Goal: Task Accomplishment & Management: Manage account settings

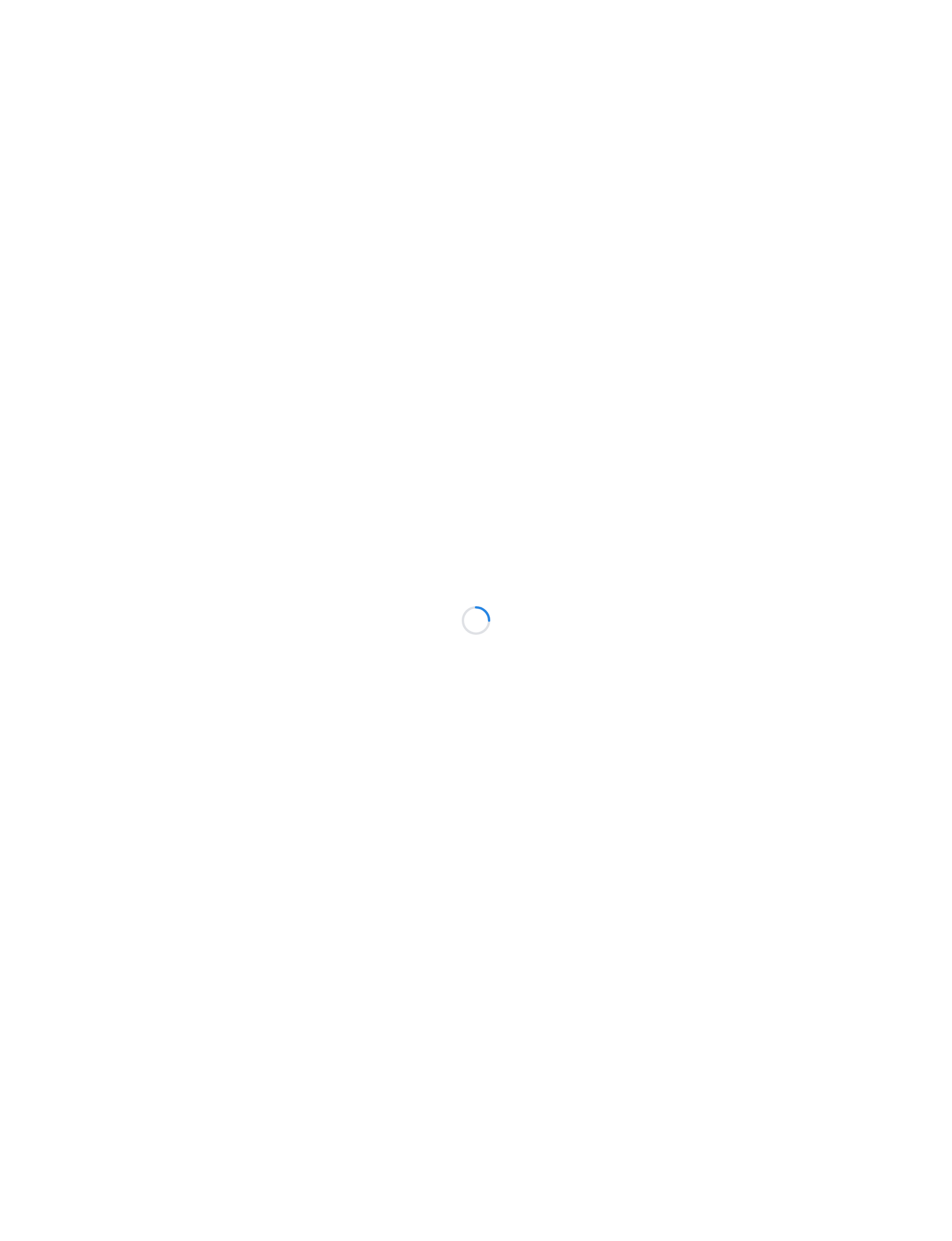
scroll to position [67, 26]
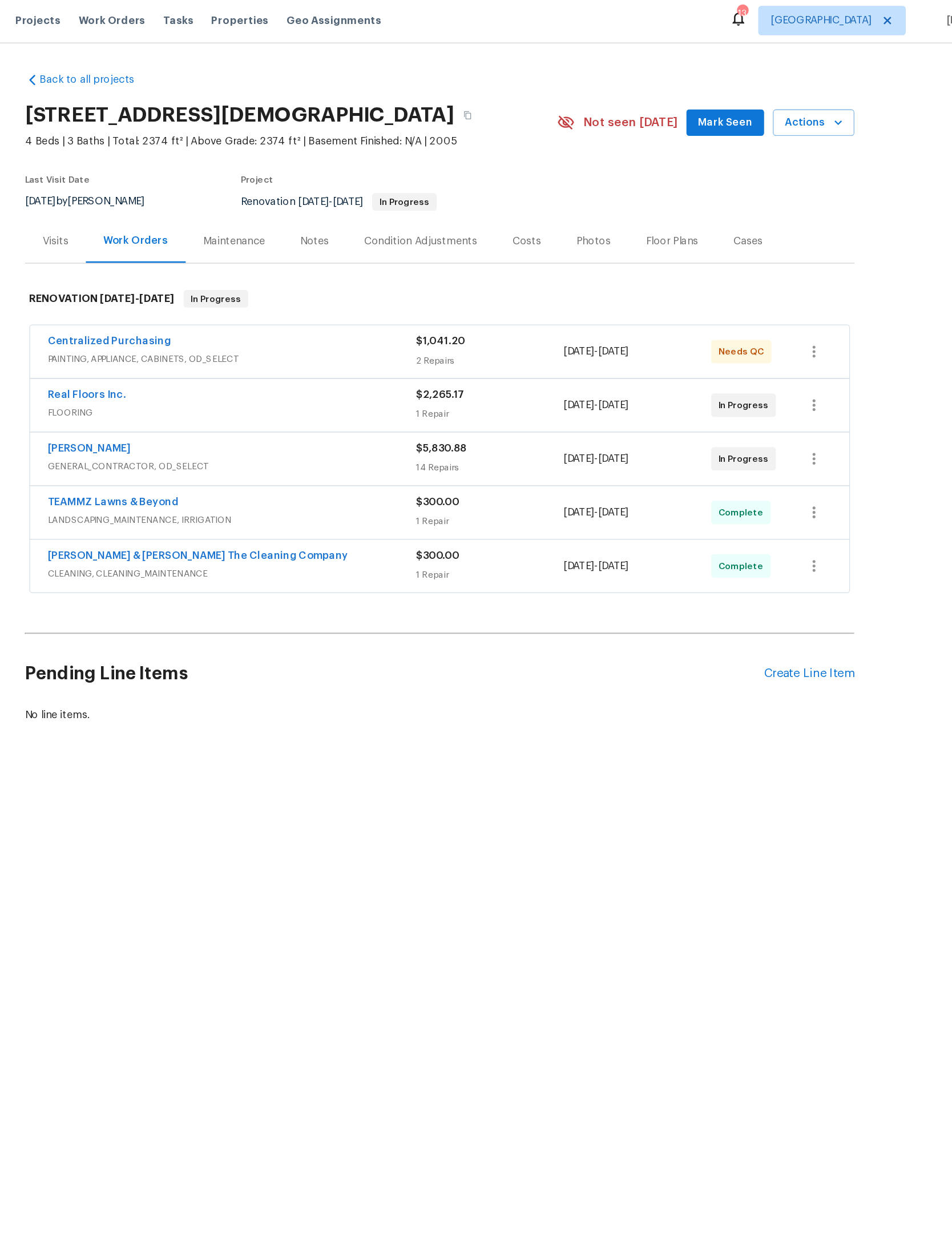
click at [171, 396] on link "TEAMMZ Lawns & Beyond" at bounding box center [222, 393] width 102 height 8
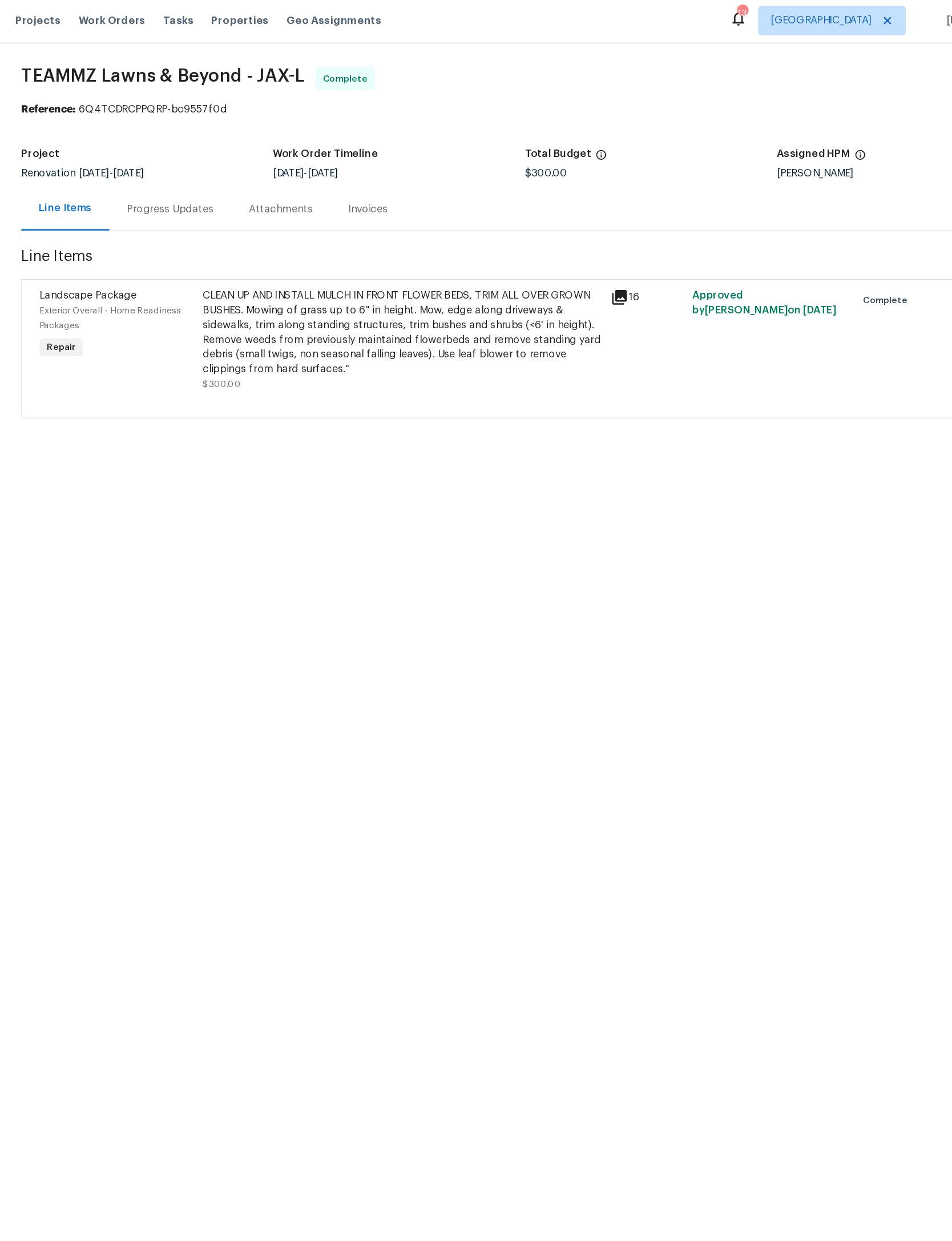
click at [219, 148] on div "Progress Updates" at bounding box center [267, 164] width 95 height 34
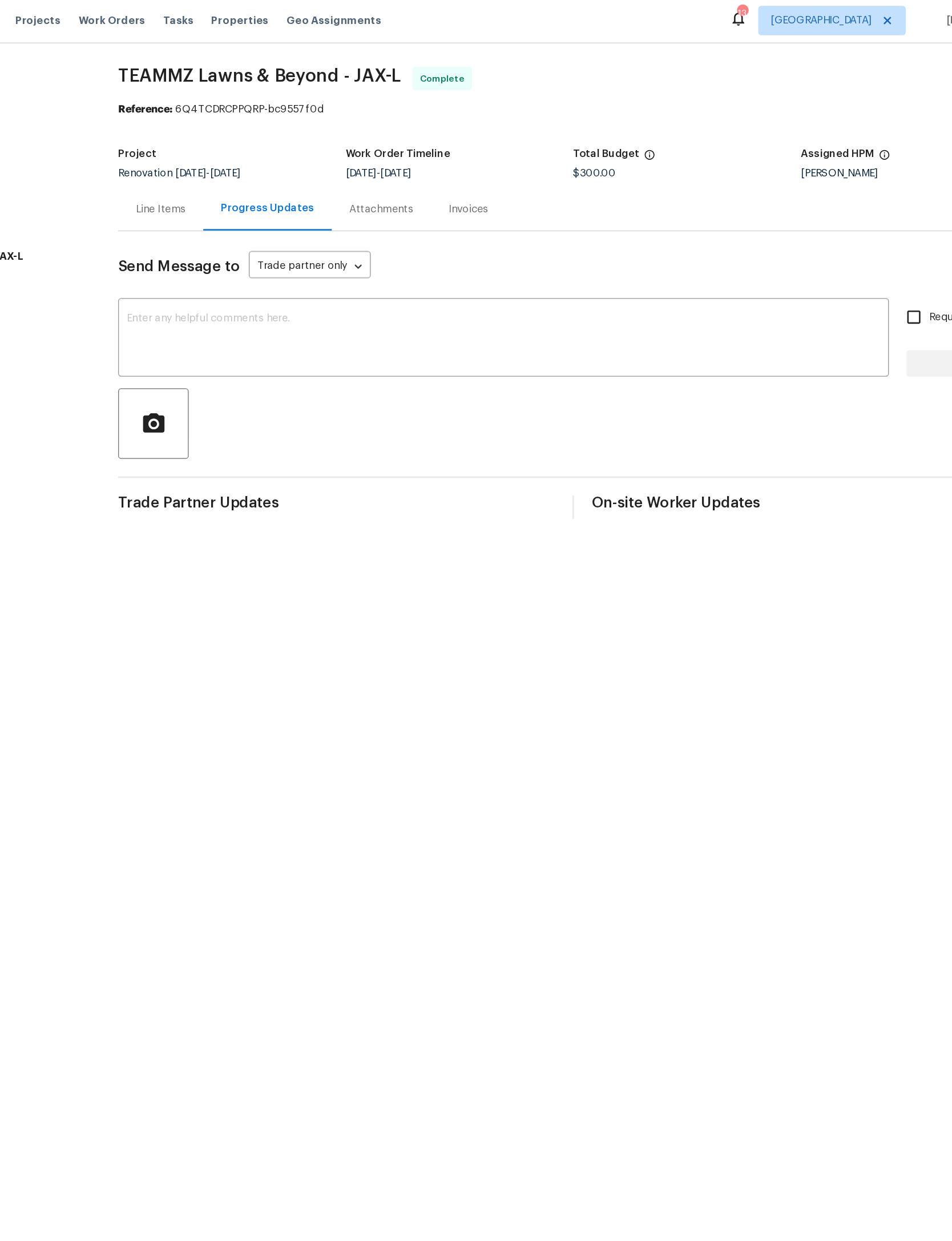
click at [398, 269] on textarea at bounding box center [525, 266] width 586 height 40
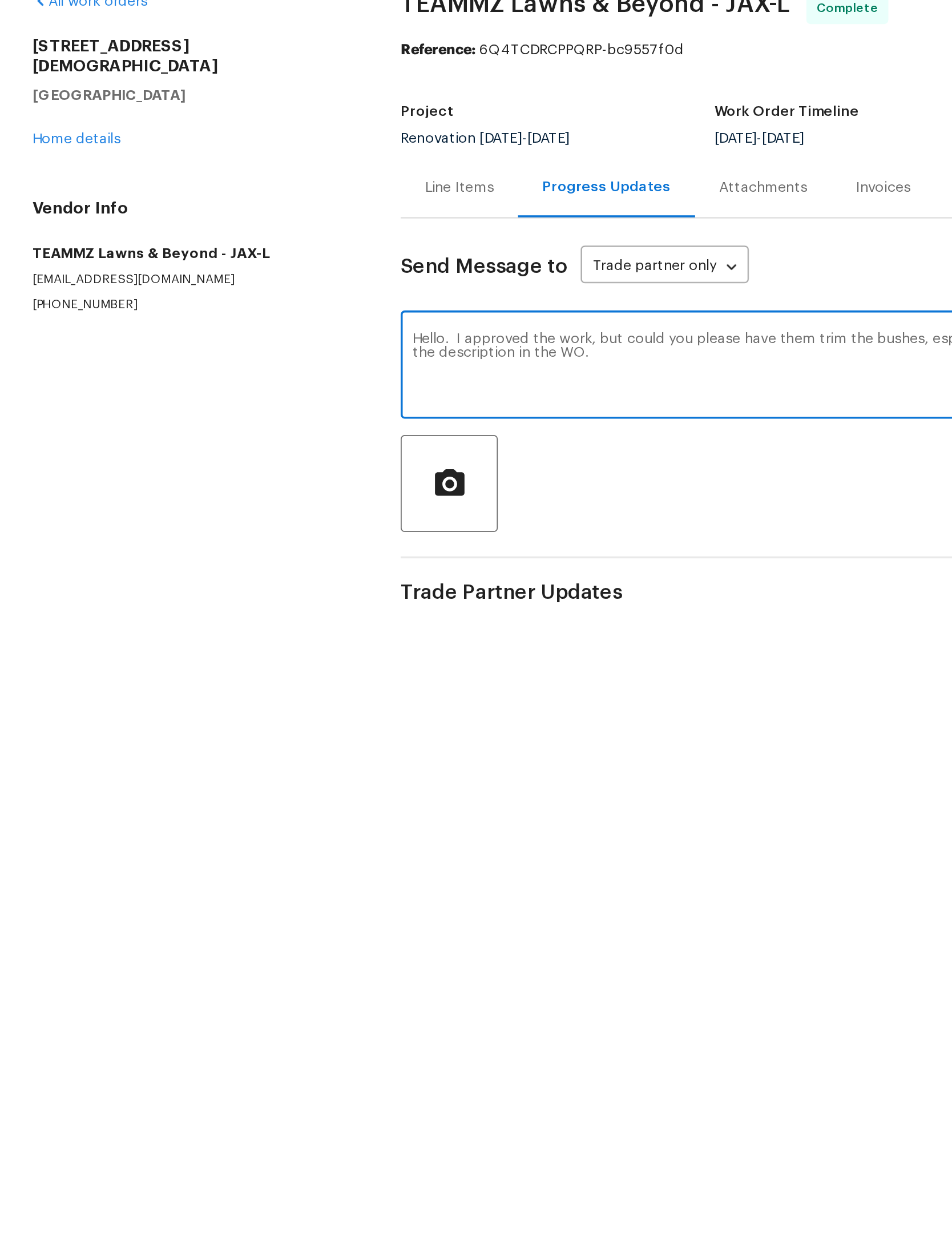
click at [339, 246] on textarea "Hello. I approved the work, but could you please have them trim the bushes, esp…" at bounding box center [525, 266] width 586 height 40
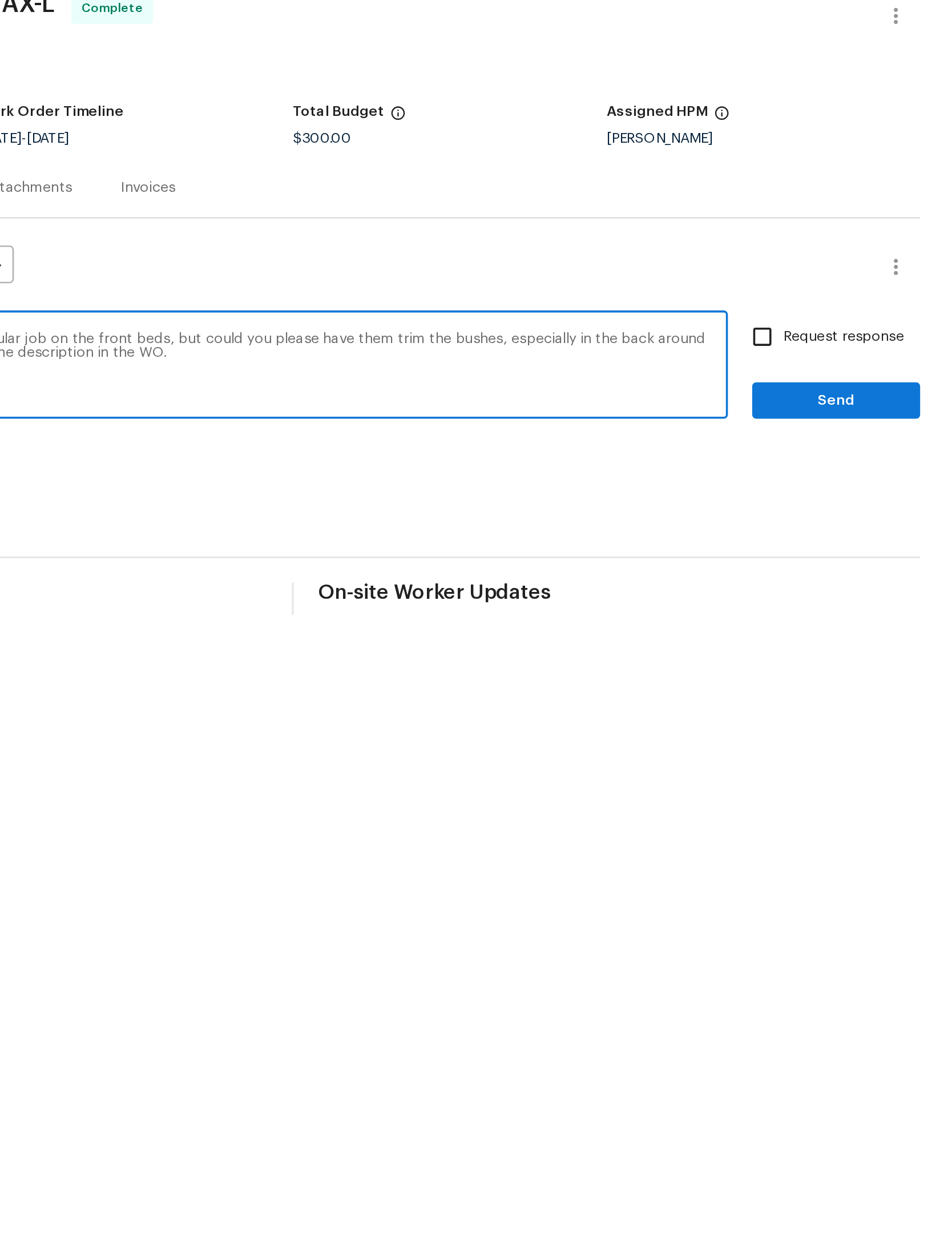
type textarea "Hello. I approved the work. They did a spectacular job on the front beds, but c…"
click at [848, 278] on span "Send" at bounding box center [886, 285] width 76 height 14
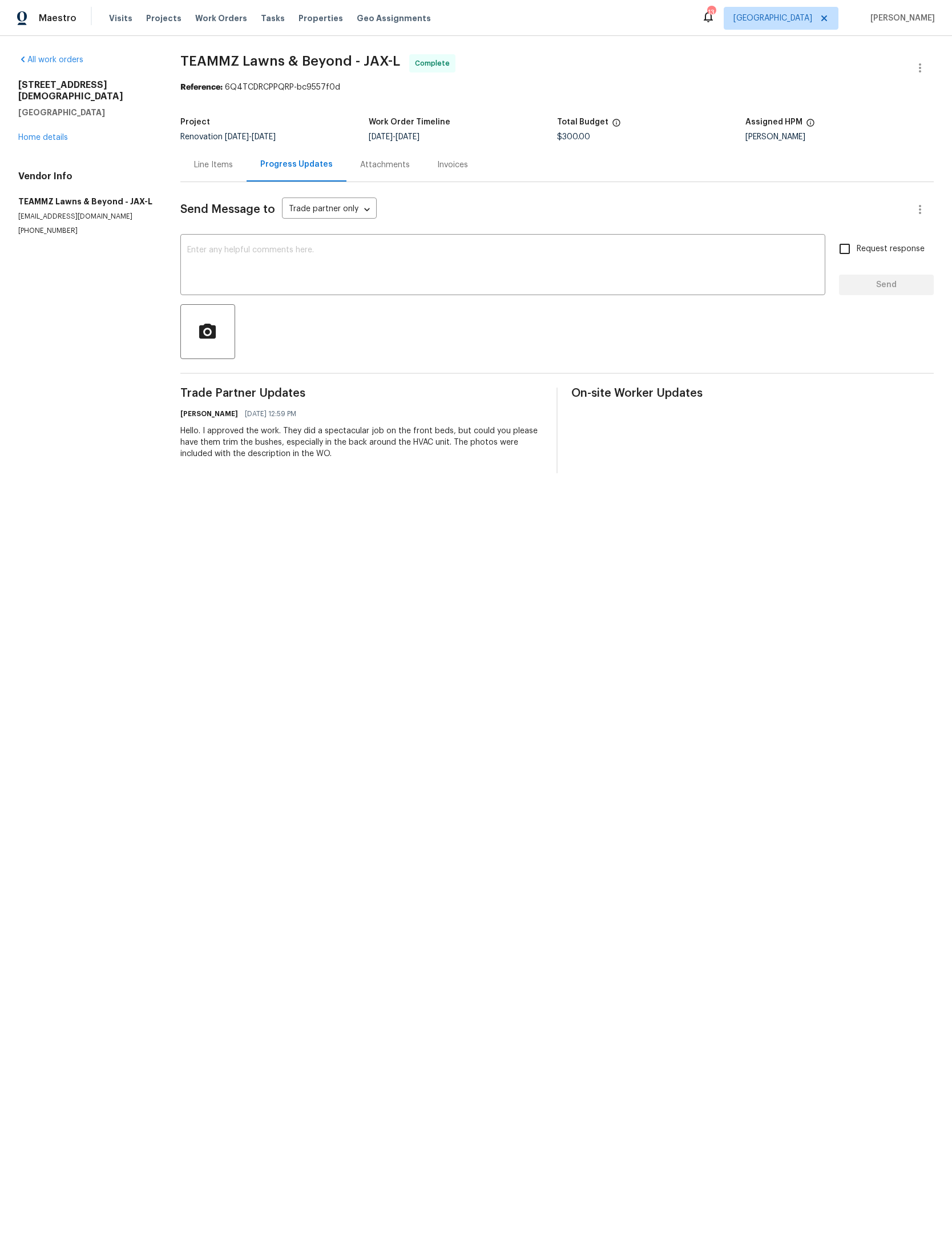
click at [49, 121] on div "680 Lady Lake Rd W Jacksonville, FL 32218 Home details" at bounding box center [86, 111] width 135 height 64
click at [31, 133] on link "Home details" at bounding box center [43, 137] width 49 height 8
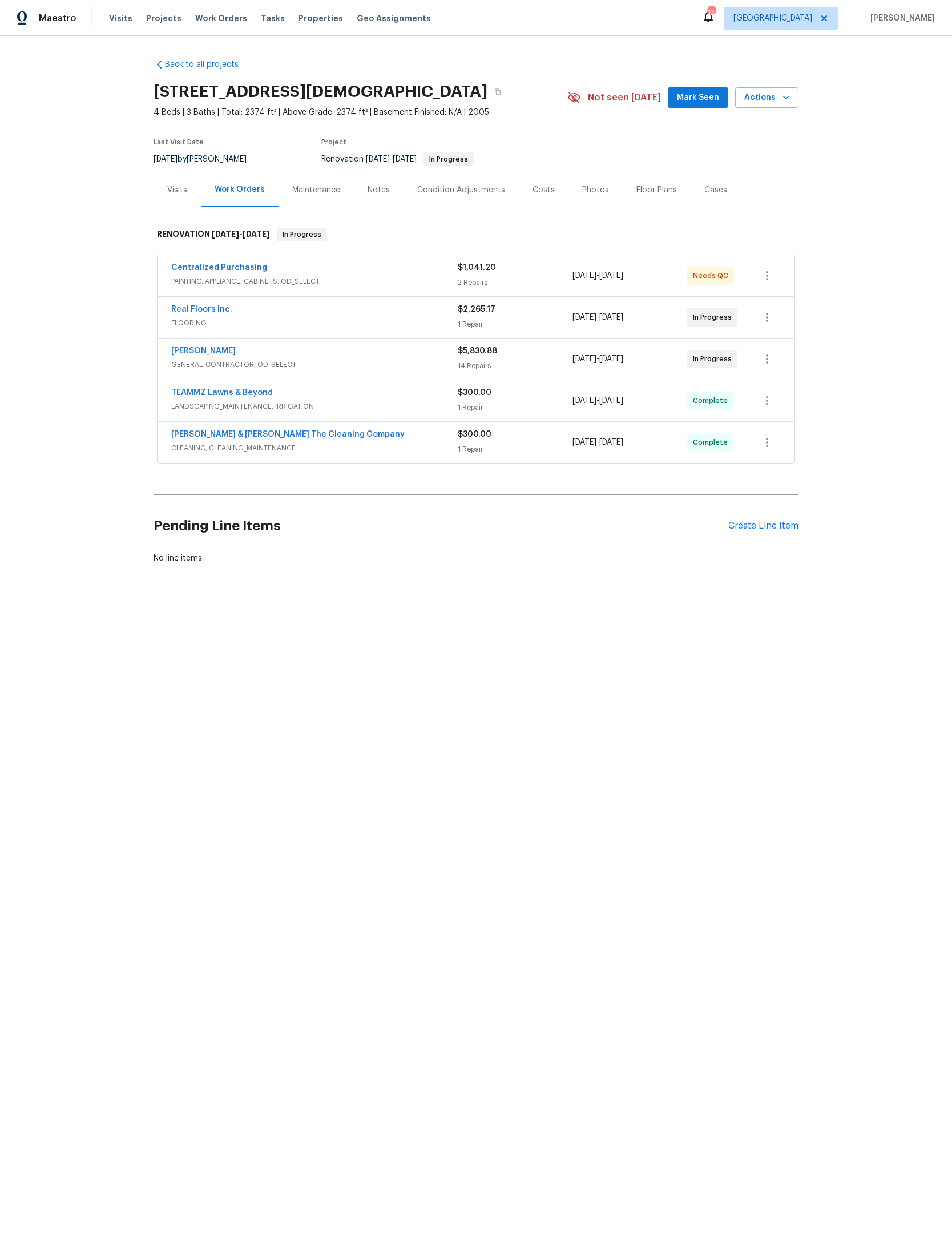
click at [378, 370] on span "GENERAL_CONTRACTOR, OD_SELECT" at bounding box center [314, 365] width 286 height 12
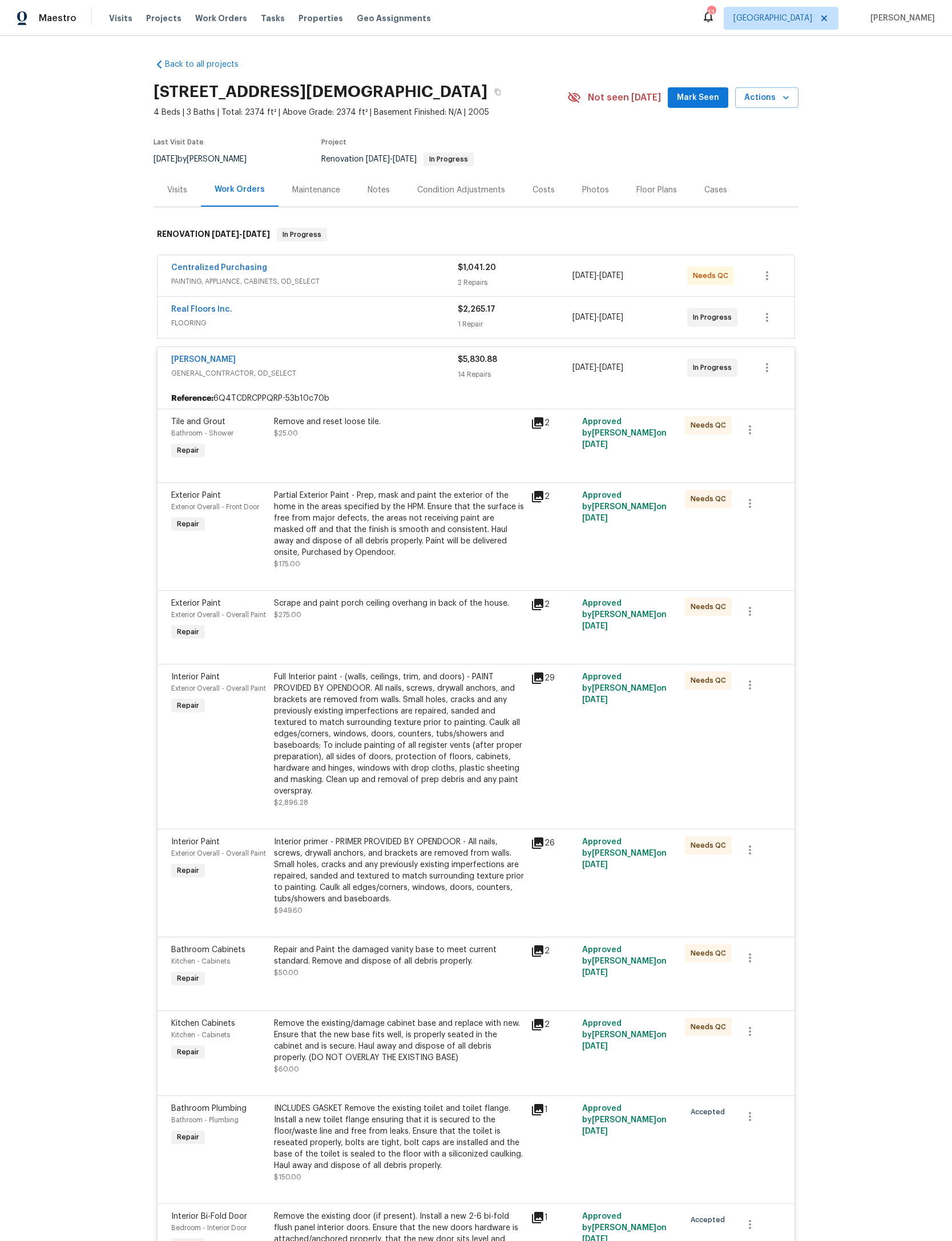
click at [420, 379] on span "GENERAL_CONTRACTOR, OD_SELECT" at bounding box center [314, 373] width 286 height 12
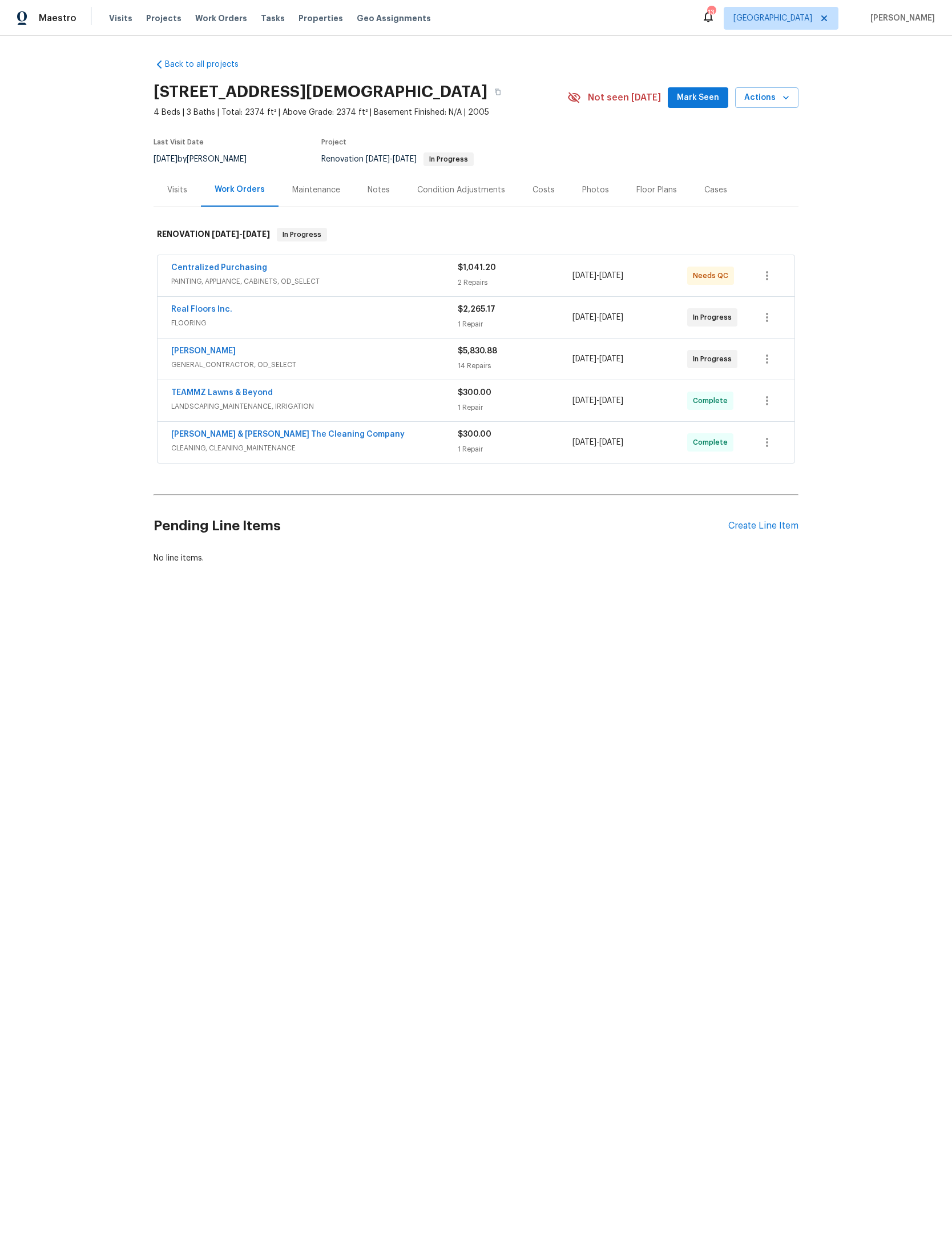
click at [775, 532] on div "Create Line Item" at bounding box center [763, 526] width 70 height 11
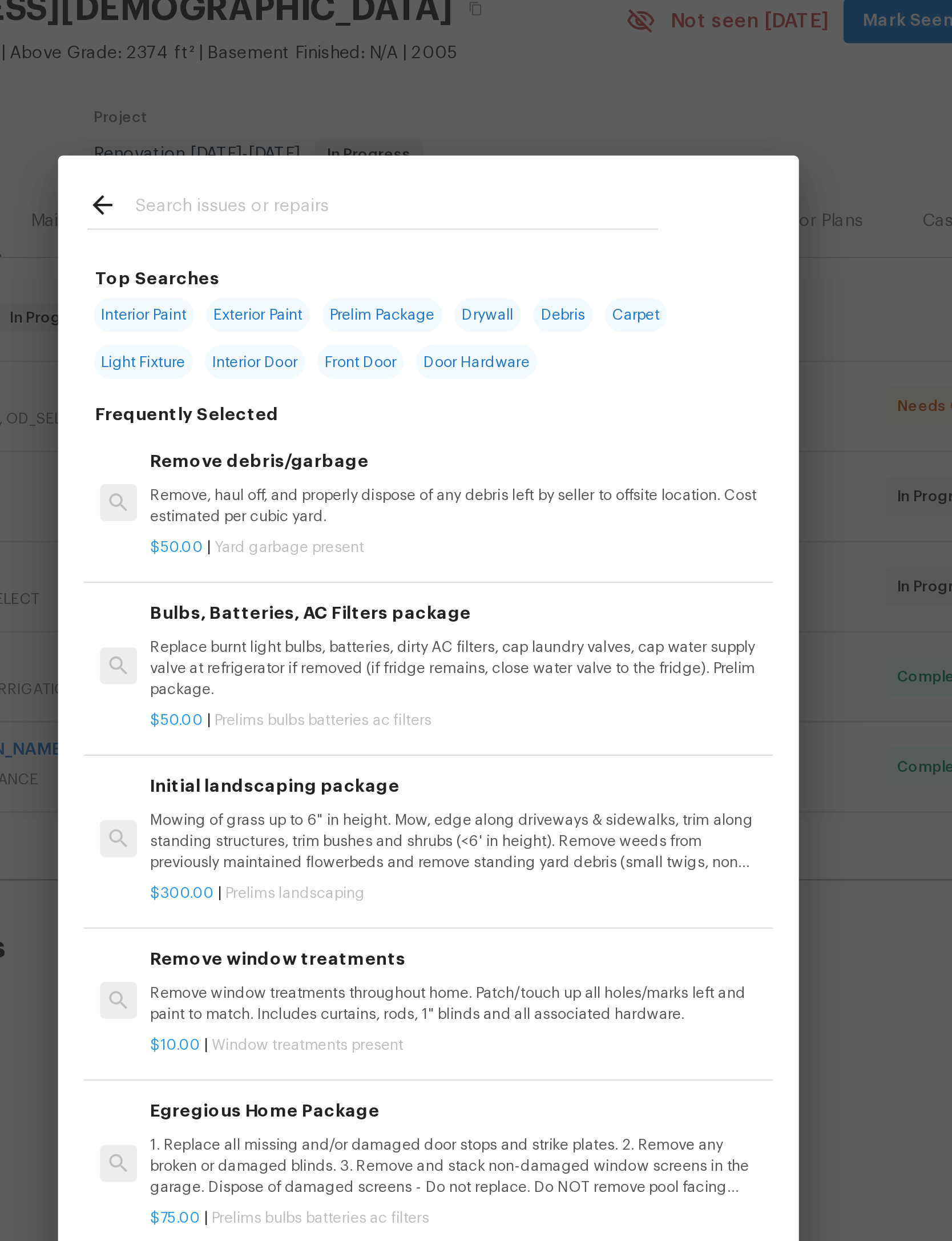
click at [305, 160] on div at bounding box center [451, 183] width 291 height 45
click at [340, 176] on input "text" at bounding box center [461, 184] width 242 height 17
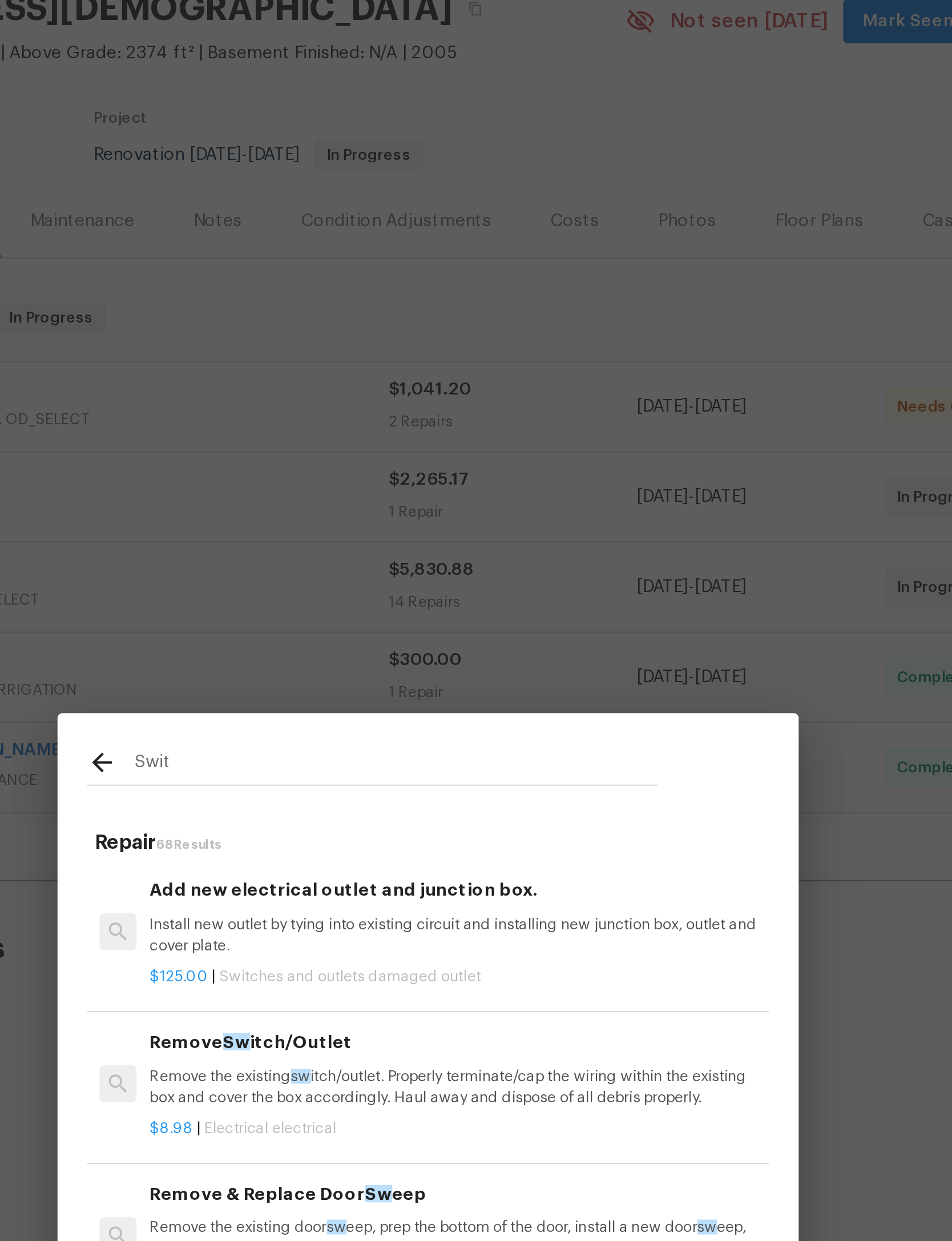
type input "Swith"
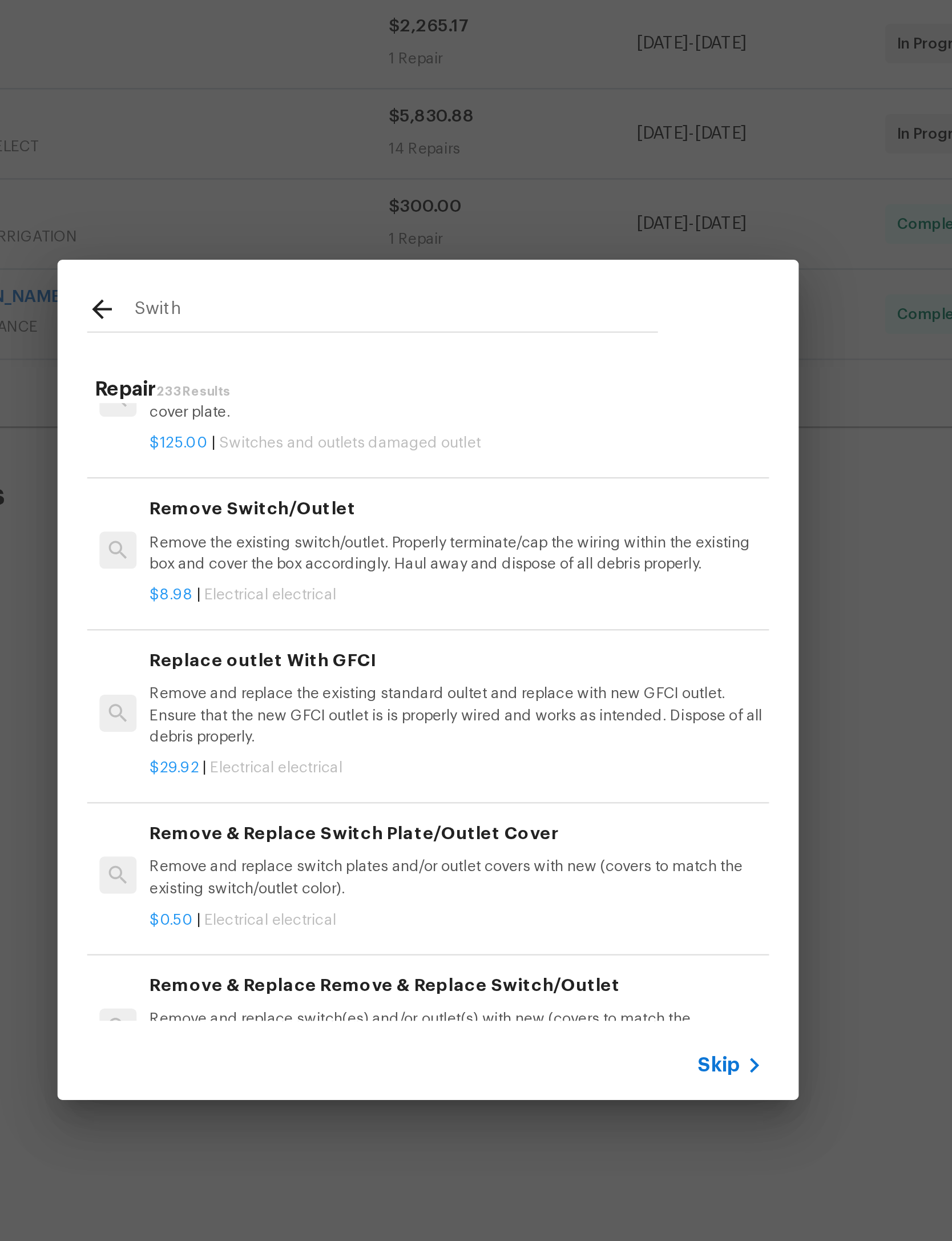
scroll to position [38, 0]
click at [348, 543] on p "Remove the existing switch/outlet. Properly terminate/cap the wiring within the…" at bounding box center [489, 552] width 283 height 19
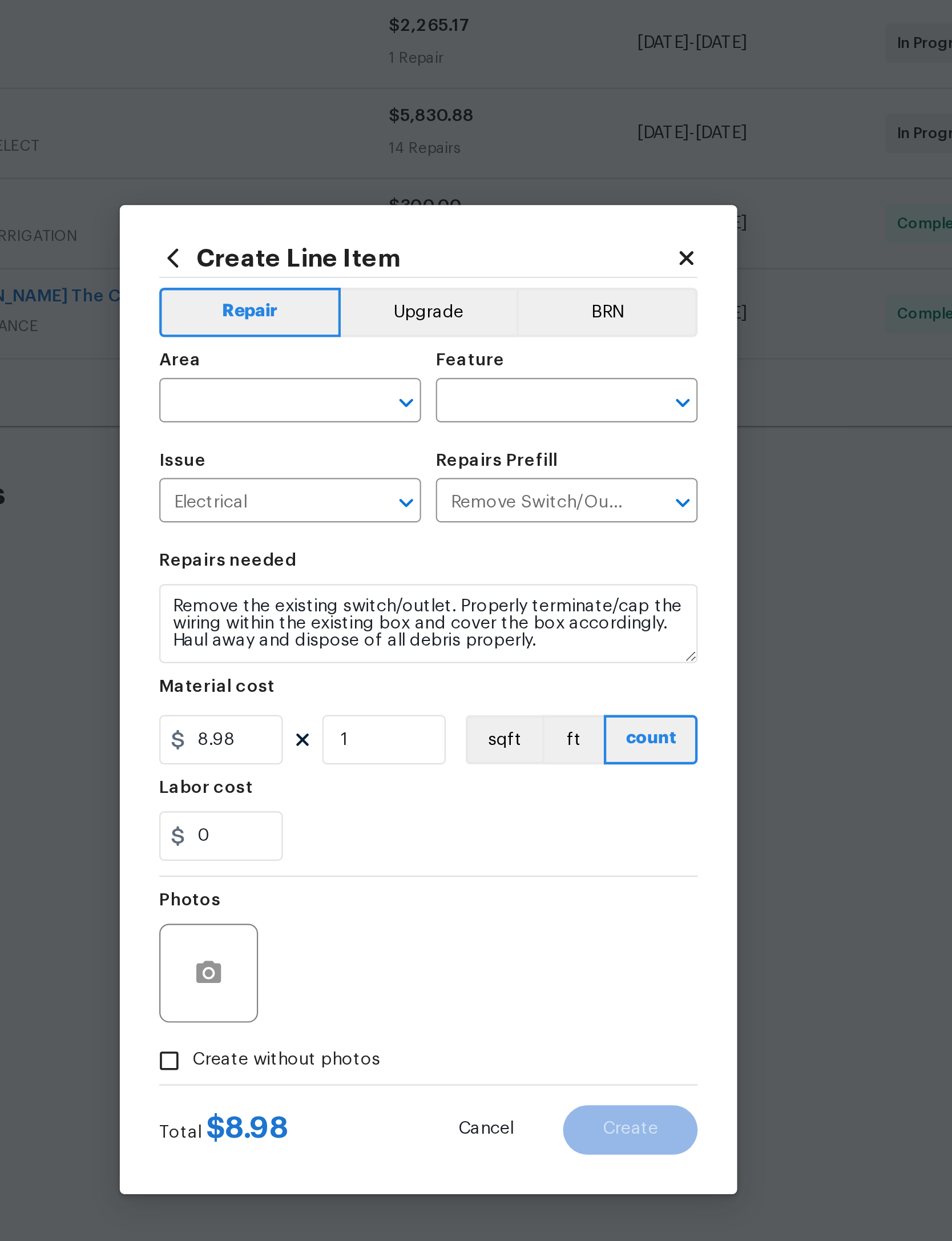
click at [333, 392] on div "Create Line Item Repair Upgrade BRN Area ​ Feature ​ Issue Electrical ​ Repairs…" at bounding box center [475, 621] width 285 height 458
click at [590, 412] on icon at bounding box center [595, 416] width 10 height 10
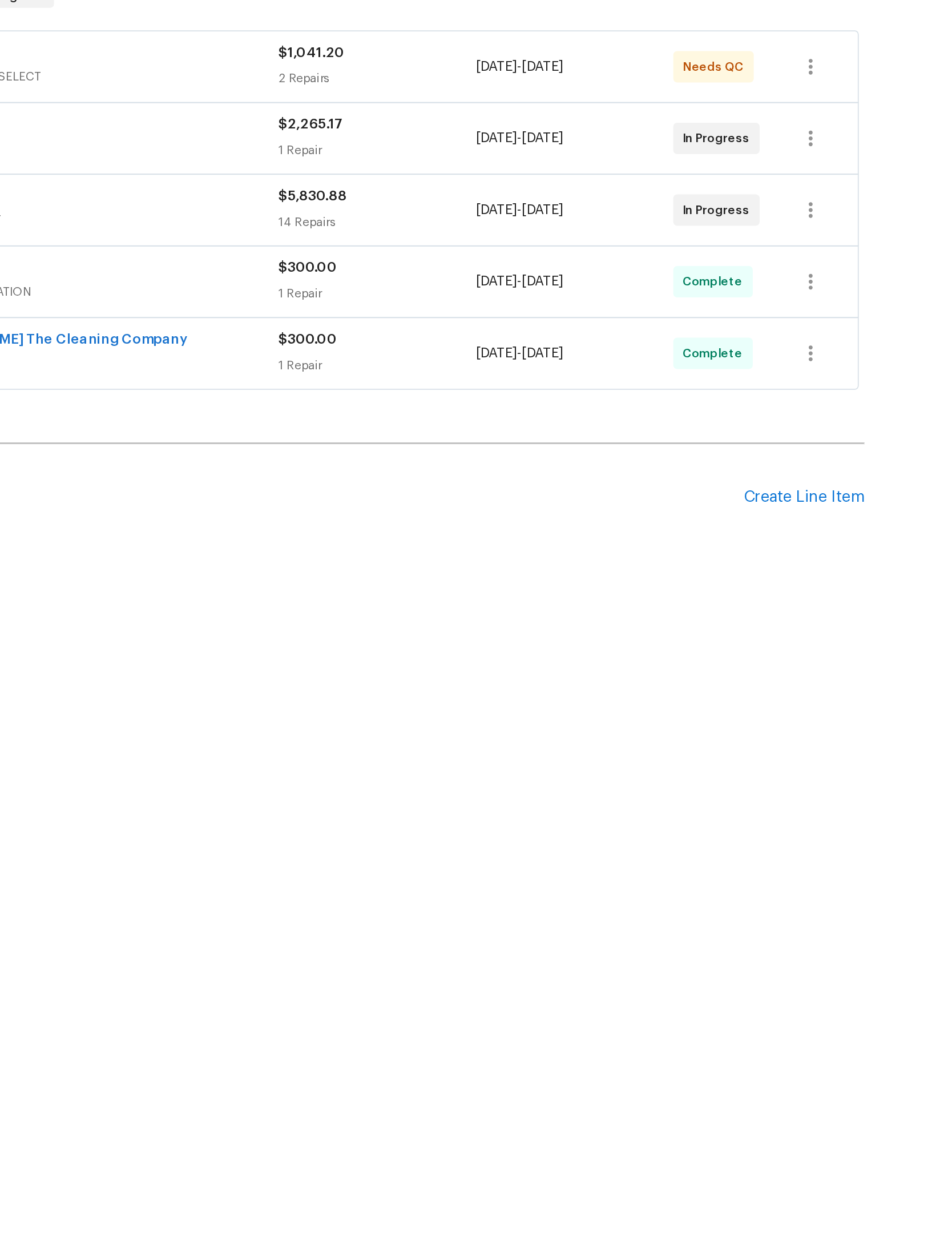
click at [728, 521] on div "Create Line Item" at bounding box center [763, 526] width 70 height 11
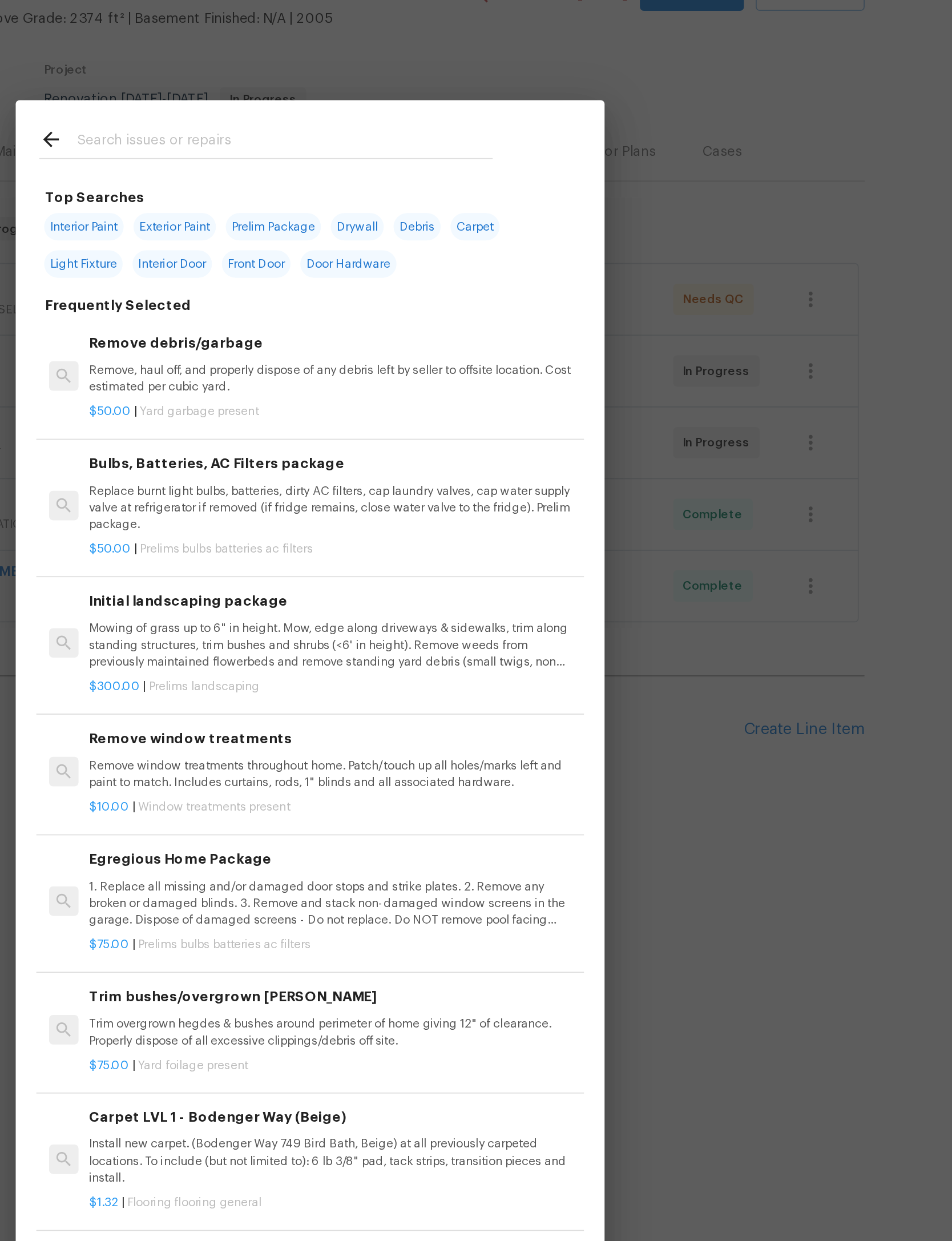
click at [340, 176] on input "text" at bounding box center [461, 184] width 242 height 17
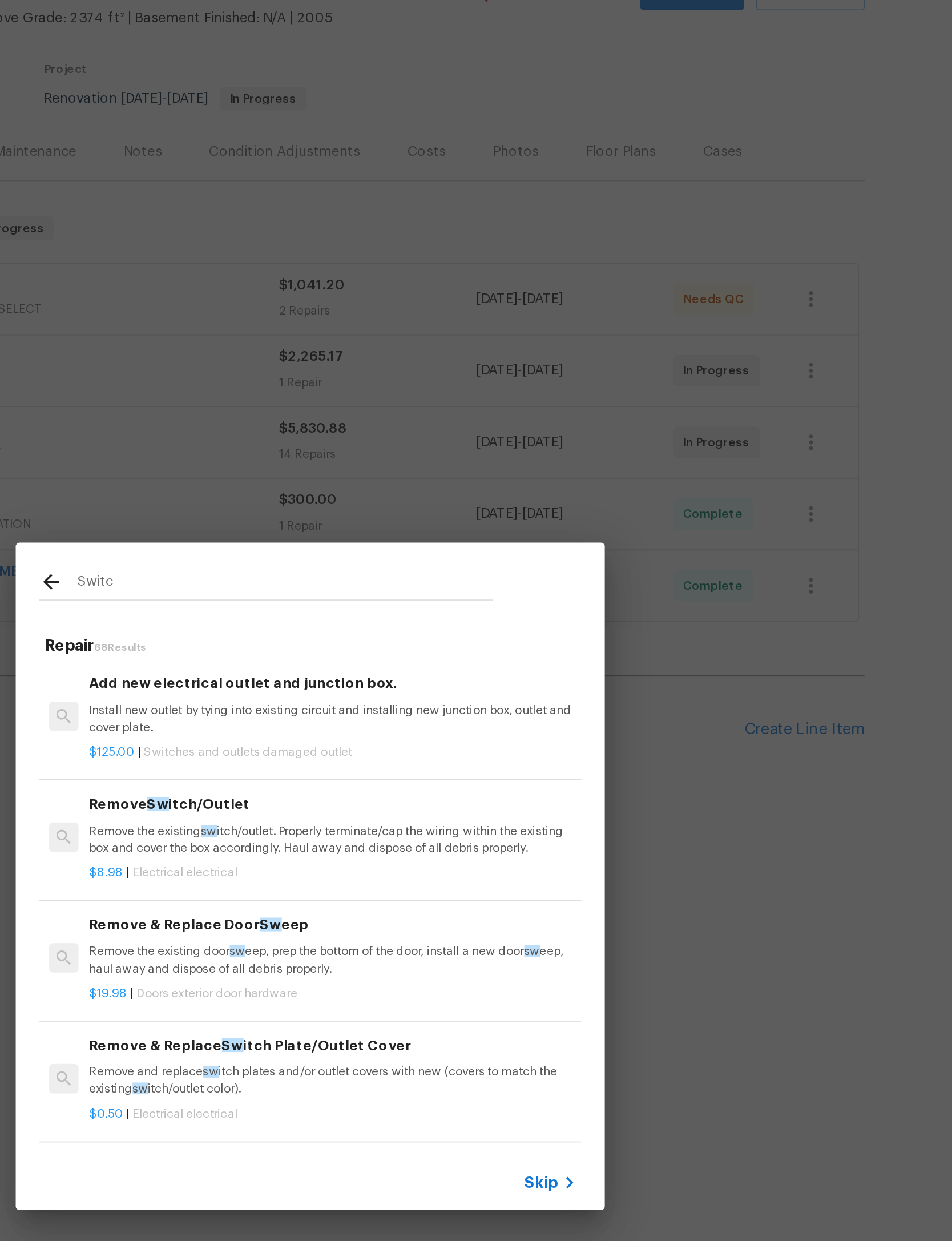
type input "Switch"
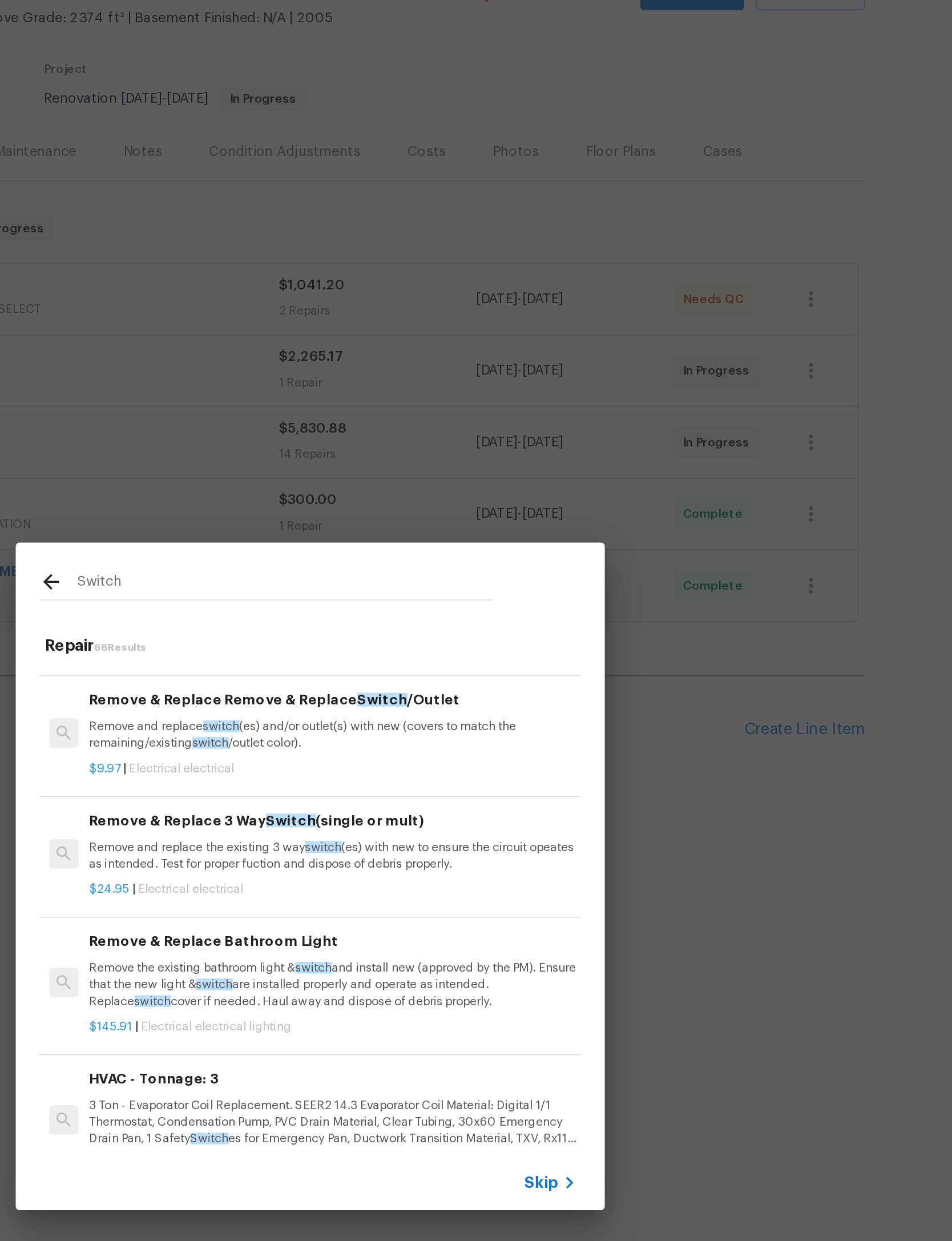
scroll to position [201, 0]
click at [348, 519] on p "Remove and replace switch (es) and/or outlet(s) with new (covers to match the r…" at bounding box center [489, 528] width 283 height 19
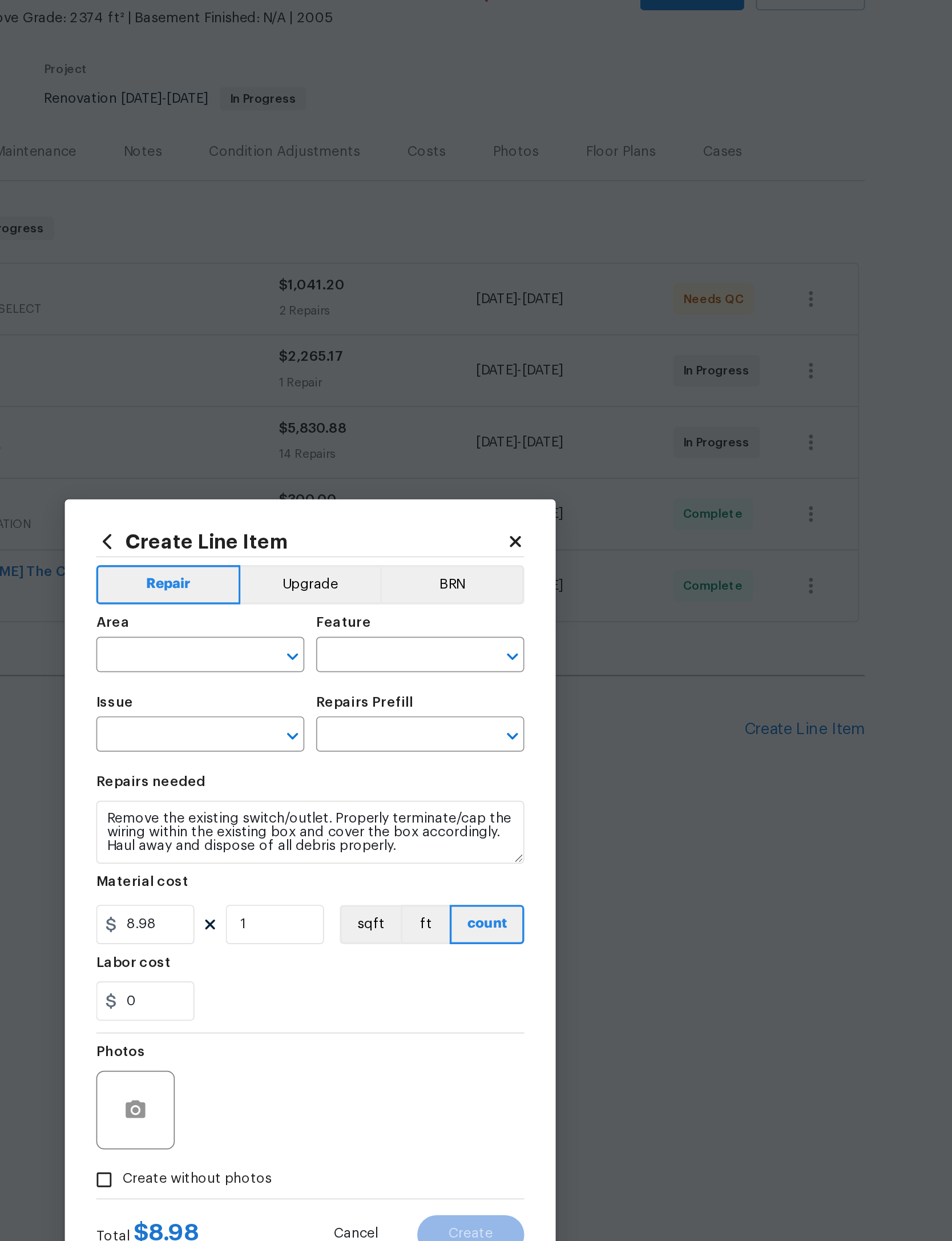
type input "Electrical"
type input "Remove & Replace Remove & Replace Switch/Outlet $9.97"
type textarea "Remove and replace switch(es) and/or outlet(s) with new (covers to match the re…"
type input "9.97"
click at [352, 475] on input "text" at bounding box center [396, 484] width 89 height 18
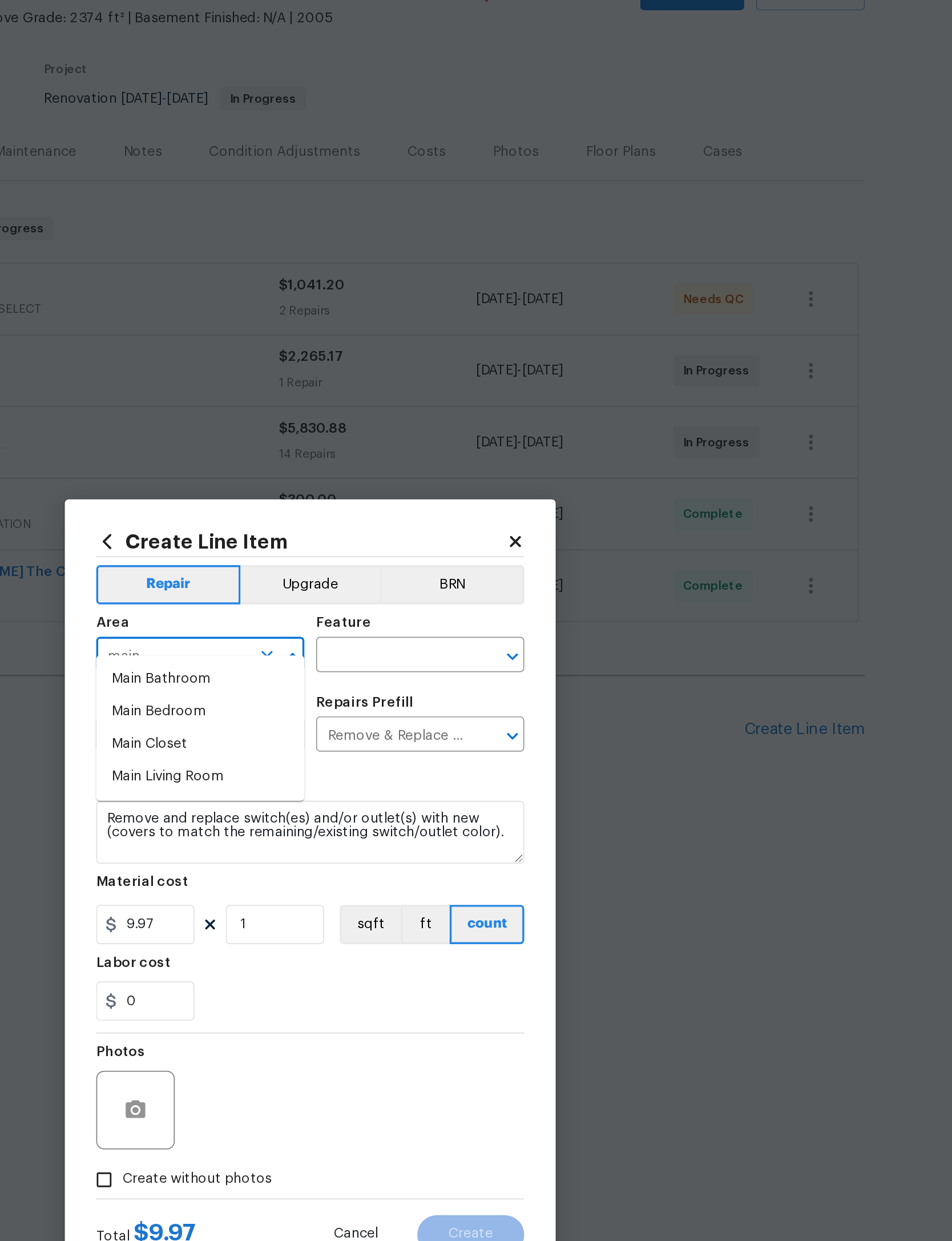
click at [352, 506] on li "Main Bedroom" at bounding box center [412, 515] width 121 height 19
type input "Main Bedroom"
click at [479, 460] on div "Feature" at bounding box center [540, 468] width 121 height 15
click at [479, 475] on input "text" at bounding box center [524, 484] width 89 height 18
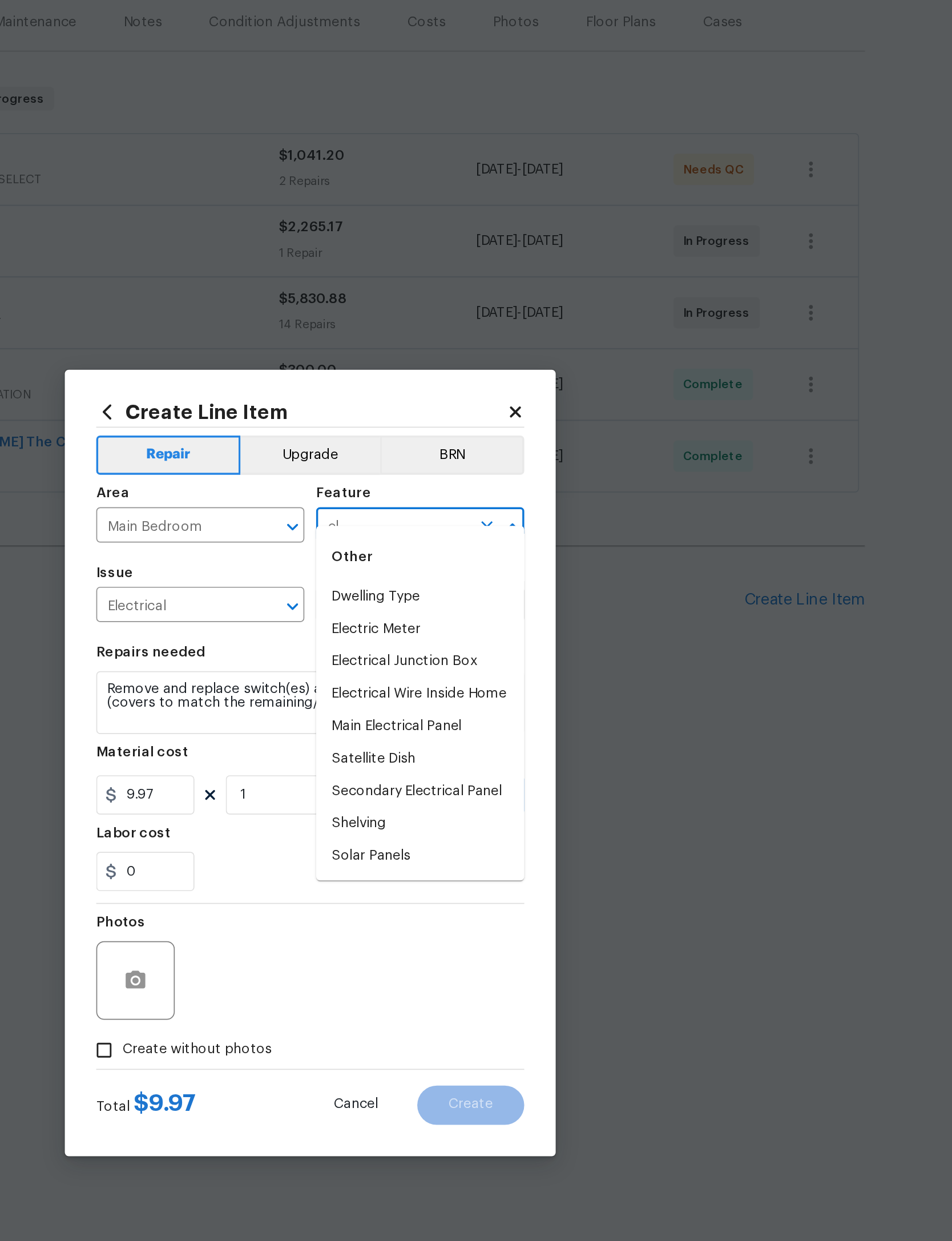
type input "e"
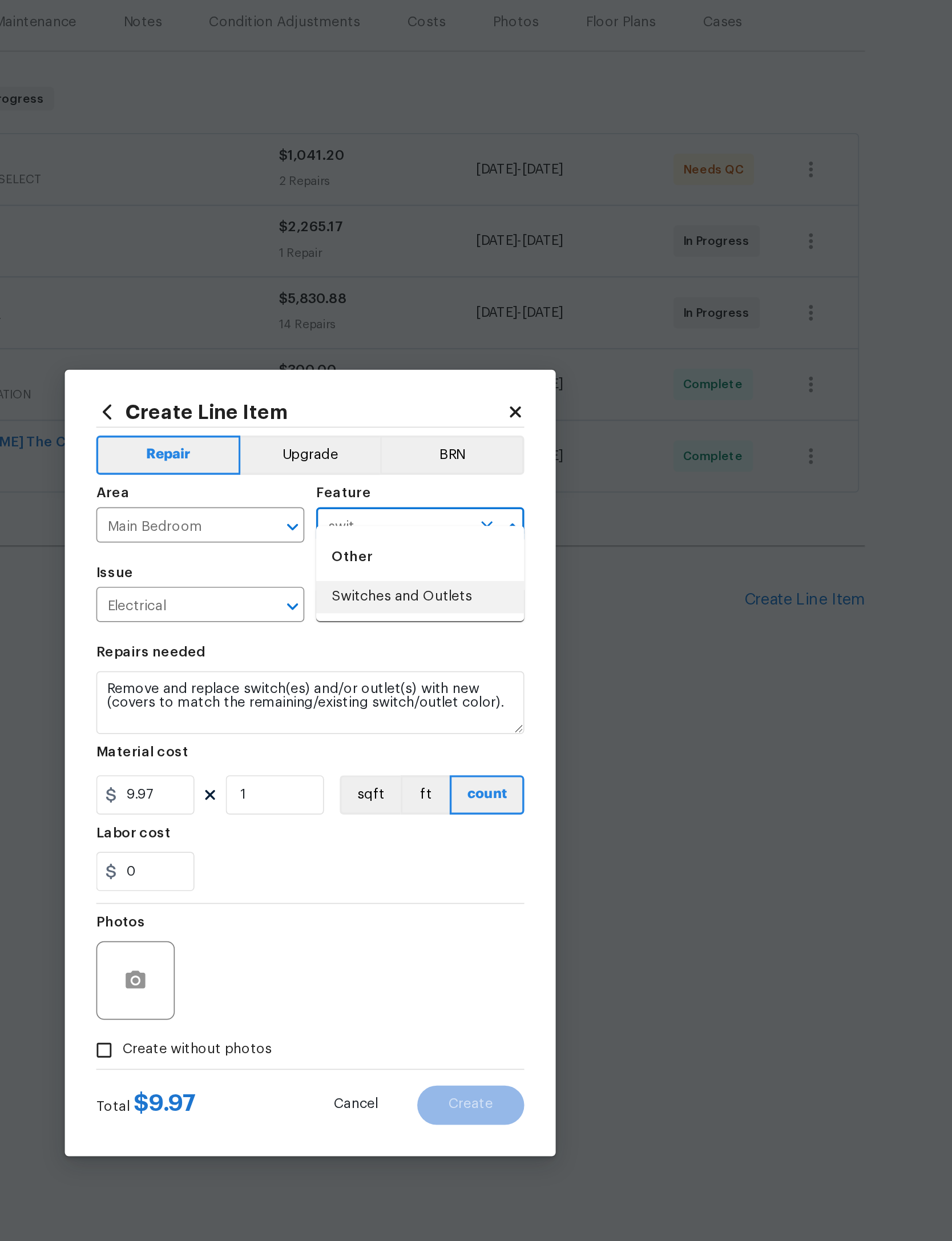
click at [479, 515] on li "Switches and Outlets" at bounding box center [540, 524] width 121 height 19
type input "Switches and Outlets"
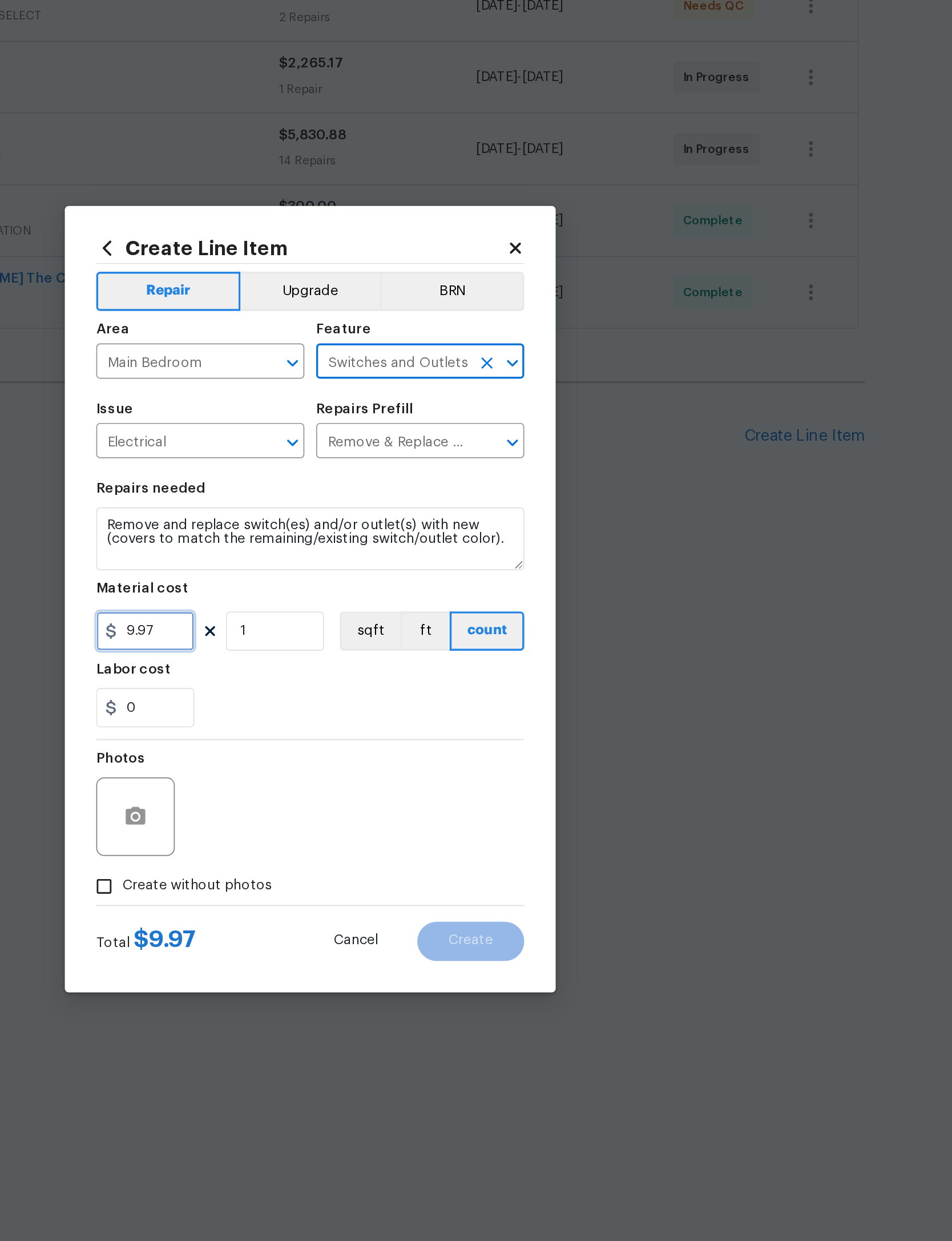
click at [352, 628] on input "9.97" at bounding box center [380, 639] width 57 height 23
type input "50"
click at [352, 673] on div "0" at bounding box center [476, 684] width 249 height 23
click at [367, 741] on icon "button" at bounding box center [374, 748] width 14 height 14
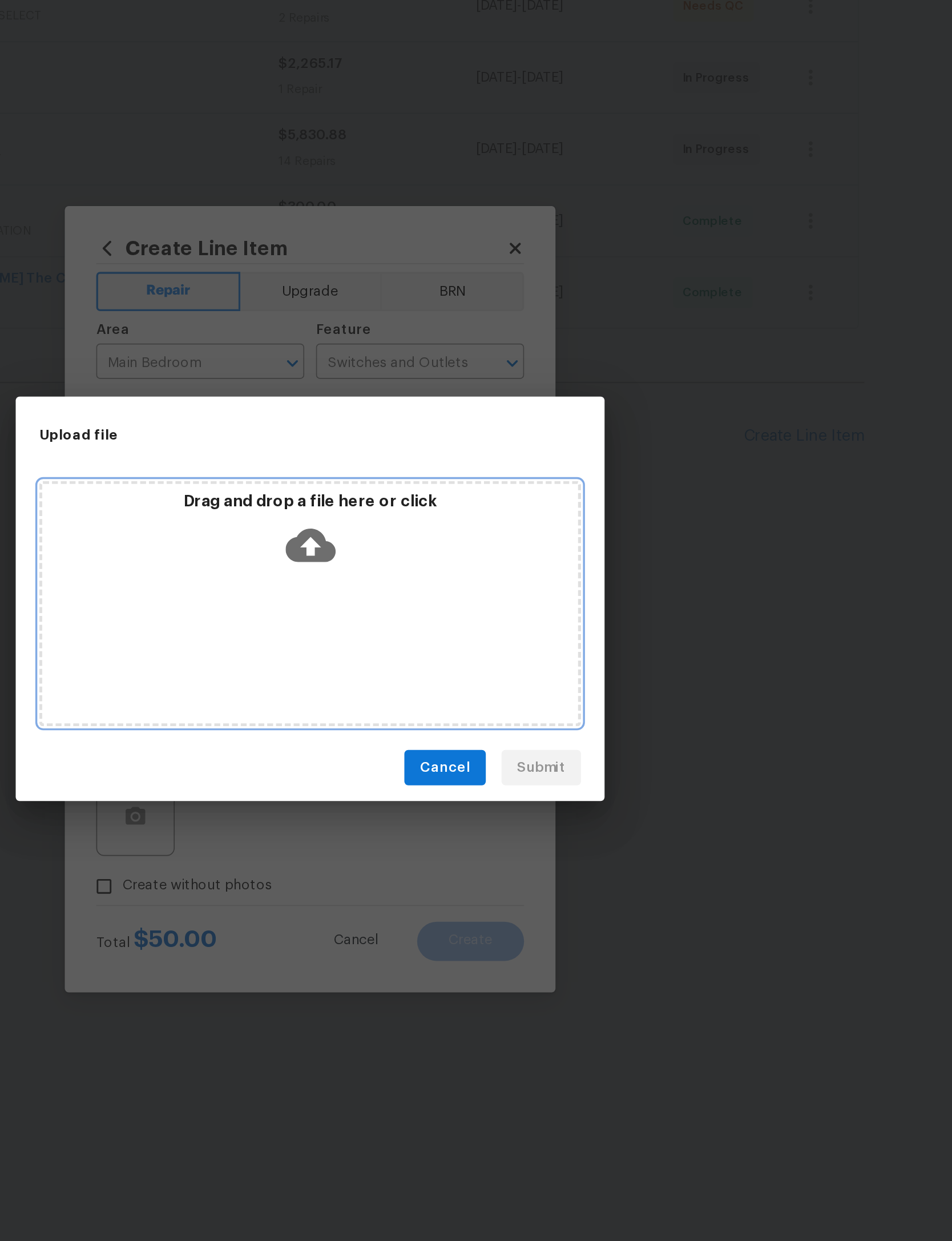
click at [462, 575] on icon at bounding box center [476, 590] width 29 height 29
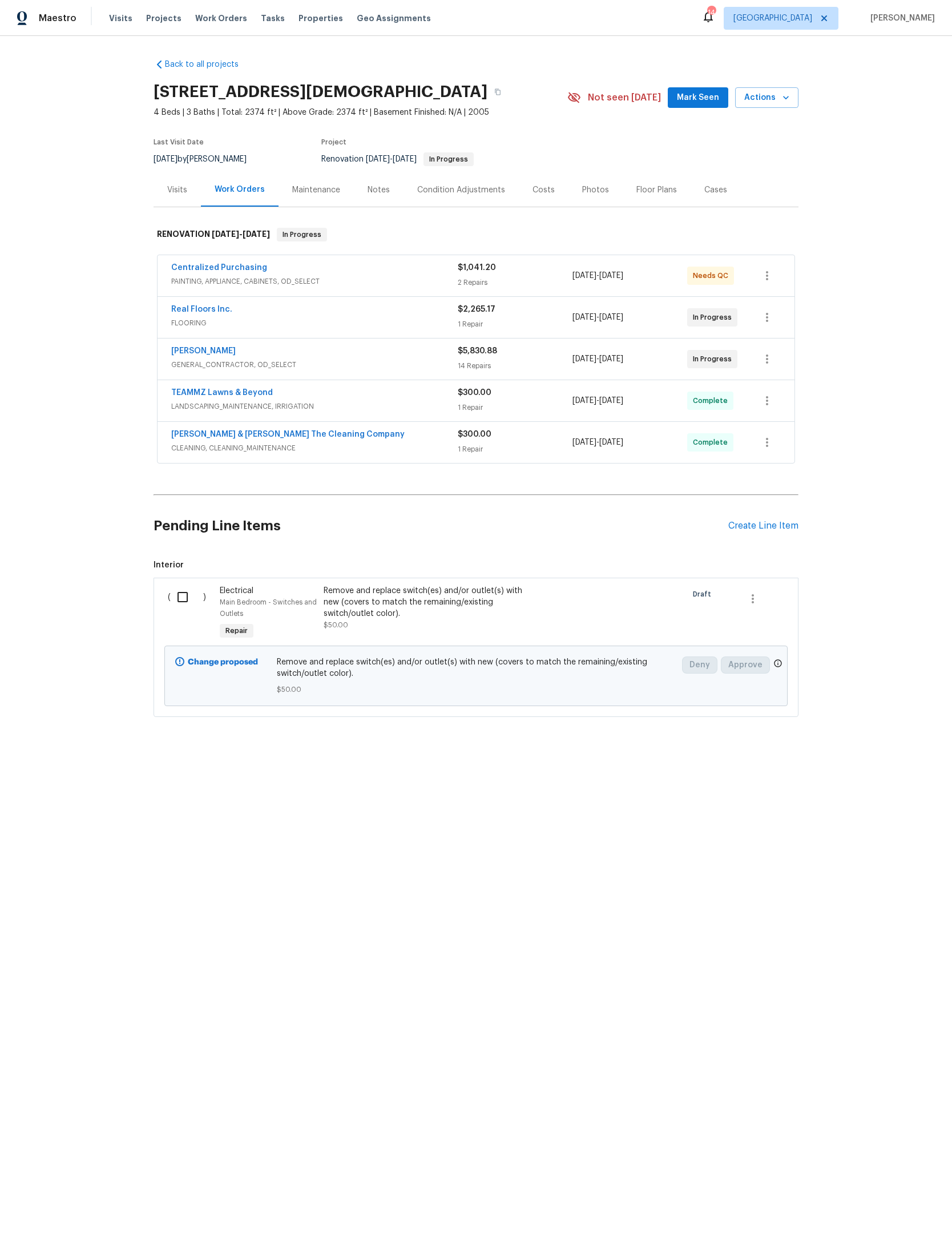
click at [746, 532] on div "Create Line Item" at bounding box center [763, 526] width 70 height 11
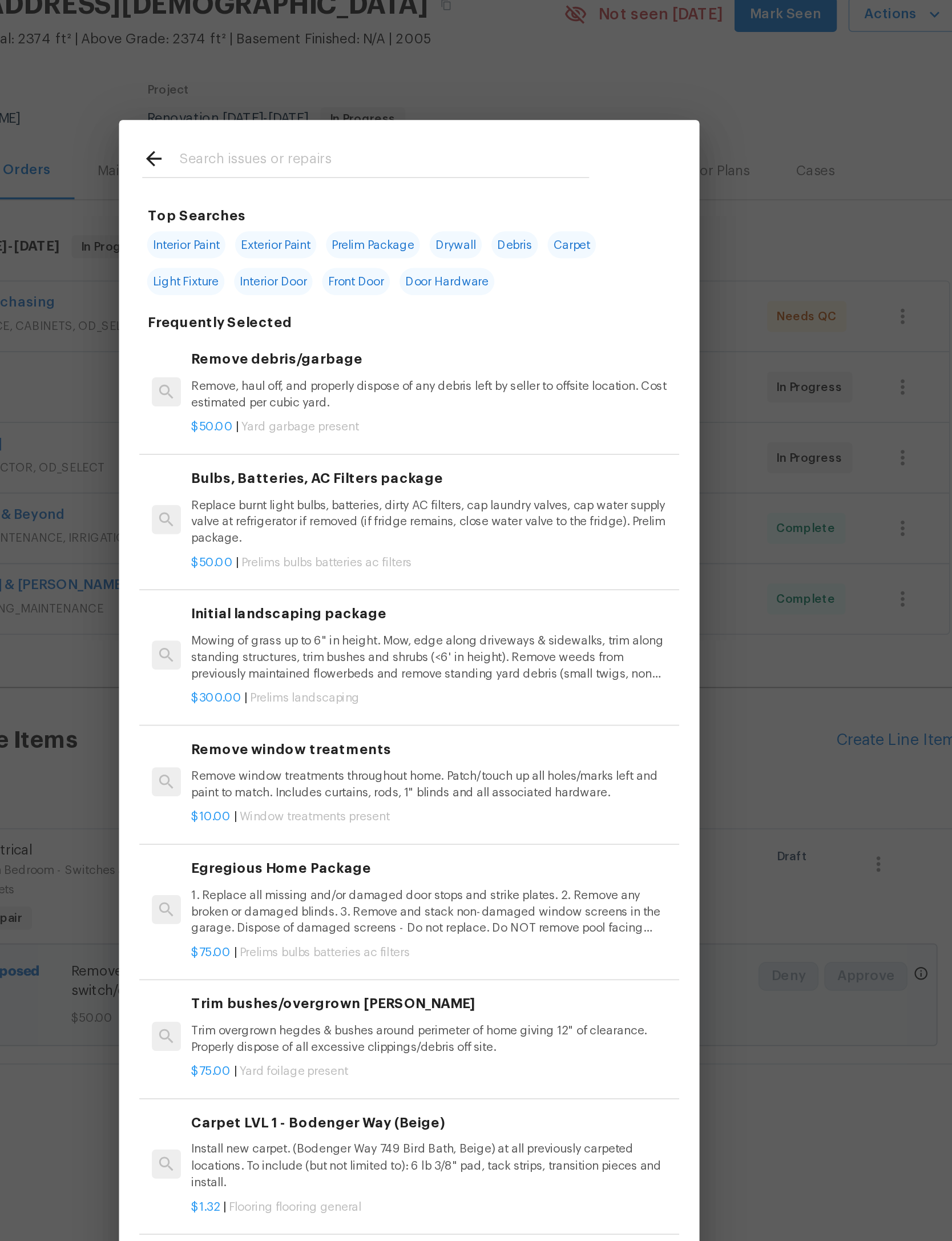
click at [340, 176] on input "text" at bounding box center [461, 184] width 242 height 17
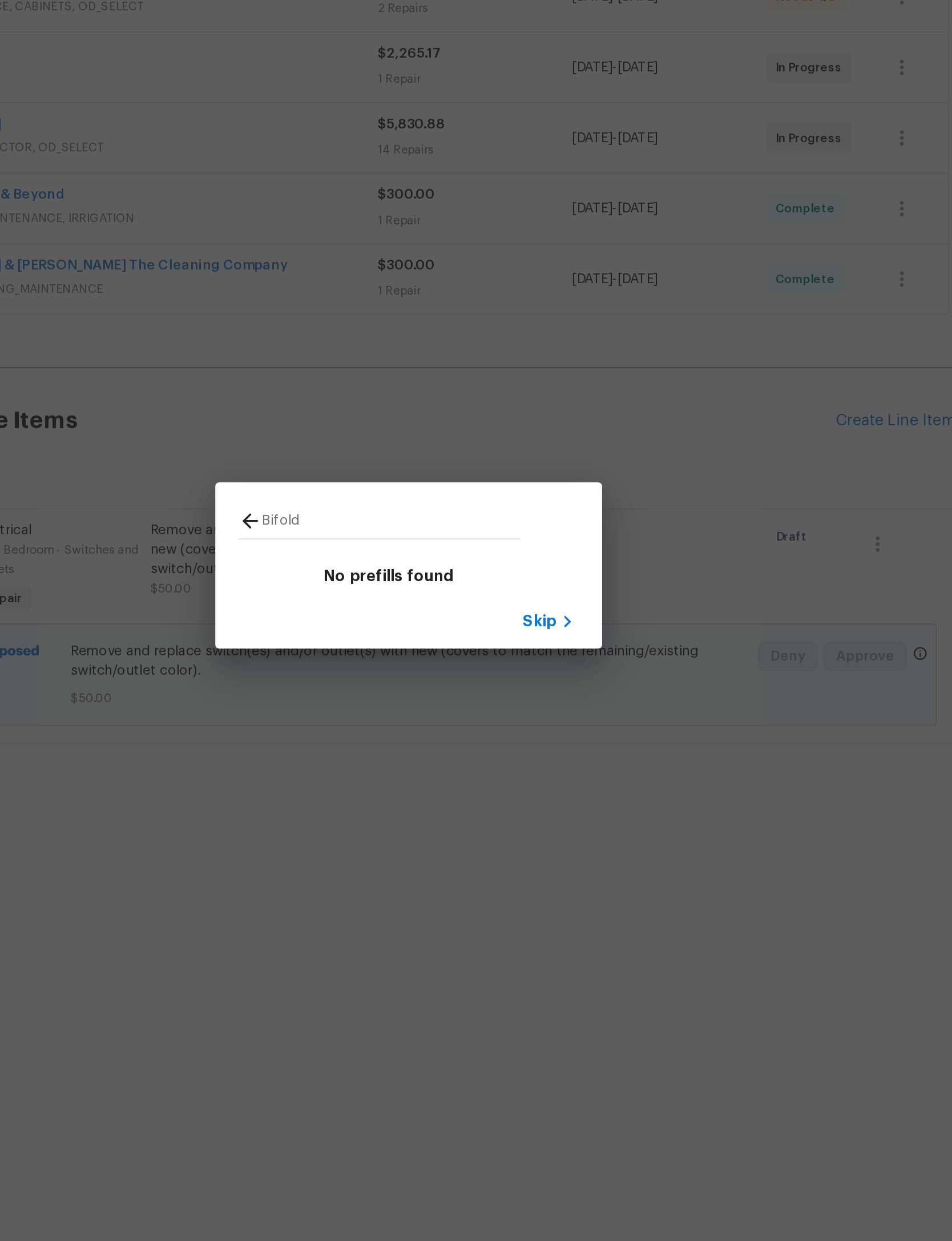
type input "Bifold"
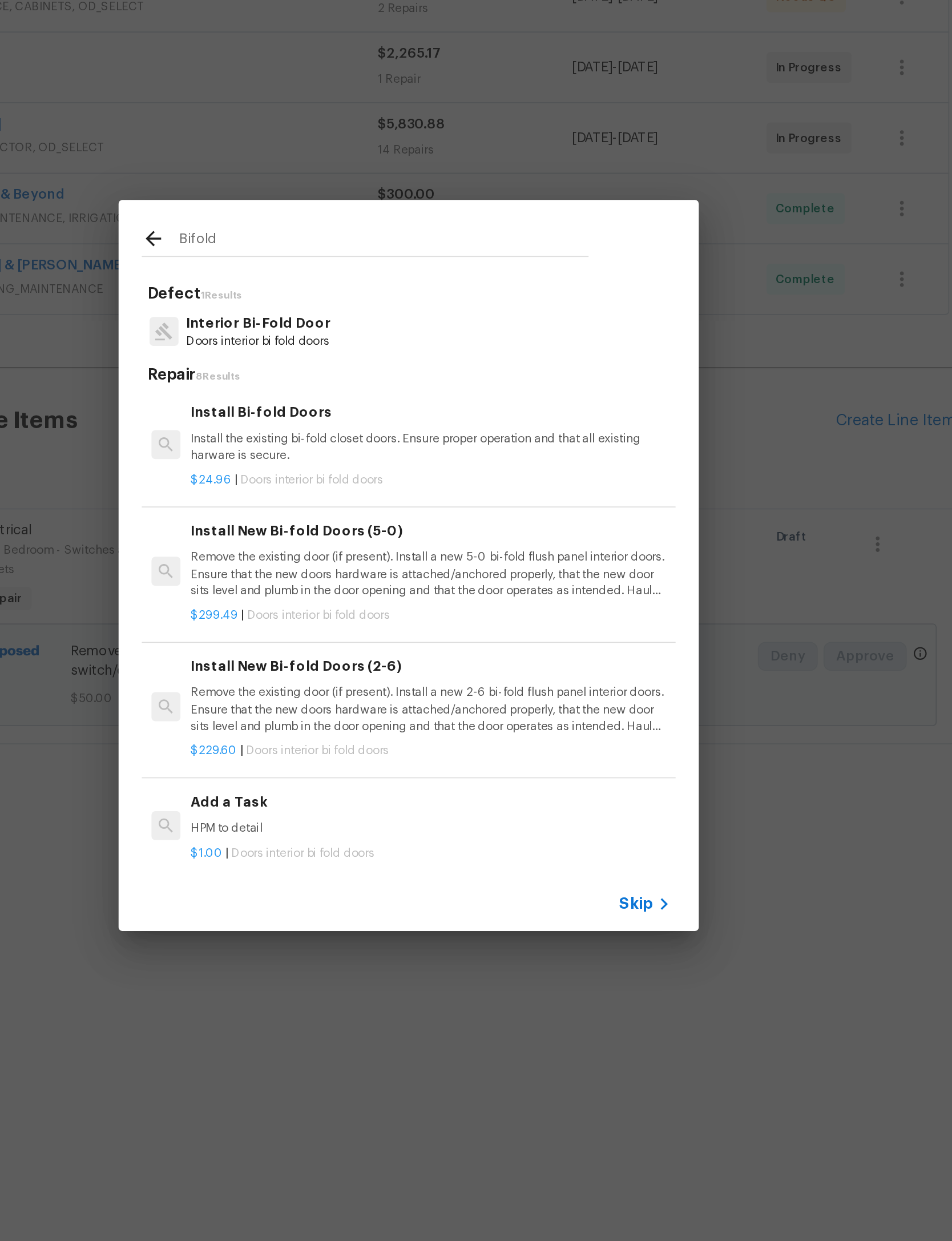
click at [348, 515] on div "Install Bi-fold Doors Install the existing bi-fold closet doors. Ensure proper …" at bounding box center [489, 533] width 283 height 37
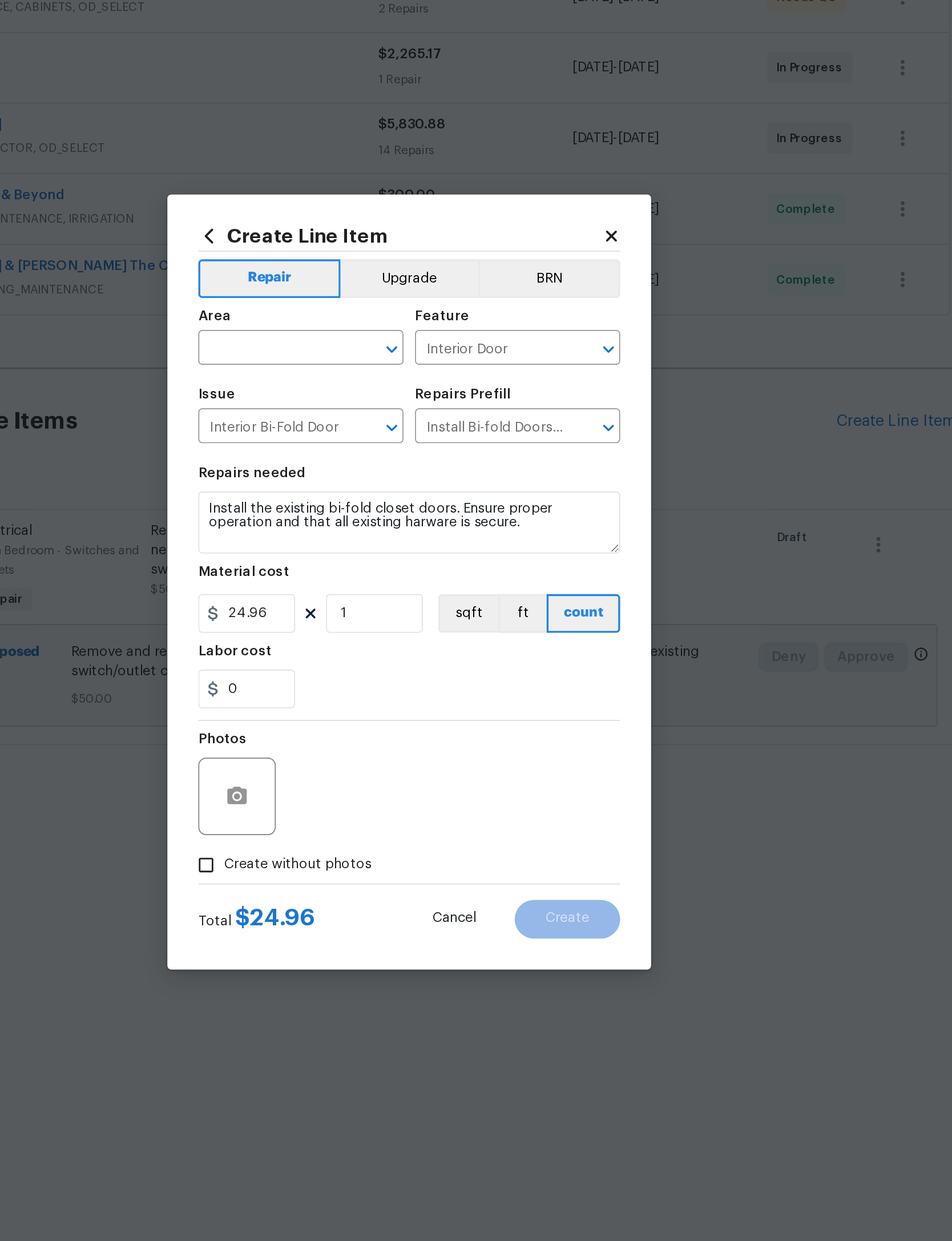
click at [352, 475] on input "text" at bounding box center [396, 484] width 89 height 18
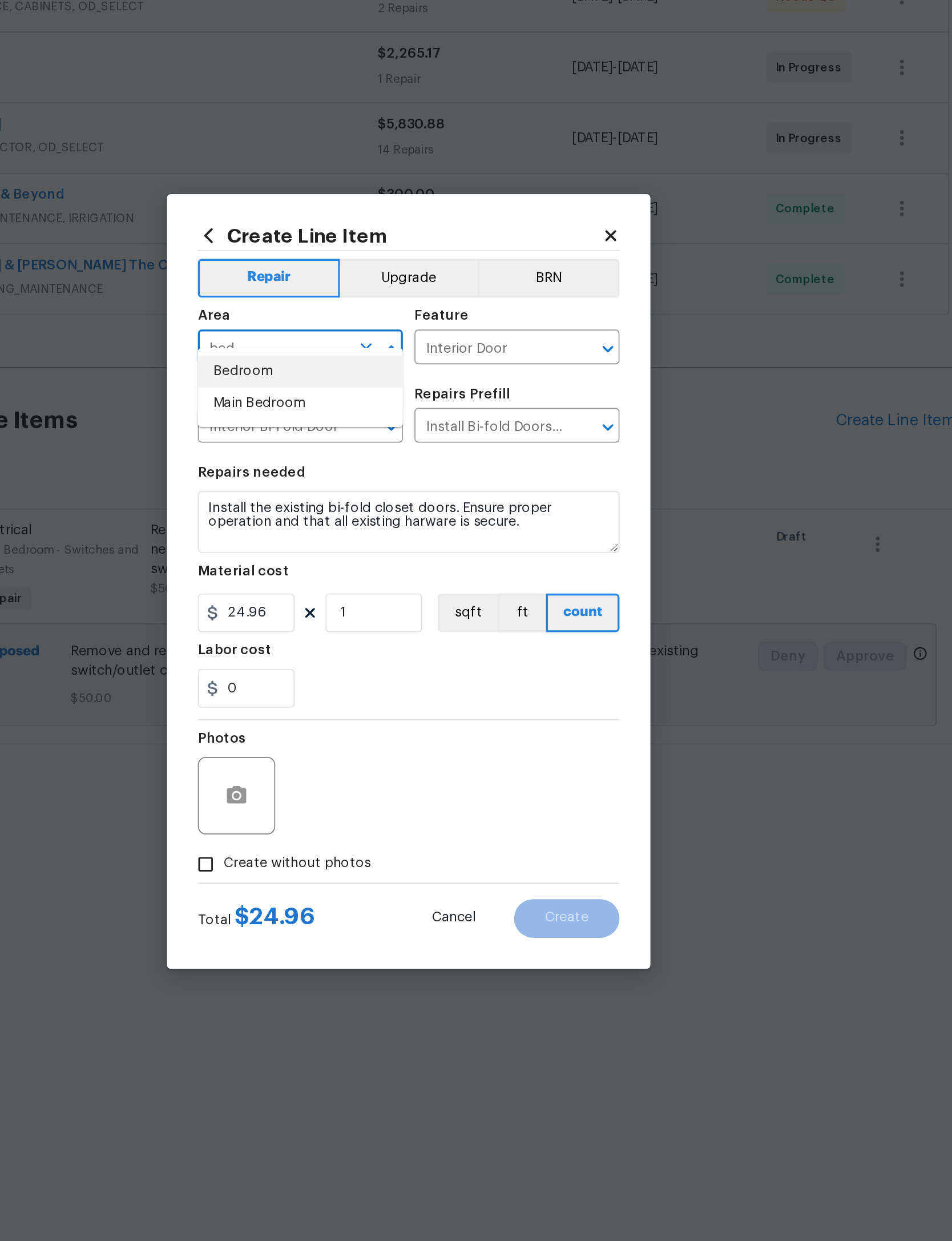
click at [352, 488] on li "Bedroom" at bounding box center [412, 497] width 121 height 19
type input "Bedroom"
click at [352, 628] on input "24.96" at bounding box center [380, 639] width 57 height 23
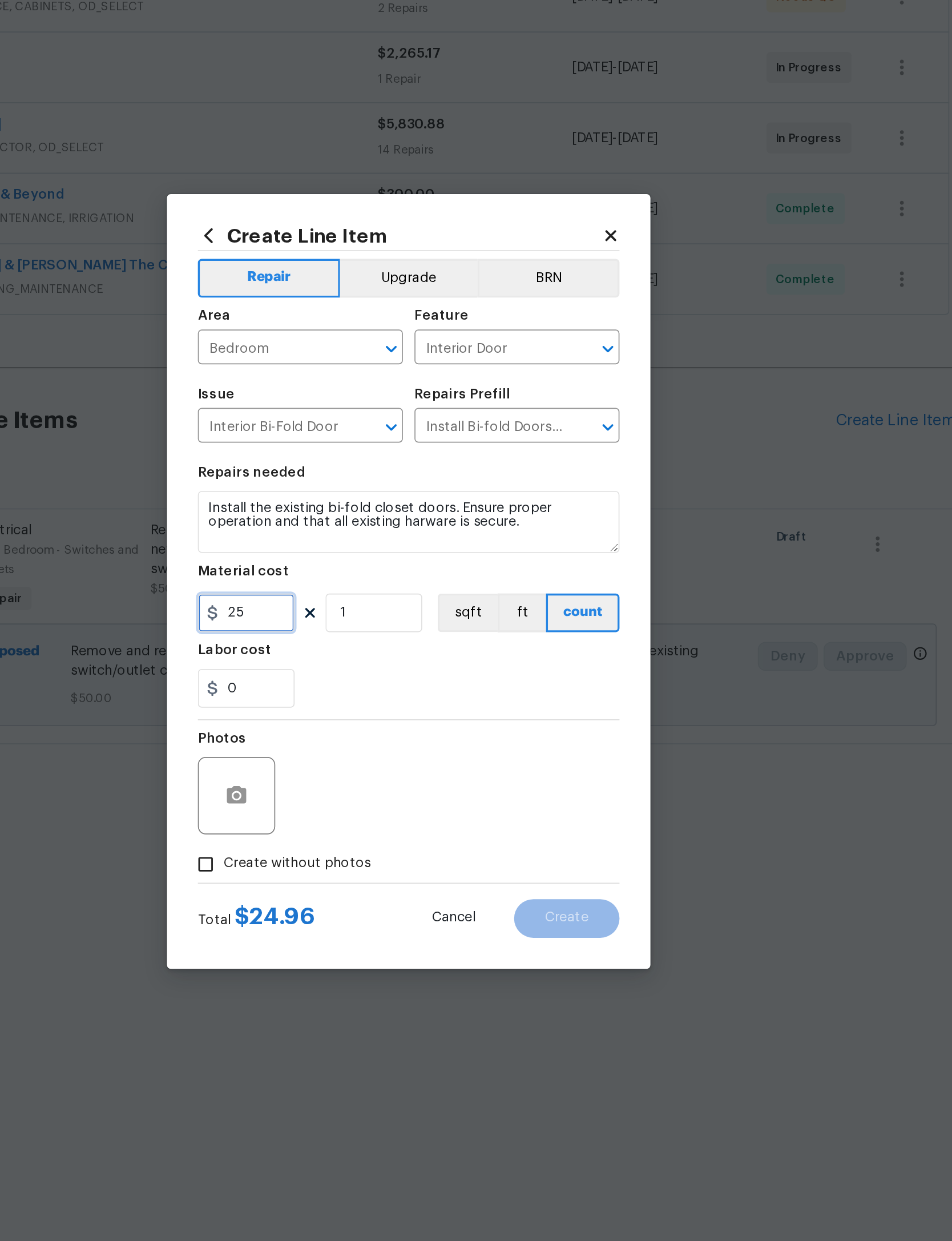
type input "25"
click at [352, 703] on div "Photos" at bounding box center [476, 740] width 249 height 74
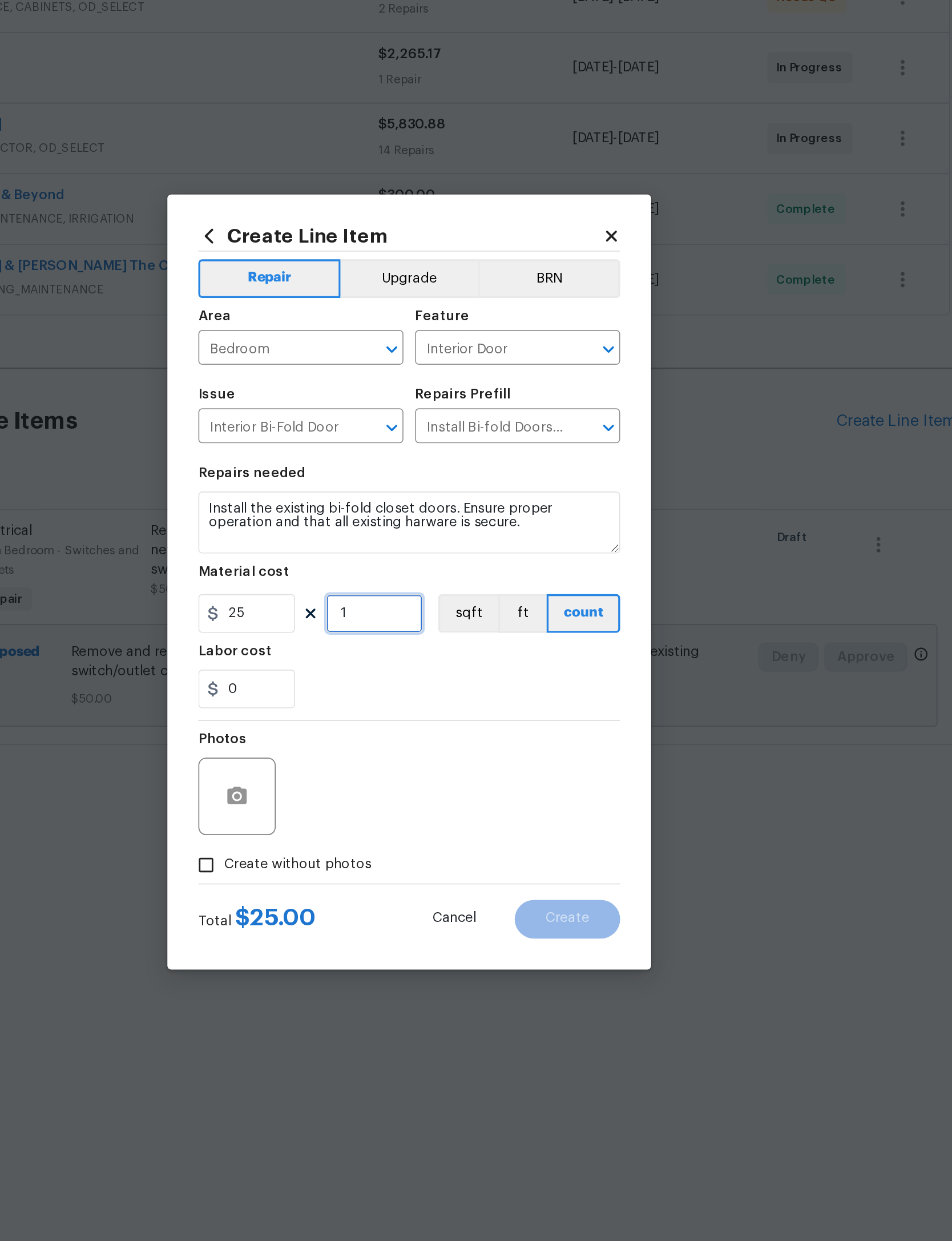
click at [427, 628] on input "1" at bounding box center [455, 639] width 57 height 23
type input "2"
click at [352, 703] on div "Photos" at bounding box center [476, 740] width 249 height 74
click at [345, 777] on input "Create without photos" at bounding box center [356, 788] width 22 height 22
checkbox input "true"
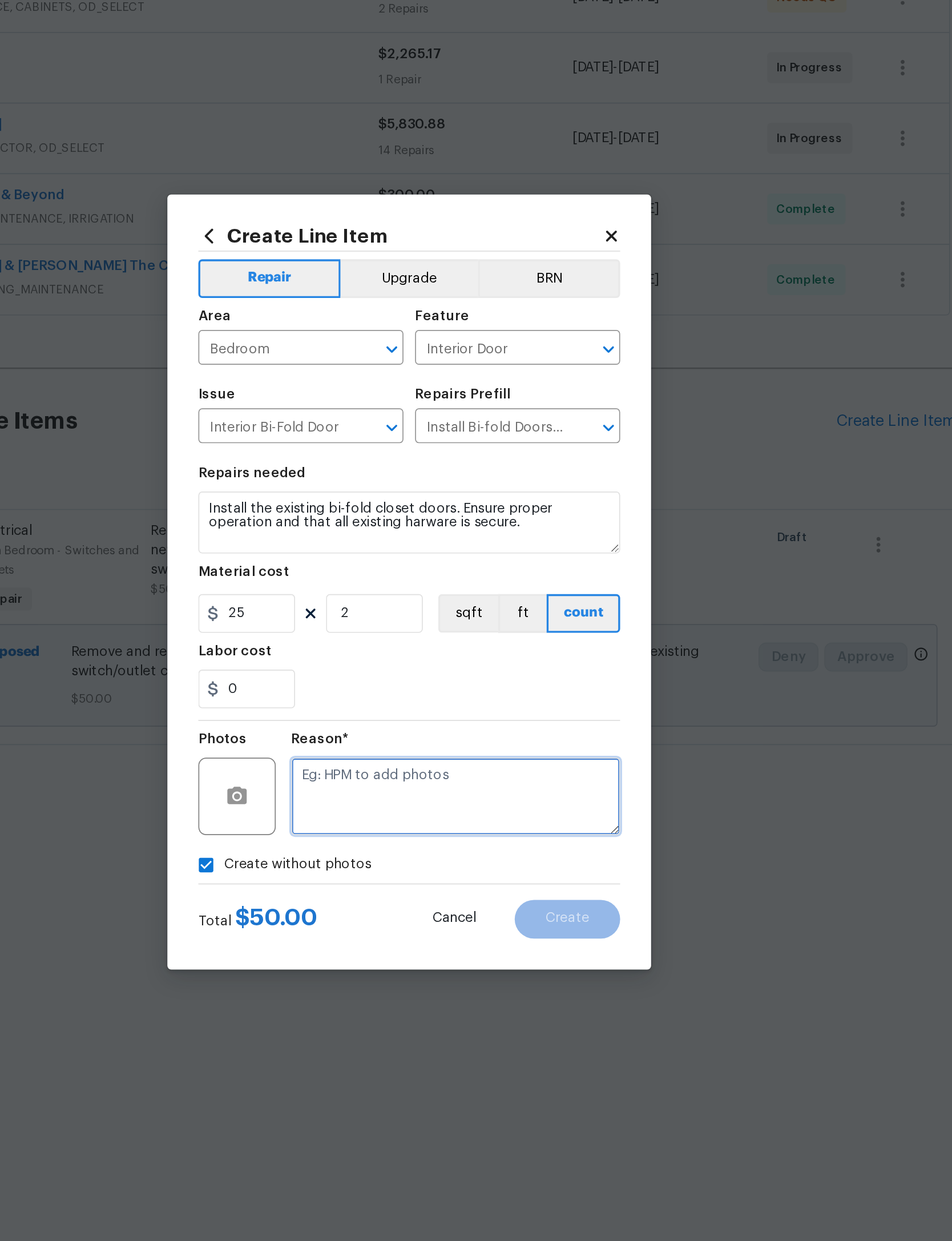
click at [407, 724] on textarea at bounding box center [503, 747] width 194 height 45
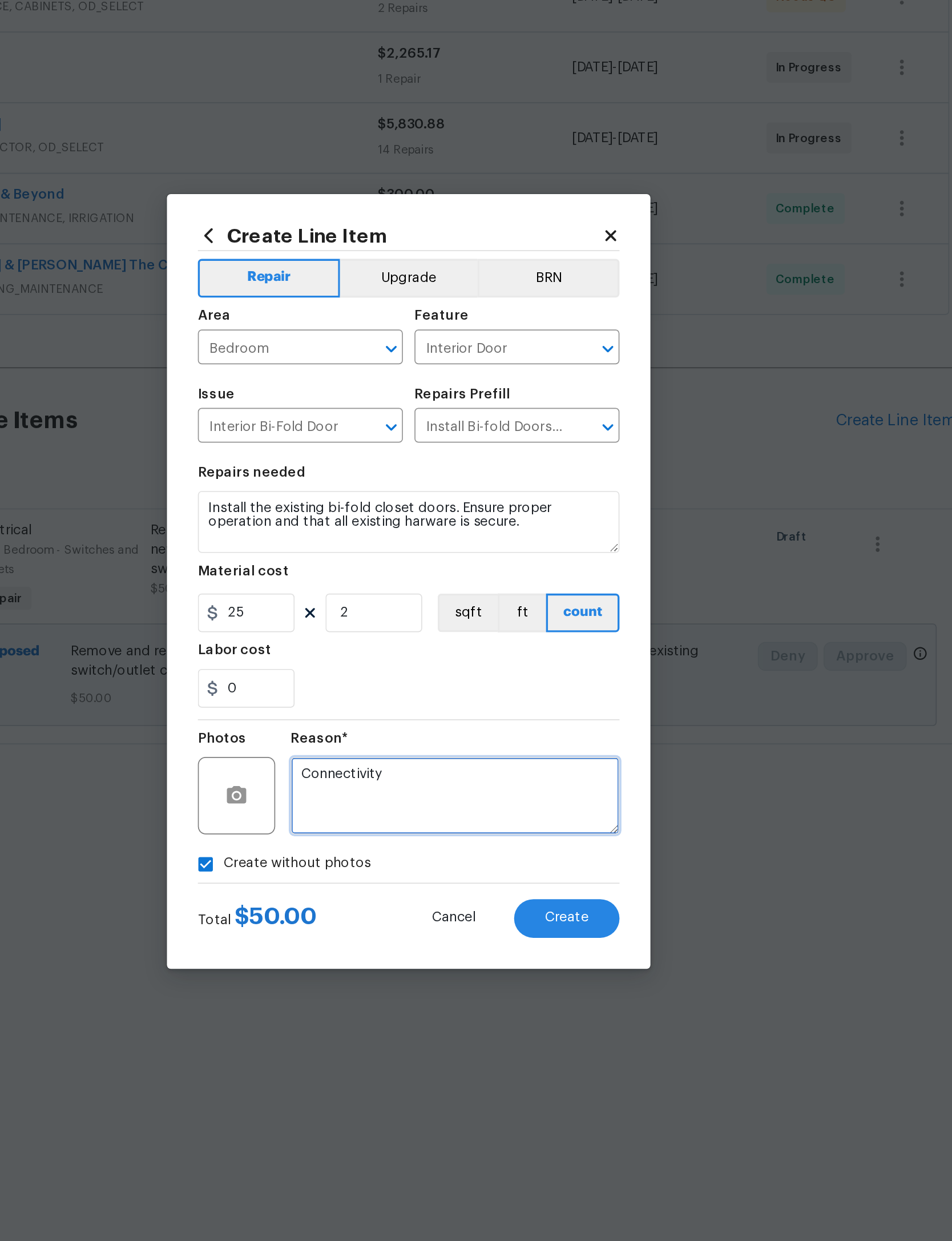
type textarea "Connectivity"
click at [352, 673] on div "0" at bounding box center [476, 684] width 249 height 23
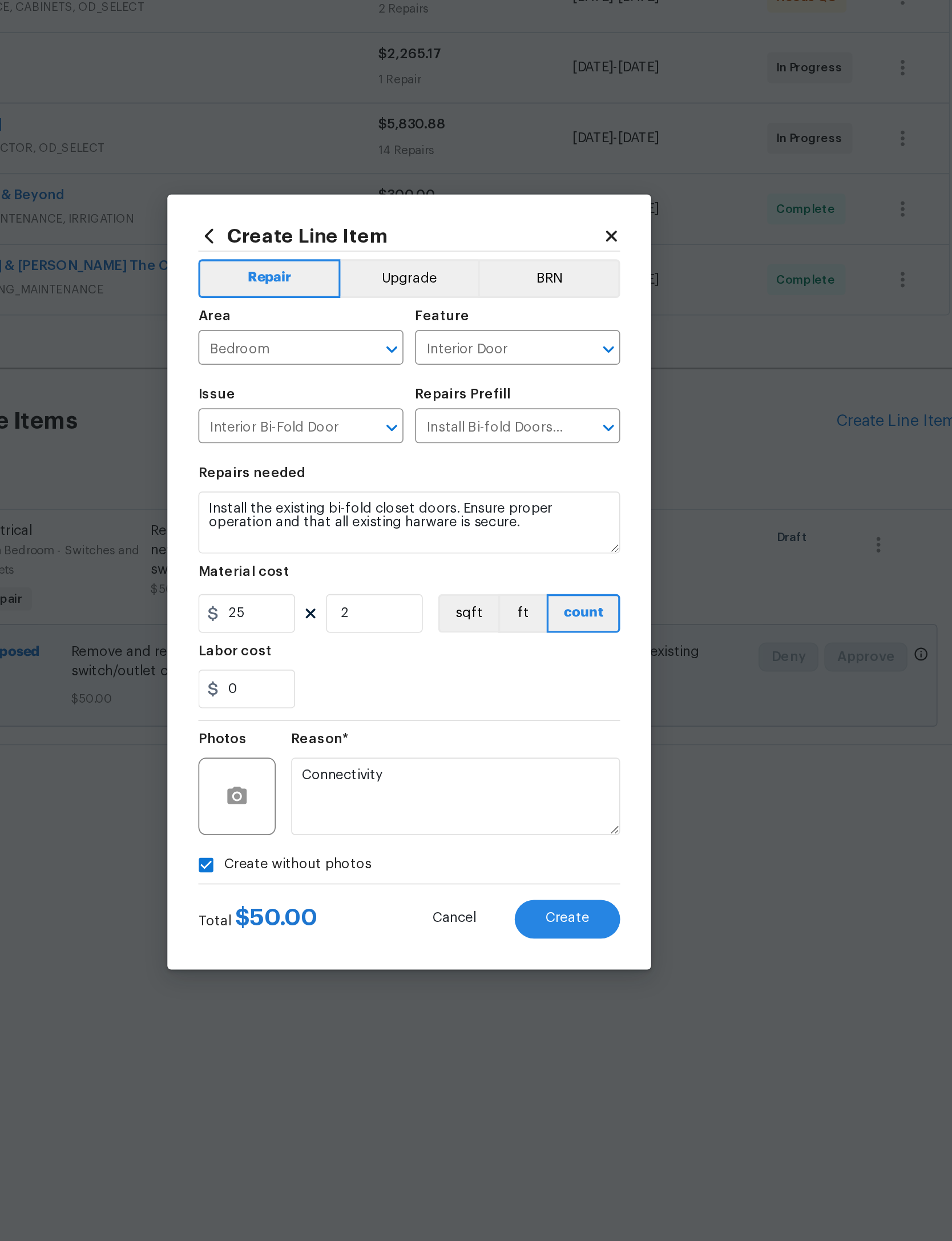
click at [556, 816] on span "Create" at bounding box center [569, 820] width 25 height 8
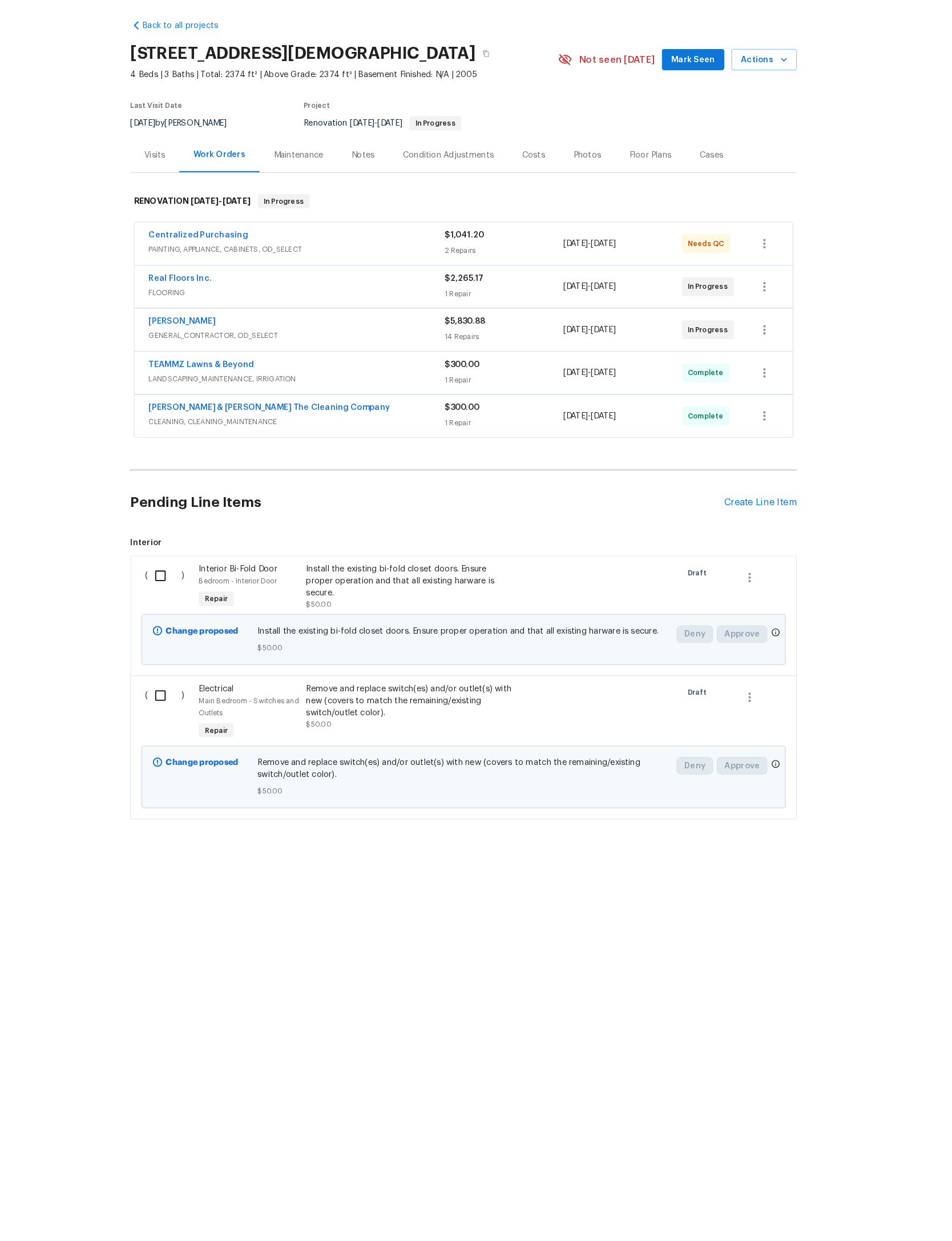
click at [729, 521] on div "Create Line Item" at bounding box center [763, 526] width 70 height 11
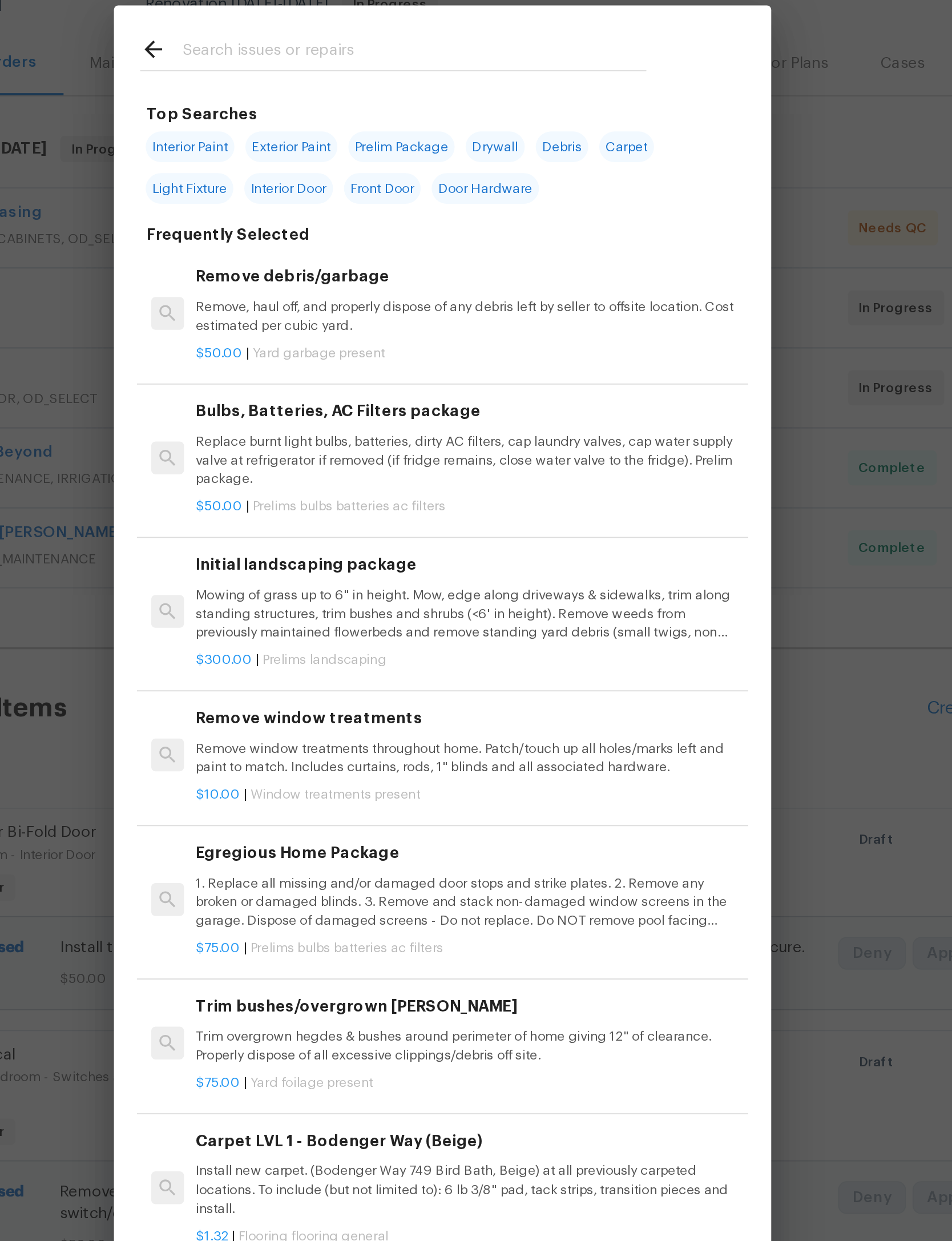
click at [340, 176] on input "text" at bounding box center [461, 184] width 242 height 17
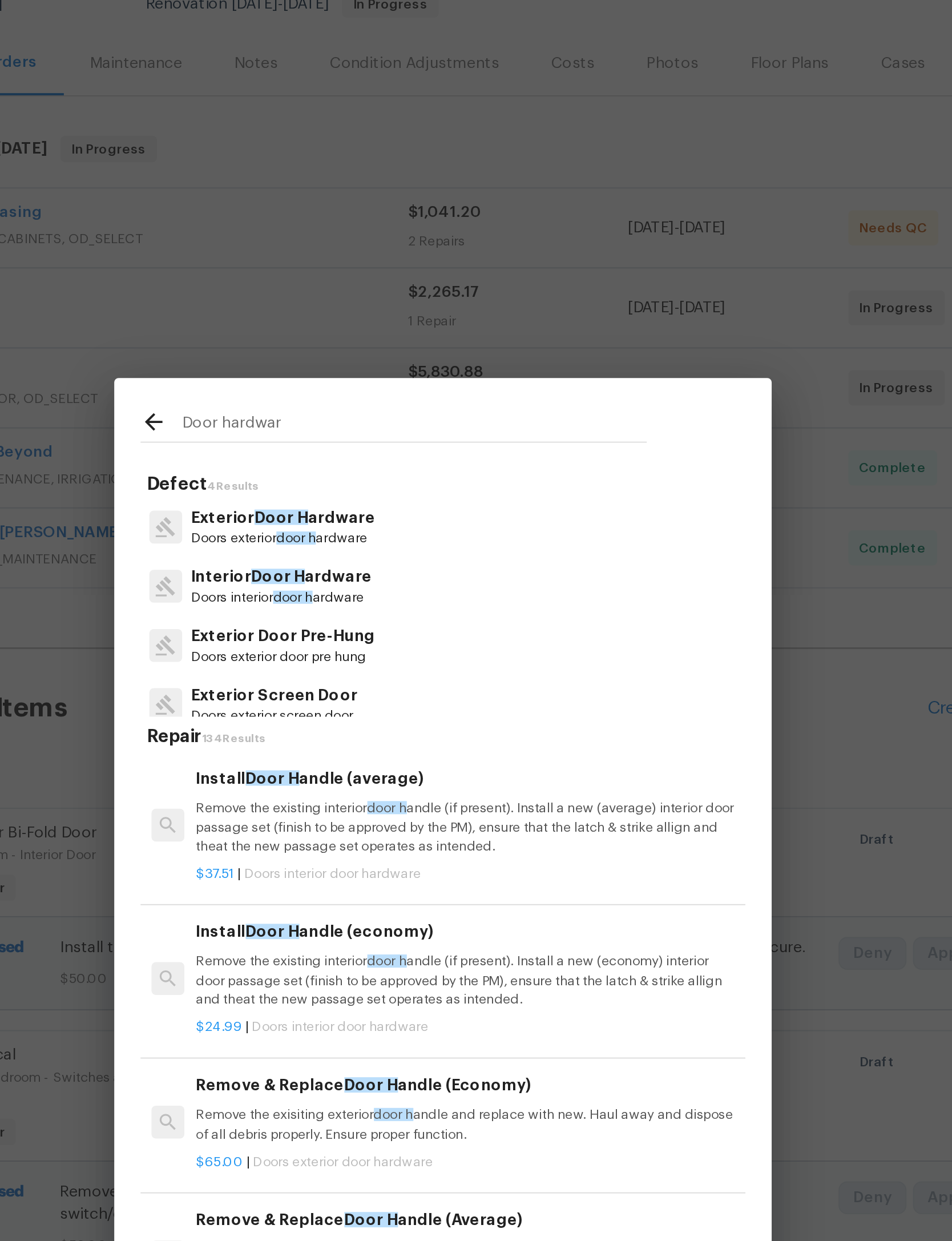
type input "Door hardware"
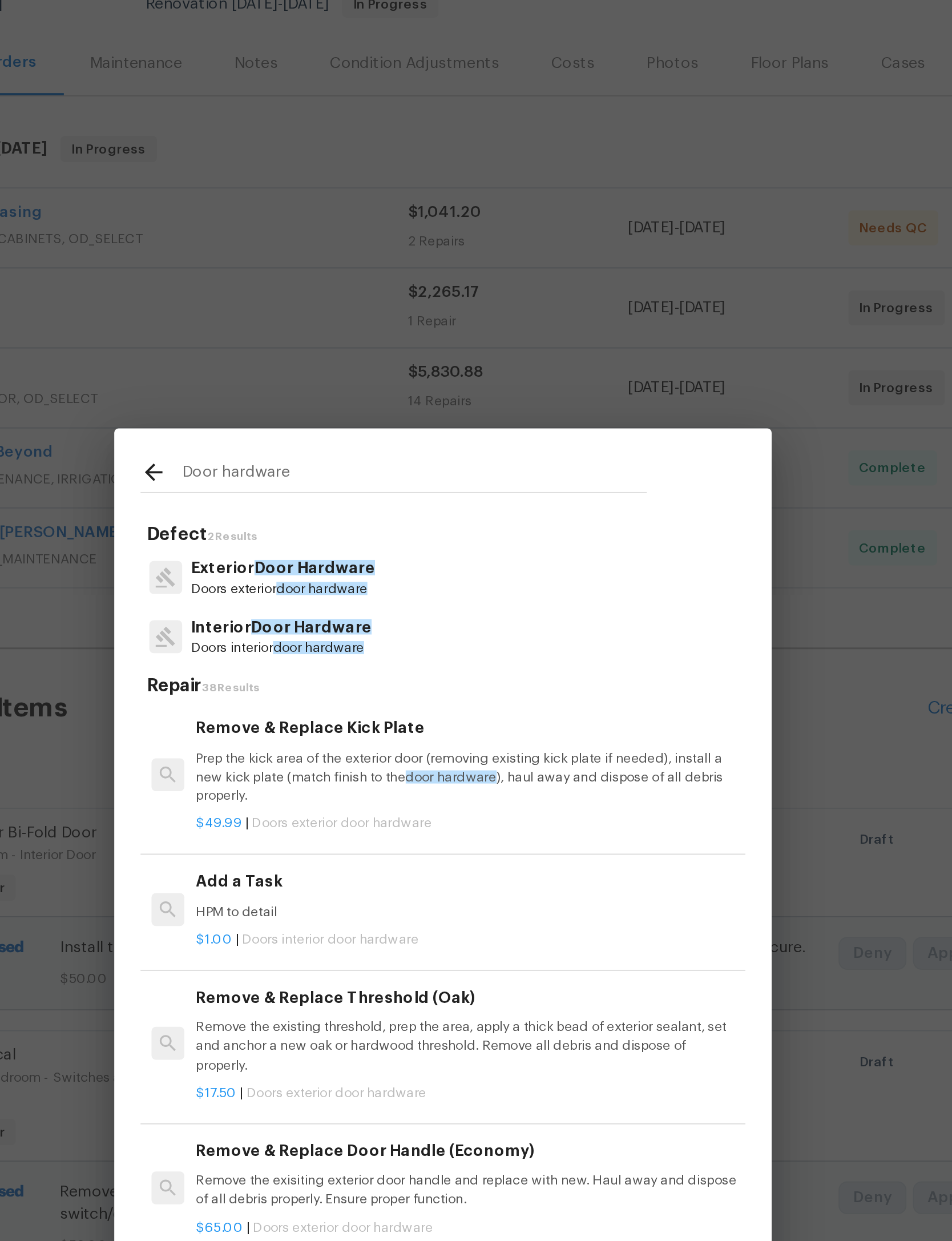
click at [378, 449] on span "Door Hardware" at bounding box center [409, 453] width 63 height 8
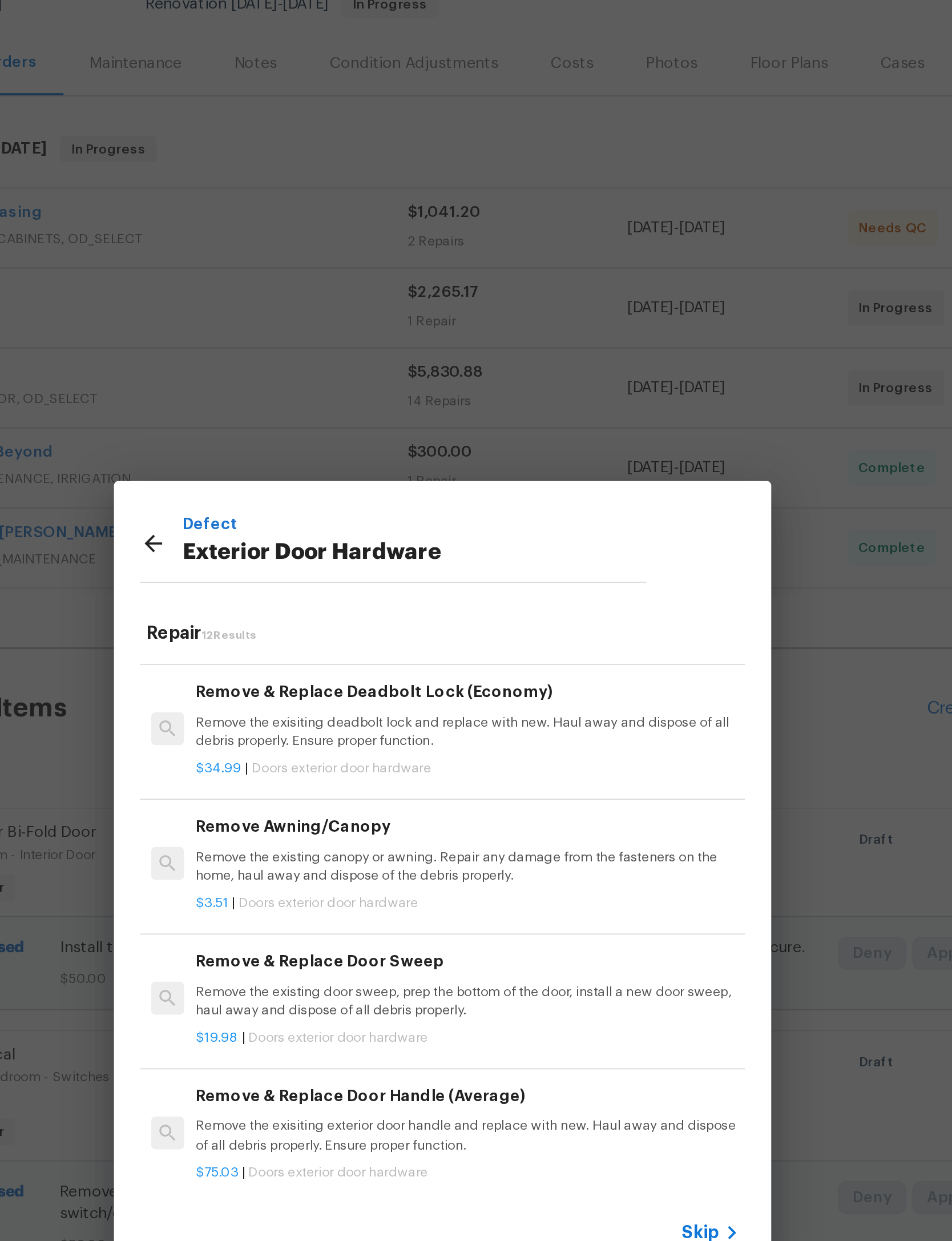
scroll to position [562, 0]
click at [348, 722] on h6 "Remove & Replace Door Handle (Average)" at bounding box center [489, 728] width 283 height 12
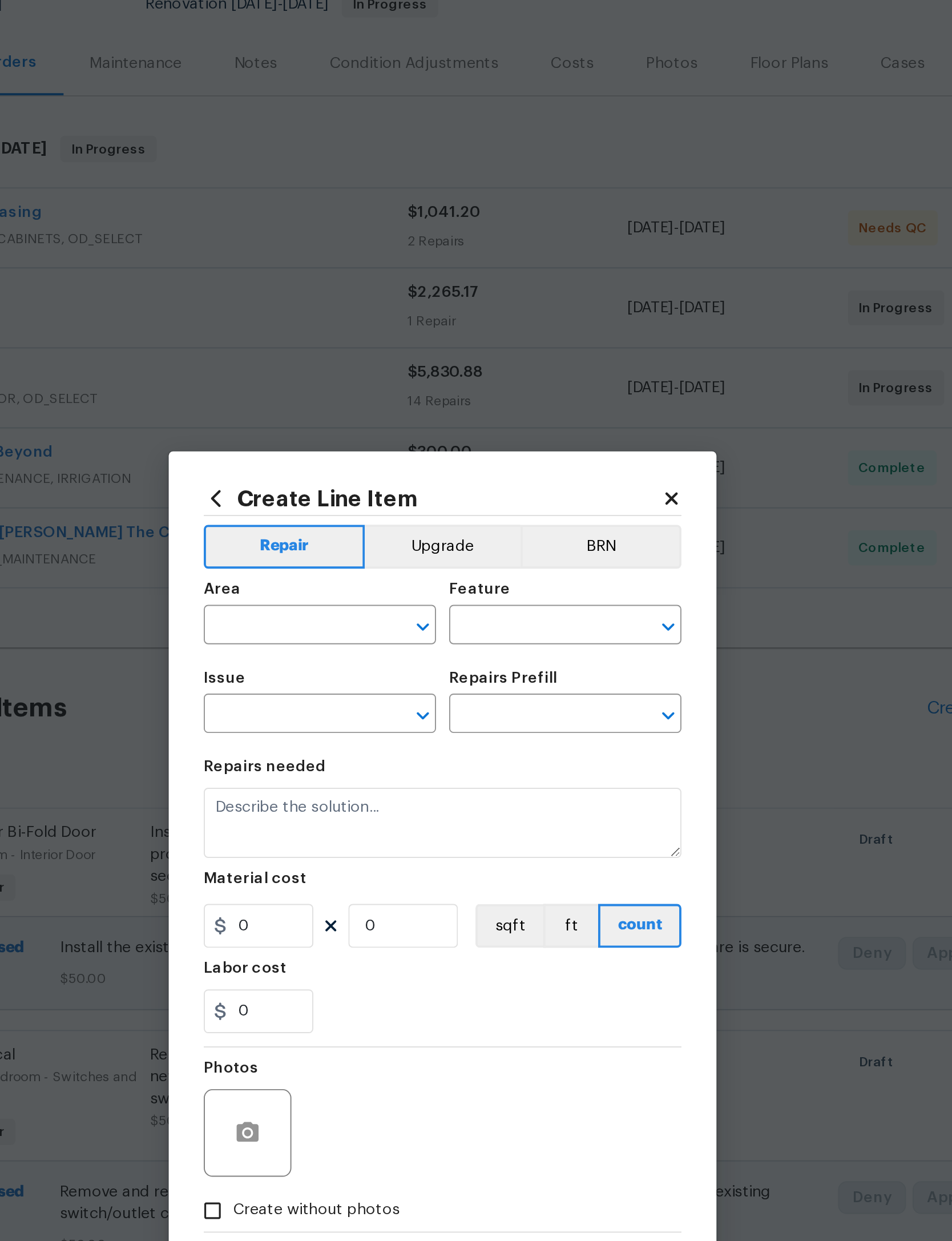
type input "Interior Door"
type input "Exterior Door Hardware"
type input "Remove & Replace Door Handle (Average) $75.03"
type textarea "Remove the exisiting exterior door handle and replace with new. Haul away and d…"
type input "75.03"
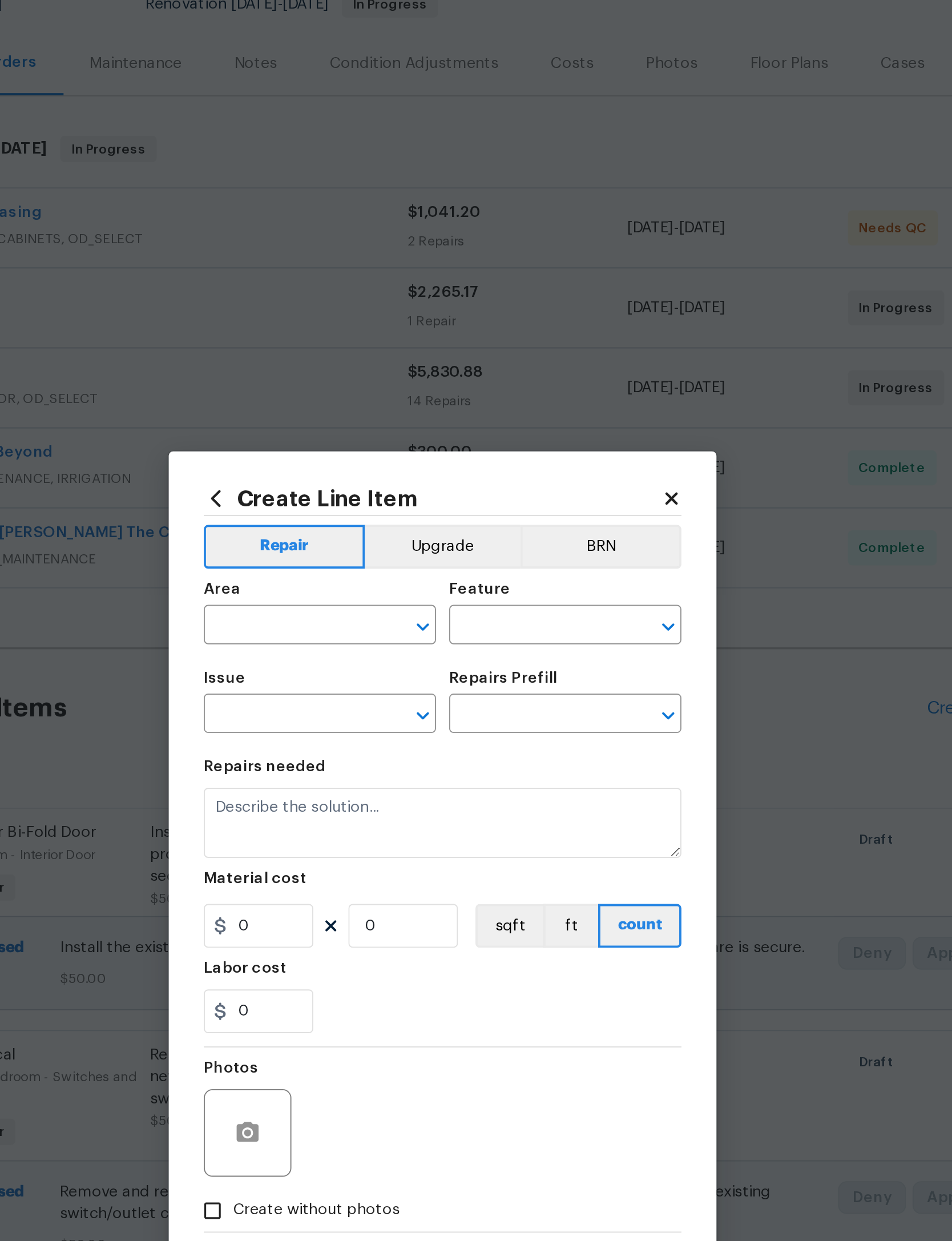
type input "1"
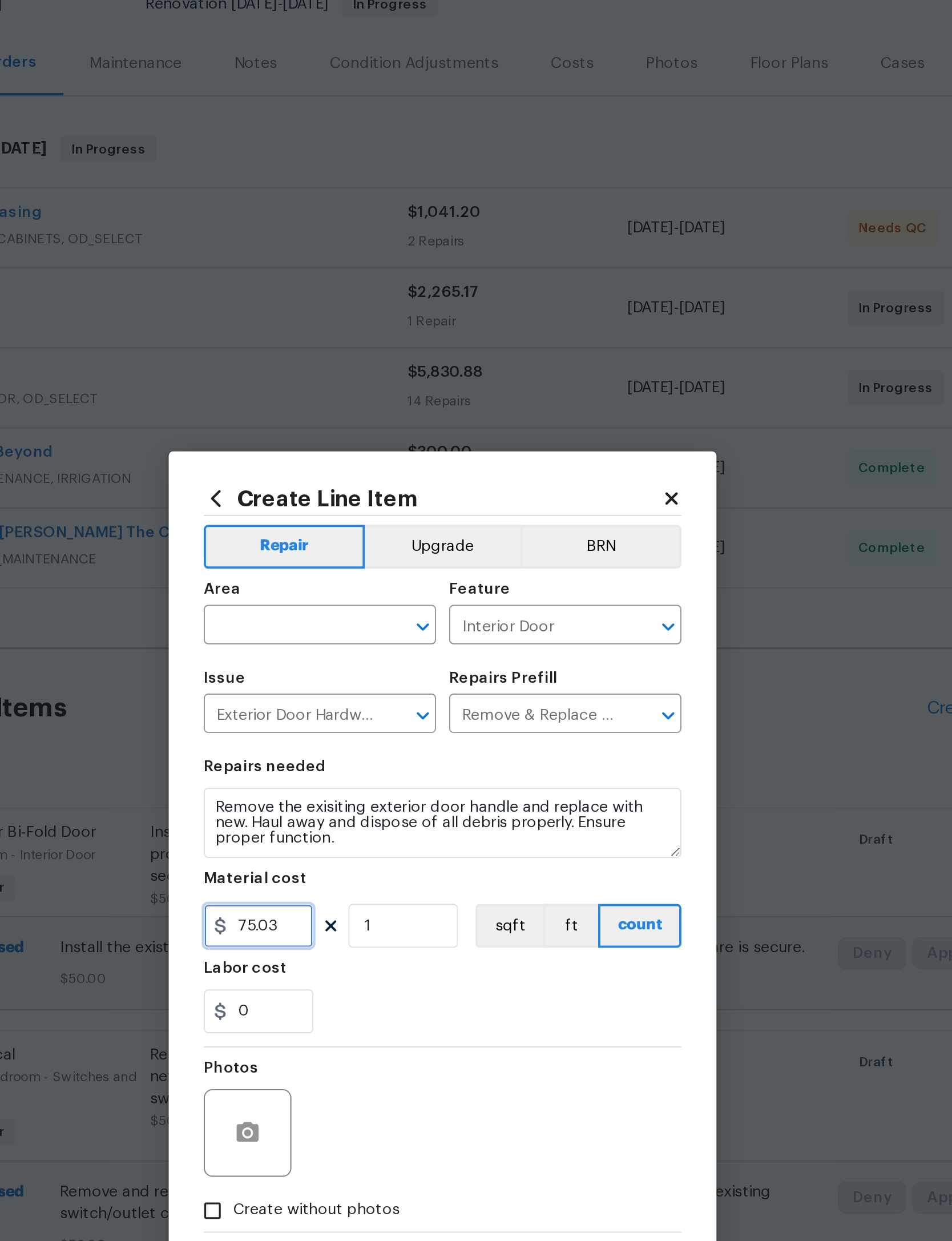
click at [352, 628] on input "75.03" at bounding box center [380, 639] width 57 height 23
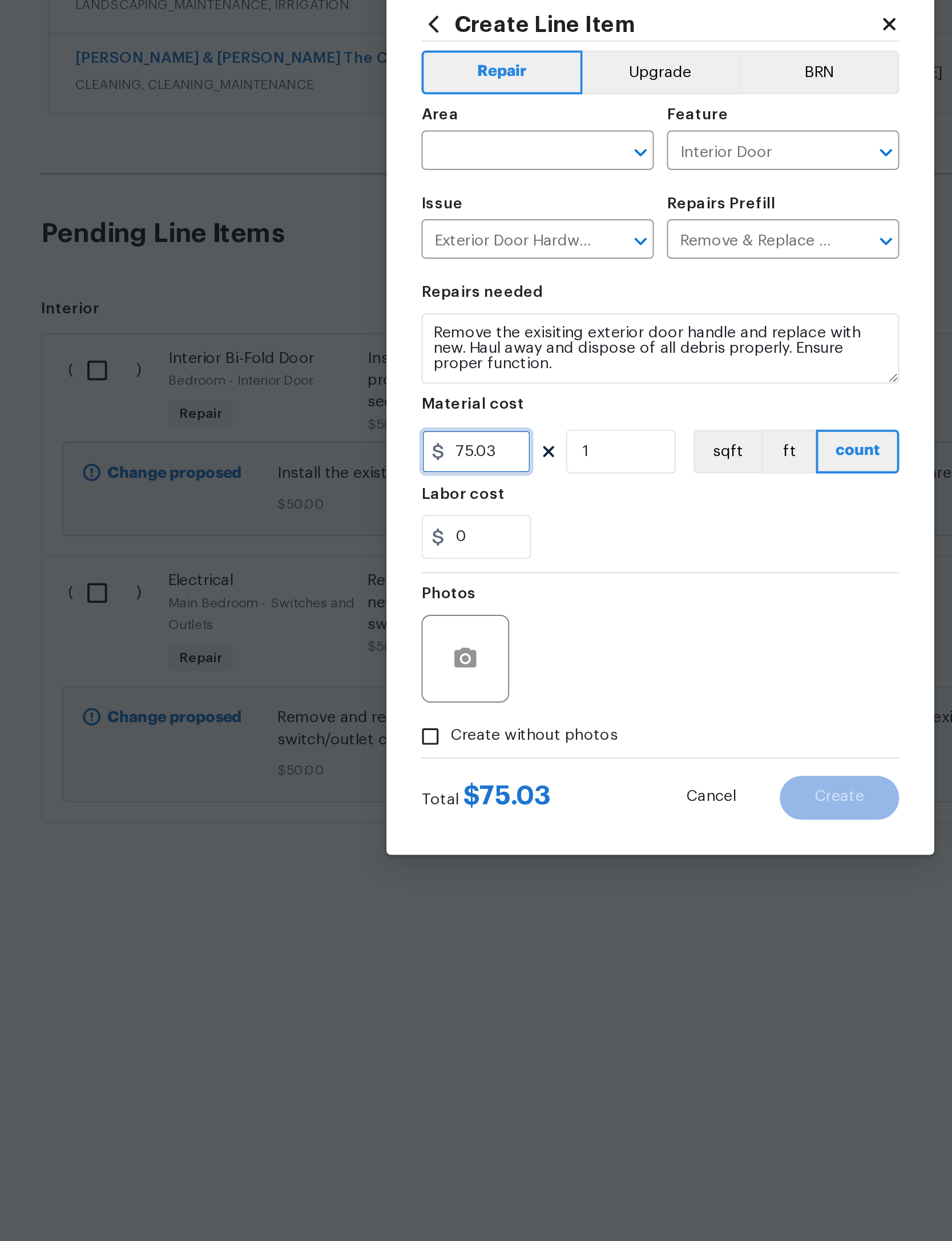
click at [352, 628] on input "75.03" at bounding box center [380, 639] width 57 height 23
type input "0"
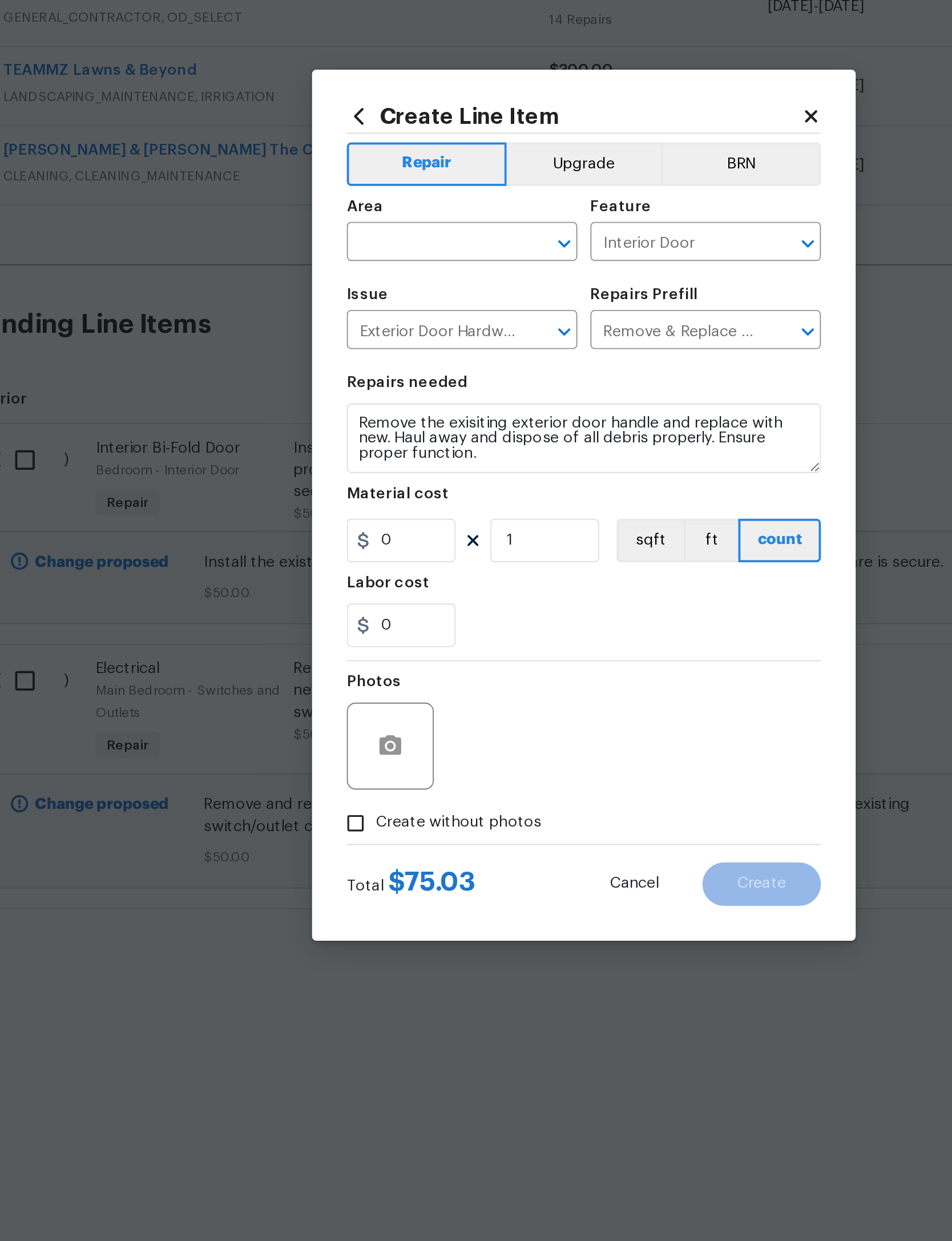
click at [352, 475] on input "text" at bounding box center [396, 484] width 89 height 18
type input "f"
click at [352, 506] on li "Exterior Overall" at bounding box center [412, 515] width 121 height 19
type input "Exterior Overall"
click at [479, 475] on input "Interior Door" at bounding box center [524, 484] width 89 height 18
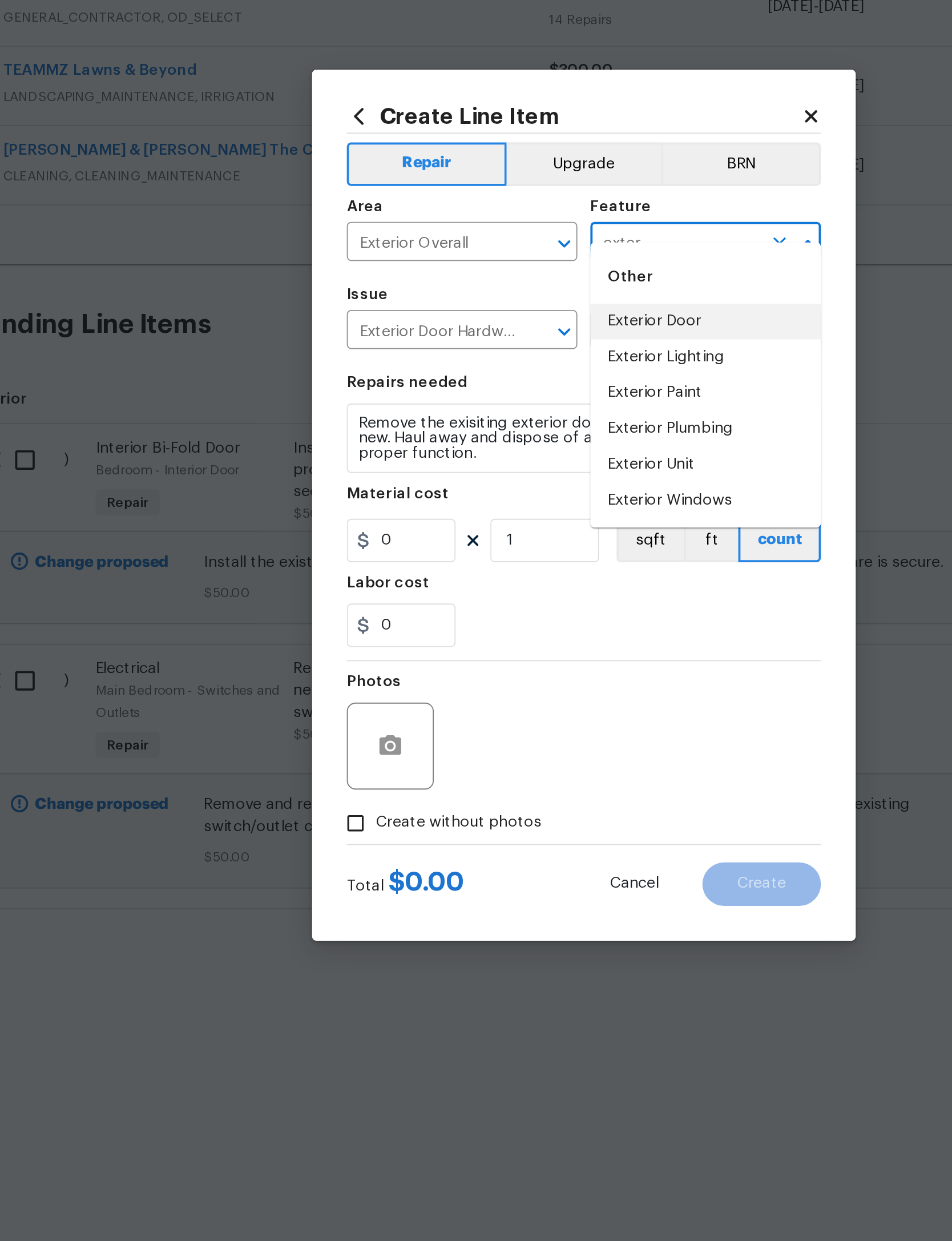
click at [479, 515] on li "Exterior Door" at bounding box center [540, 524] width 121 height 19
type input "Exterior Door"
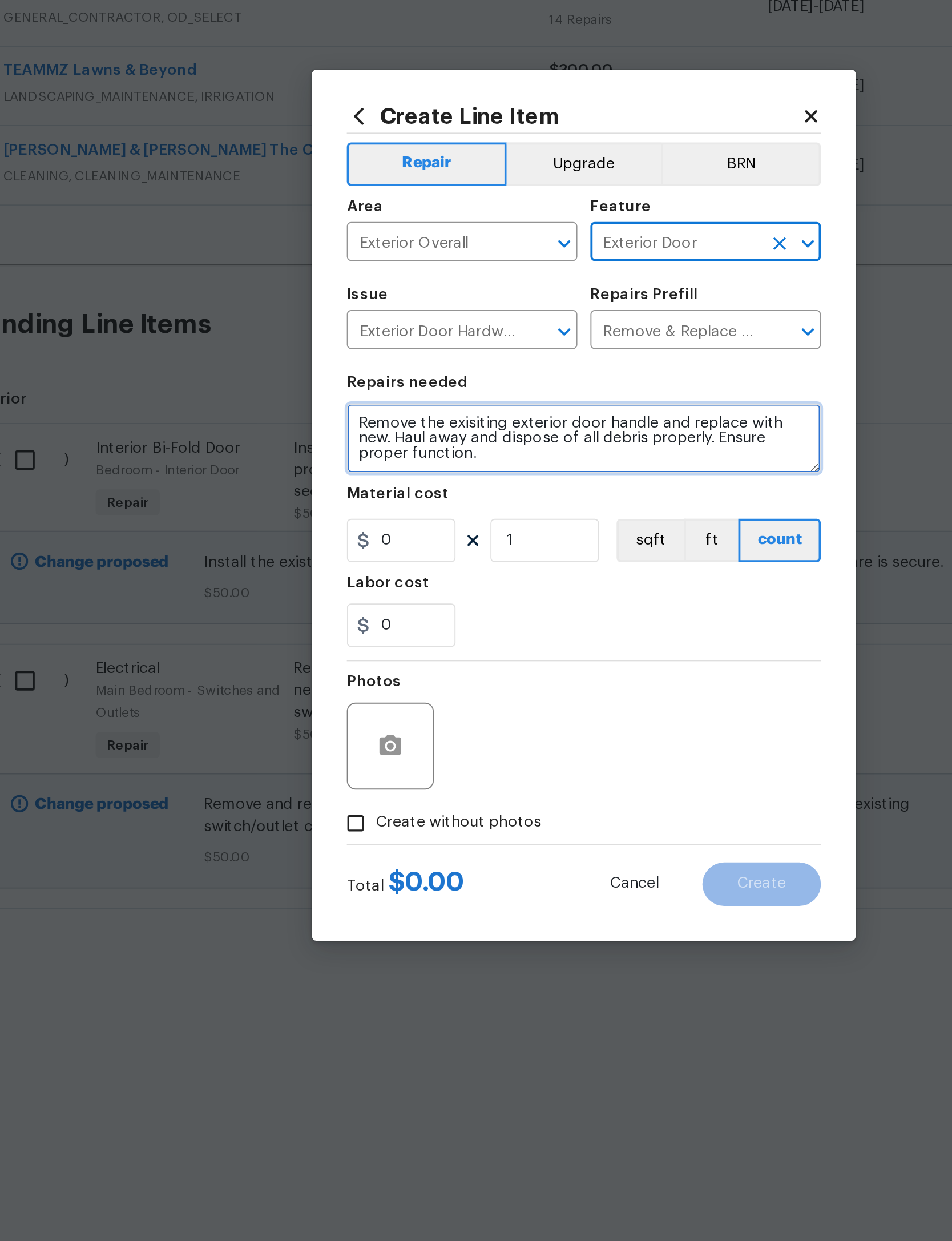
click at [352, 568] on textarea "Remove the exisiting exterior door handle and replace with new. Haul away and d…" at bounding box center [476, 585] width 249 height 36
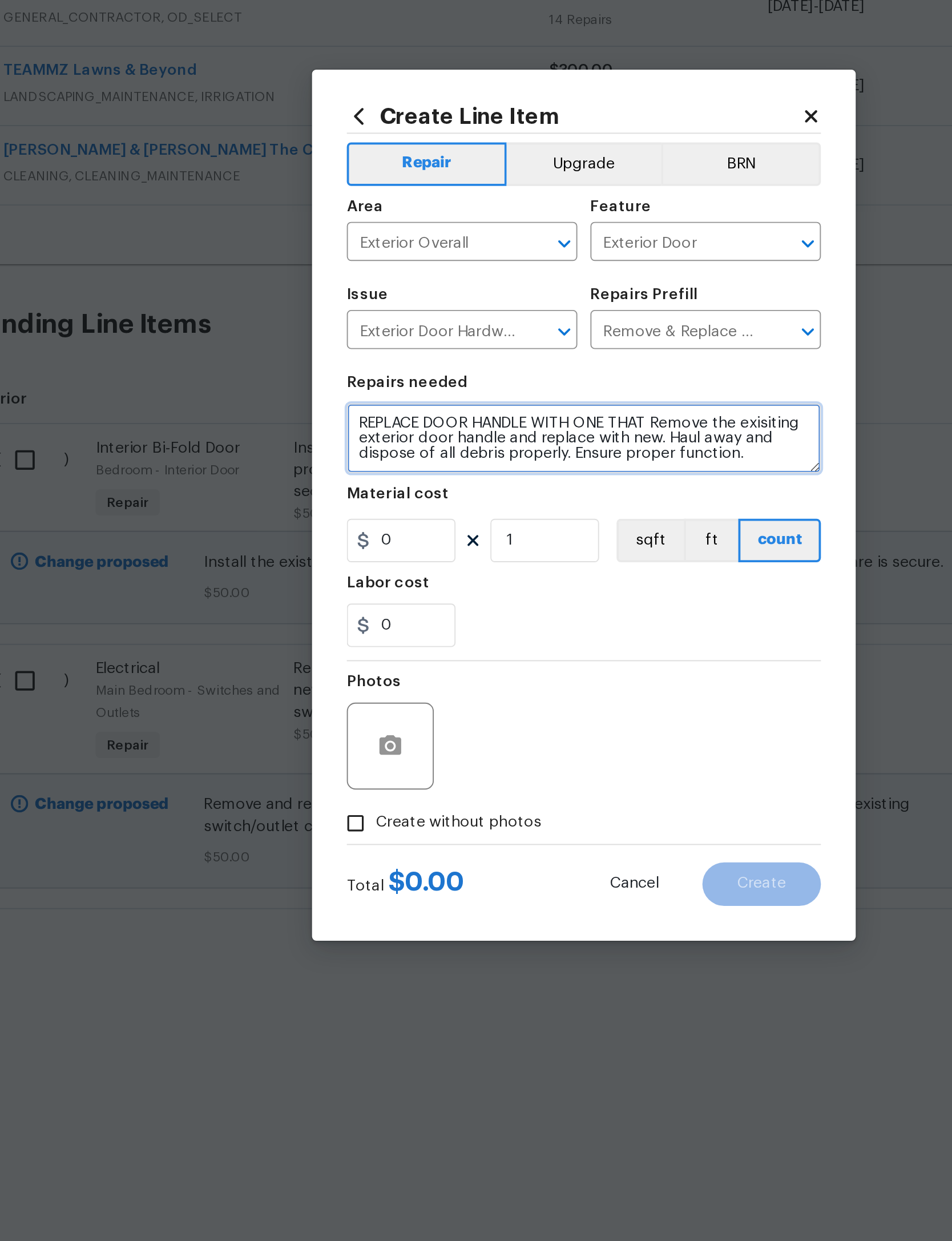
click at [417, 568] on textarea "REPLACE DOOR HANDLE WITH ONE THAT Remove the exisiting exterior door handle and…" at bounding box center [476, 585] width 249 height 36
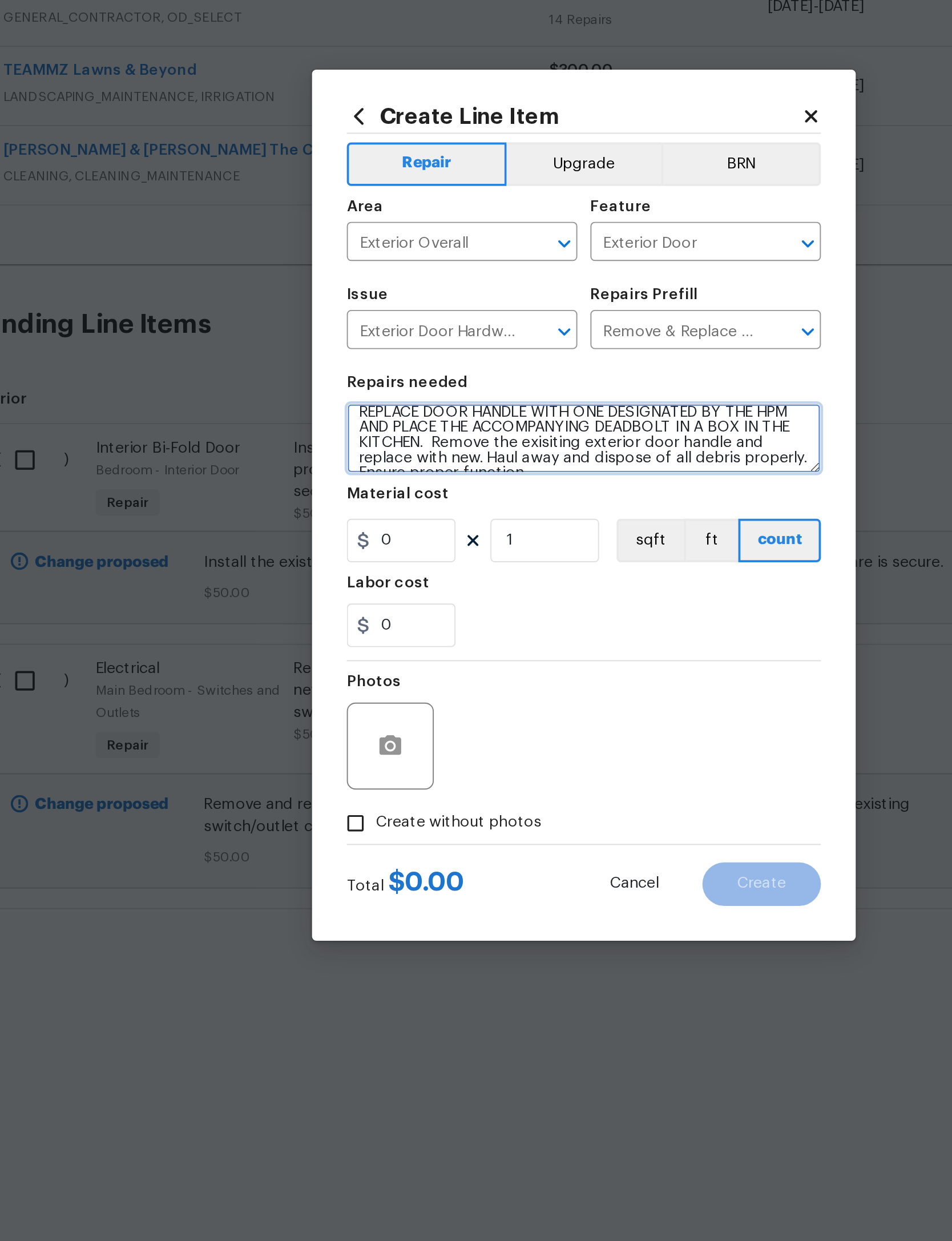
type textarea "REPLACE DOOR HANDLE WITH ONE DESIGNATED BY THE HPM AND PLACE THE ACCOMPANYING D…"
click at [367, 741] on icon "button" at bounding box center [374, 748] width 14 height 14
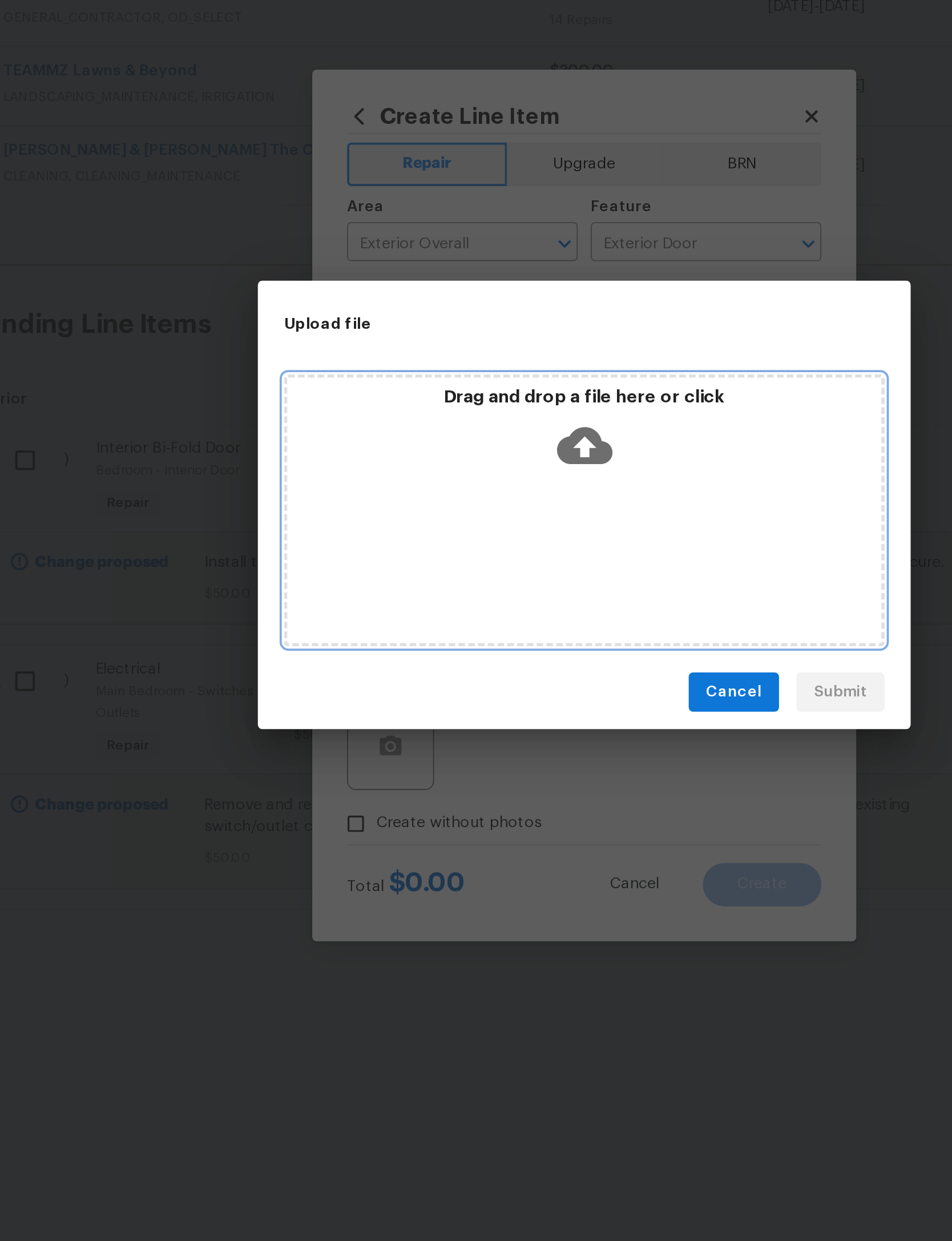
click at [462, 575] on icon at bounding box center [476, 590] width 29 height 29
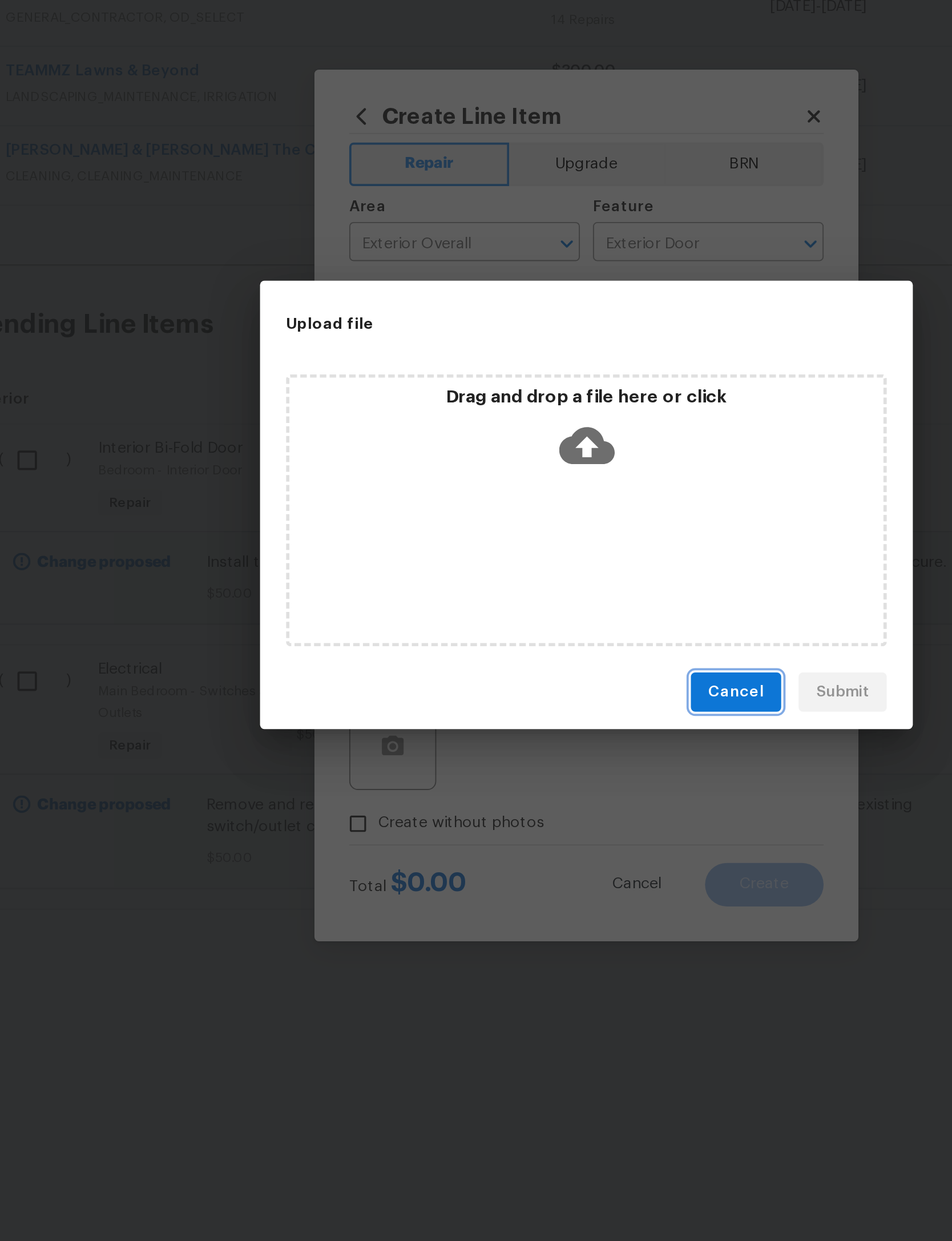
click at [540, 712] on span "Cancel" at bounding box center [554, 719] width 29 height 14
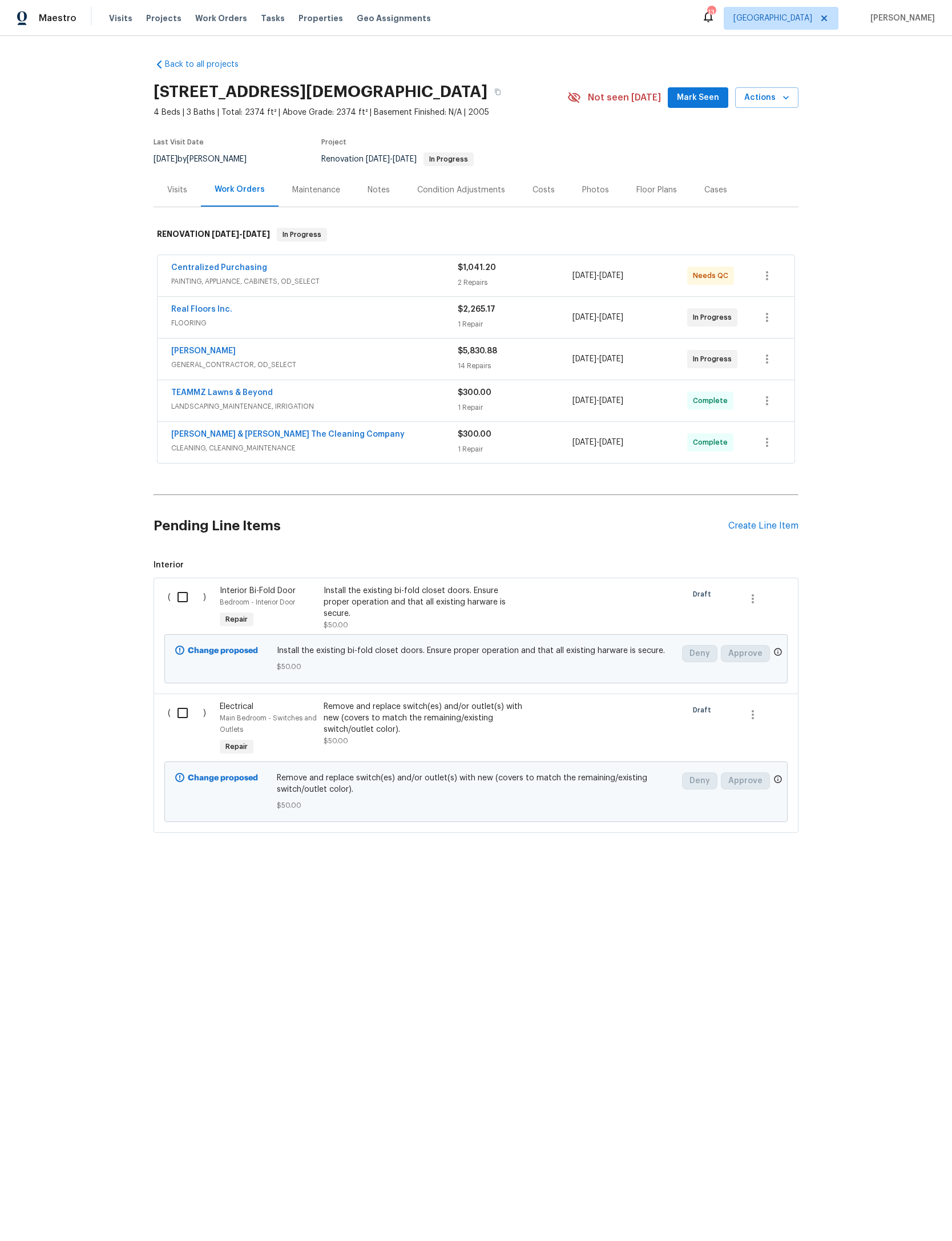
click at [773, 532] on div "Create Line Item" at bounding box center [763, 526] width 70 height 11
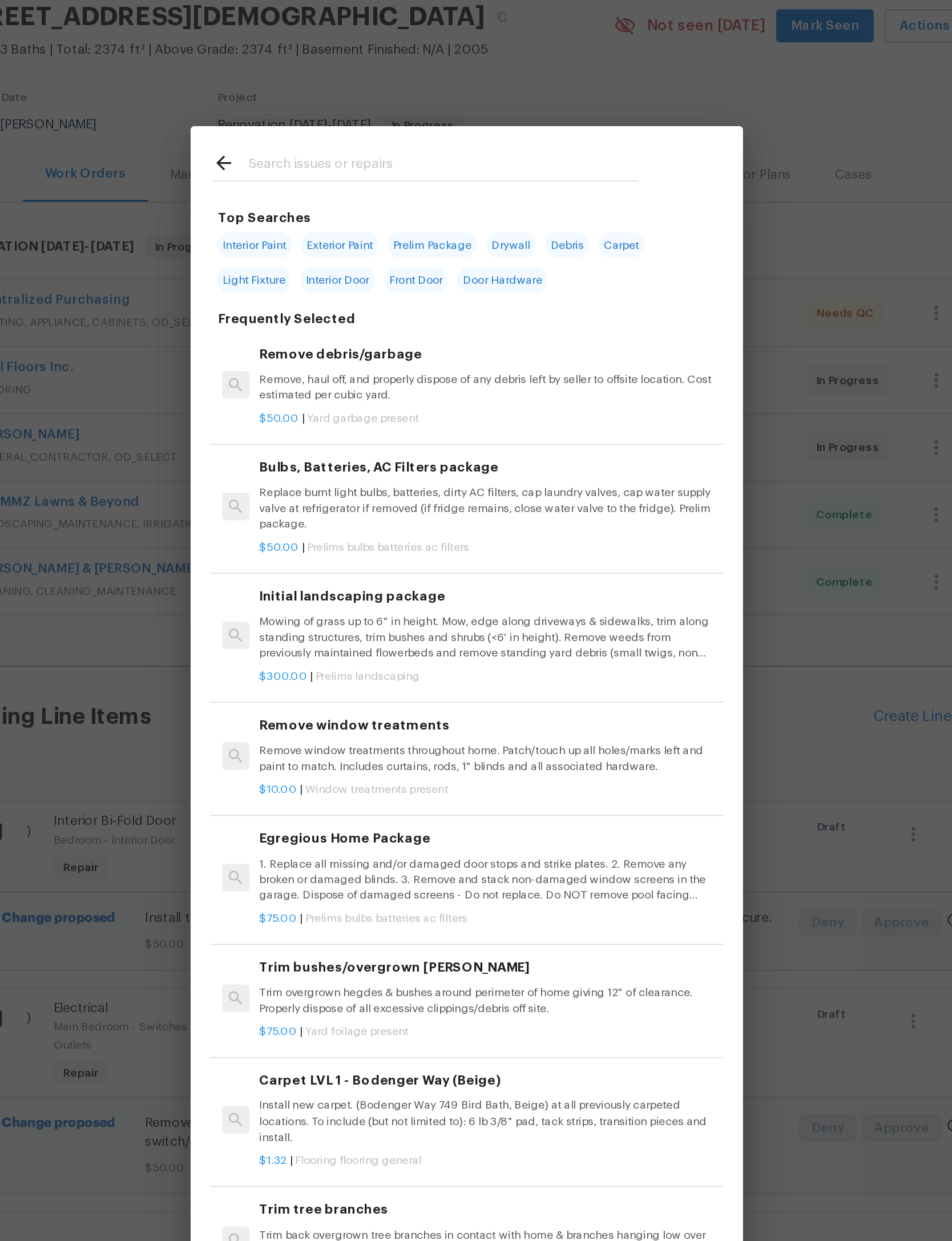
click at [353, 176] on input "text" at bounding box center [461, 184] width 242 height 17
type input "Exterior door hardware"
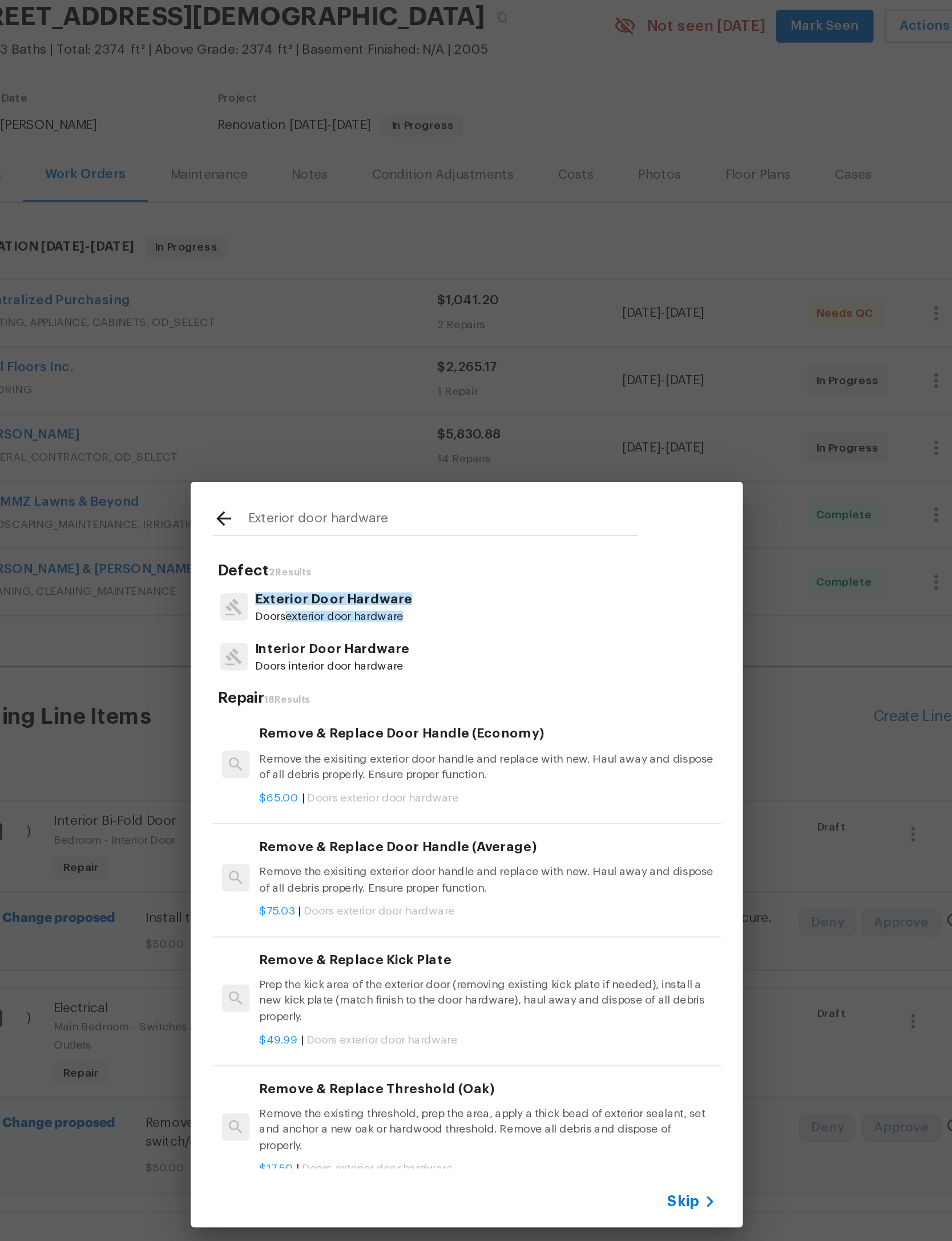
click at [345, 449] on span "Exterior Door Hardware" at bounding box center [394, 453] width 98 height 8
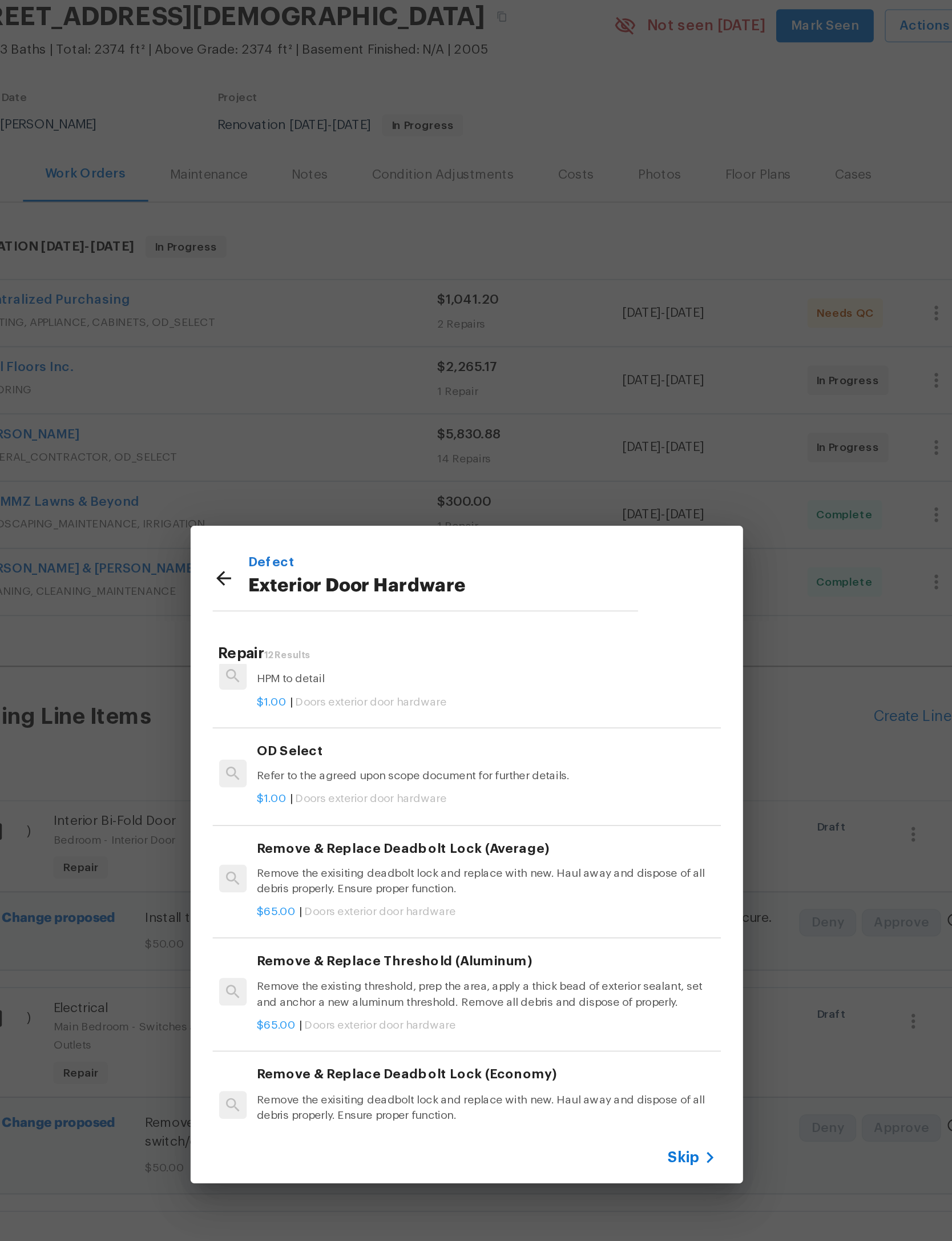
scroll to position [403, 1]
click at [346, 601] on h6 "Remove & Replace Deadbolt Lock (Average)" at bounding box center [488, 607] width 283 height 12
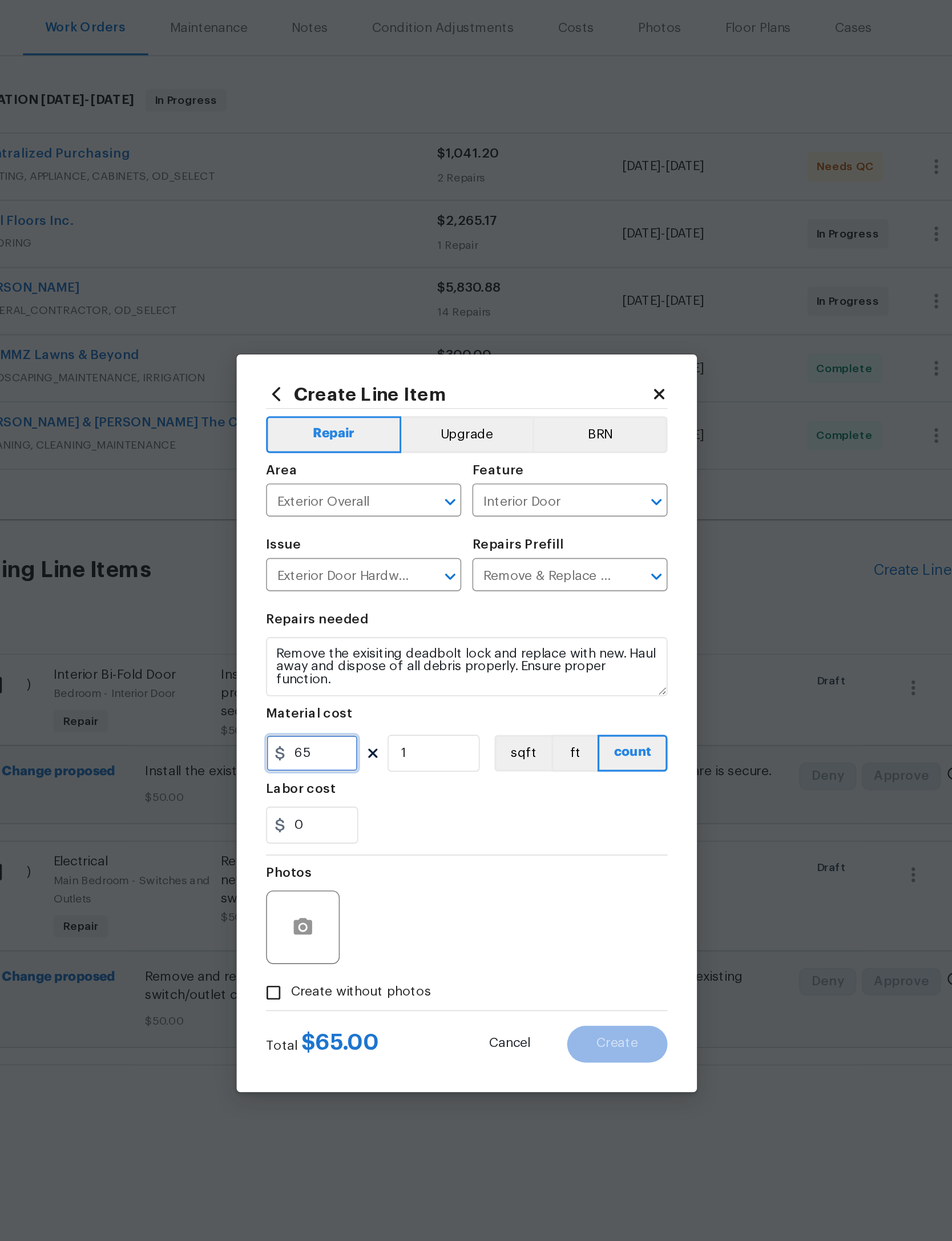
click at [352, 628] on input "65" at bounding box center [380, 639] width 57 height 23
type input "200"
click at [352, 673] on div "0" at bounding box center [476, 684] width 249 height 23
click at [367, 782] on span "Create without photos" at bounding box center [410, 787] width 87 height 12
click at [345, 777] on input "Create without photos" at bounding box center [356, 788] width 22 height 22
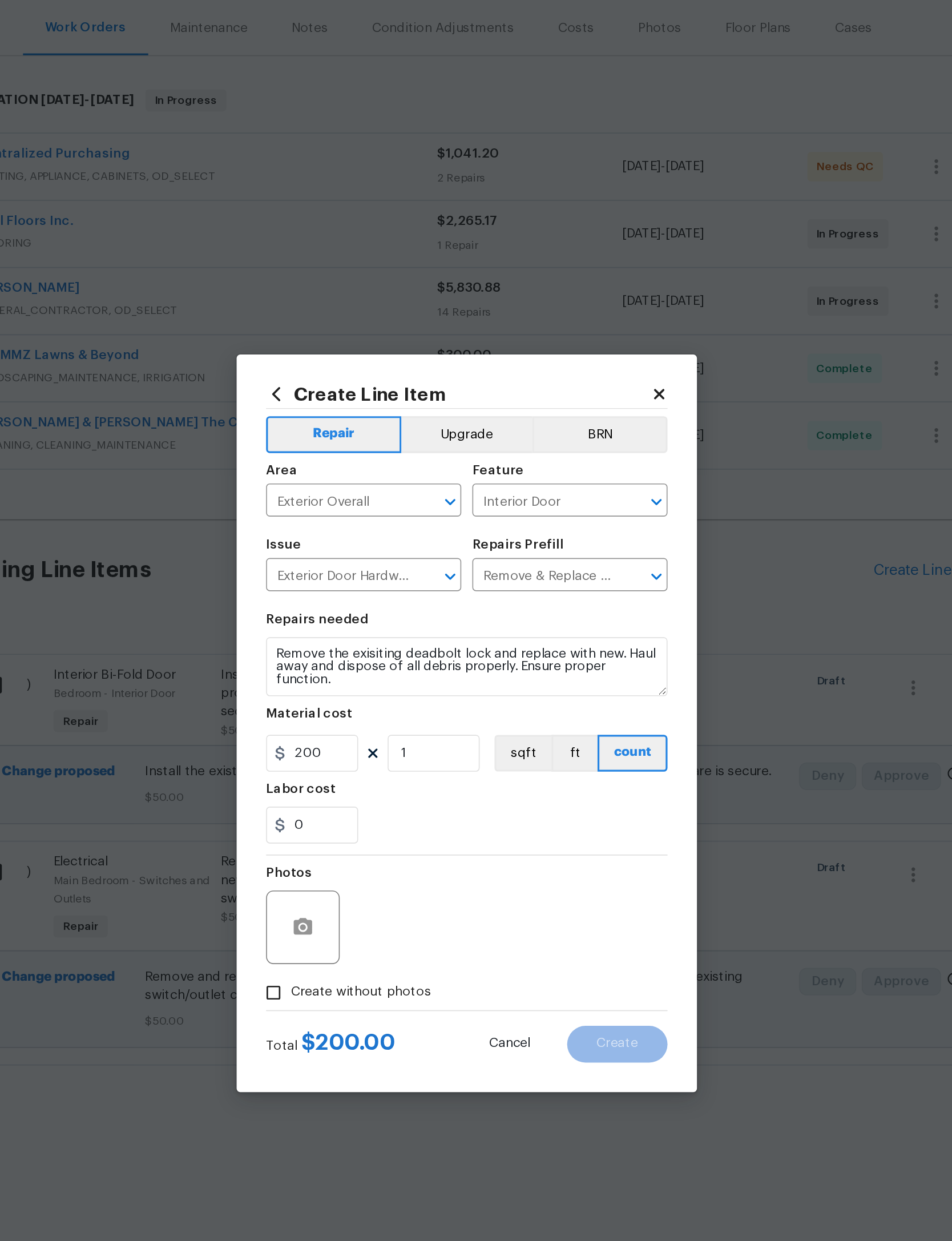
checkbox input "true"
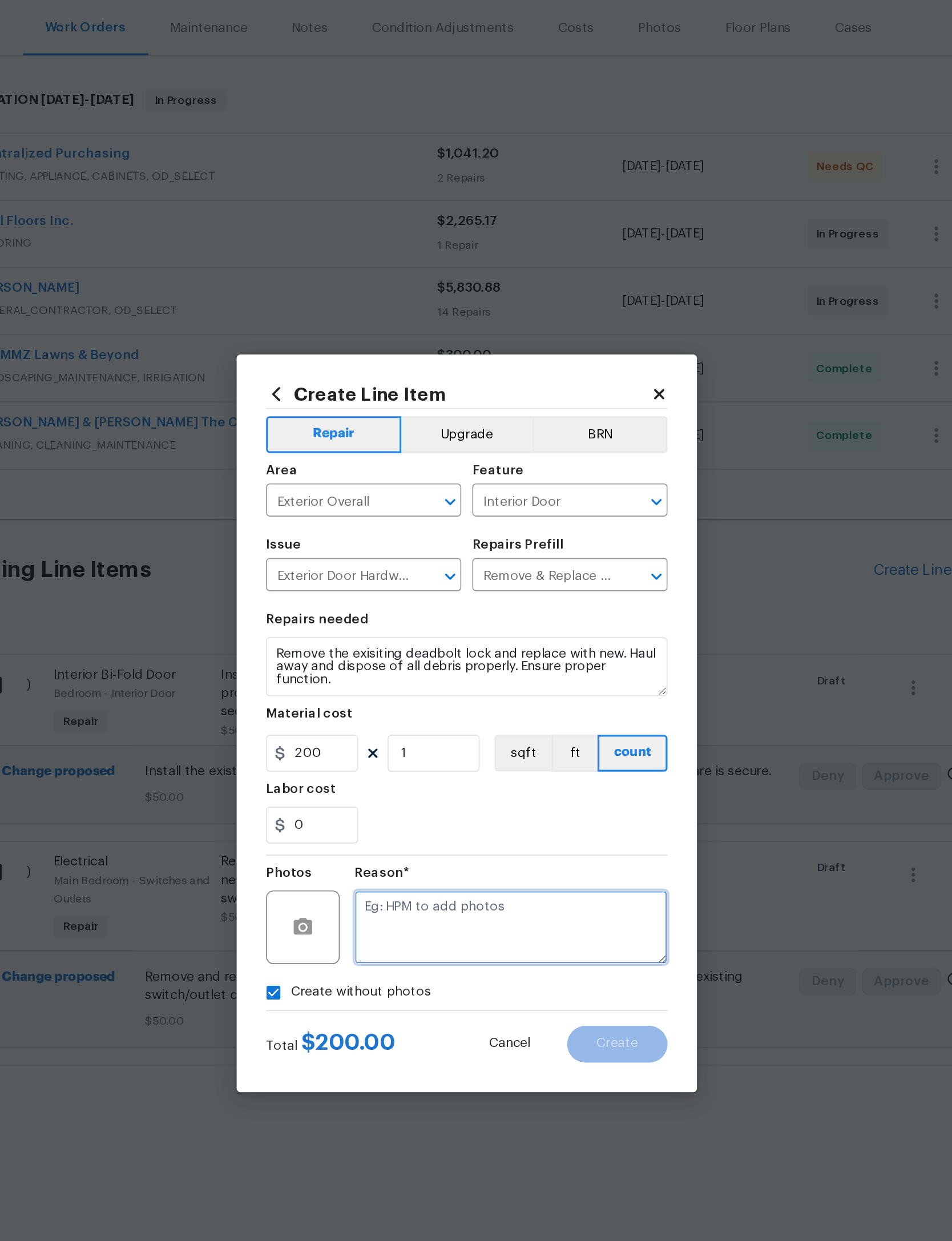
click at [407, 724] on textarea at bounding box center [503, 747] width 194 height 45
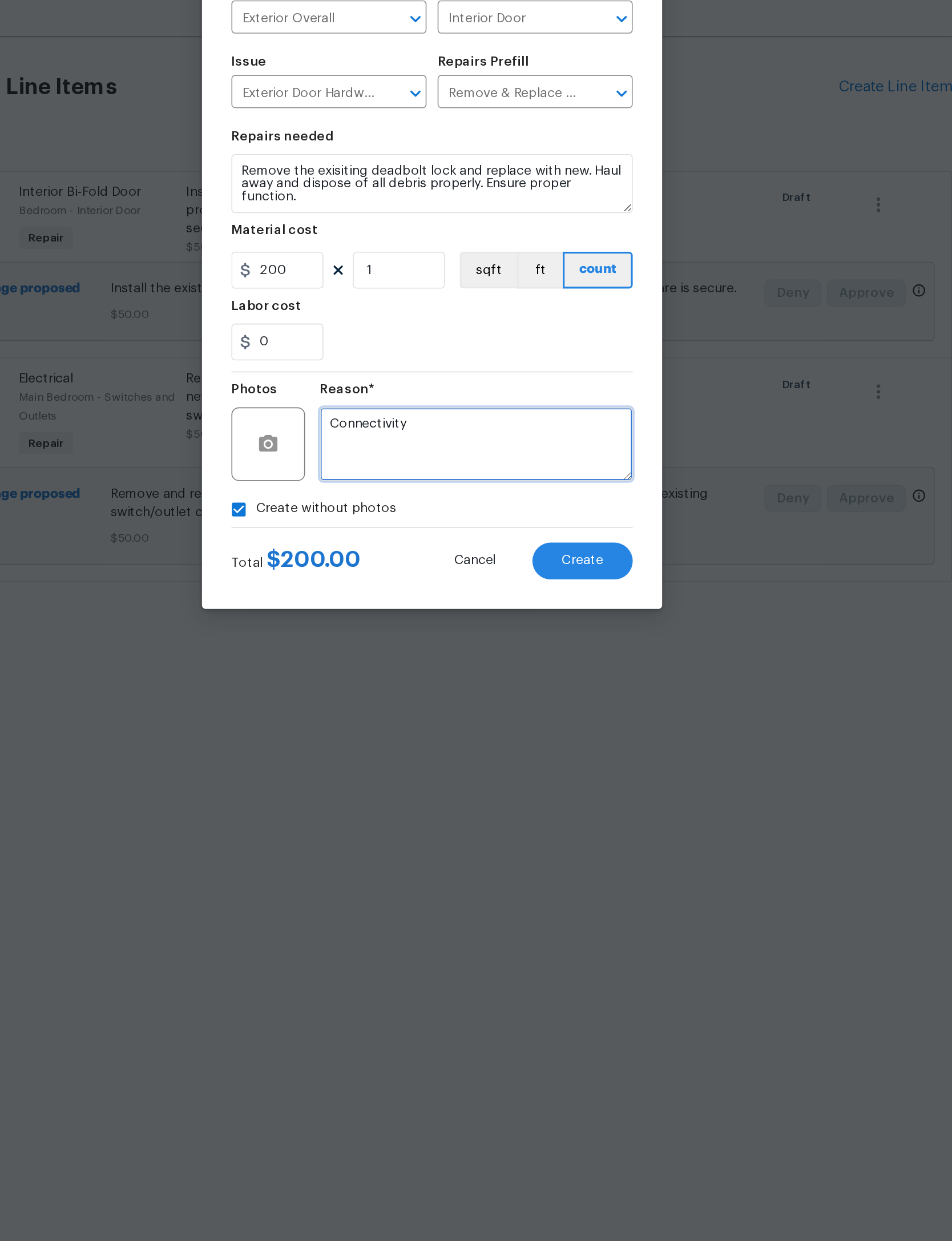
type textarea "Connectivity"
click at [352, 546] on section "Repairs needed Remove the exisiting deadbolt lock and replace with new. Haul aw…" at bounding box center [476, 624] width 249 height 157
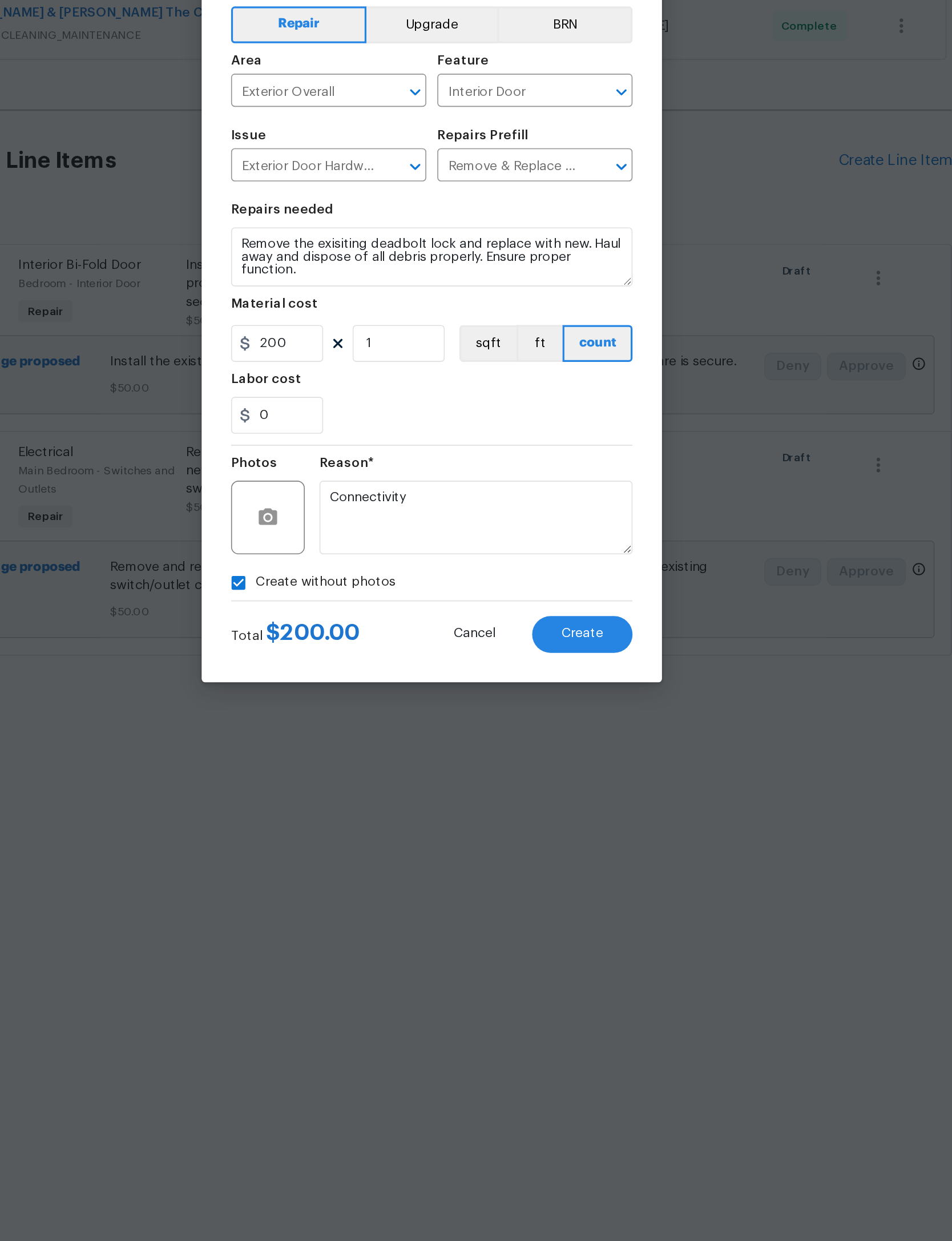
click at [556, 816] on span "Create" at bounding box center [569, 820] width 25 height 8
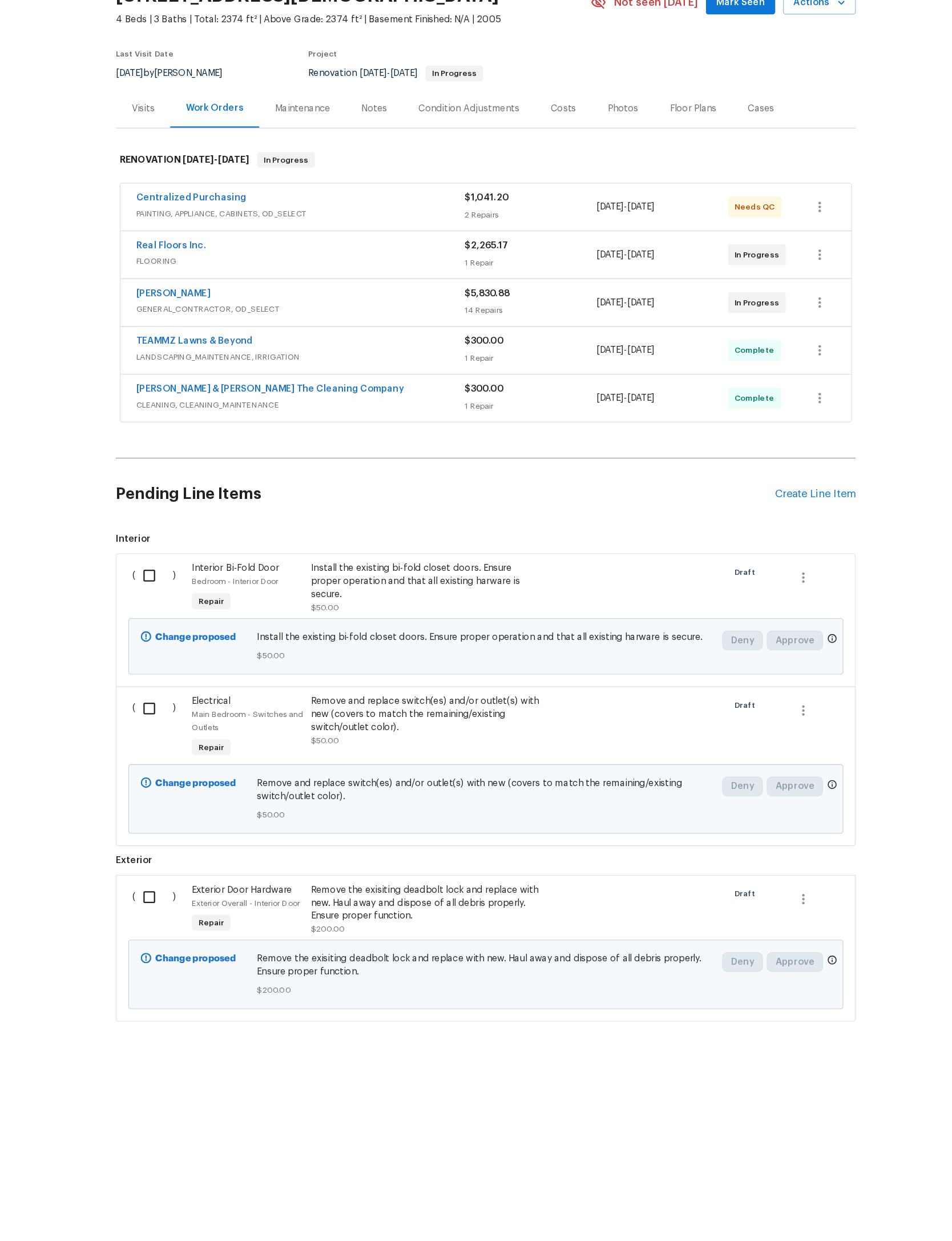
click at [278, 317] on span "FLOORING" at bounding box center [314, 323] width 286 height 12
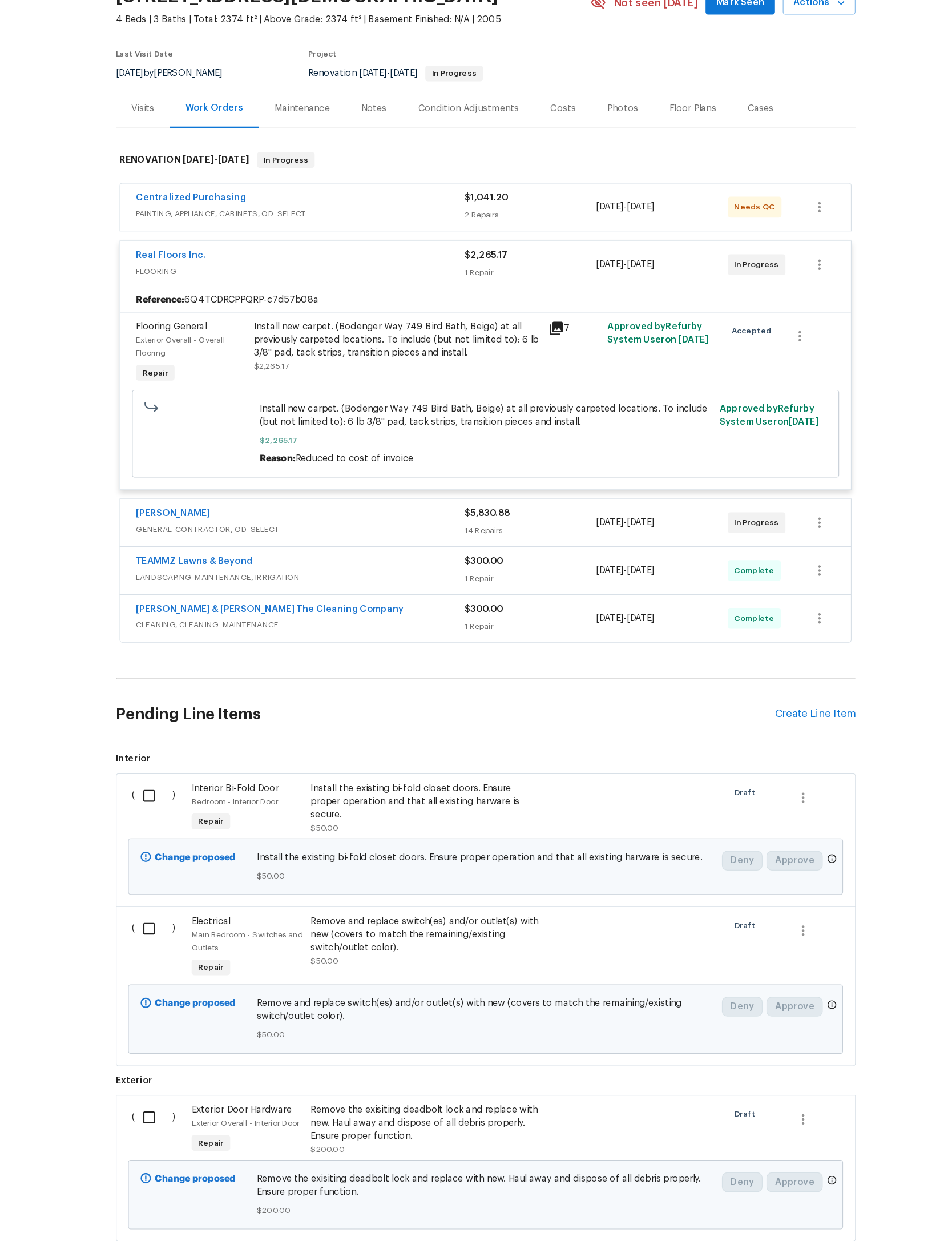
click at [236, 326] on span "FLOORING" at bounding box center [314, 331] width 286 height 12
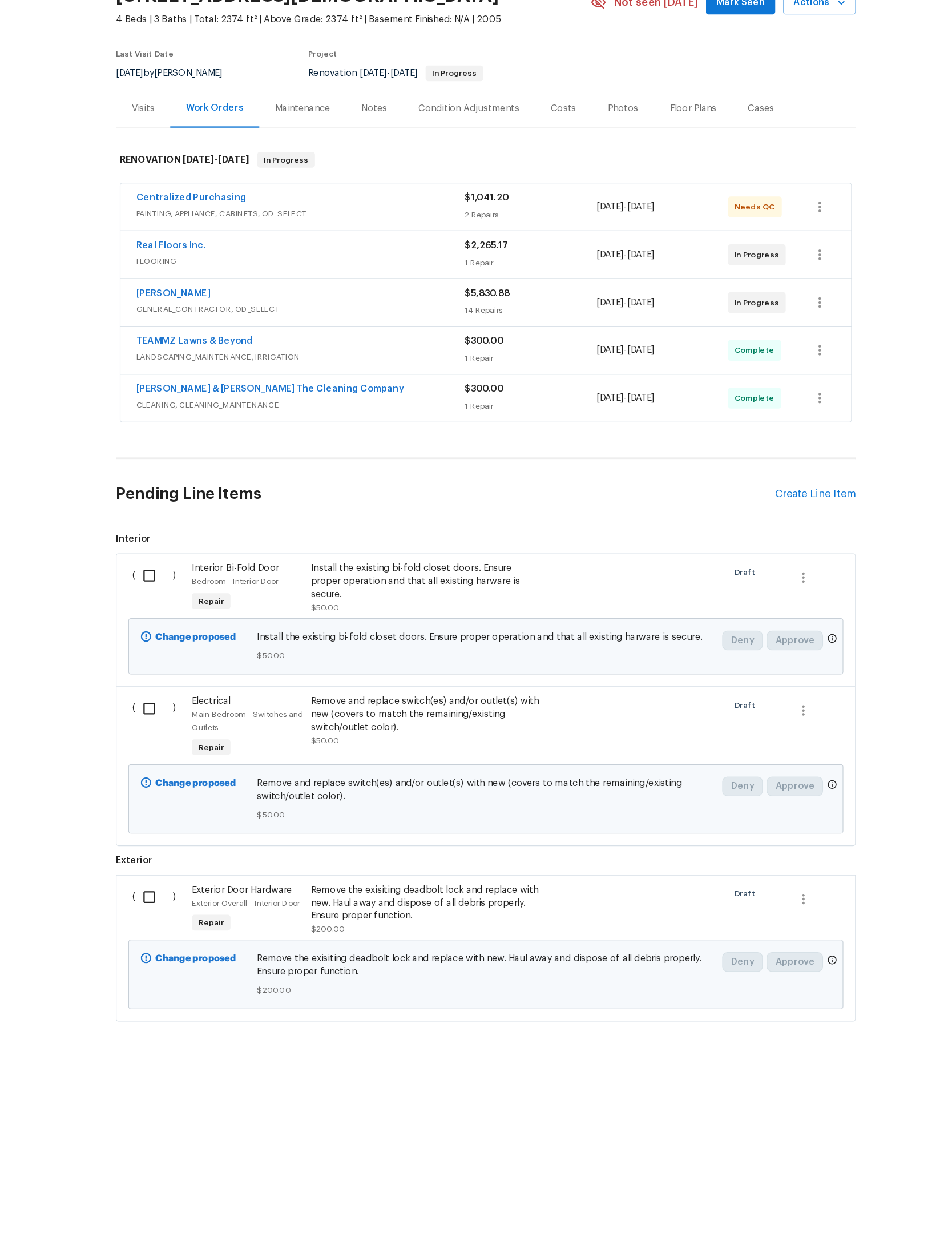
click at [278, 359] on span "GENERAL_CONTRACTOR, OD_SELECT" at bounding box center [314, 365] width 286 height 12
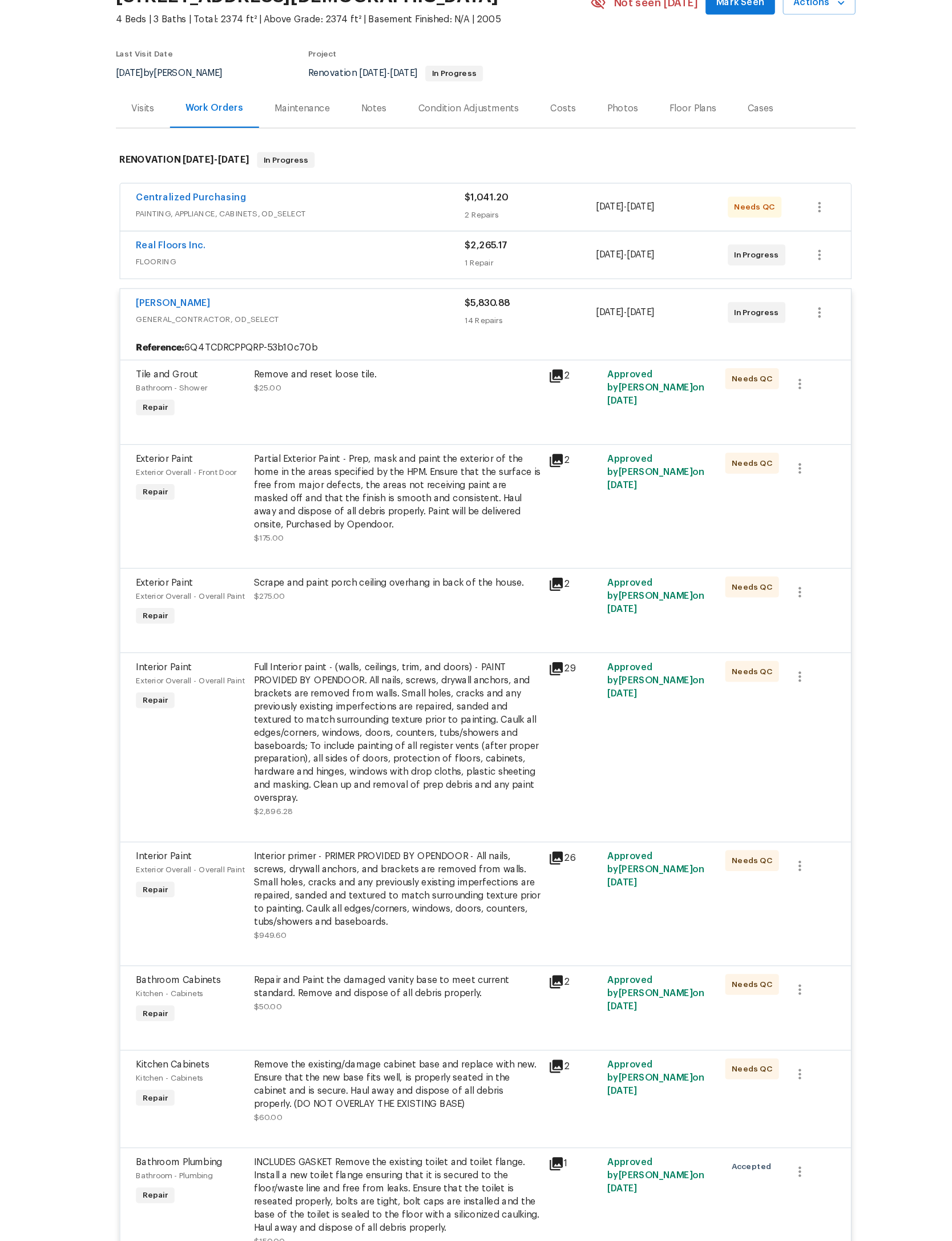
scroll to position [0, 0]
click at [360, 368] on span "GENERAL_CONTRACTOR, OD_SELECT" at bounding box center [314, 373] width 286 height 12
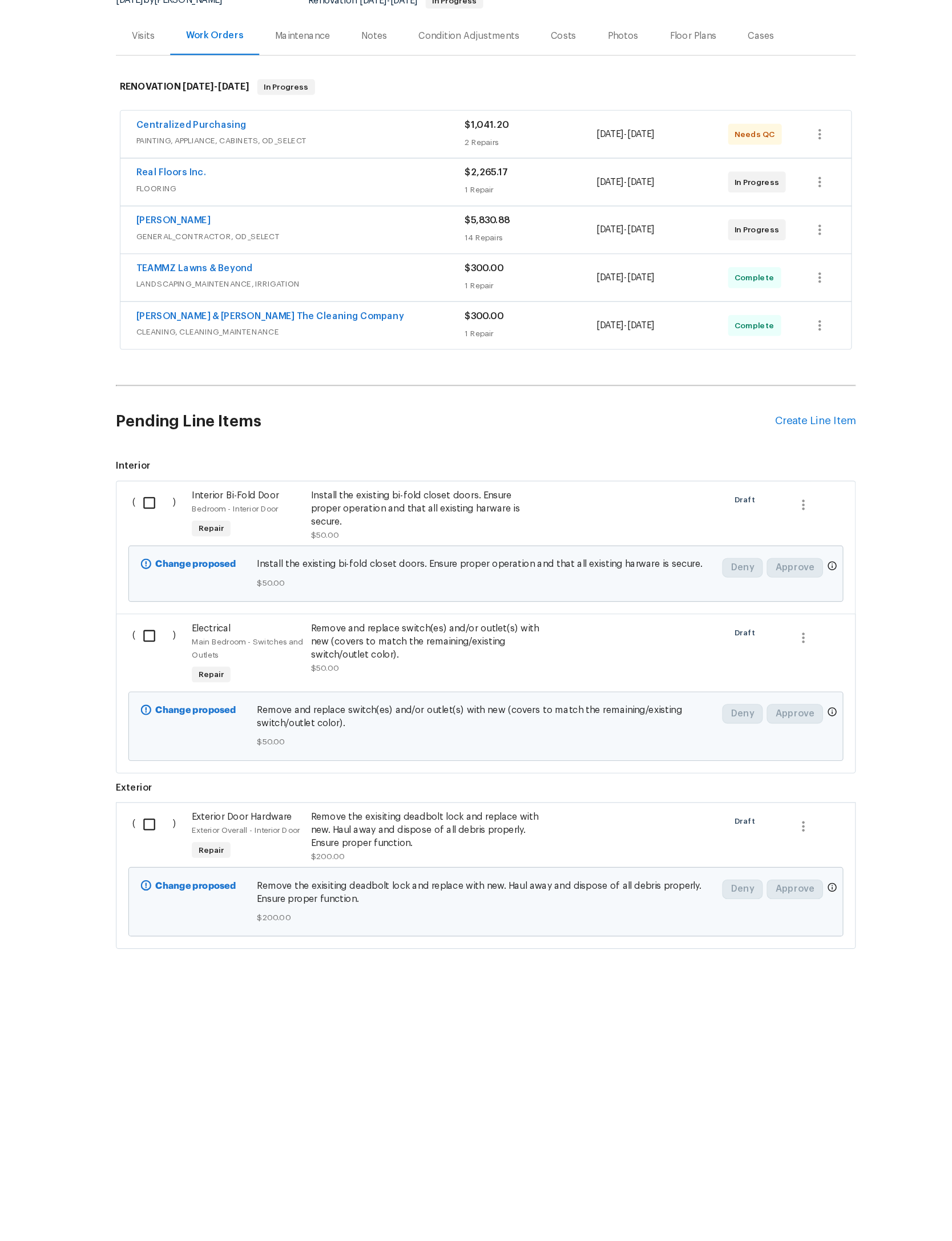
click at [580, 862] on div at bounding box center [631, 888] width 104 height 52
click at [170, 585] on input "checkbox" at bounding box center [186, 597] width 32 height 24
checkbox input "true"
click at [170, 701] on input "checkbox" at bounding box center [186, 713] width 32 height 24
checkbox input "true"
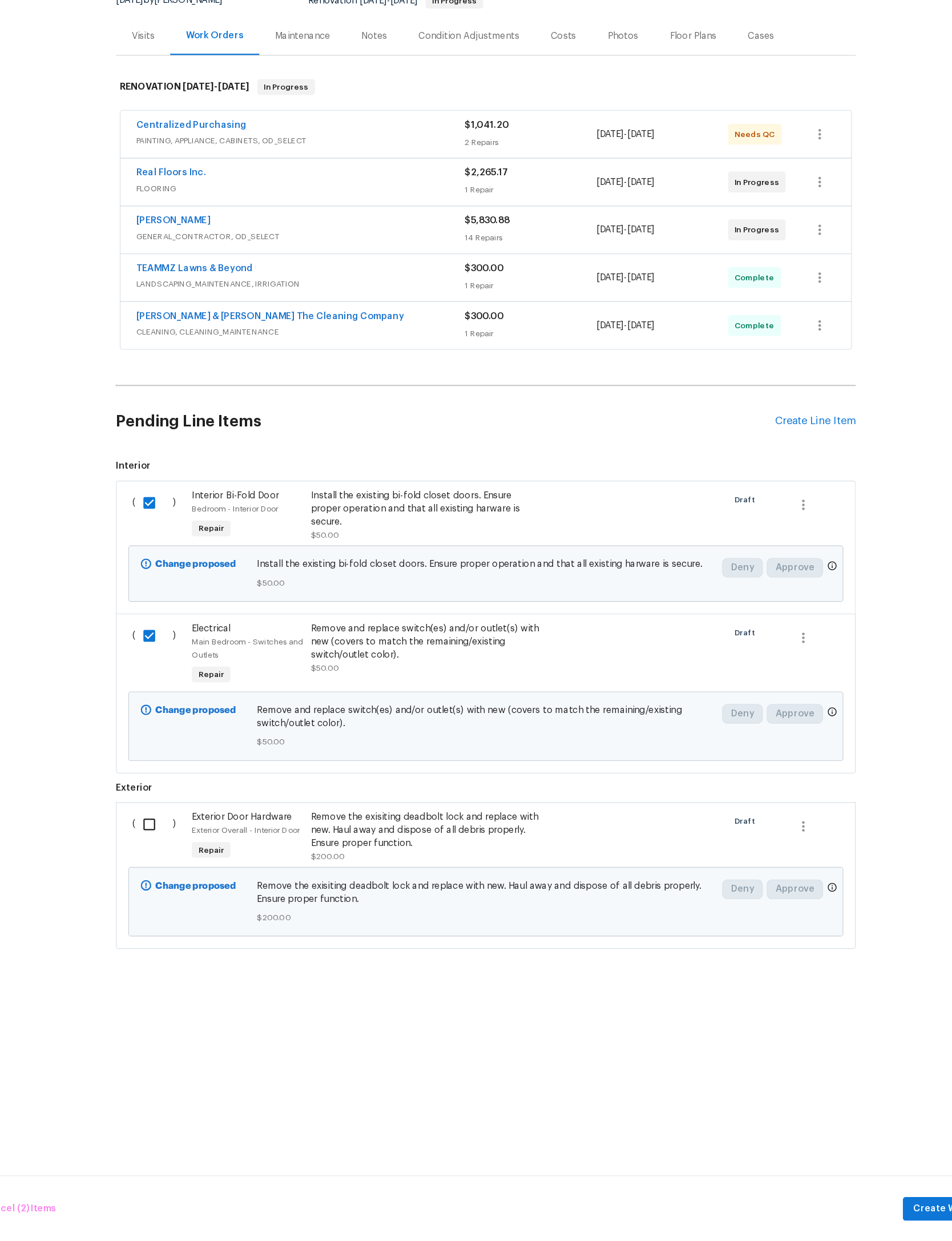
click at [170, 866] on input "checkbox" at bounding box center [186, 877] width 32 height 24
checkbox input "true"
click at [849, 1206] on span "Create Work Order" at bounding box center [887, 1213] width 76 height 14
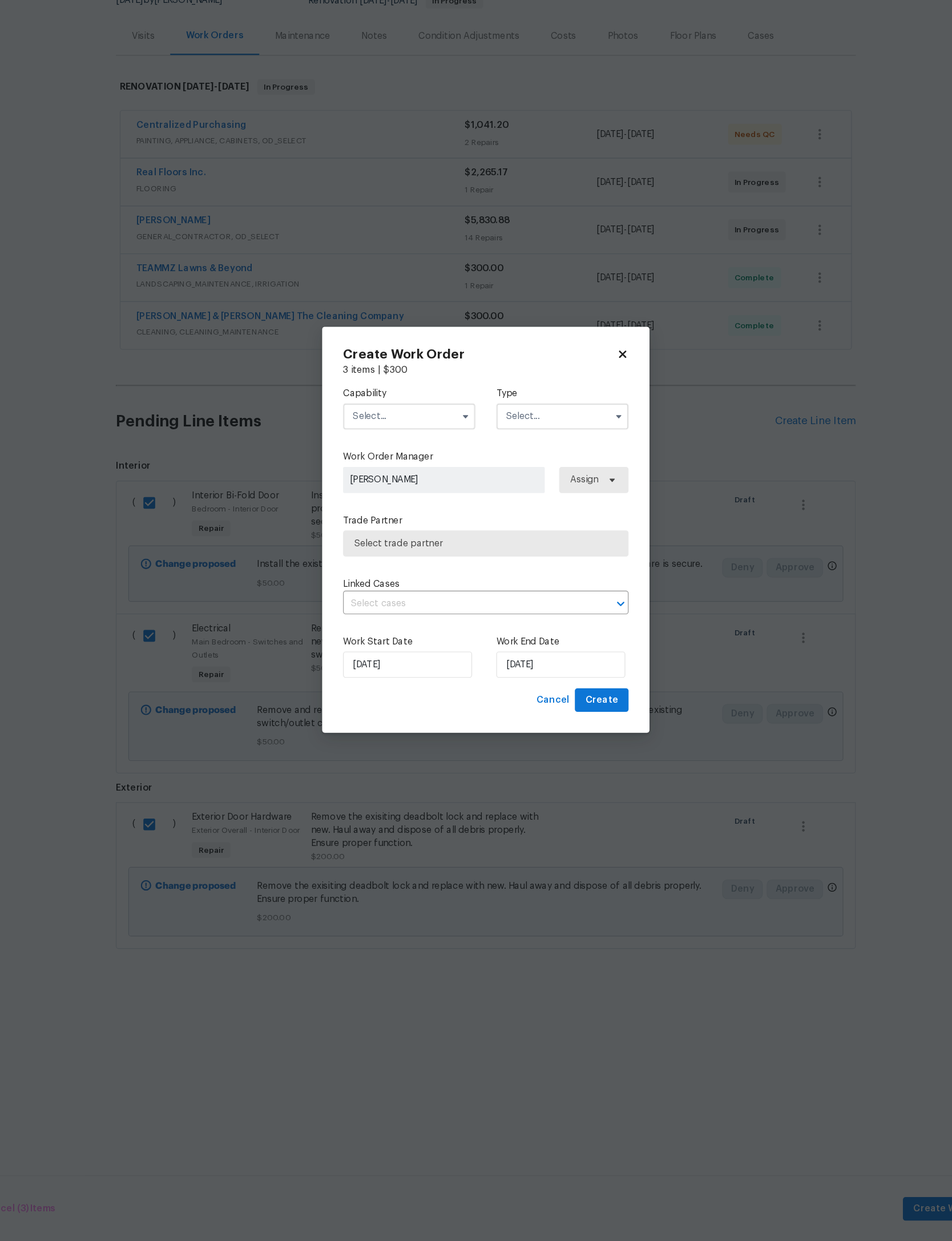
checkbox input "false"
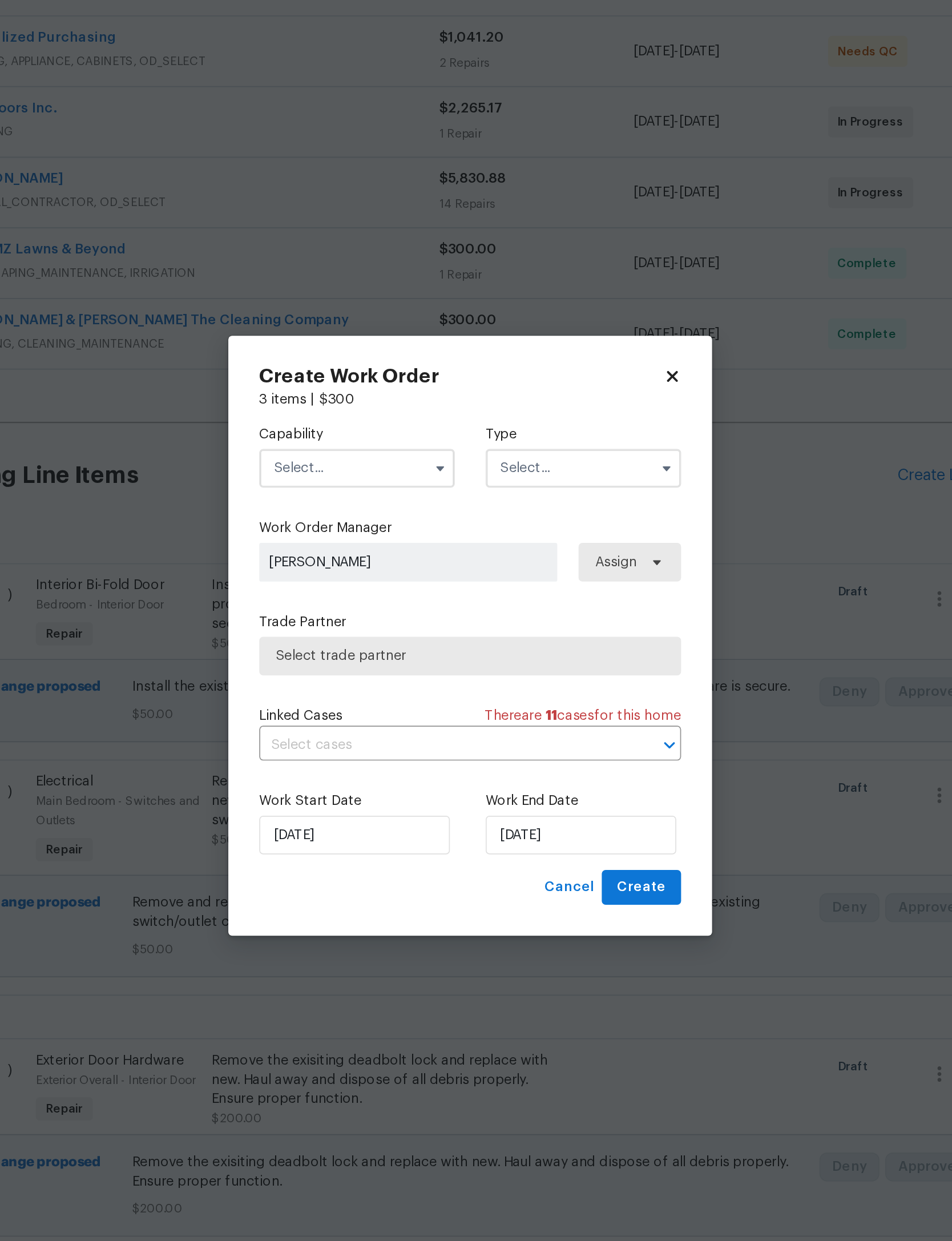
click at [352, 511] on input "text" at bounding box center [409, 522] width 115 height 23
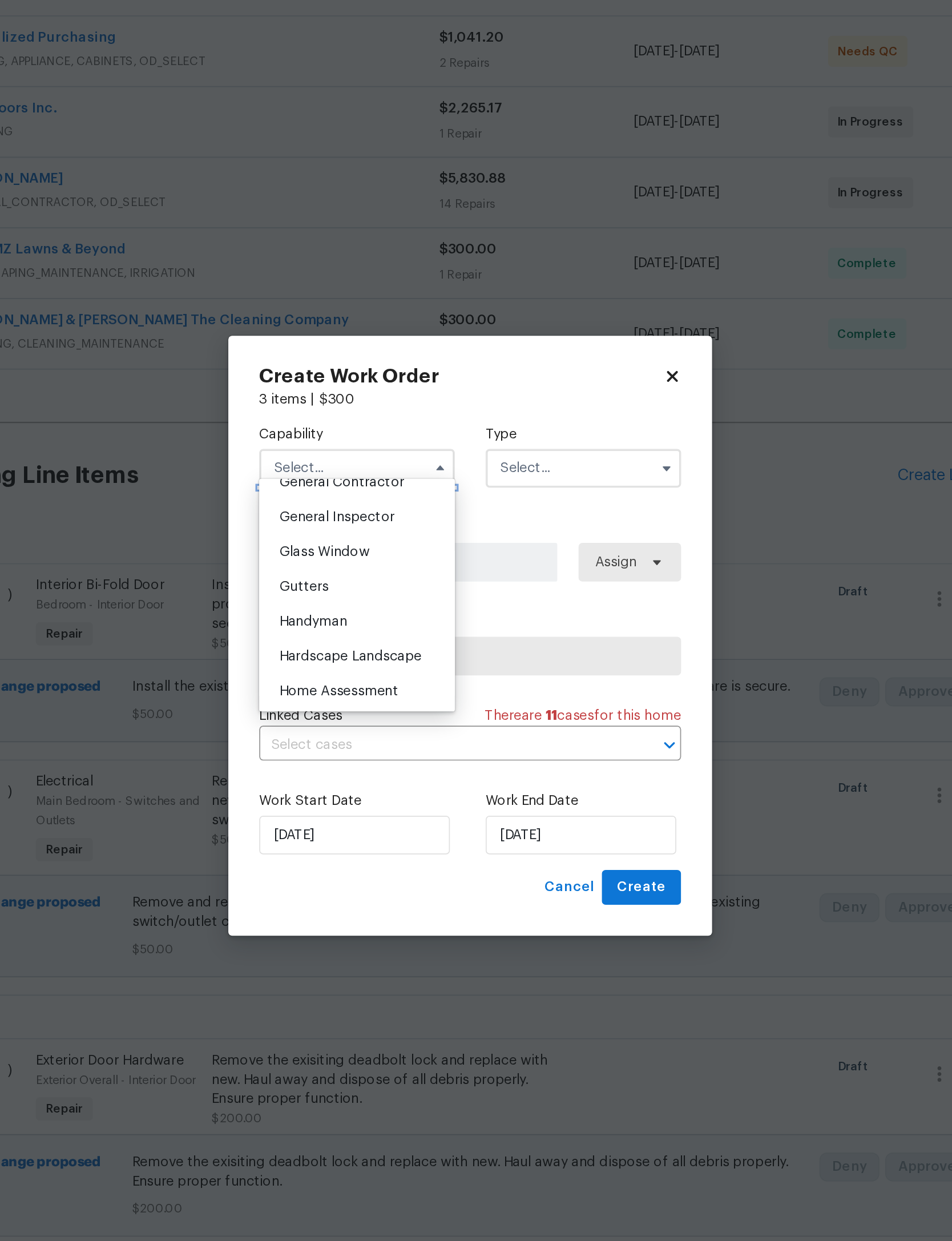
scroll to position [558, 0]
click at [354, 519] on div "General Contractor" at bounding box center [409, 529] width 110 height 21
type input "General Contractor"
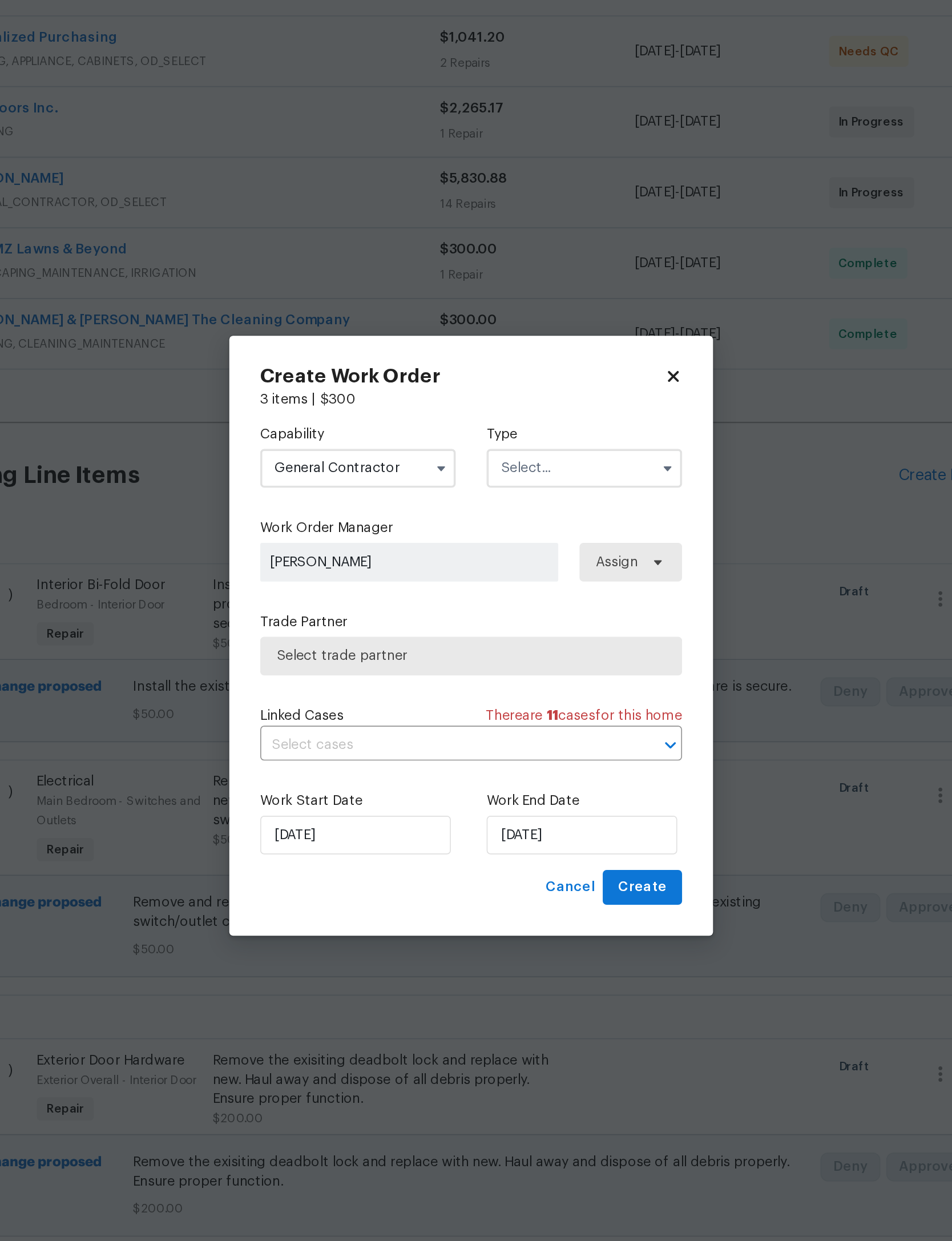
click at [485, 511] on input "text" at bounding box center [543, 522] width 115 height 23
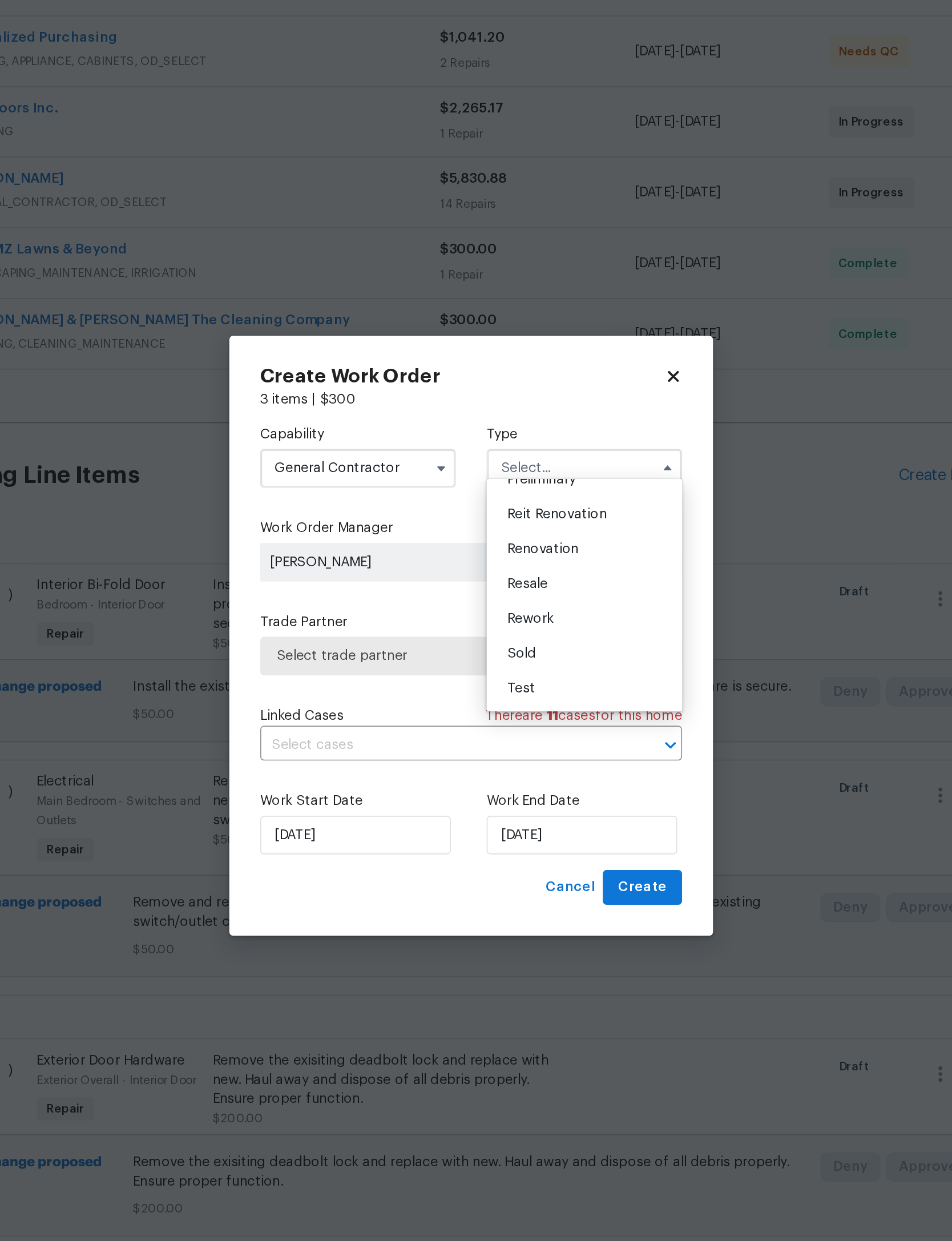
scroll to position [292, 0]
click at [497, 566] on span "Renovation" at bounding box center [518, 570] width 42 height 8
type input "Renovation"
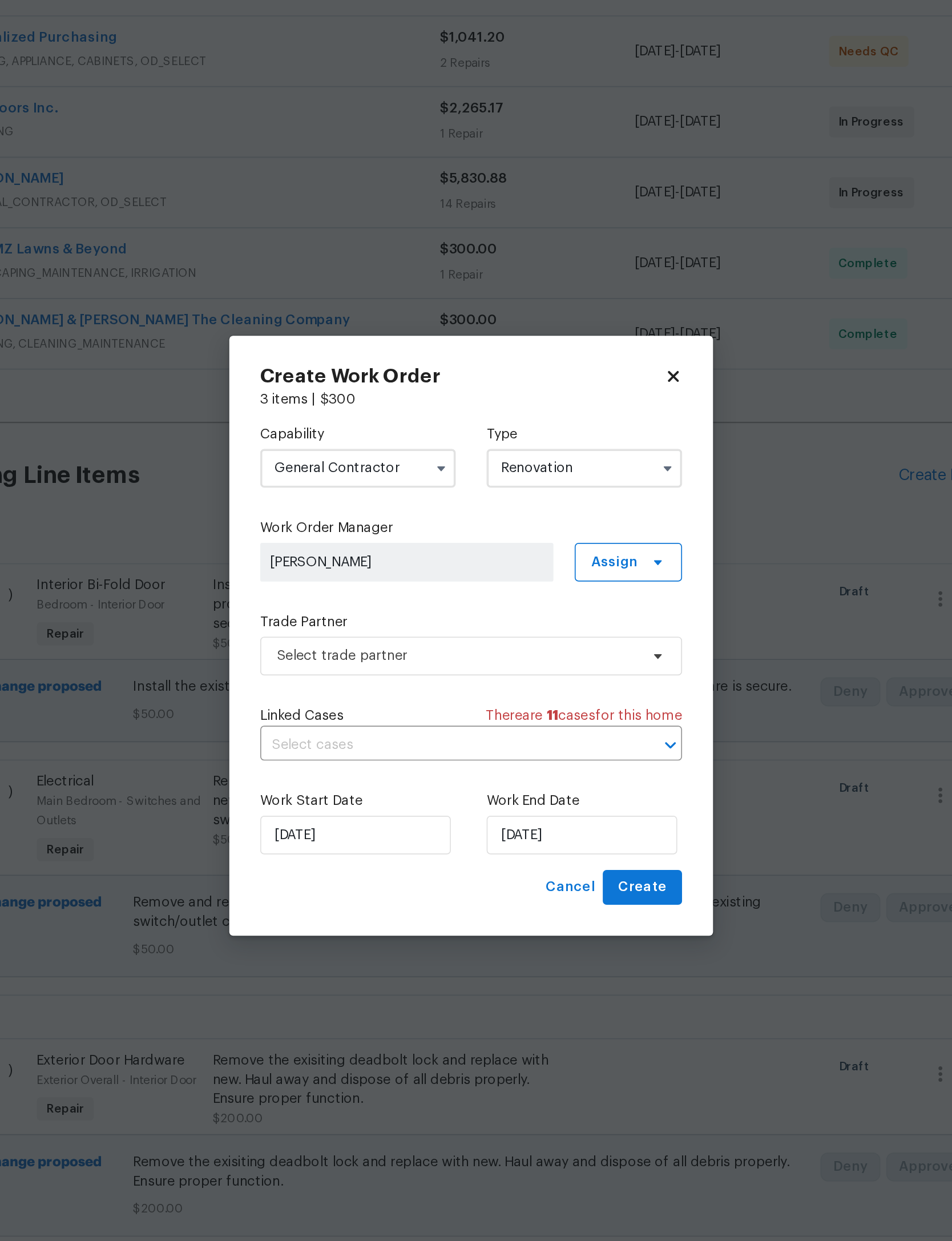
scroll to position [0, 0]
click at [361, 627] on span "Select trade partner" at bounding box center [468, 632] width 213 height 12
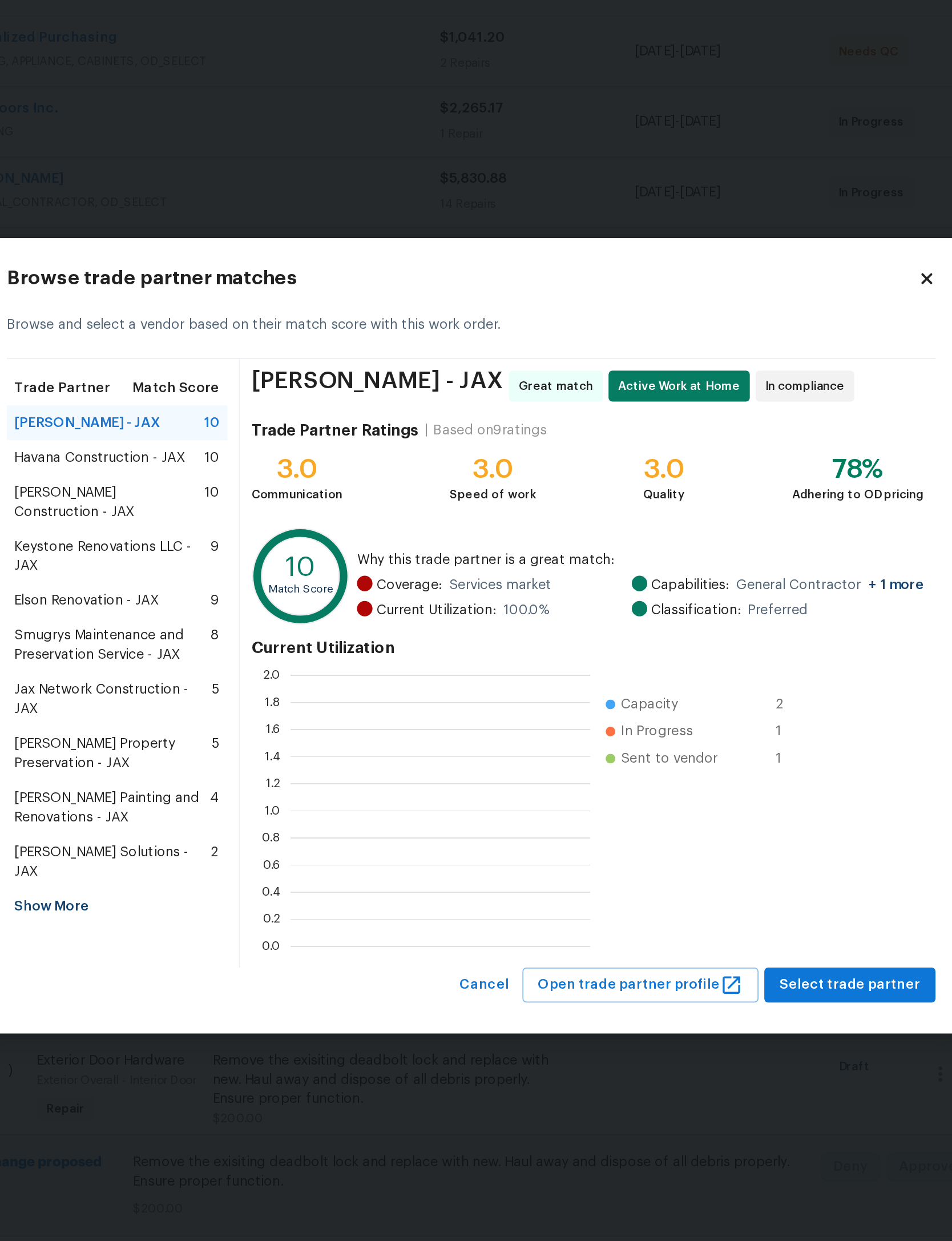
scroll to position [1, 1]
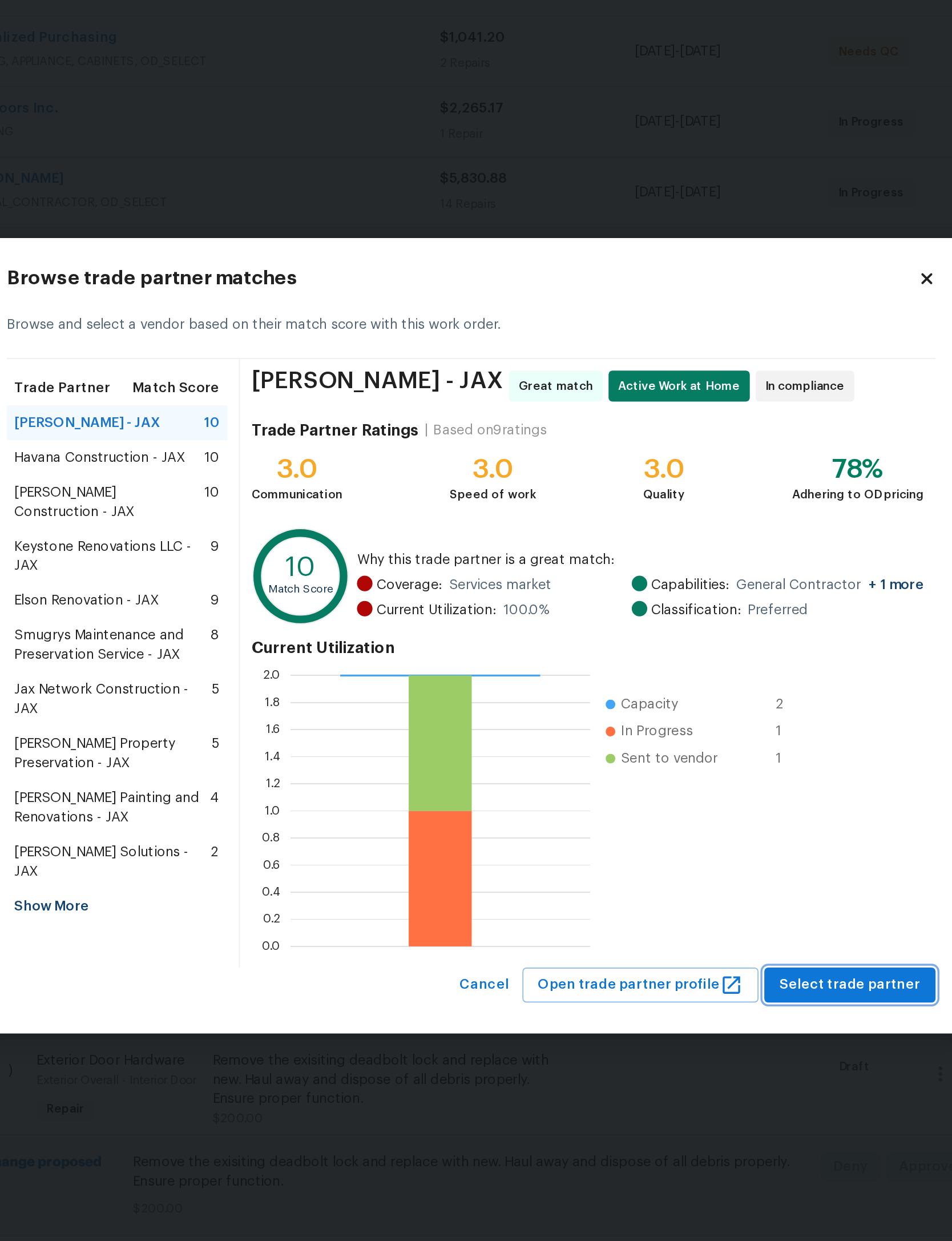
click at [658, 820] on span "Select trade partner" at bounding box center [699, 827] width 82 height 14
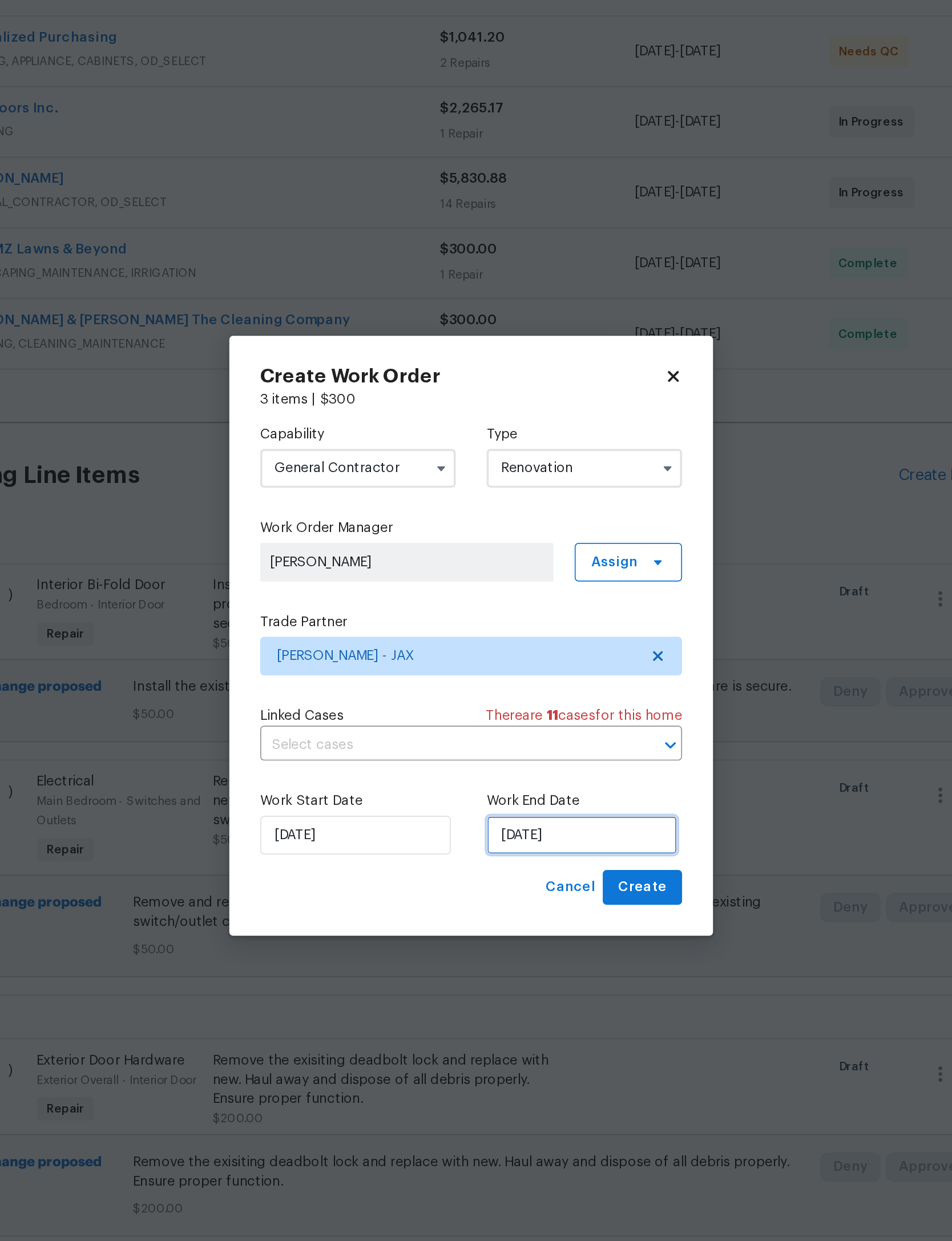
click at [485, 727] on input "8/20/2025" at bounding box center [541, 738] width 113 height 23
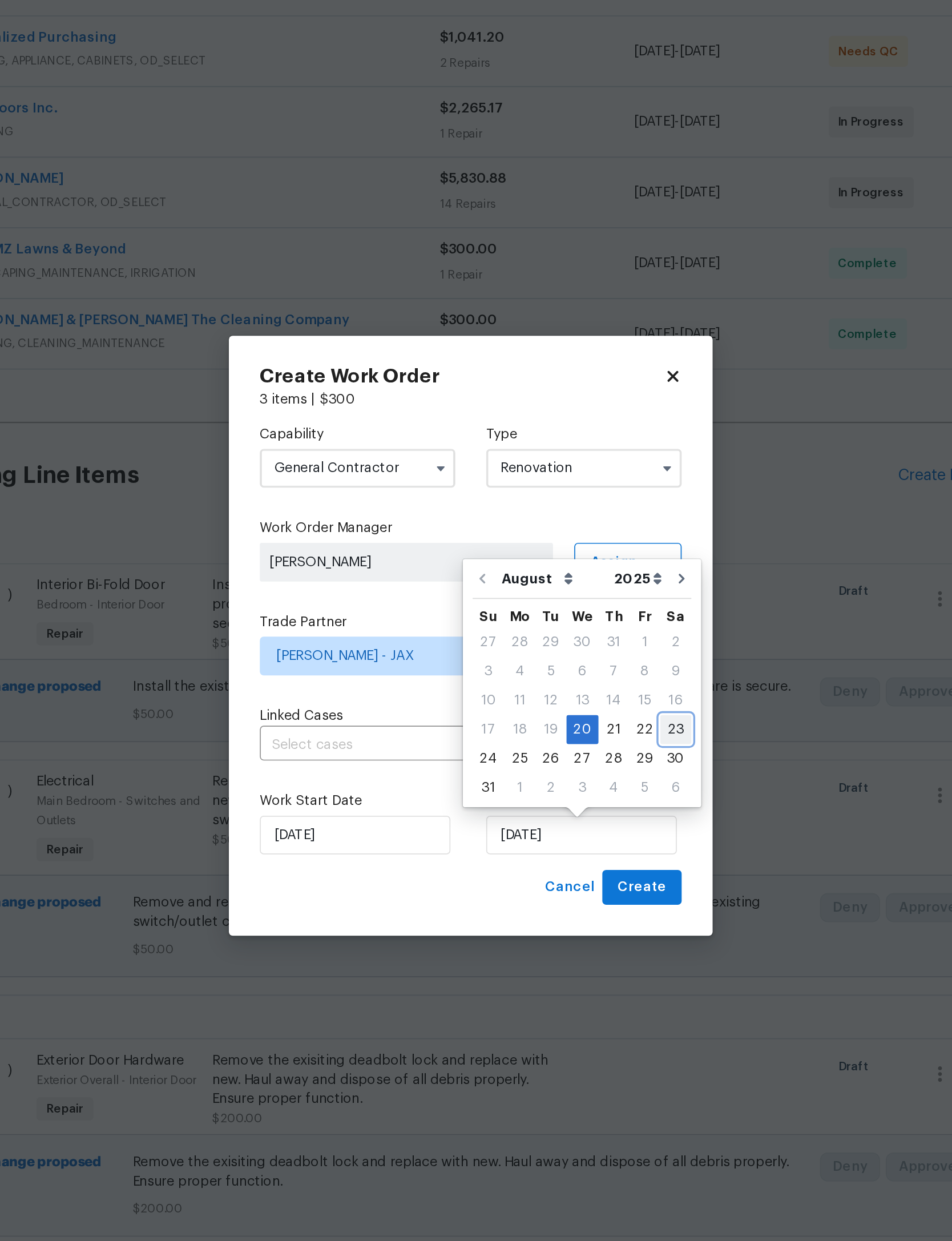
click at [588, 668] on div "23" at bounding box center [597, 675] width 19 height 16
type input "8/23/2025"
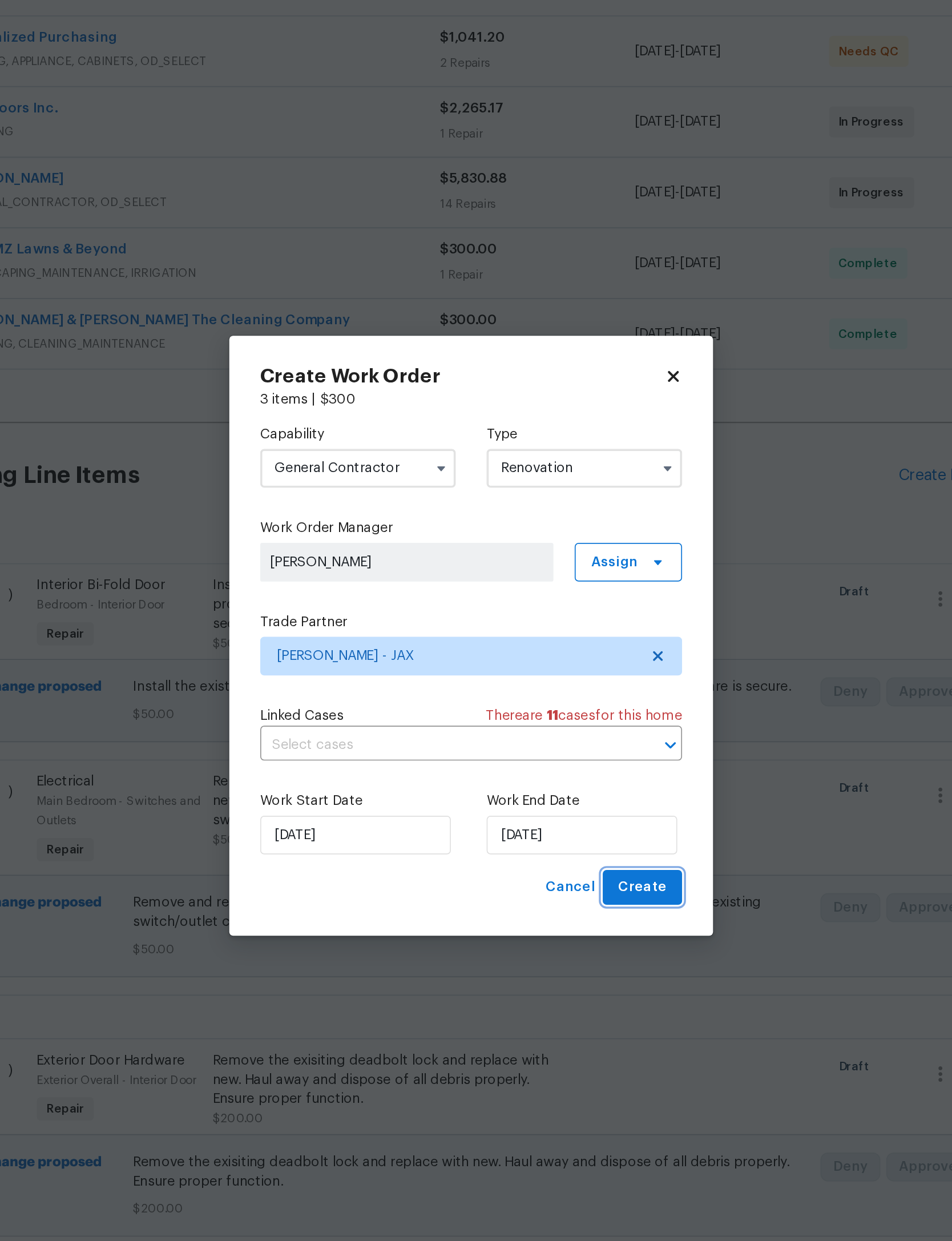
click at [563, 762] on span "Create" at bounding box center [577, 769] width 29 height 14
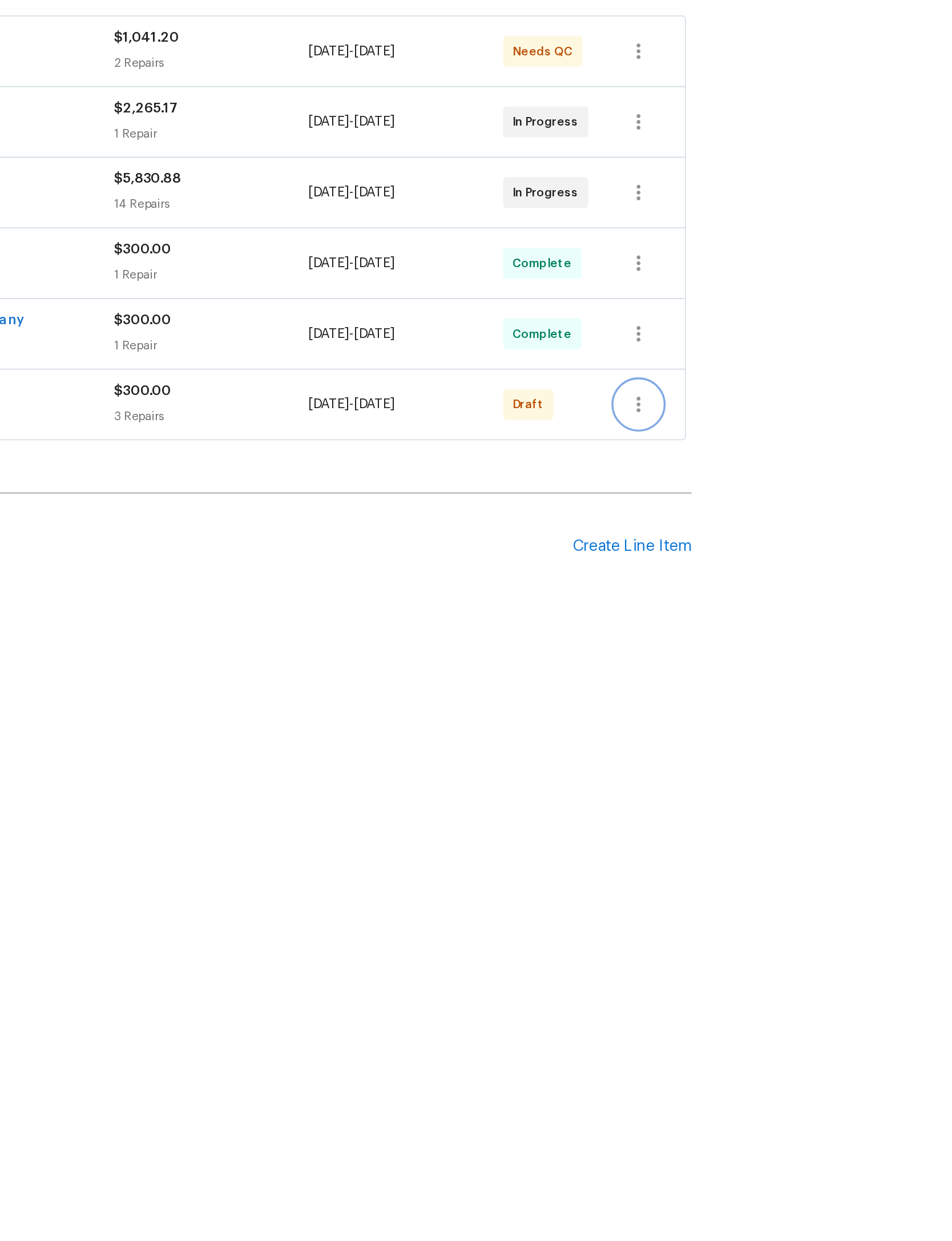
click at [760, 478] on icon "button" at bounding box center [767, 484] width 14 height 14
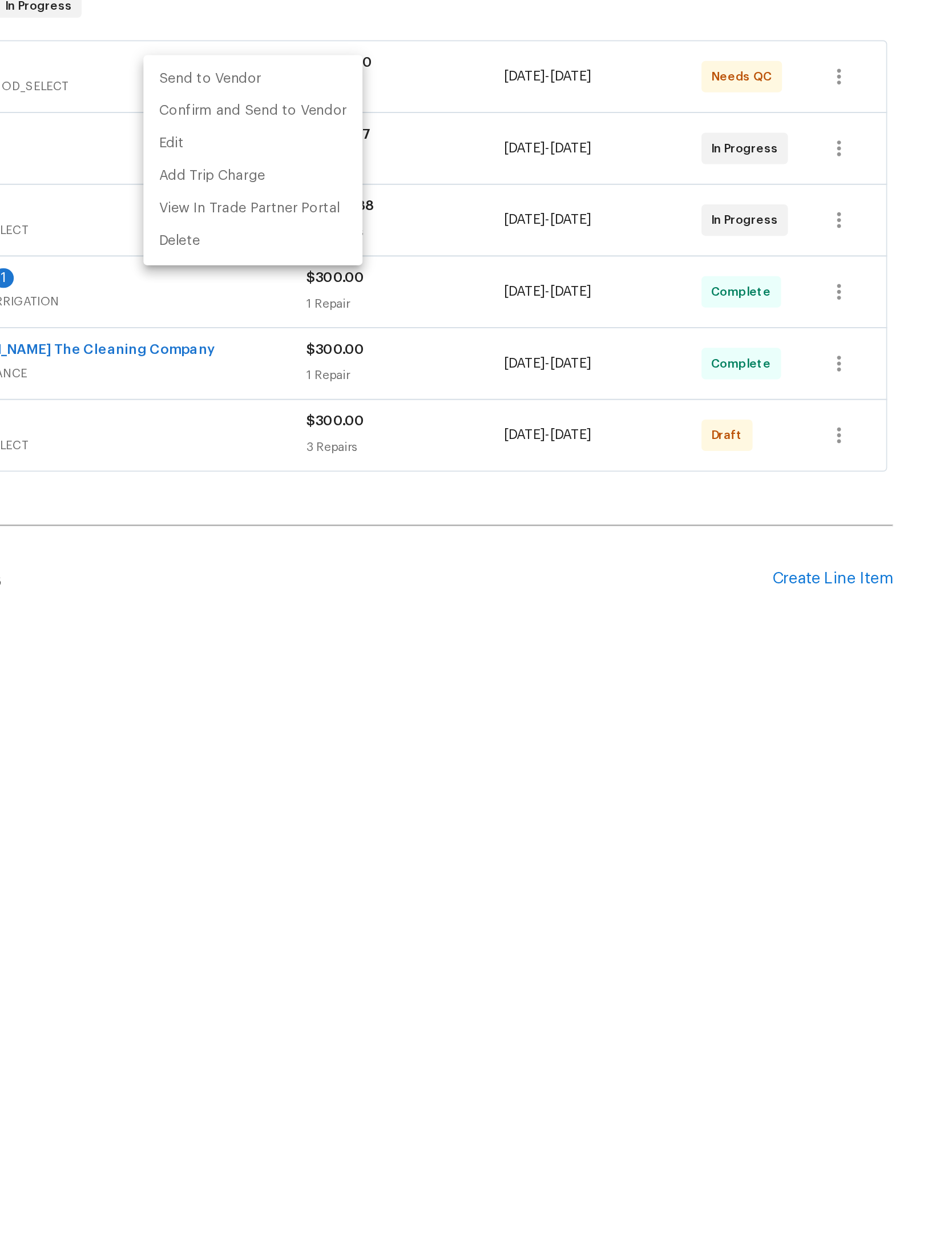
click at [363, 268] on li "Send to Vendor" at bounding box center [426, 277] width 127 height 19
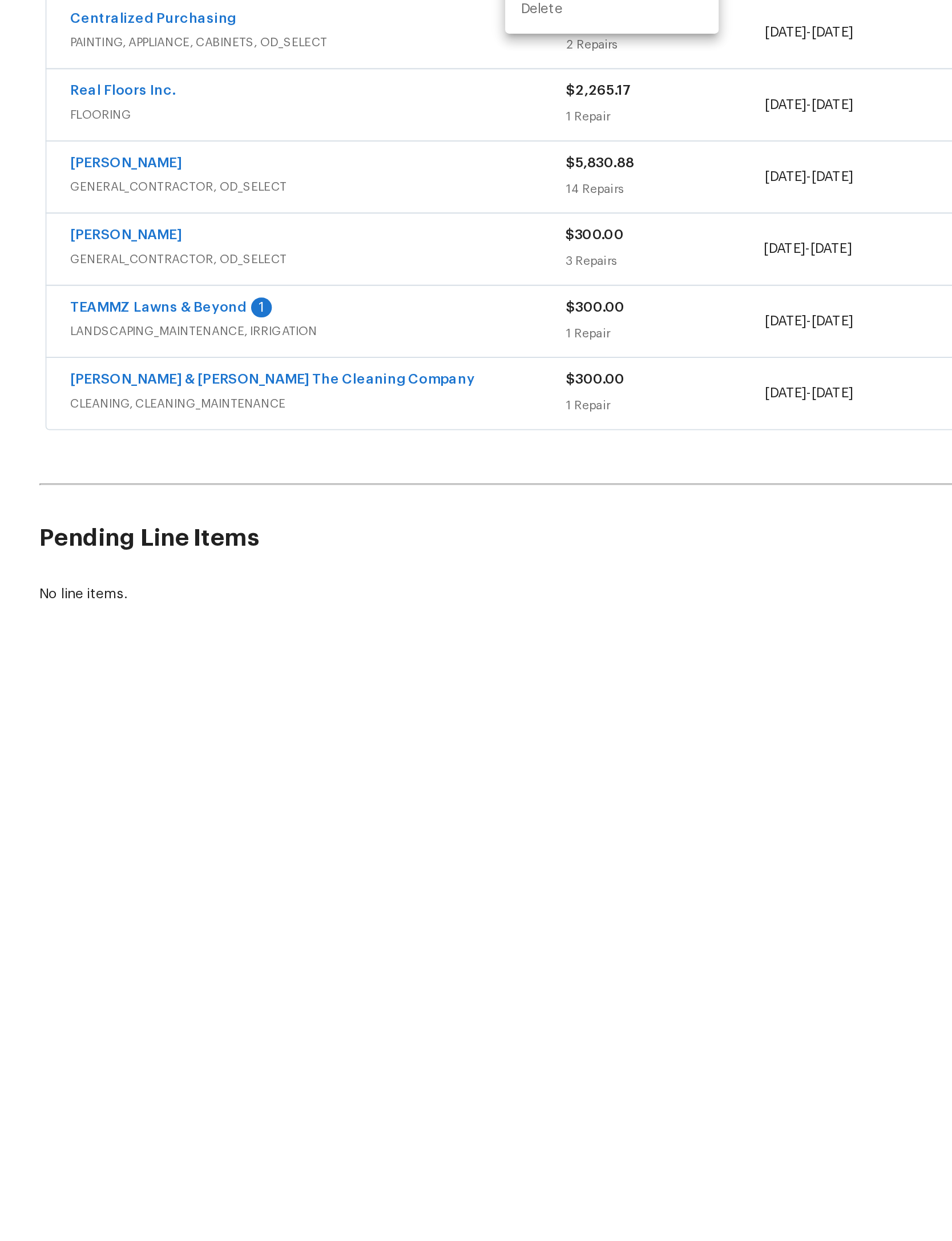
click at [157, 212] on div at bounding box center [476, 620] width 952 height 1241
click at [171, 431] on link "TEAMMZ Lawns & Beyond" at bounding box center [222, 435] width 102 height 8
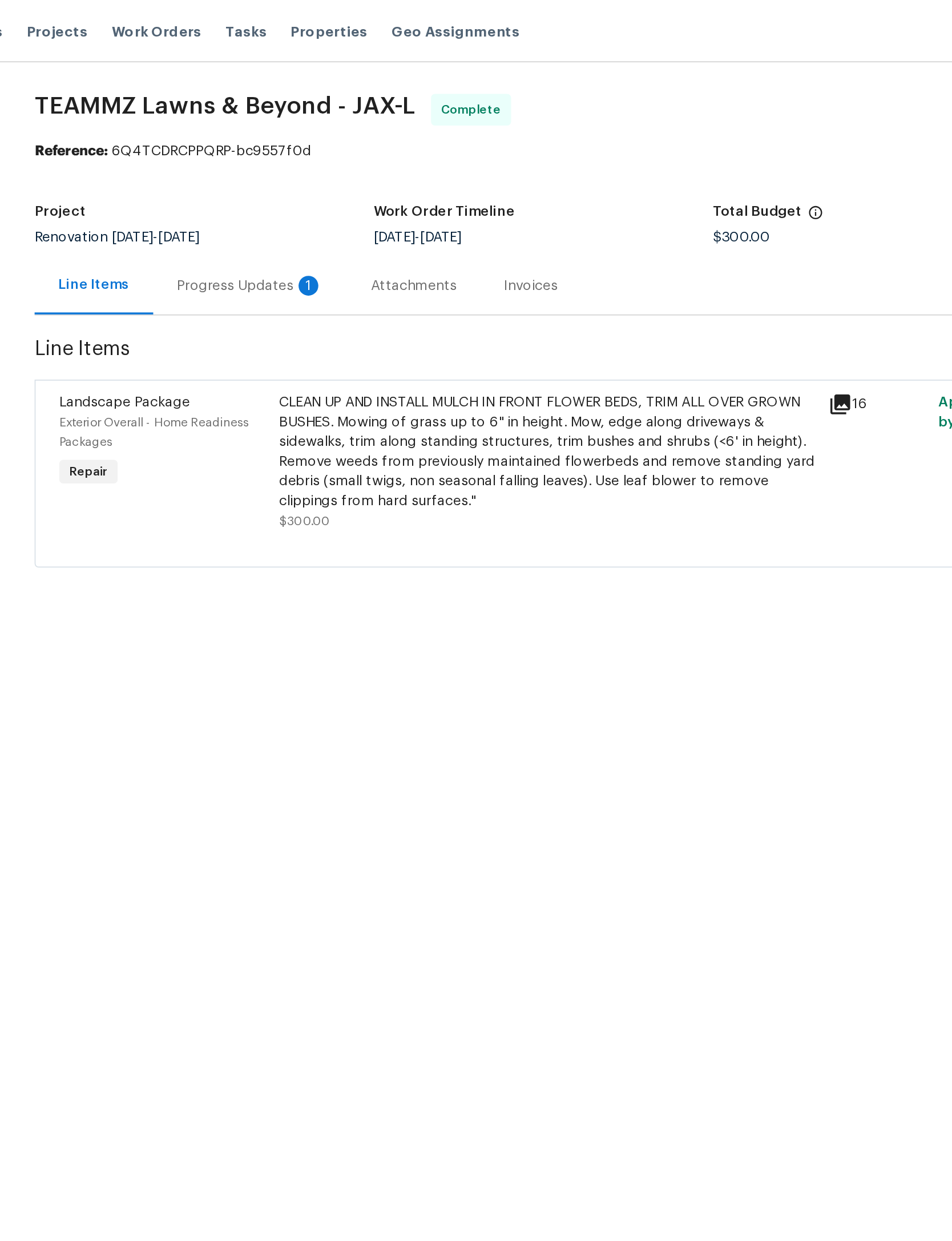
click at [233, 162] on div "Progress Updates 1" at bounding box center [275, 165] width 84 height 12
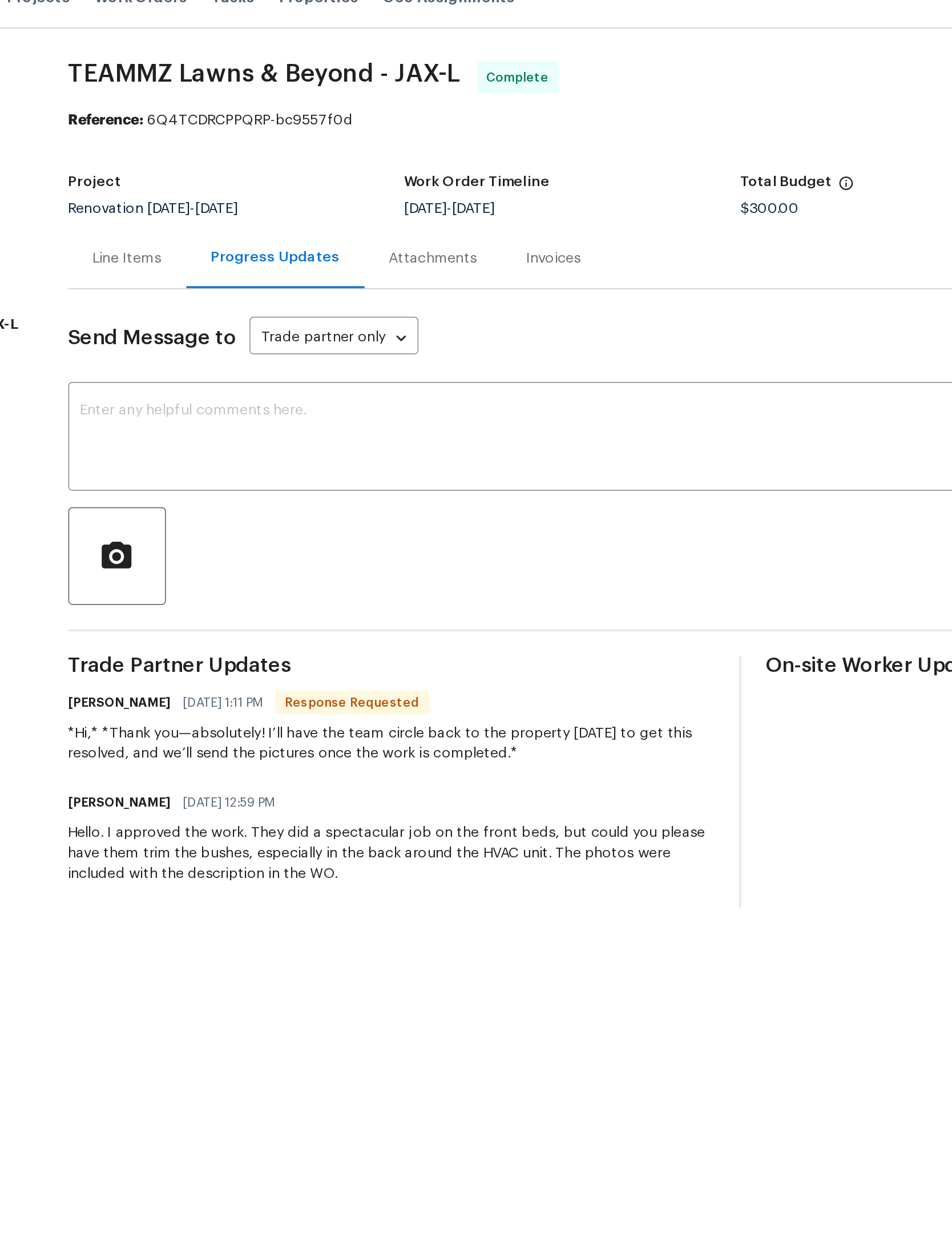
click at [341, 254] on textarea at bounding box center [503, 266] width 631 height 40
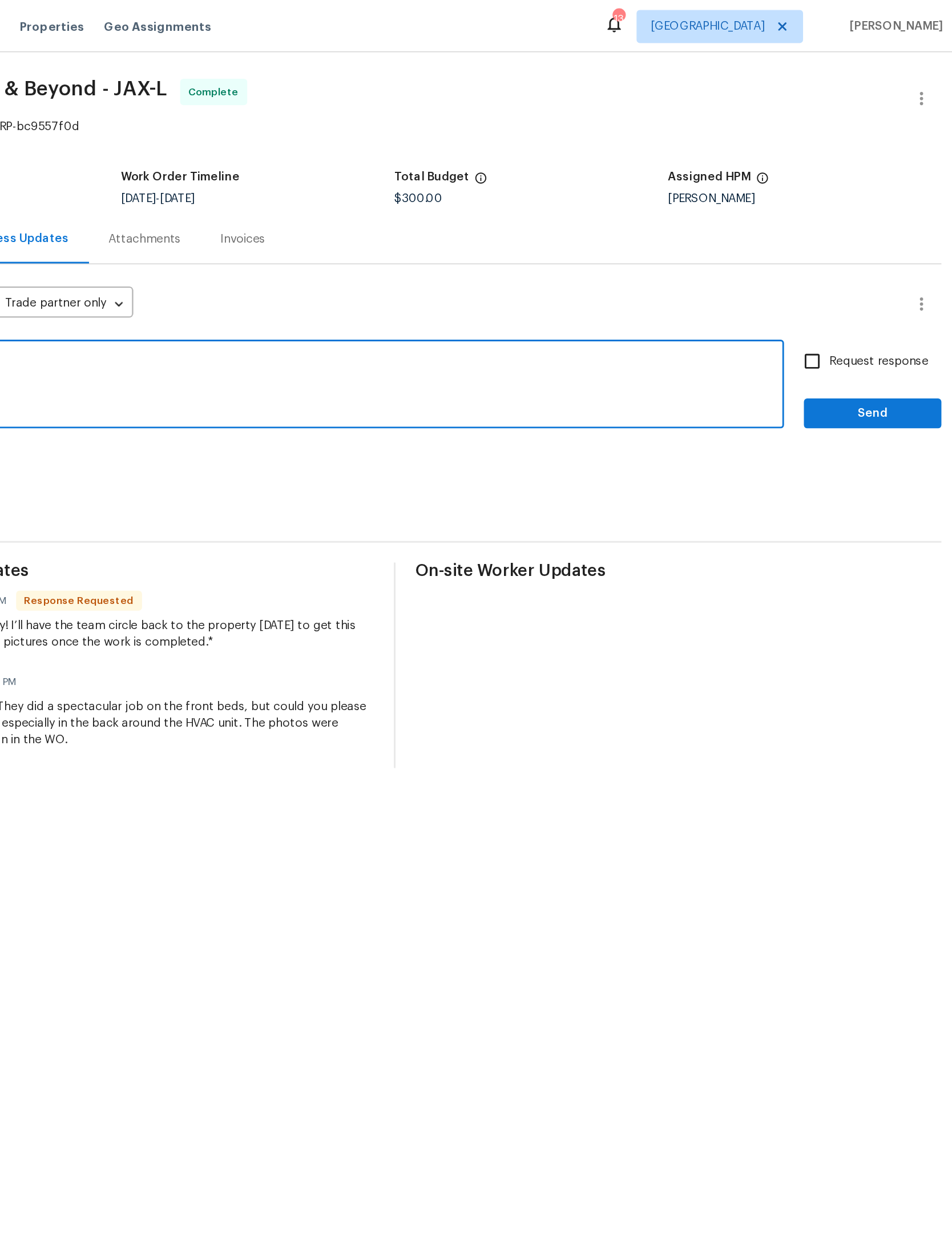
type textarea "Thank you!"
click at [839, 272] on div "Request response Send" at bounding box center [886, 266] width 95 height 58
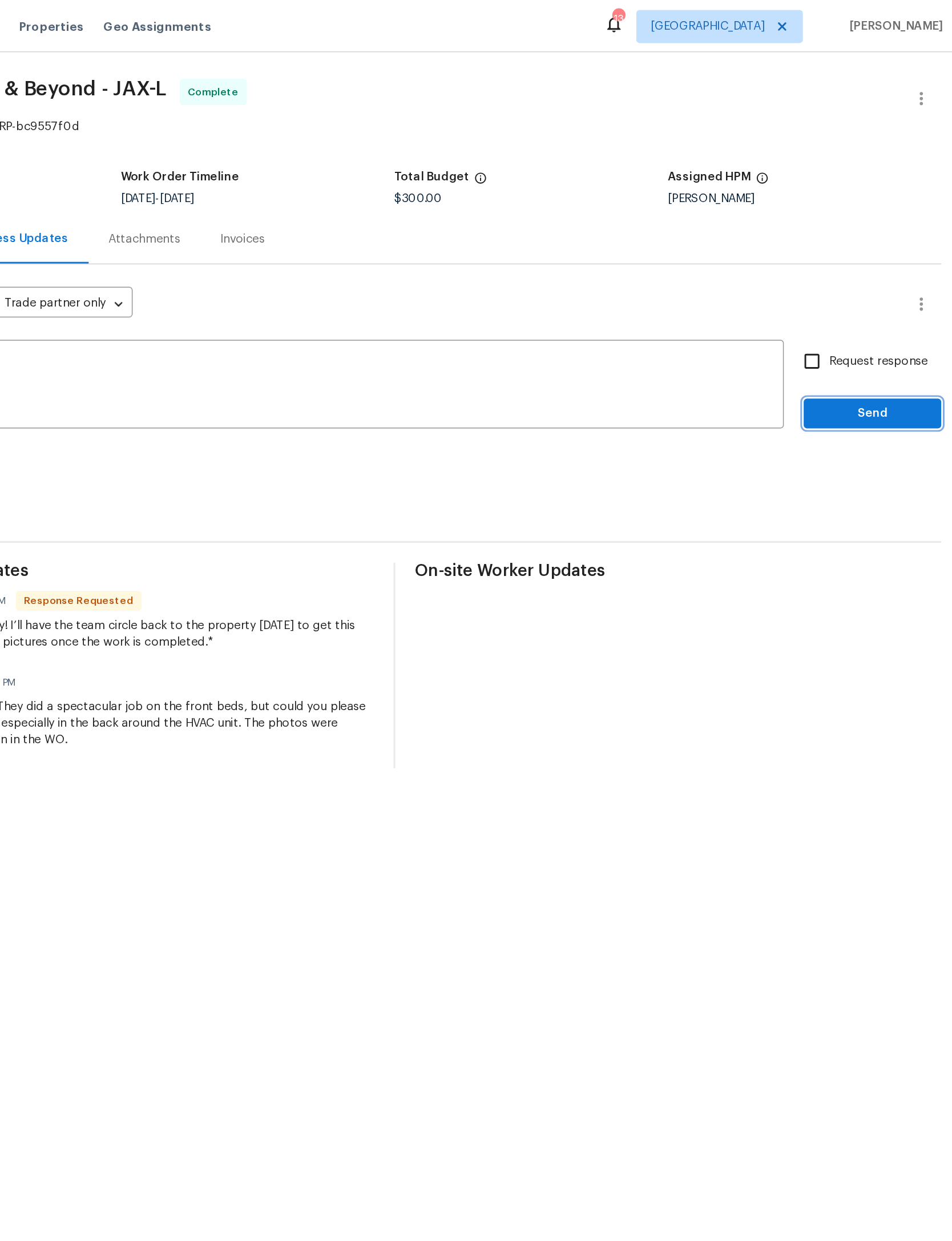
click at [848, 284] on span "Send" at bounding box center [886, 285] width 76 height 14
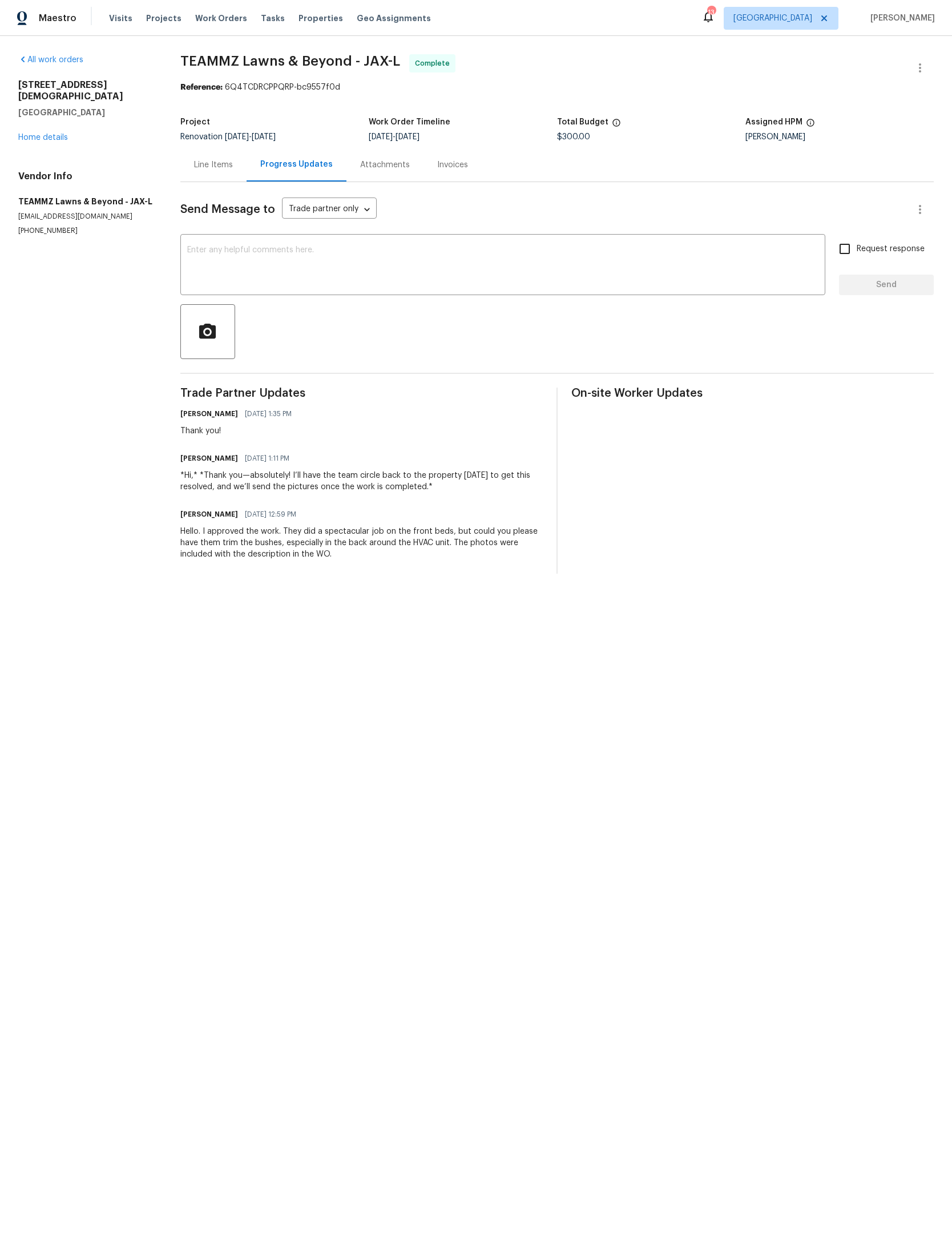
click at [23, 137] on link "Home details" at bounding box center [43, 137] width 49 height 8
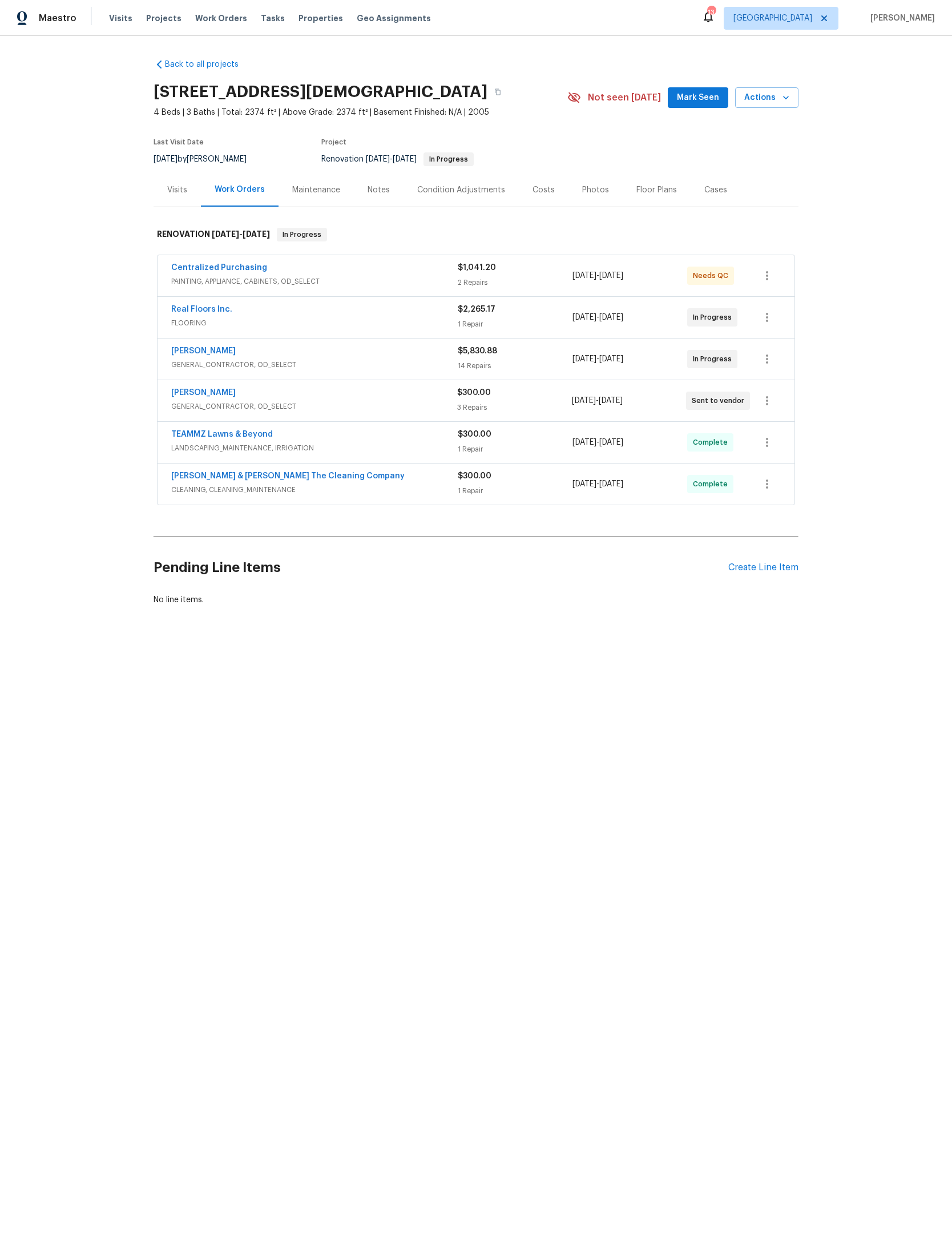
click at [677, 103] on span "Mark Seen" at bounding box center [697, 98] width 42 height 14
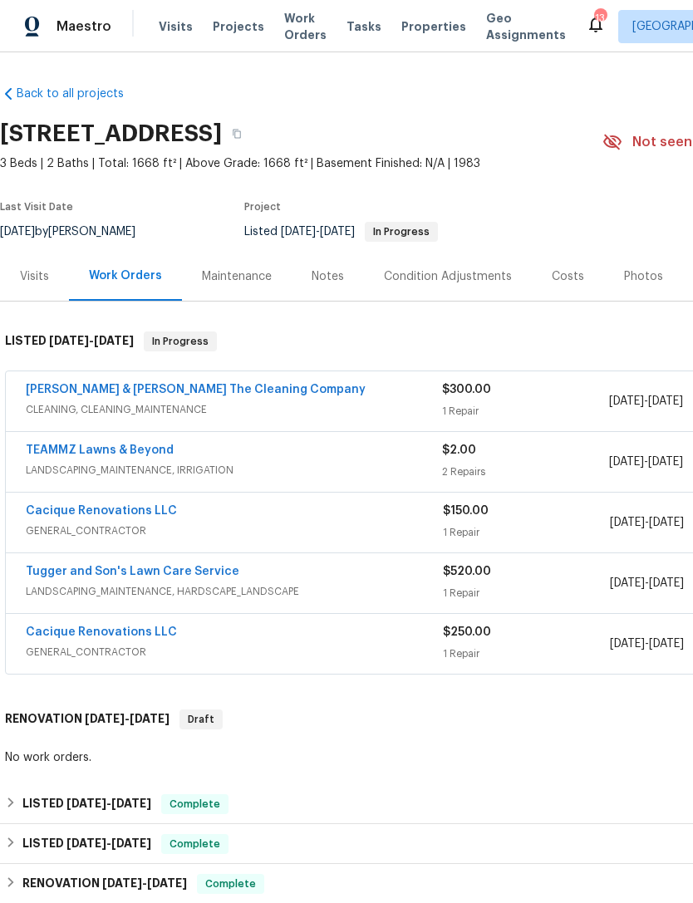
click at [149, 448] on link "TEAMMZ Lawns & Beyond" at bounding box center [100, 451] width 148 height 12
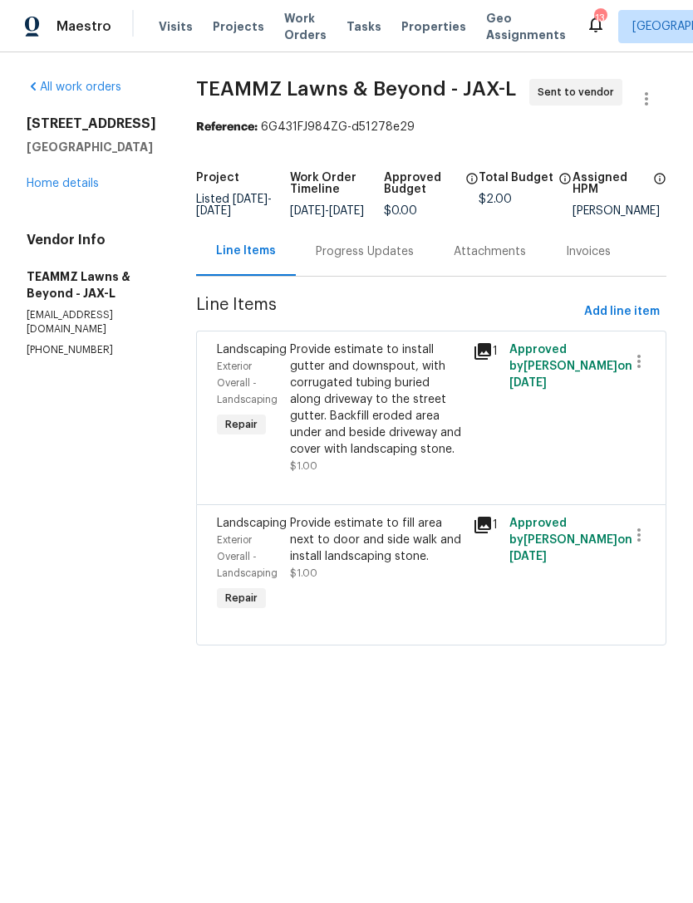
click at [414, 260] on div "Progress Updates" at bounding box center [365, 251] width 98 height 17
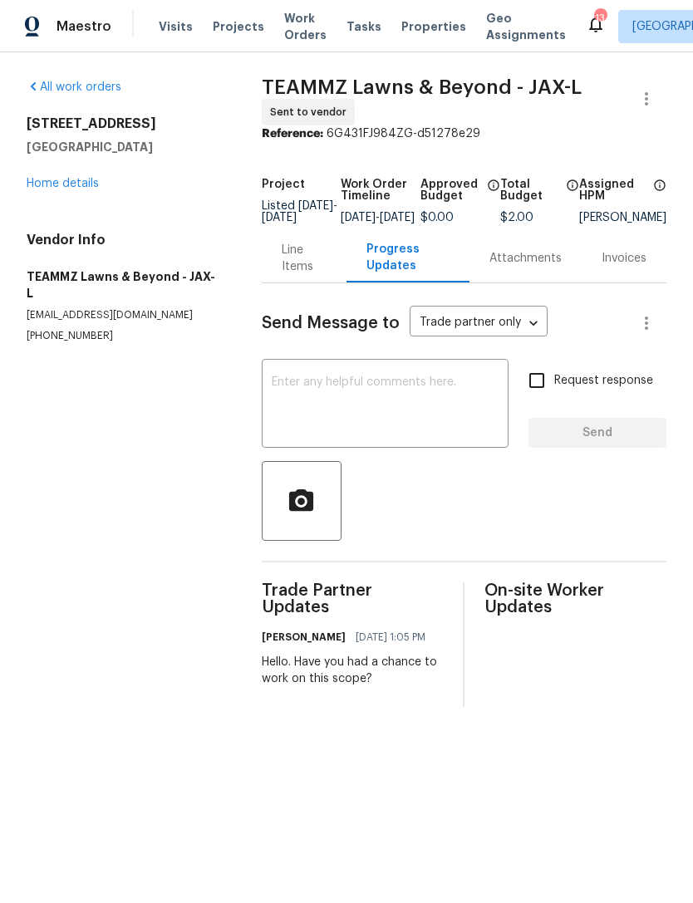
click at [420, 401] on textarea at bounding box center [385, 405] width 227 height 58
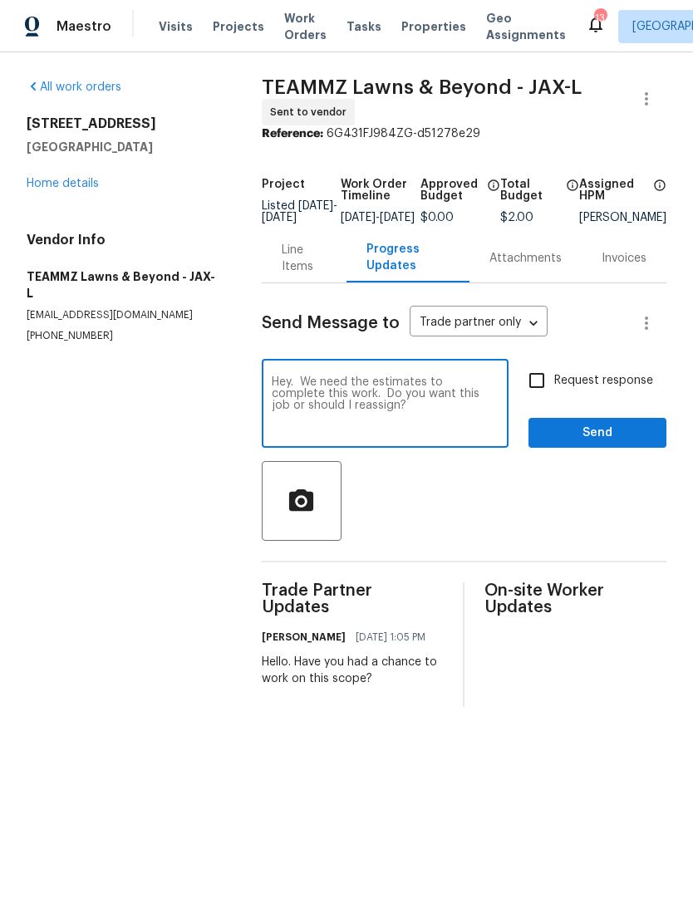
type textarea "Hey. We need the estimates to complete this work. Do you want this job or shoul…"
click at [645, 430] on button "Send" at bounding box center [597, 433] width 138 height 31
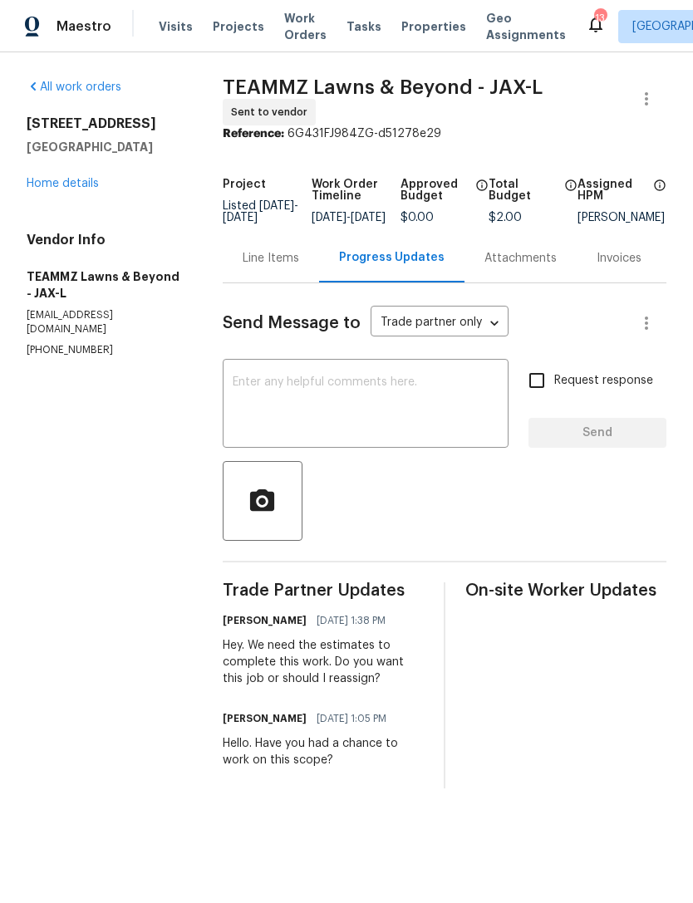
click at [58, 180] on link "Home details" at bounding box center [63, 184] width 72 height 12
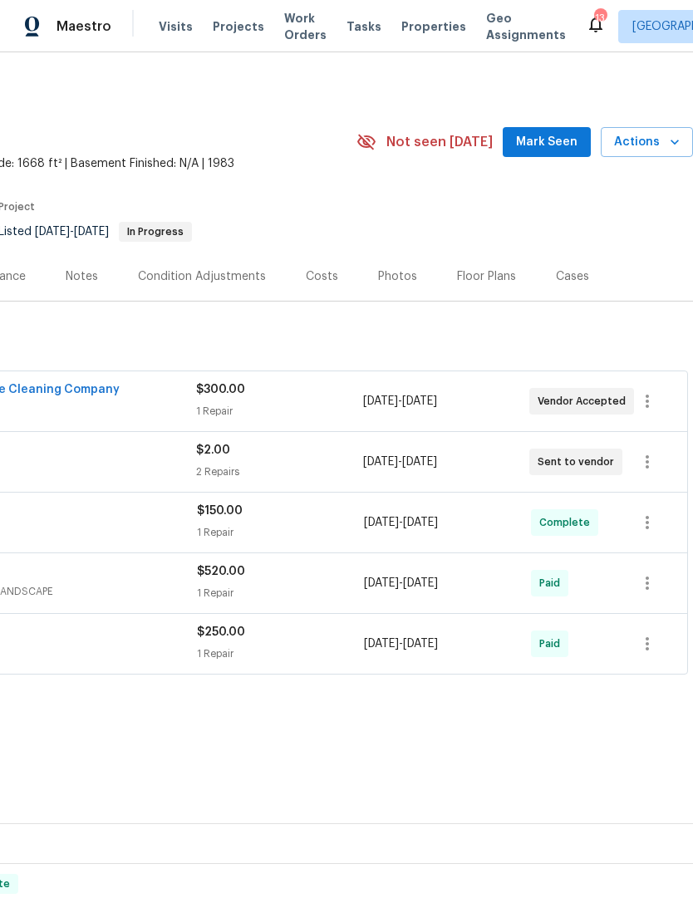
scroll to position [0, 246]
click at [554, 120] on div "[STREET_ADDRESS] 3 Beds | 2 Baths | Total: 1668 ft² | Above Grade: 1668 ft² | B…" at bounding box center [223, 142] width 939 height 60
click at [548, 140] on span "Mark Seen" at bounding box center [546, 142] width 61 height 21
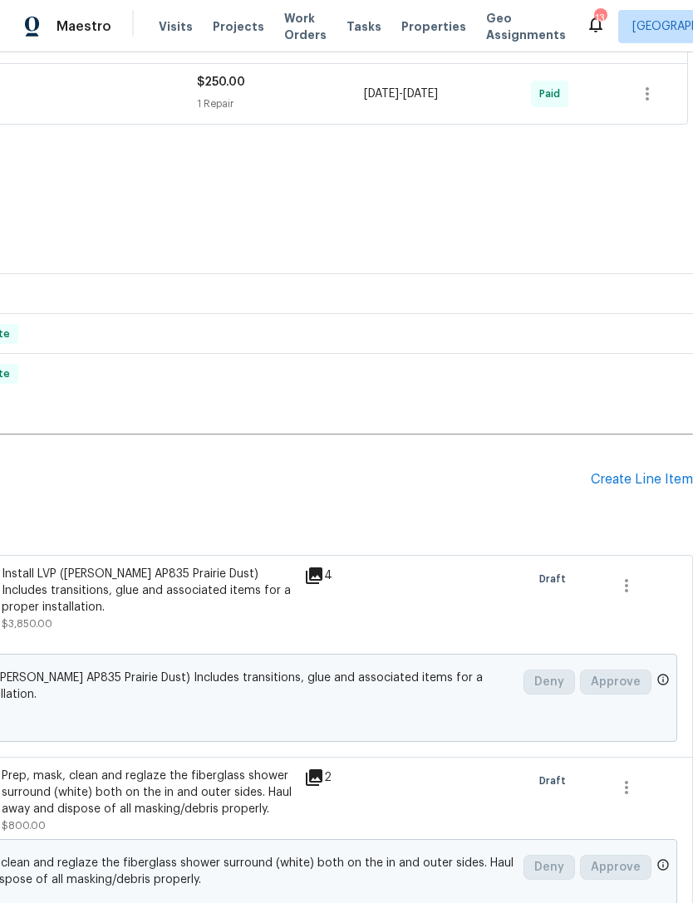
scroll to position [543, 246]
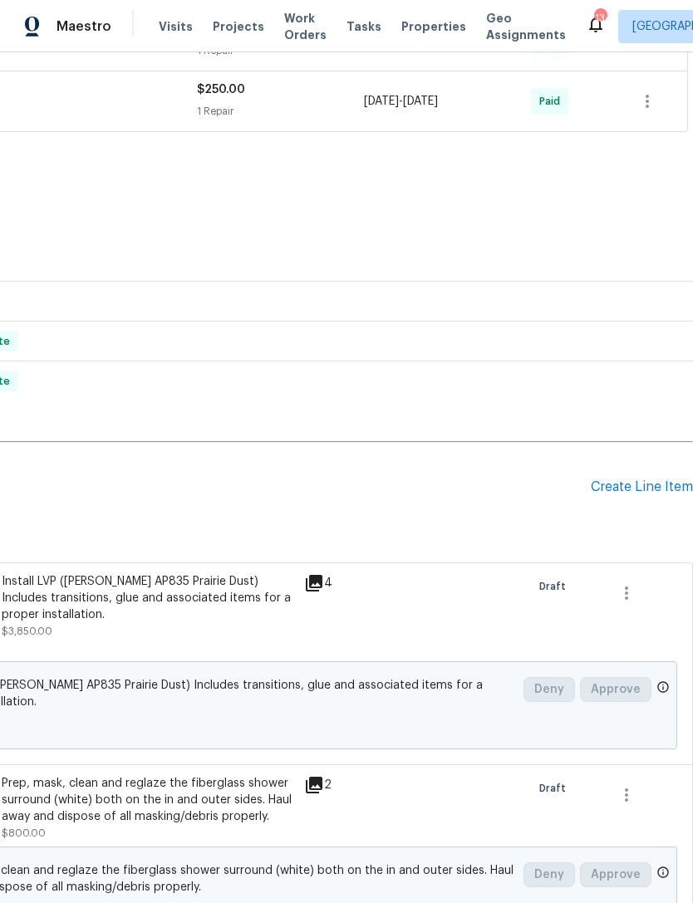
click at [639, 489] on div "Create Line Item" at bounding box center [642, 487] width 102 height 16
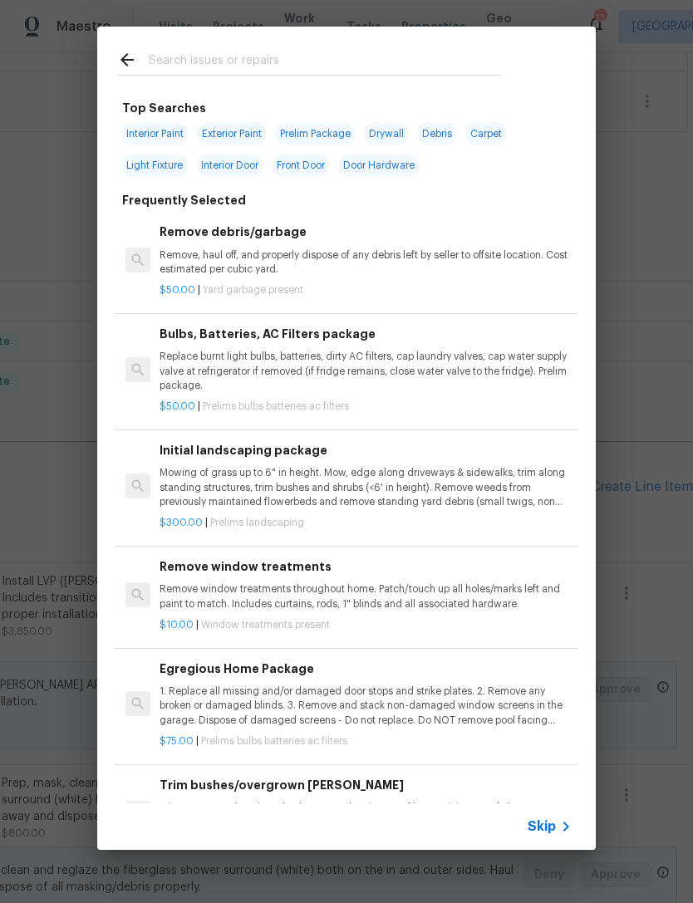
click at [489, 56] on input "text" at bounding box center [325, 62] width 352 height 25
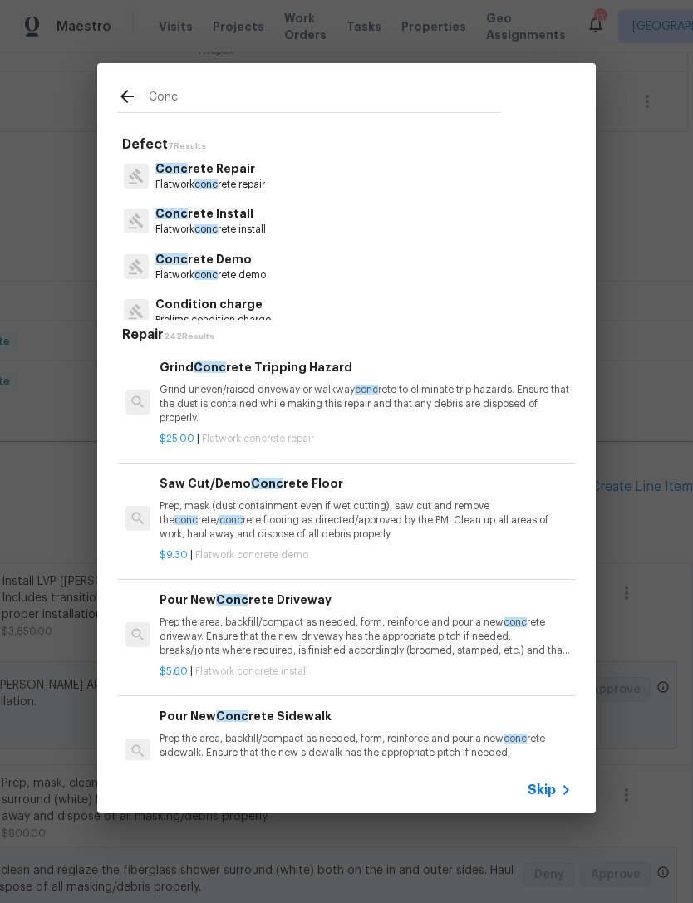
type input "Concr"
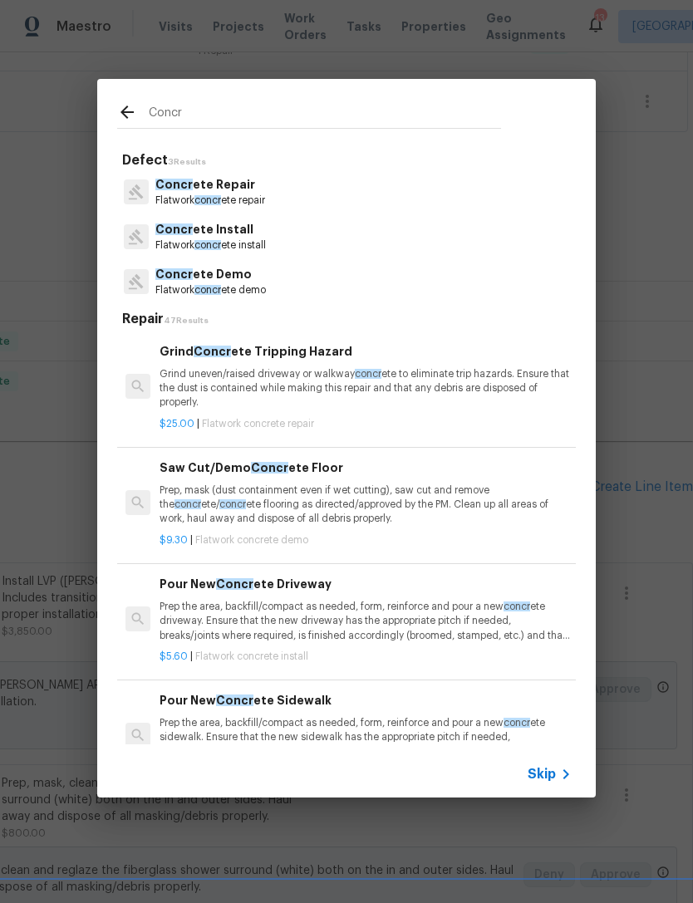
click at [233, 192] on p "Concr ete Repair" at bounding box center [210, 184] width 110 height 17
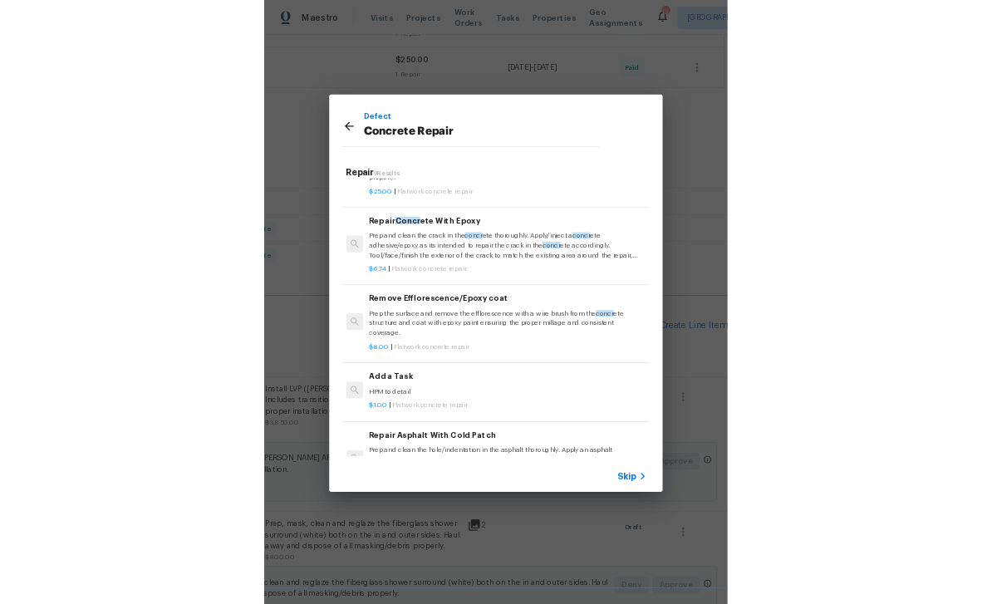
scroll to position [76, 2]
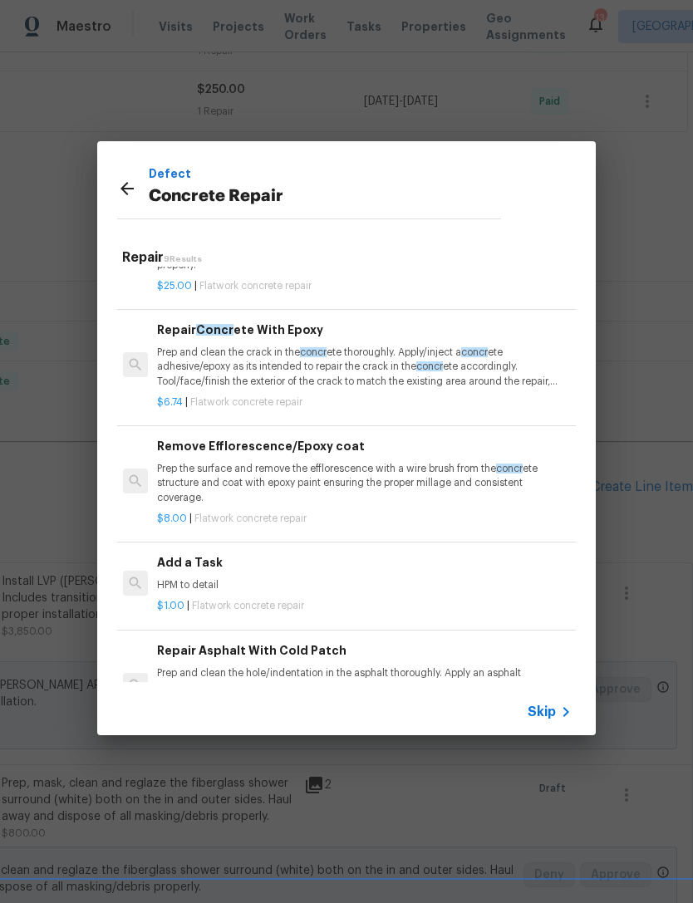
click at [322, 573] on div "Add a Task HPM to detail" at bounding box center [363, 573] width 412 height 40
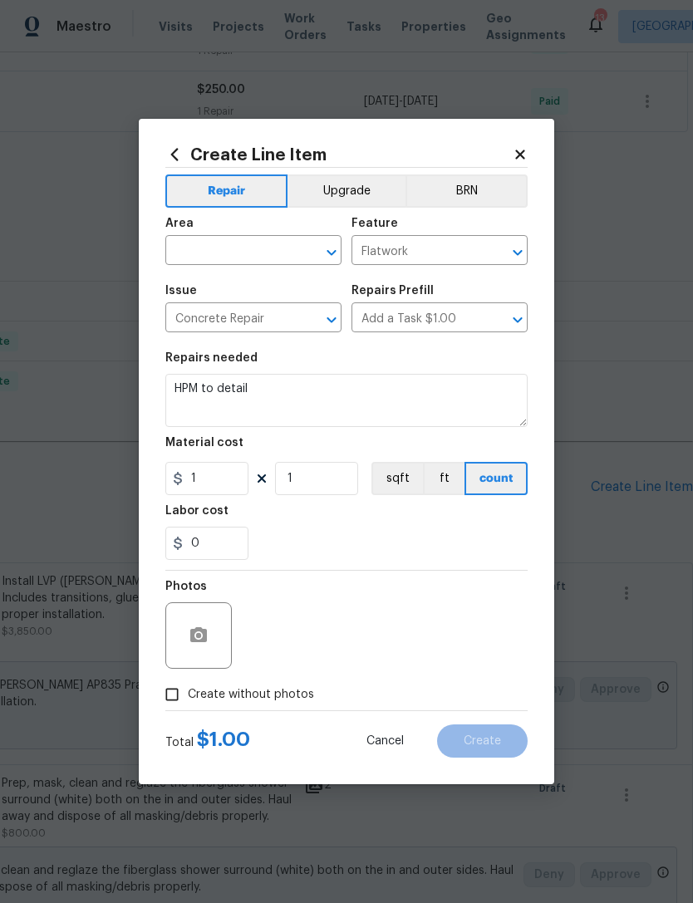
click at [273, 251] on input "text" at bounding box center [230, 252] width 130 height 26
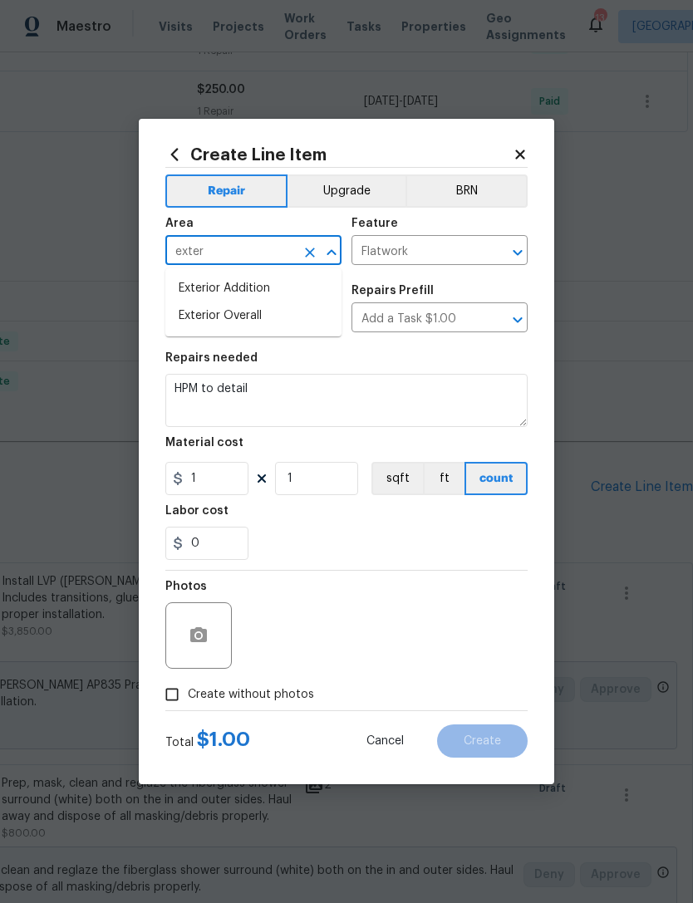
click at [258, 323] on li "Exterior Overall" at bounding box center [253, 315] width 176 height 27
type input "Exterior Overall"
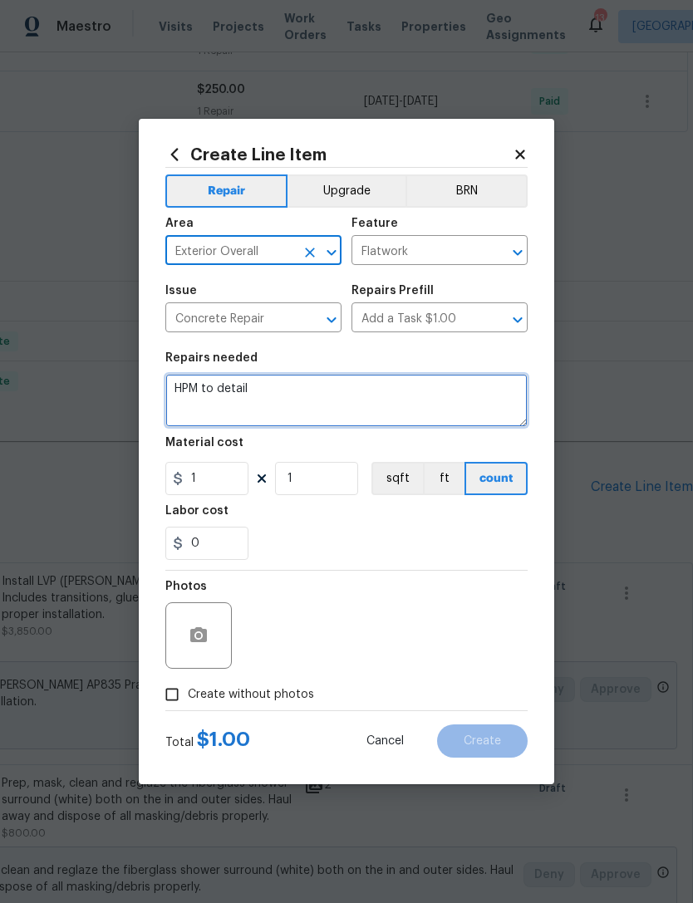
click at [279, 401] on textarea "HPM to detail" at bounding box center [346, 400] width 362 height 53
type textarea "H"
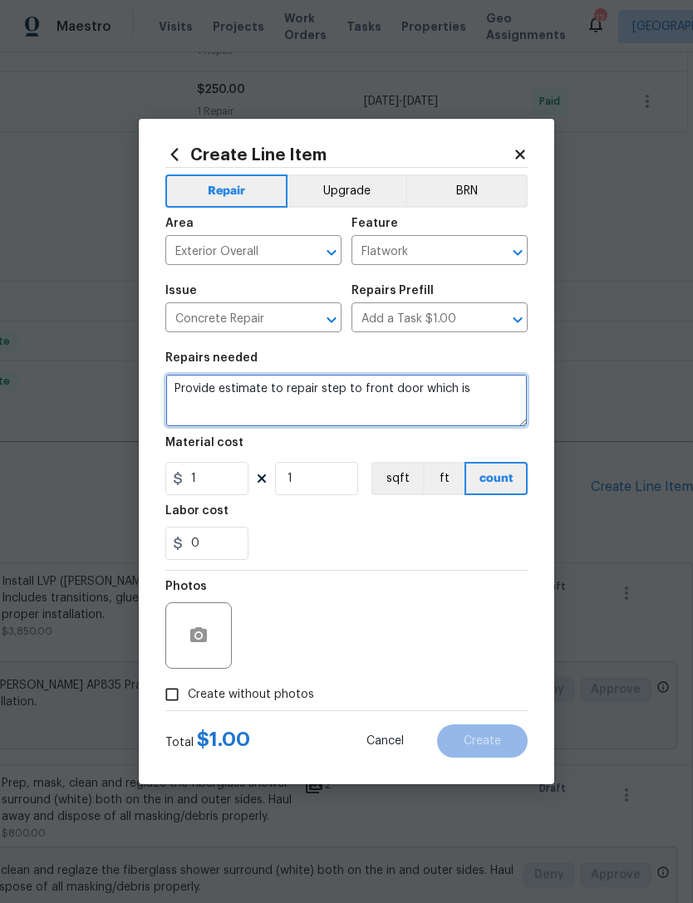
scroll to position [543, 0]
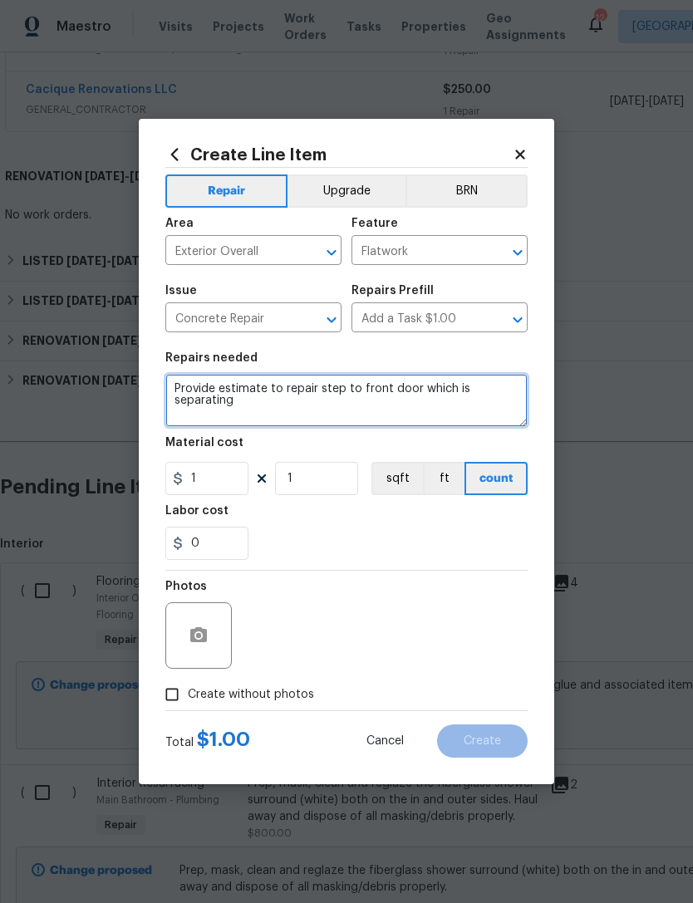
click at [479, 396] on textarea "Provide estimate to repair step to front door which is separating" at bounding box center [346, 400] width 362 height 53
click at [483, 384] on textarea "Provide estimate to repair step to front door which is separating" at bounding box center [346, 400] width 362 height 53
click at [458, 392] on textarea "Provide estimate to repair step to front door which iseparating" at bounding box center [346, 400] width 362 height 53
click at [286, 408] on textarea "Provide estimate to repair step to front door which is separating" at bounding box center [346, 400] width 362 height 53
type textarea "Provide estimate to repair step to front door which is separating from foundati…"
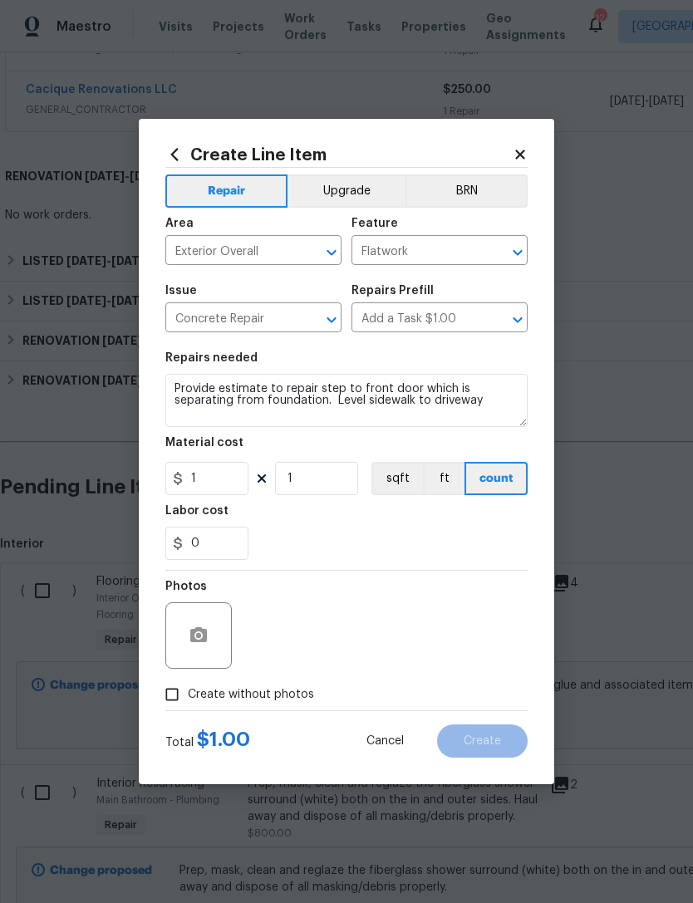
click at [316, 535] on div "0" at bounding box center [346, 543] width 362 height 33
click at [199, 634] on icon "button" at bounding box center [199, 636] width 20 height 20
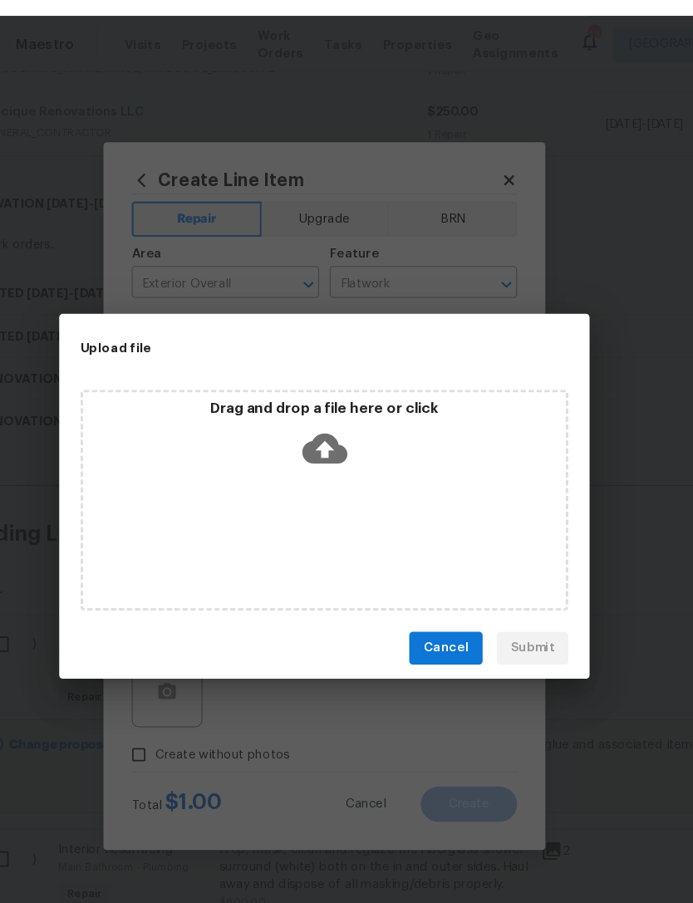
scroll to position [0, 0]
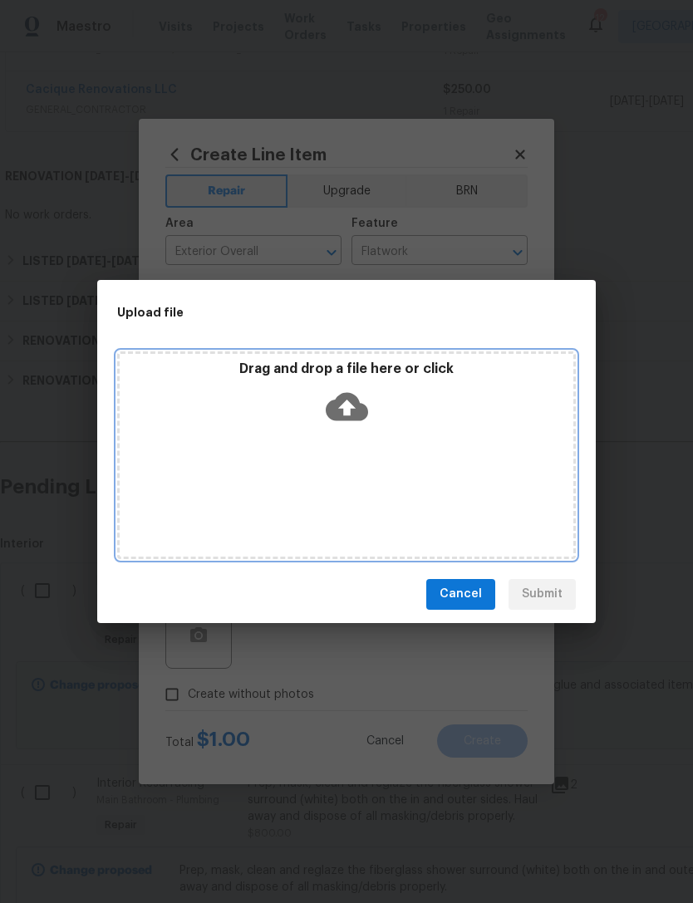
click at [356, 399] on icon at bounding box center [347, 406] width 42 height 28
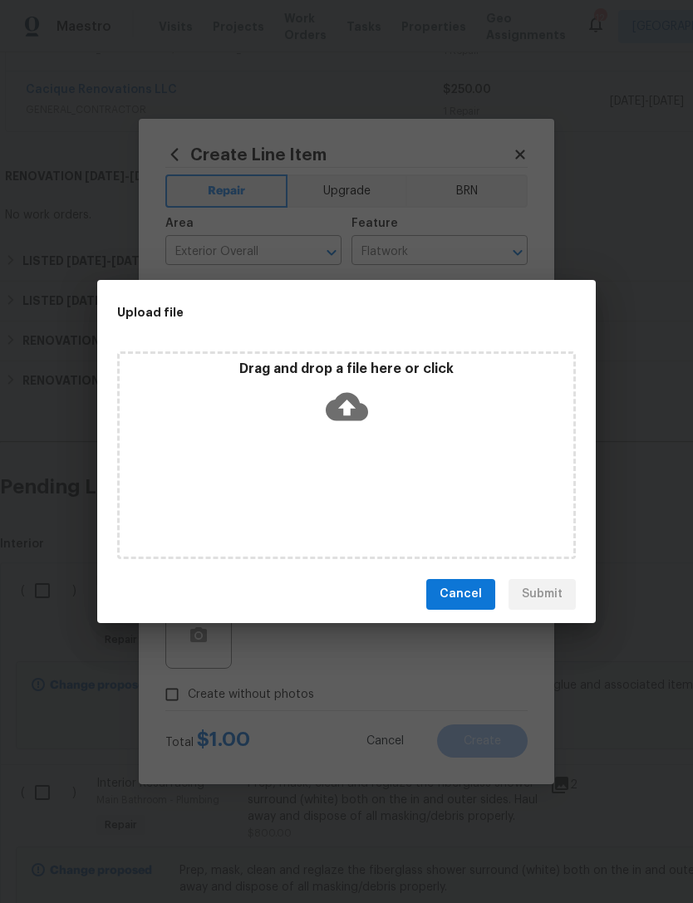
scroll to position [543, 0]
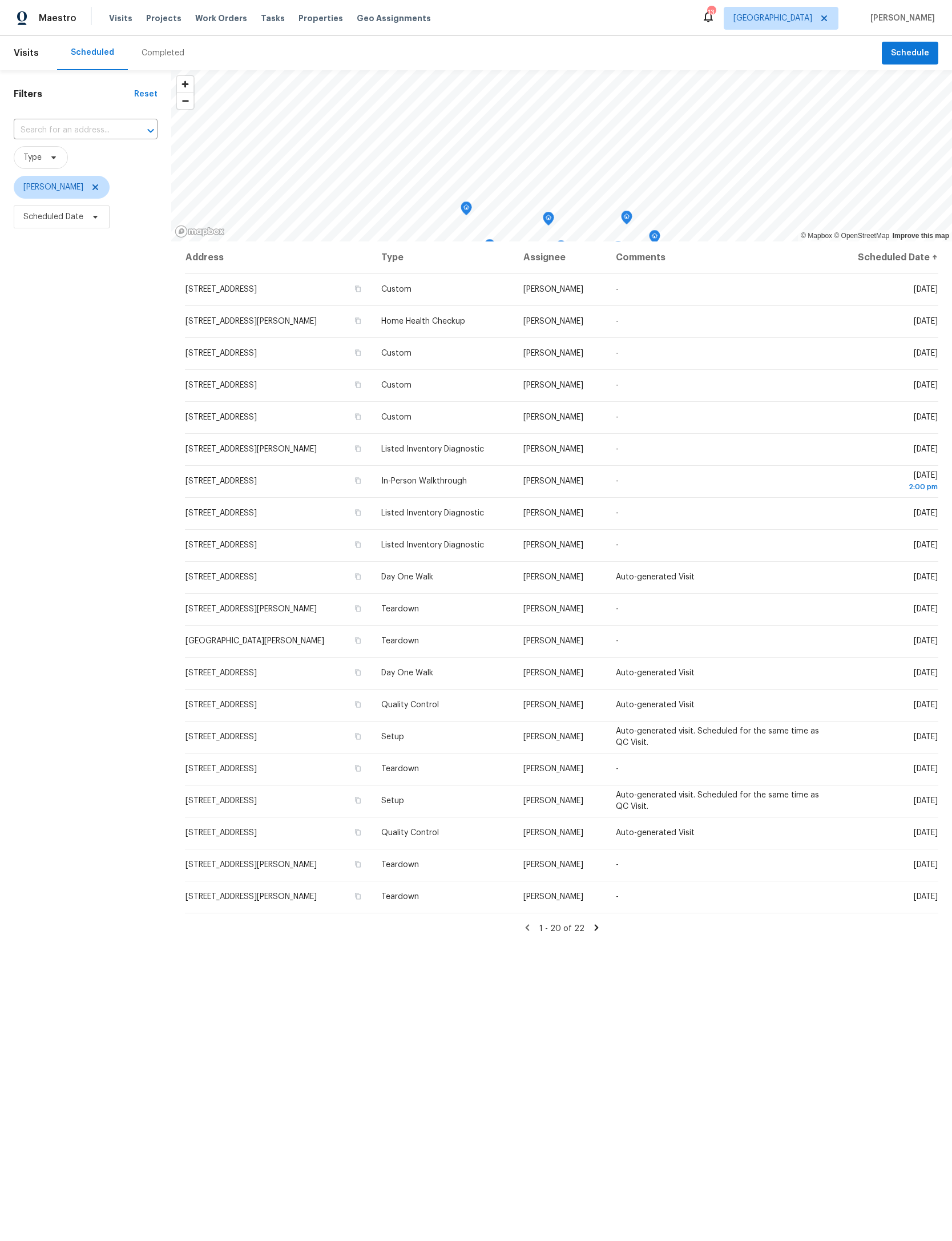
click at [113, 135] on input "text" at bounding box center [69, 131] width 112 height 18
type input "wilson neck"
click at [69, 161] on li "85735 Wilson Neck Rd, Yulee, FL 32097" at bounding box center [84, 164] width 140 height 31
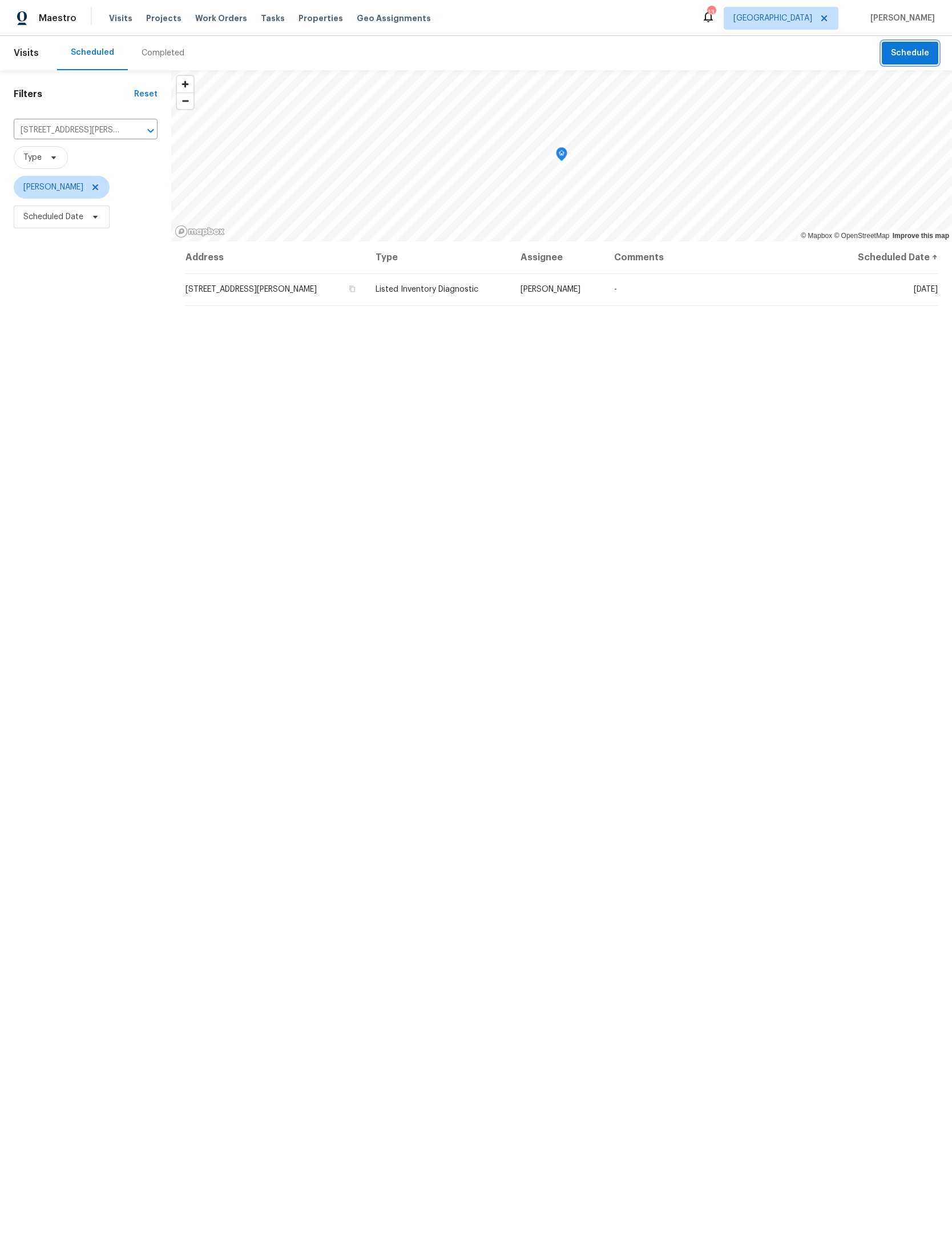
click at [912, 55] on span "Schedule" at bounding box center [910, 53] width 38 height 14
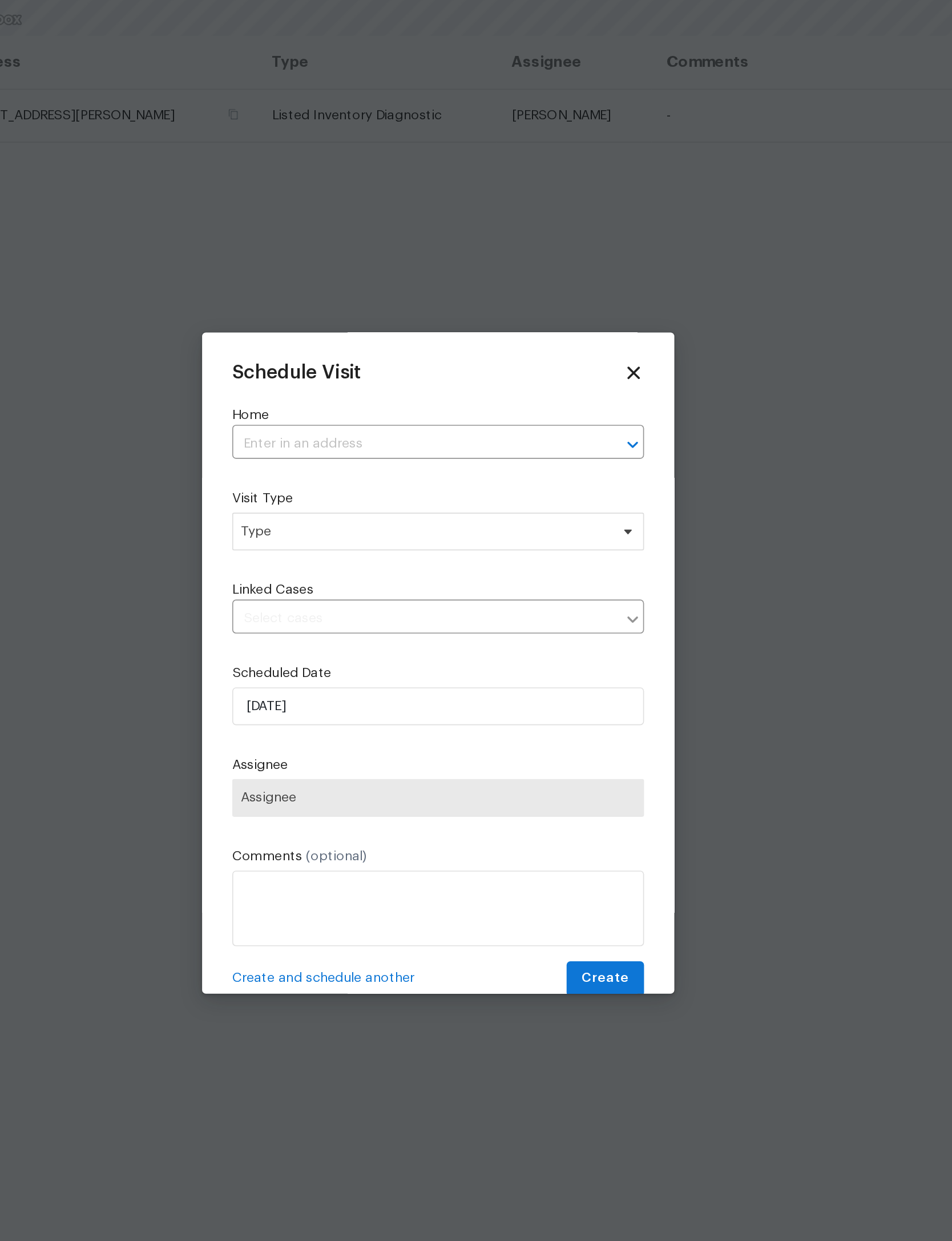
click at [352, 480] on input "text" at bounding box center [460, 489] width 217 height 18
type input "Wilson neck"
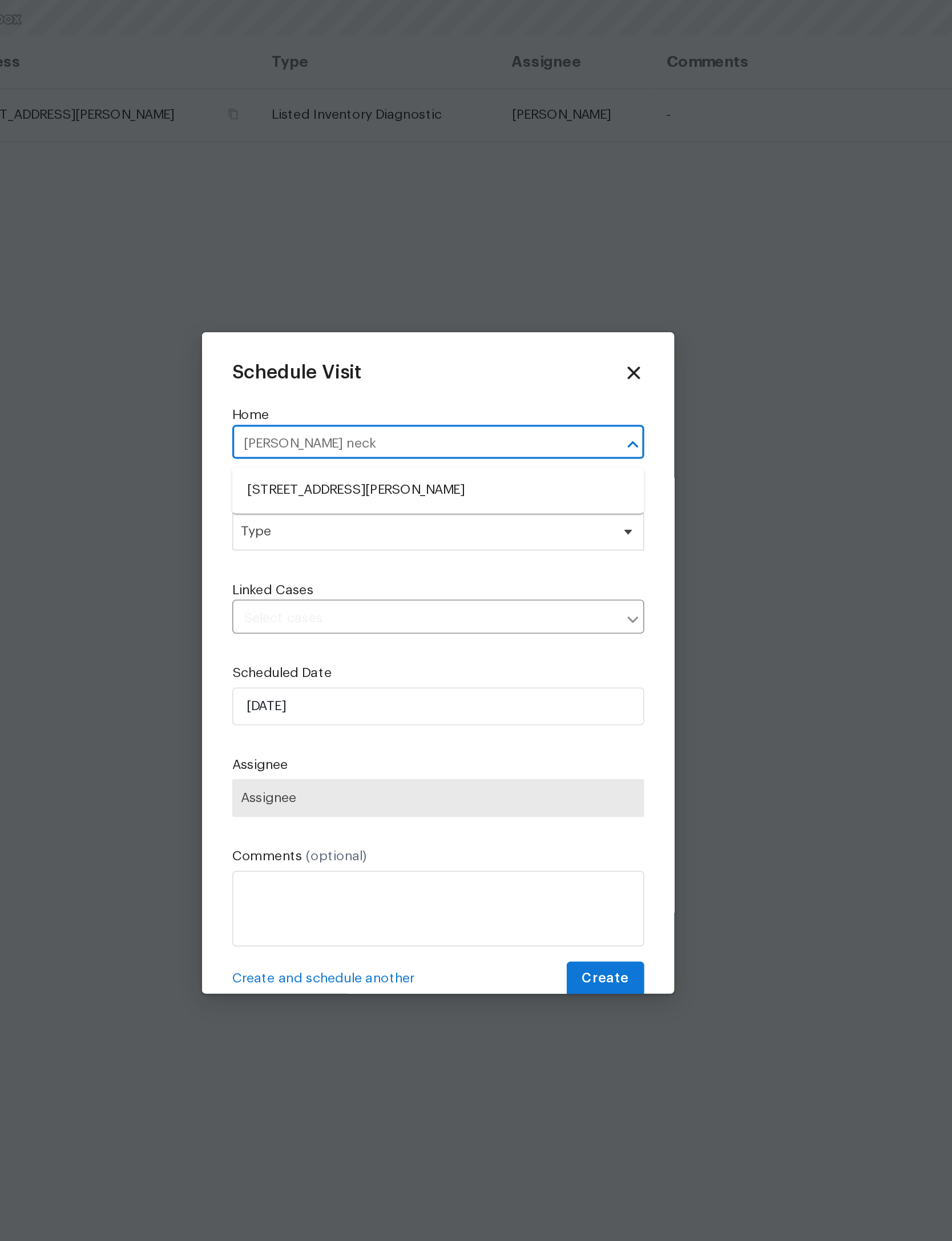
click at [352, 507] on li "85735 Wilson Neck Rd, Yulee, FL 32097" at bounding box center [476, 516] width 249 height 19
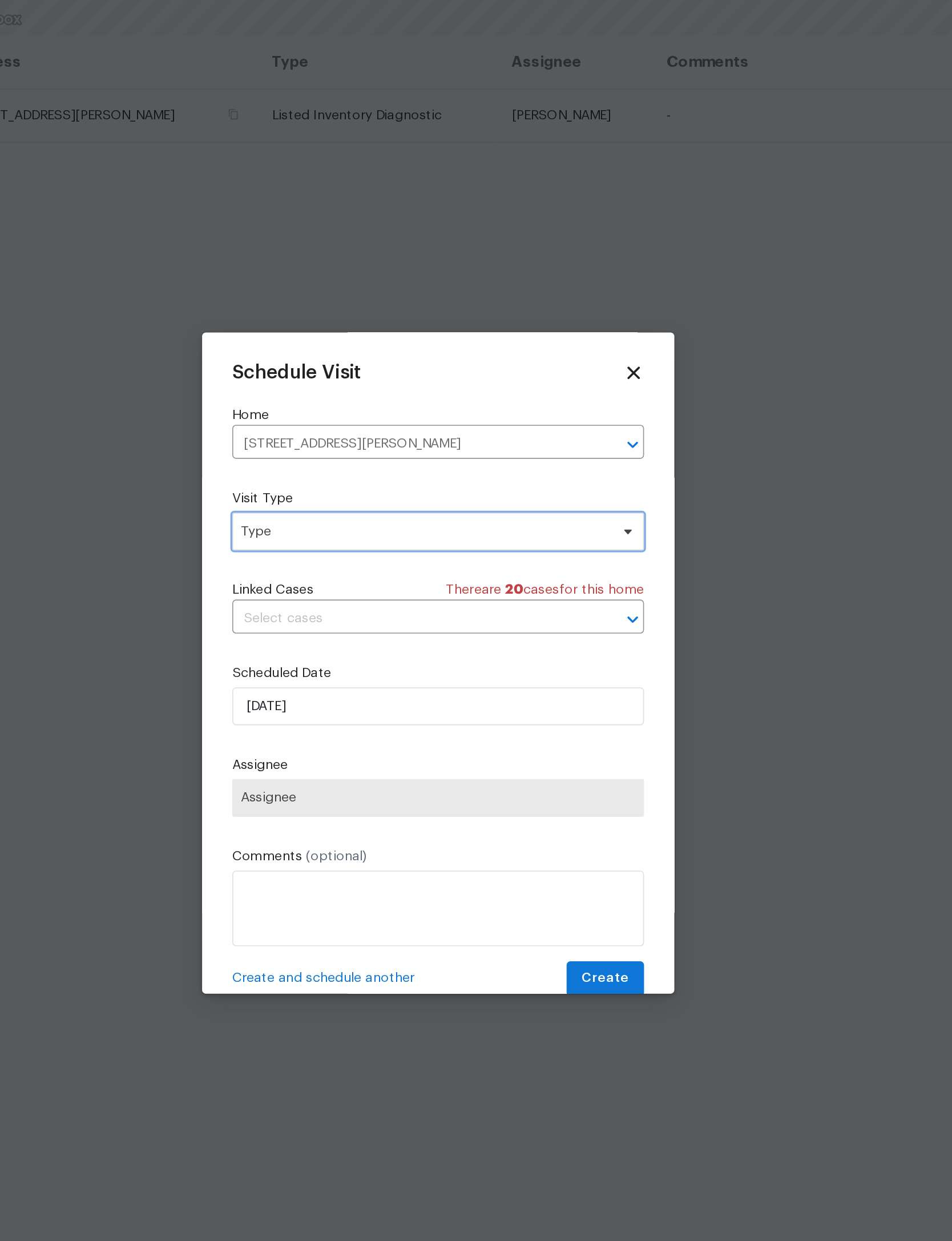
click at [356, 535] on span "Type" at bounding box center [467, 541] width 222 height 12
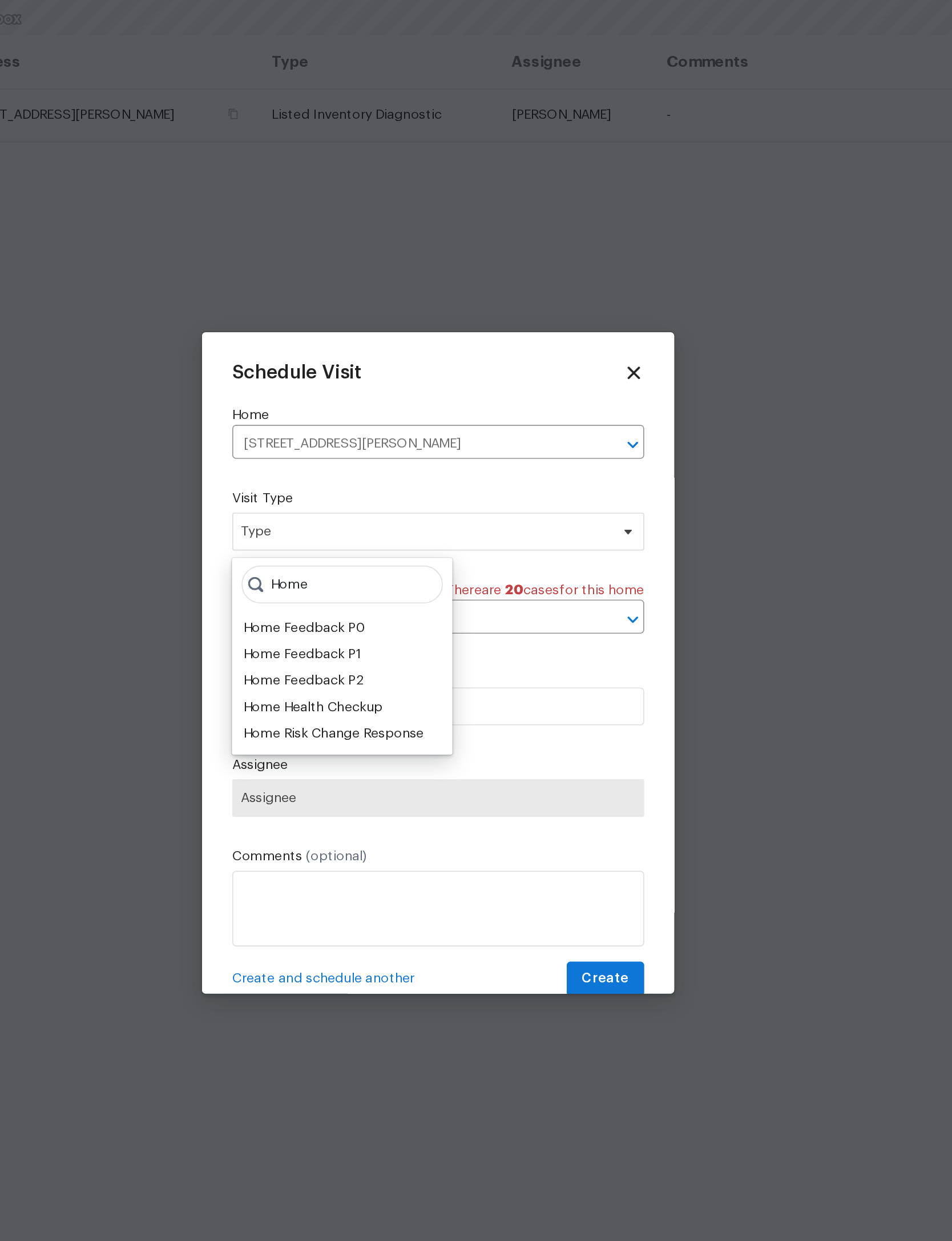
type input "Home"
click at [359, 642] on div "Home Health Checkup" at bounding box center [400, 647] width 84 height 12
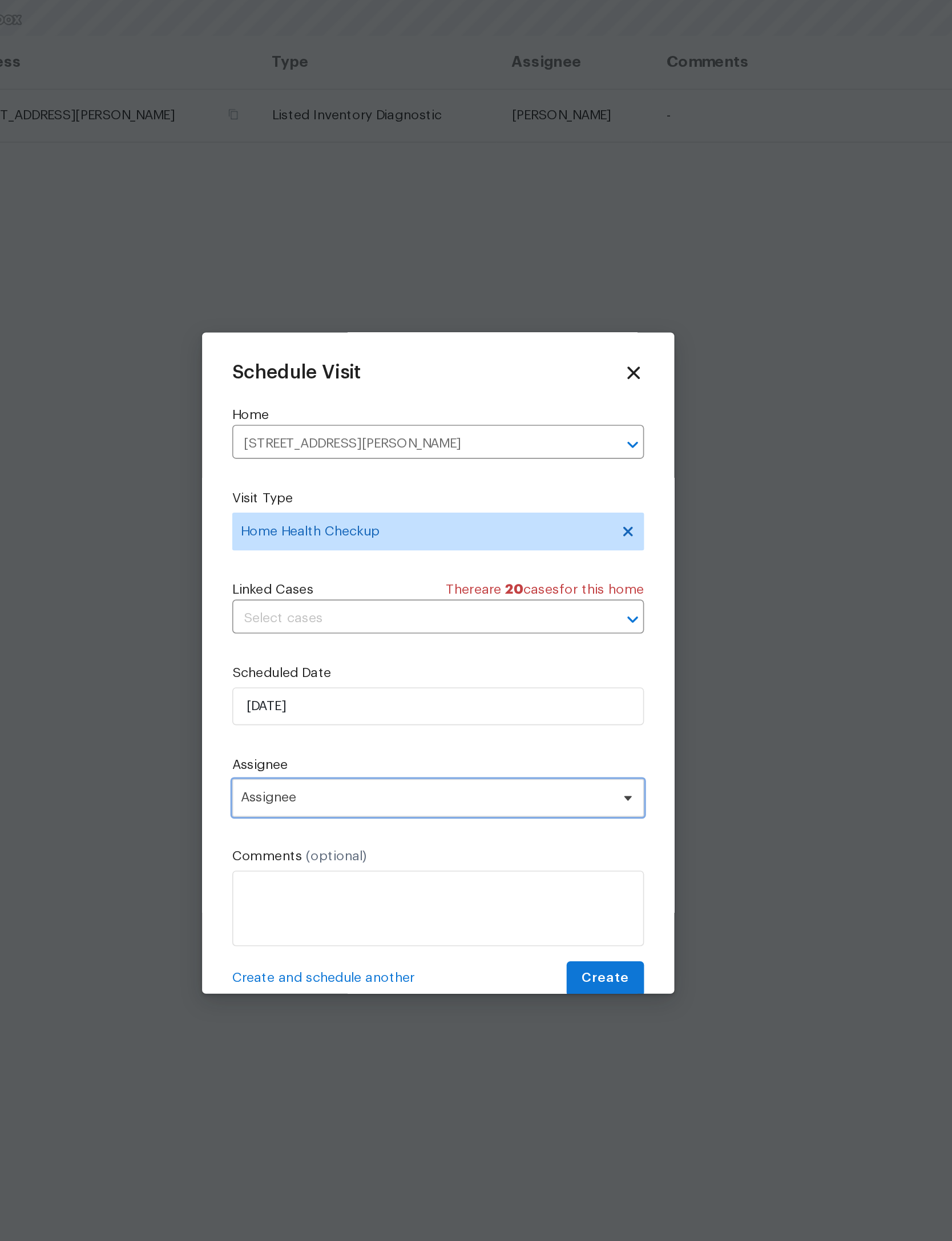
click at [356, 697] on span "Assignee" at bounding box center [468, 702] width 224 height 9
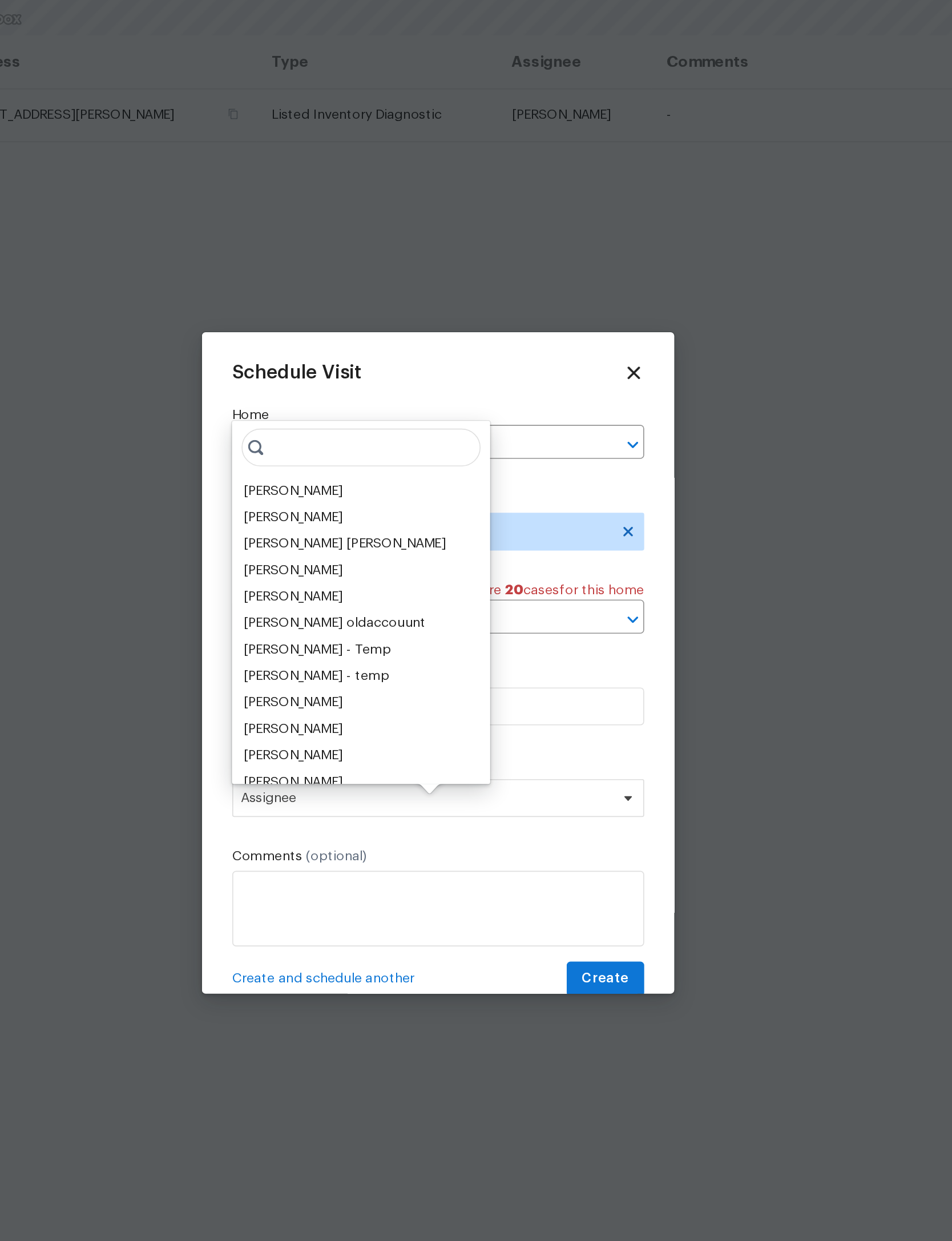
click at [359, 511] on div "[PERSON_NAME]" at bounding box center [388, 517] width 60 height 12
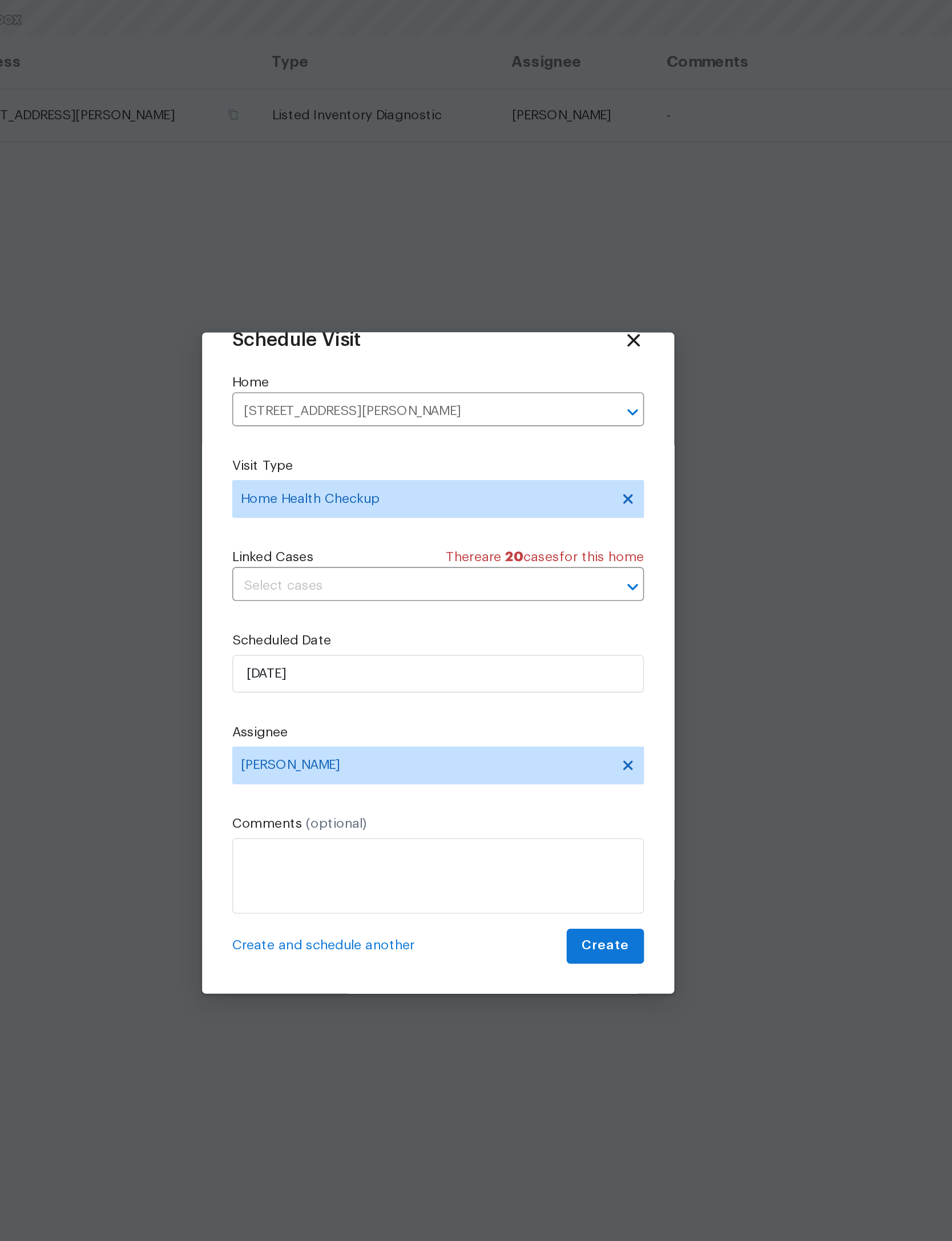
scroll to position [38, 0]
click at [563, 785] on span "Create" at bounding box center [577, 792] width 29 height 14
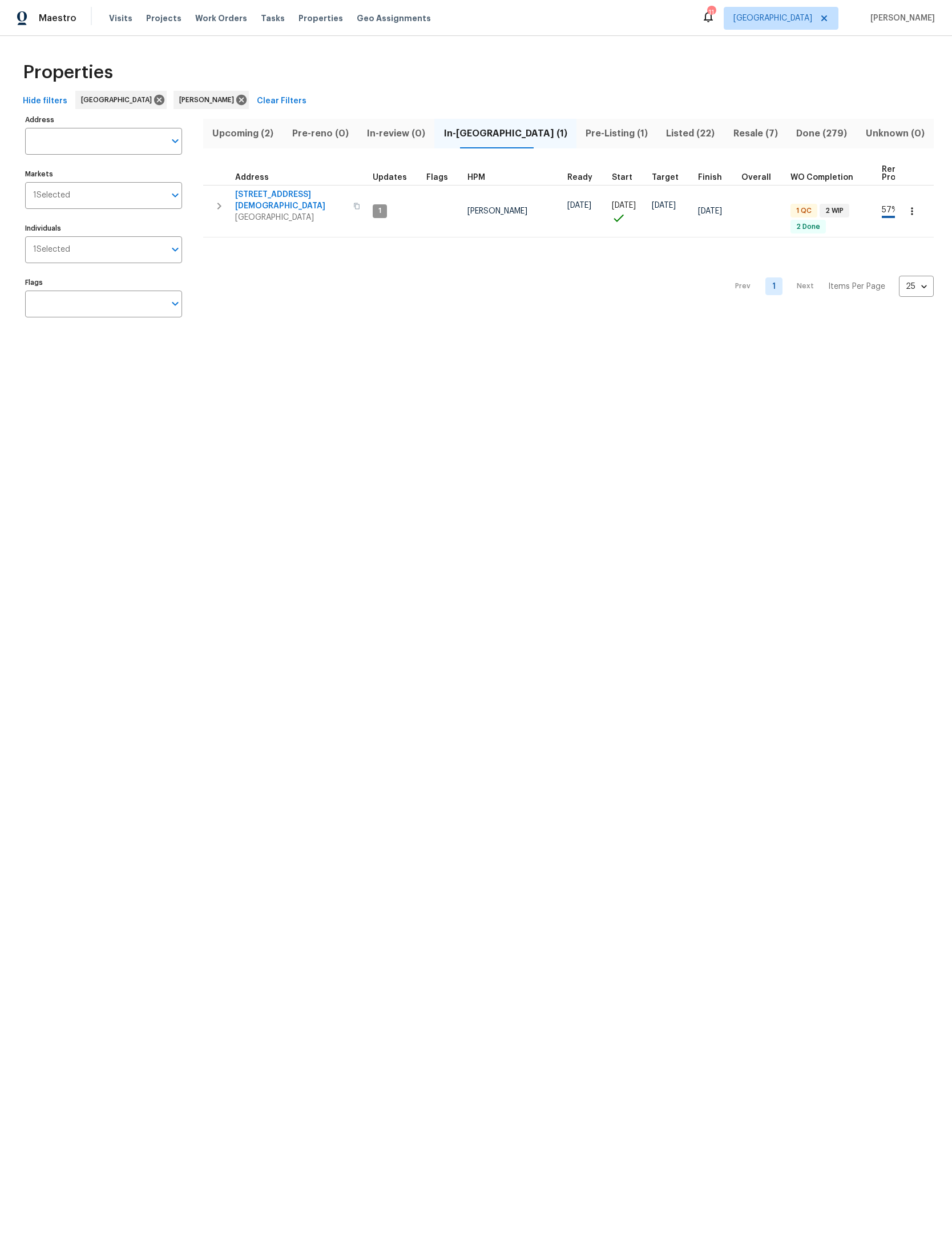
scroll to position [14, 282]
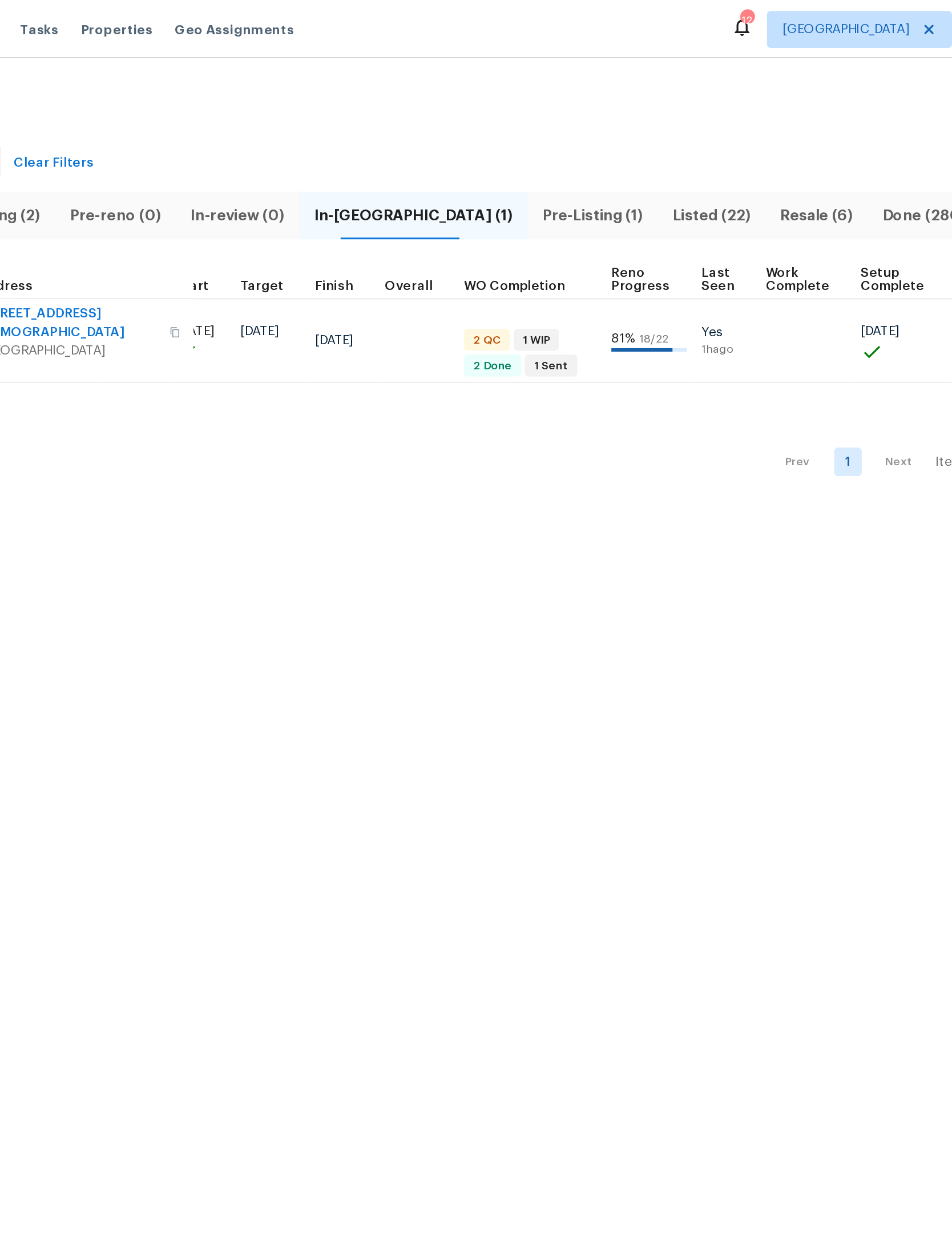
scroll to position [0, 282]
click at [664, 130] on span "Listed (22)" at bounding box center [690, 133] width 53 height 16
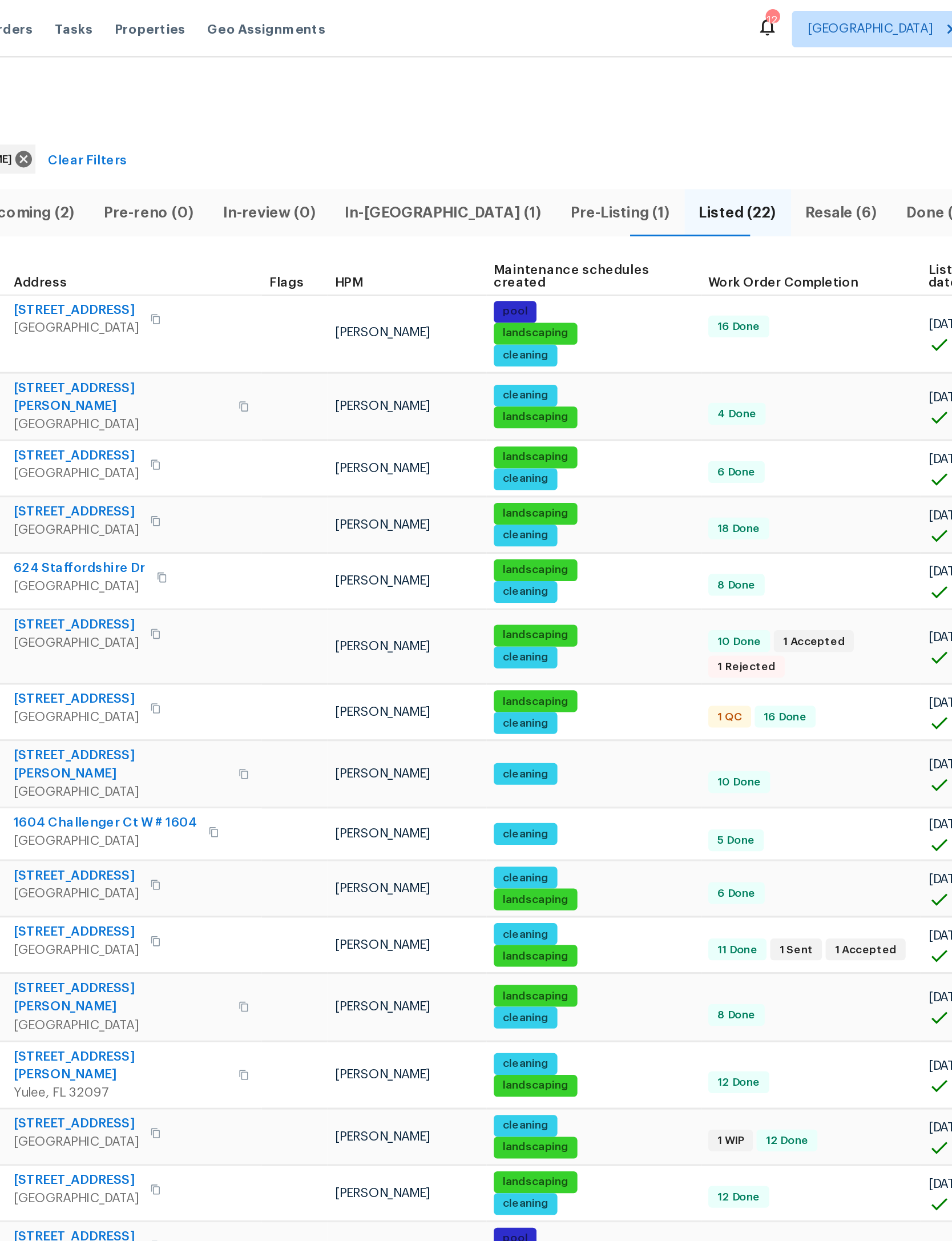
click at [730, 131] on span "Resale (6)" at bounding box center [755, 133] width 49 height 16
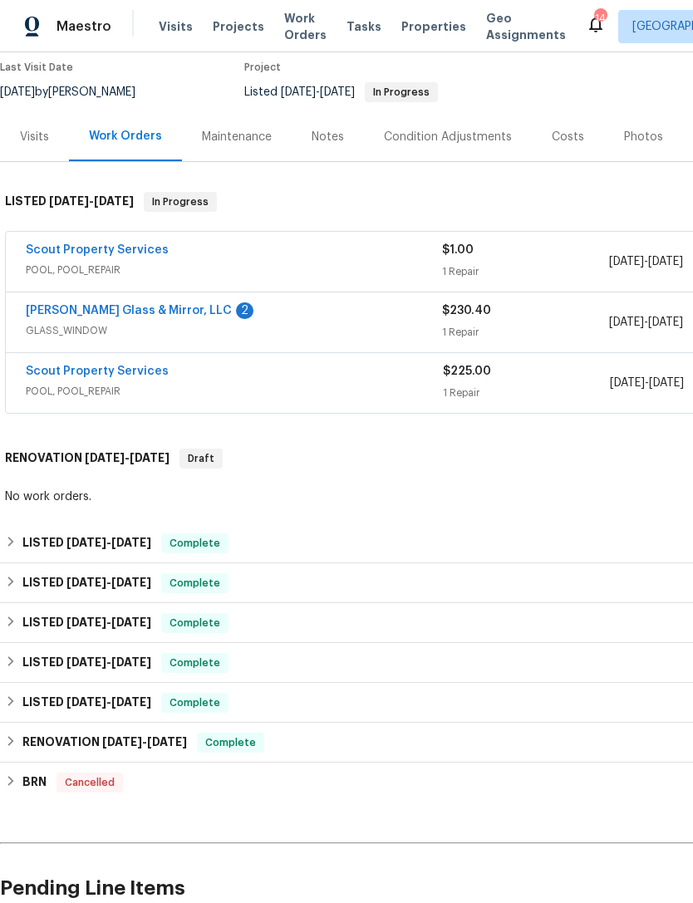
scroll to position [139, 0]
click at [66, 306] on link "[PERSON_NAME] Glass & Mirror, LLC" at bounding box center [129, 312] width 206 height 12
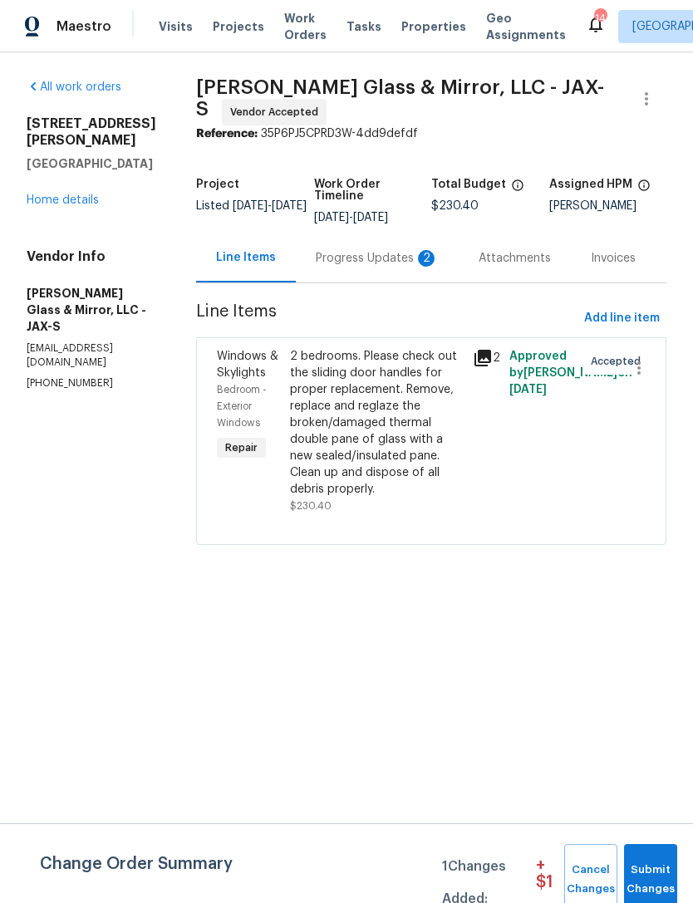
click at [377, 255] on div "Progress Updates 2" at bounding box center [377, 258] width 123 height 17
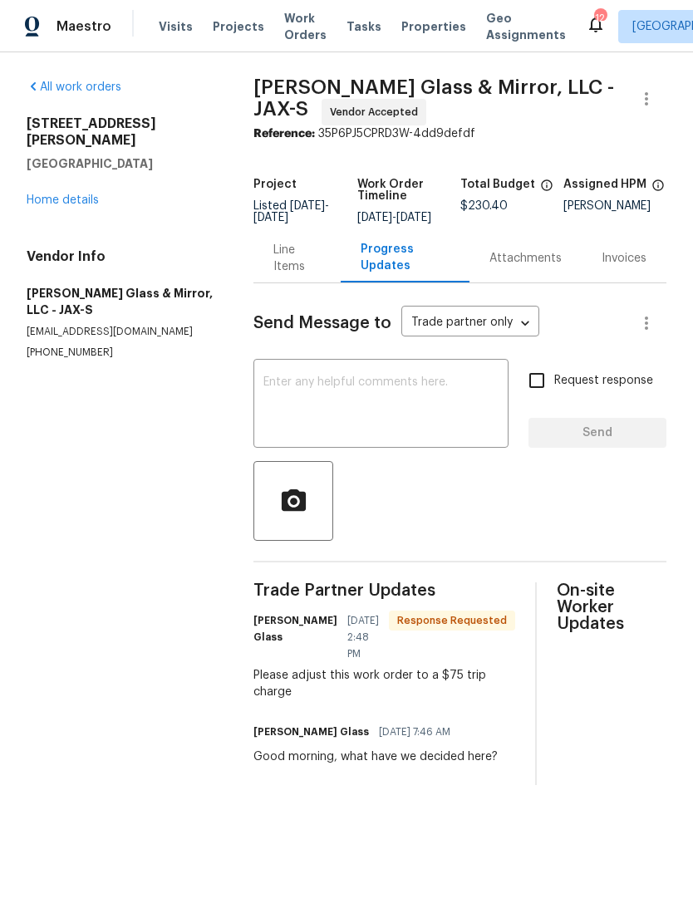
click at [292, 272] on div "Line Items" at bounding box center [296, 258] width 47 height 33
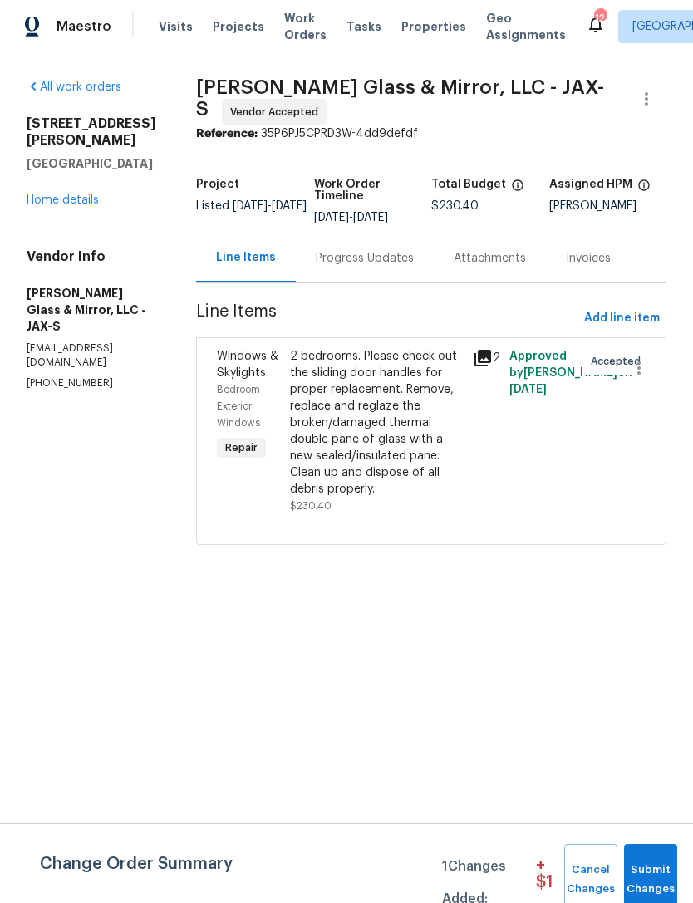
click at [404, 409] on div "2 bedrooms. Please check out the sliding door handles for proper replacement. R…" at bounding box center [376, 423] width 173 height 150
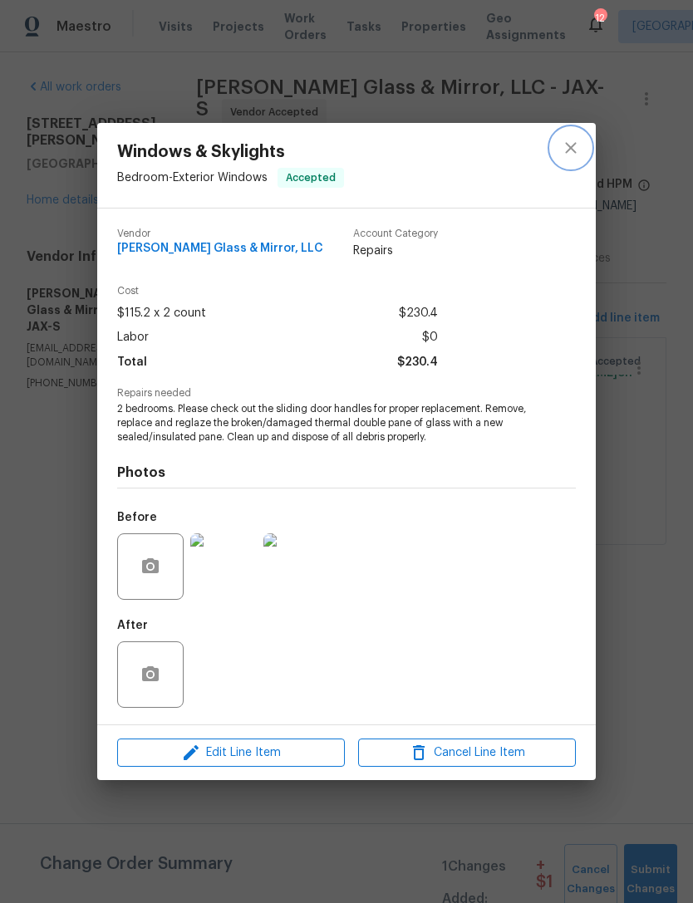
click at [578, 156] on icon "close" at bounding box center [571, 148] width 20 height 20
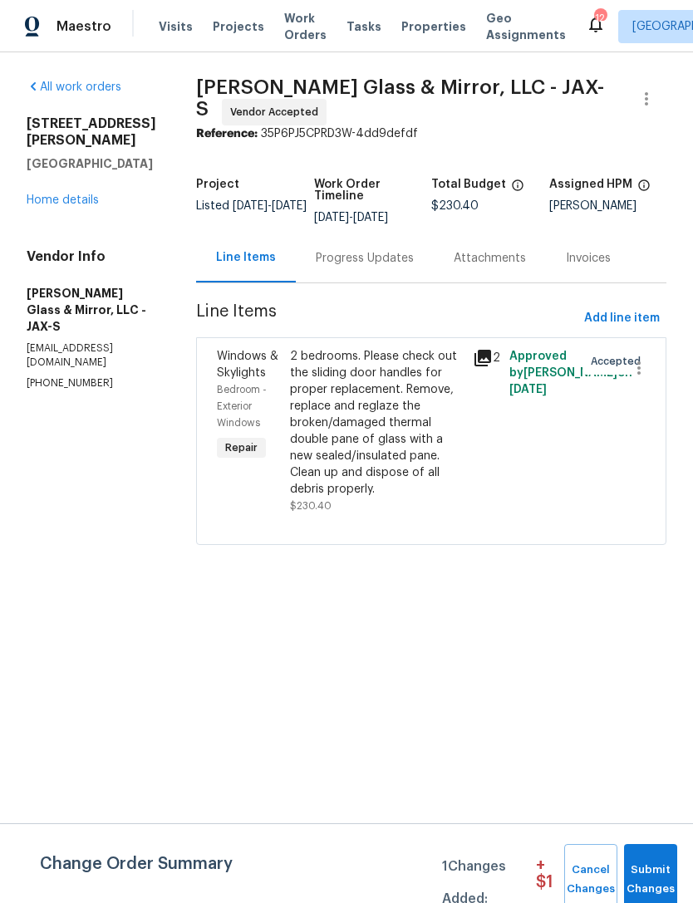
click at [348, 440] on div "2 bedrooms. Please check out the sliding door handles for proper replacement. R…" at bounding box center [376, 423] width 173 height 150
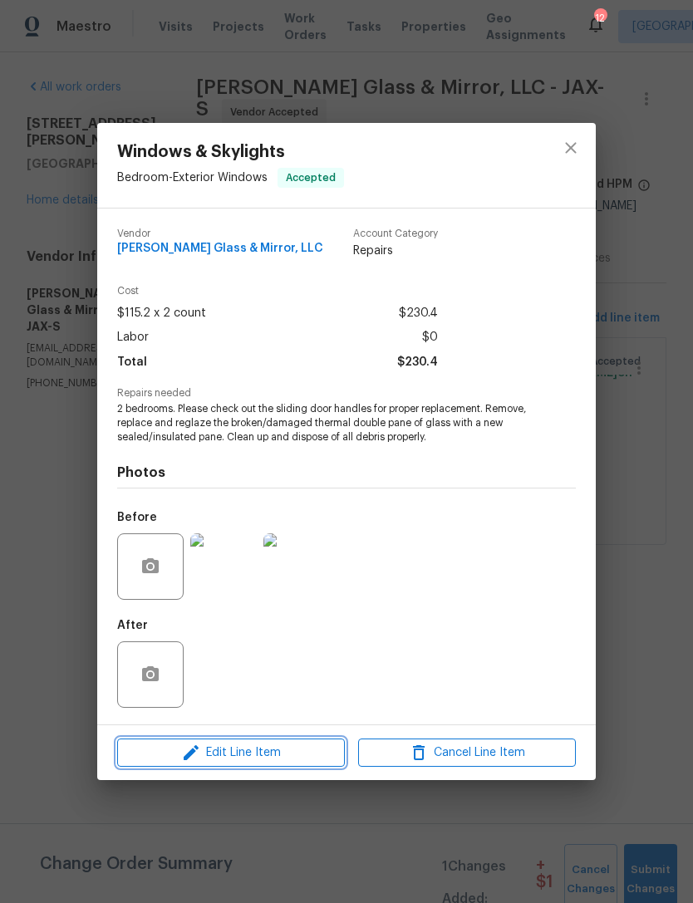
click at [288, 751] on span "Edit Line Item" at bounding box center [231, 753] width 218 height 21
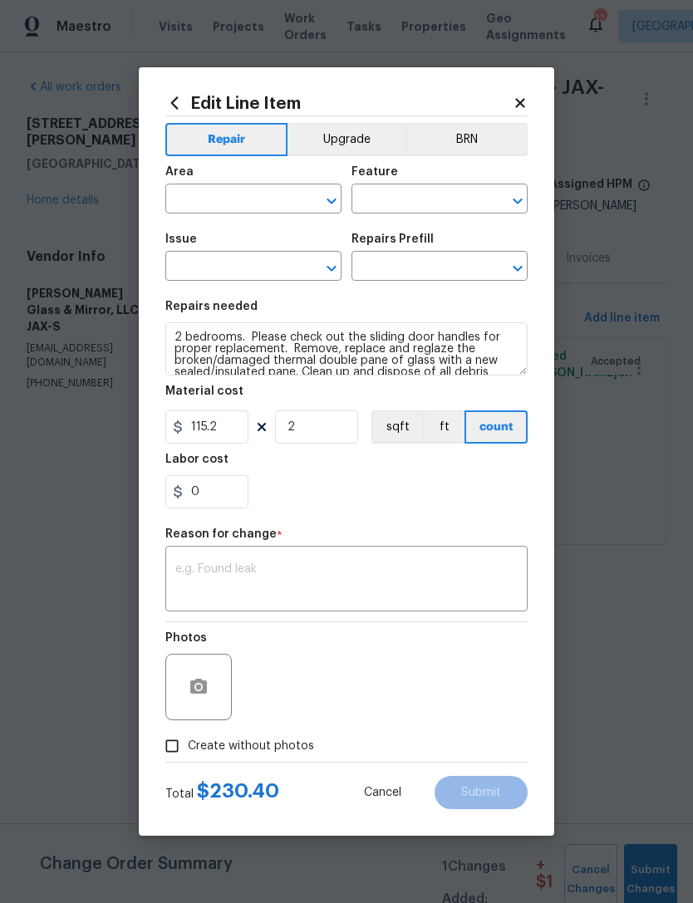
type input "Bedroom"
type input "Exterior Windows"
type input "Windows & Skylights"
type input "Double Pane Replacement $115.20"
click at [326, 434] on input "2" at bounding box center [316, 426] width 83 height 33
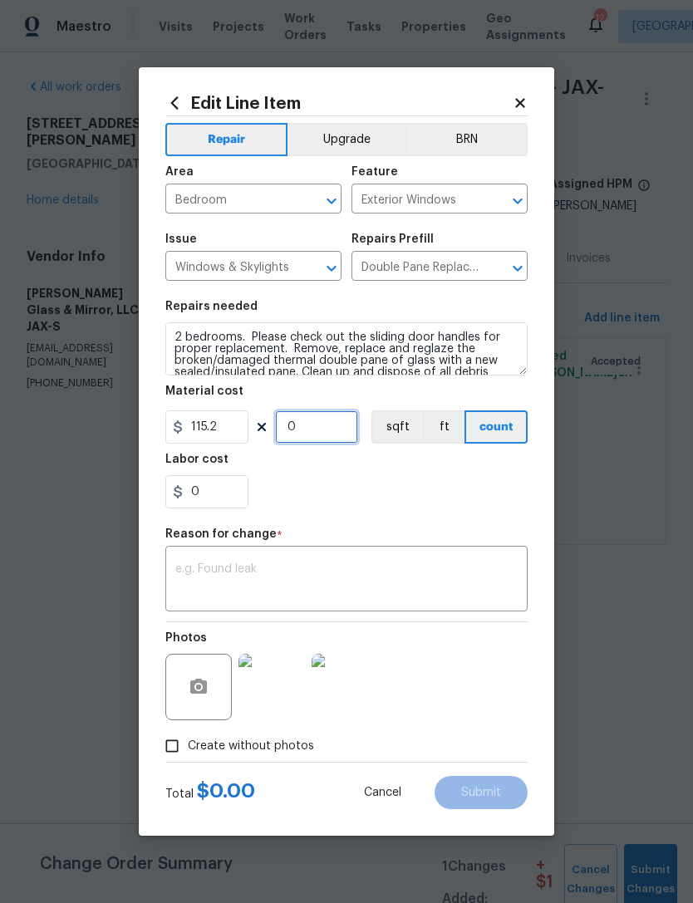
type input "0"
click at [231, 425] on input "115.2" at bounding box center [206, 426] width 83 height 33
type input "75"
click at [327, 431] on input "0" at bounding box center [316, 426] width 83 height 33
type input "1"
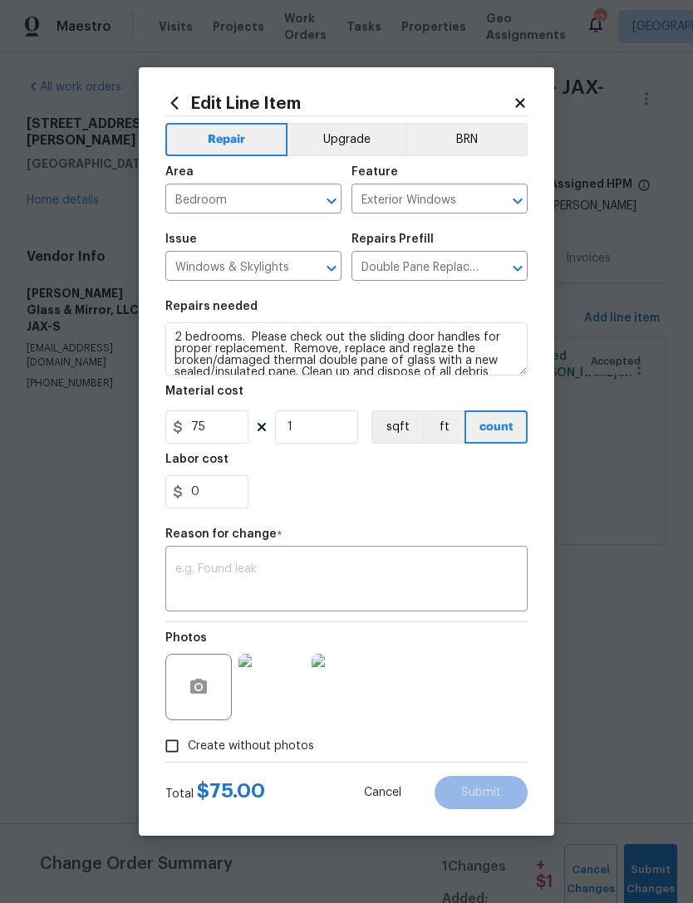
click at [412, 568] on textarea at bounding box center [346, 580] width 342 height 35
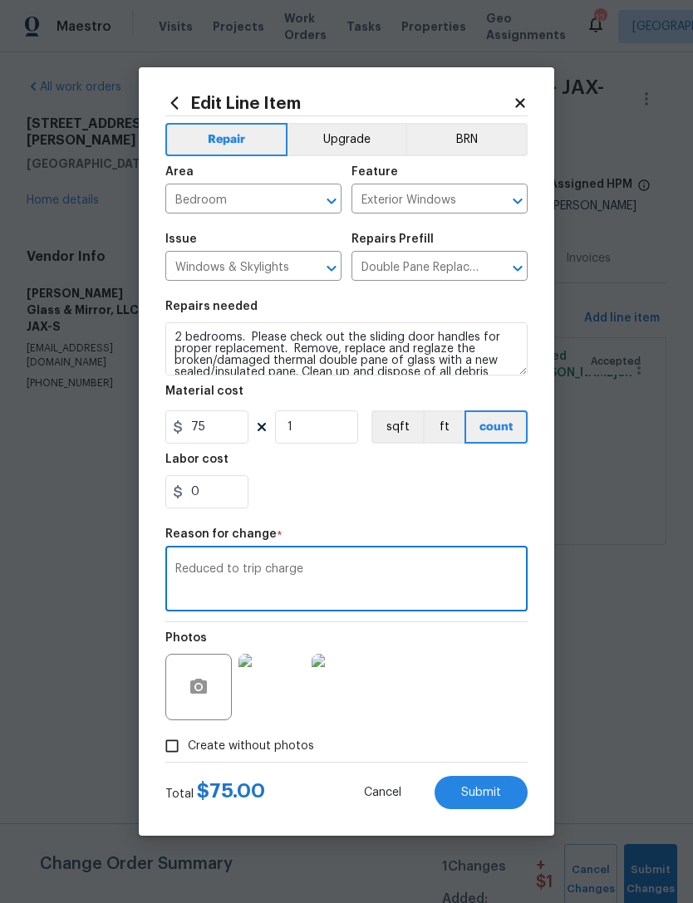
type textarea "Reduced to trip charge"
click at [402, 494] on div "0" at bounding box center [346, 491] width 362 height 33
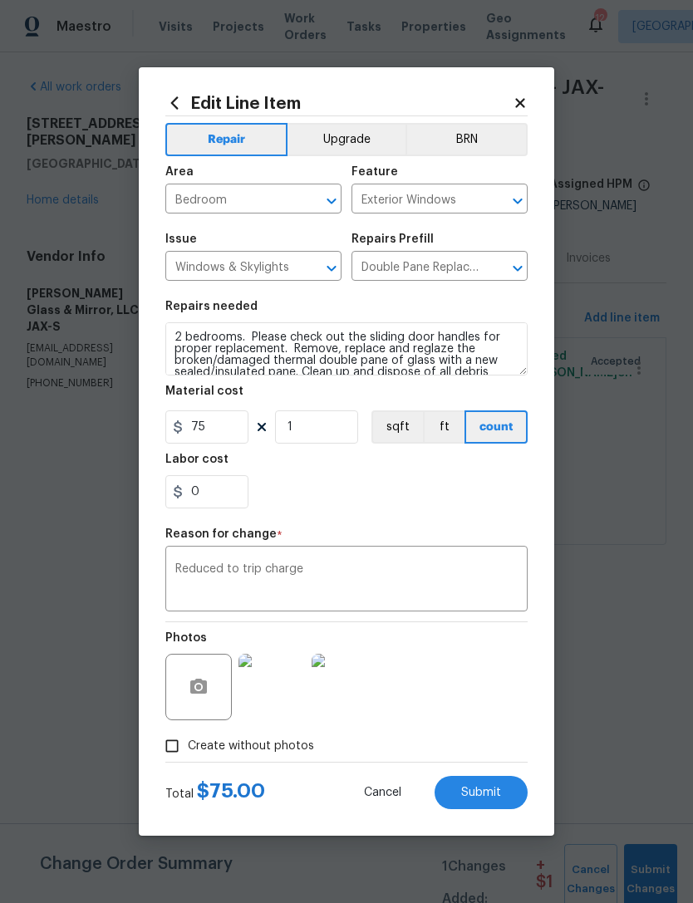
click at [505, 788] on button "Submit" at bounding box center [481, 792] width 93 height 33
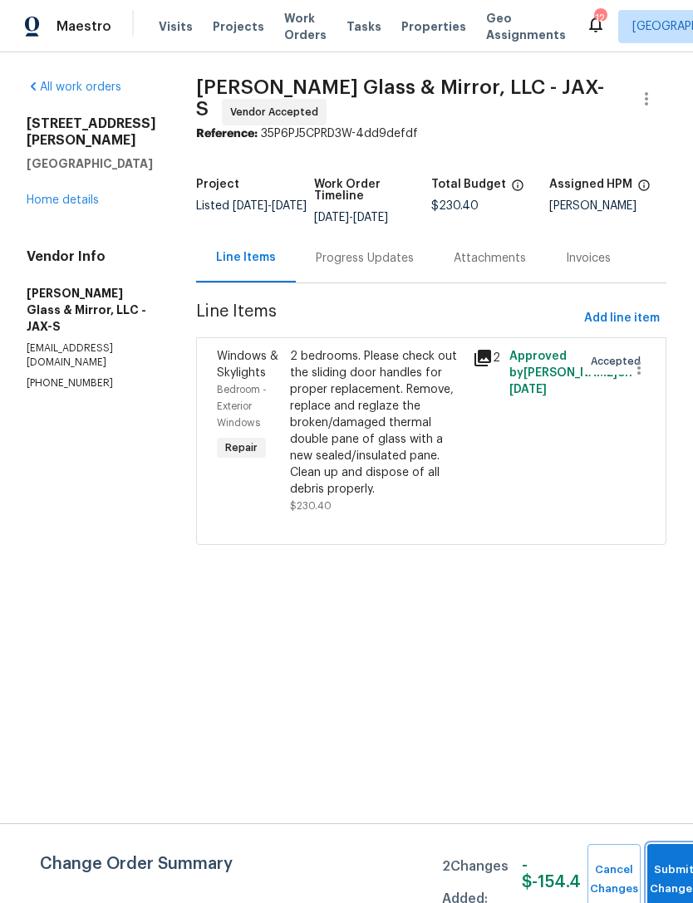
click at [666, 871] on button "Submit Changes" at bounding box center [673, 879] width 53 height 71
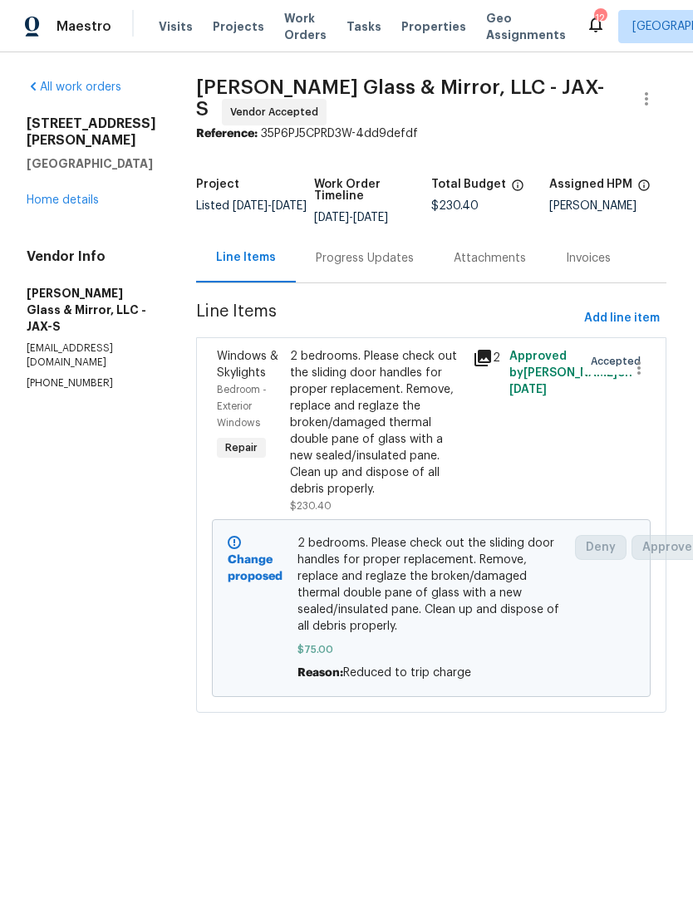
click at [41, 206] on link "Home details" at bounding box center [63, 200] width 72 height 12
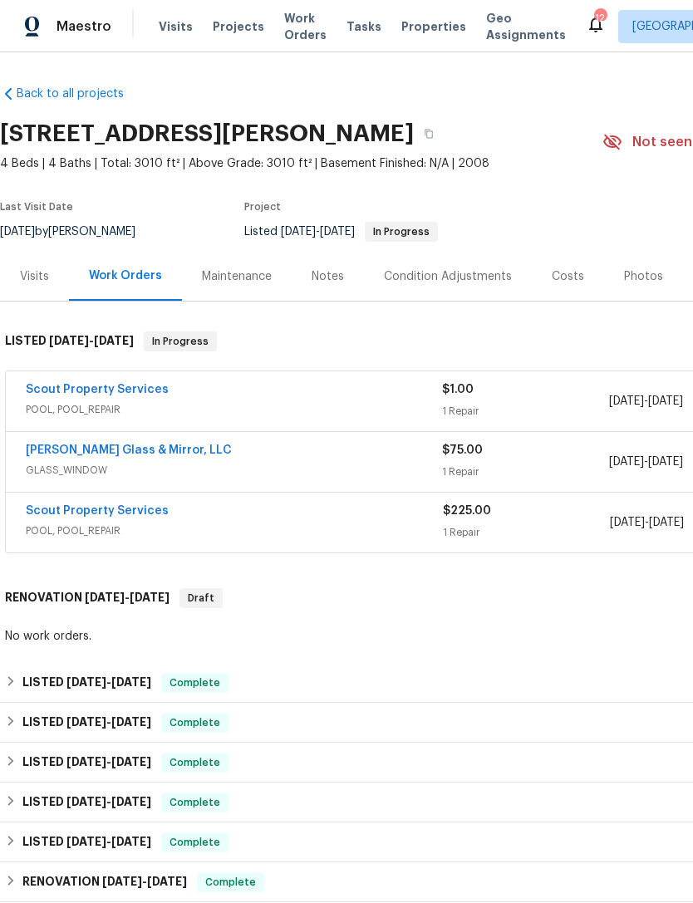
click at [346, 399] on div "Scout Property Services" at bounding box center [234, 391] width 416 height 20
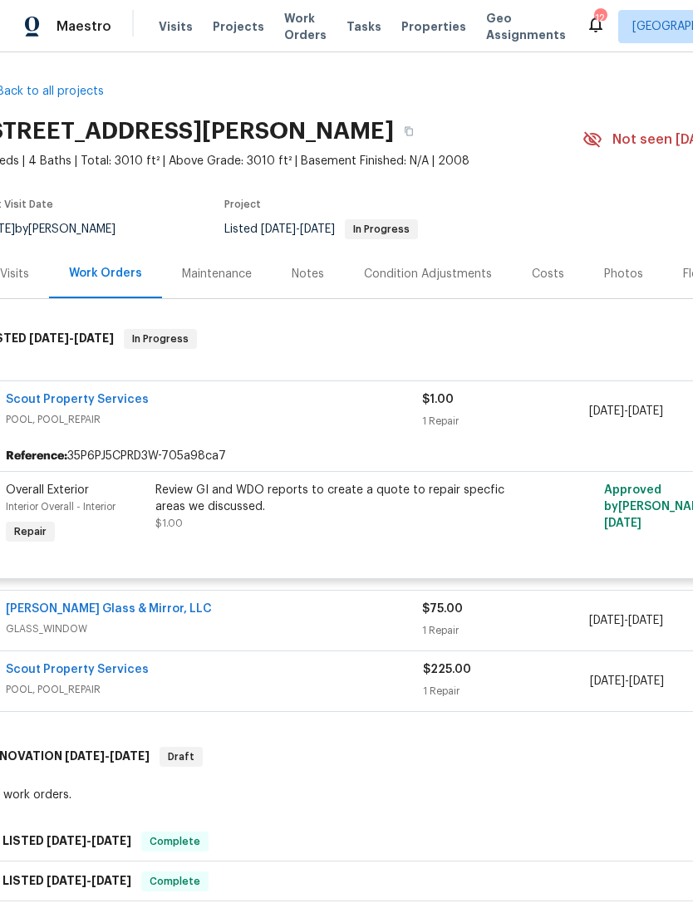
scroll to position [2, 22]
click at [362, 420] on span "POOL, POOL_REPAIR" at bounding box center [212, 419] width 416 height 17
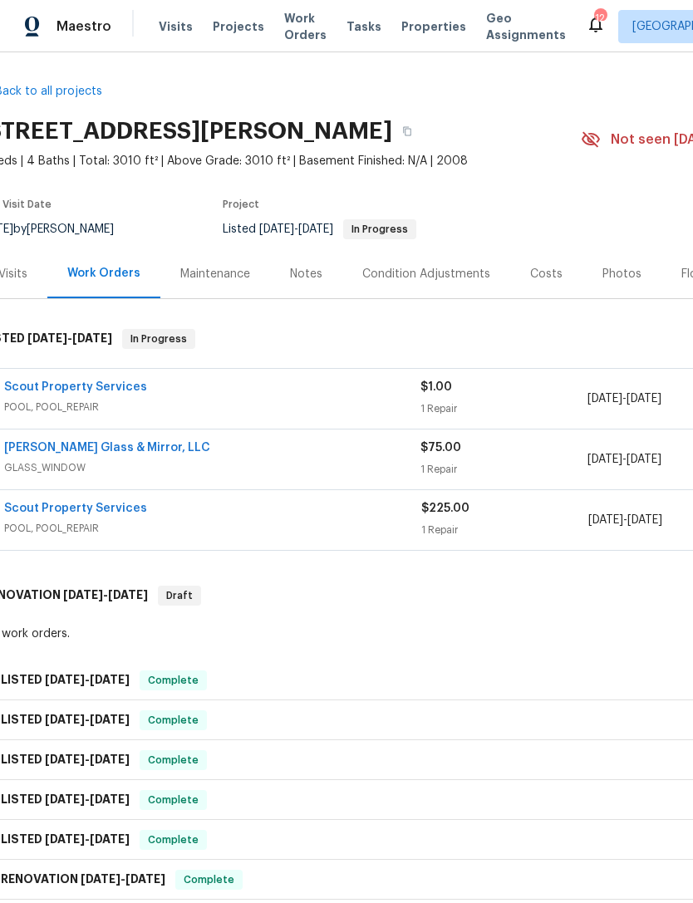
click at [359, 526] on span "POOL, POOL_REPAIR" at bounding box center [212, 528] width 417 height 17
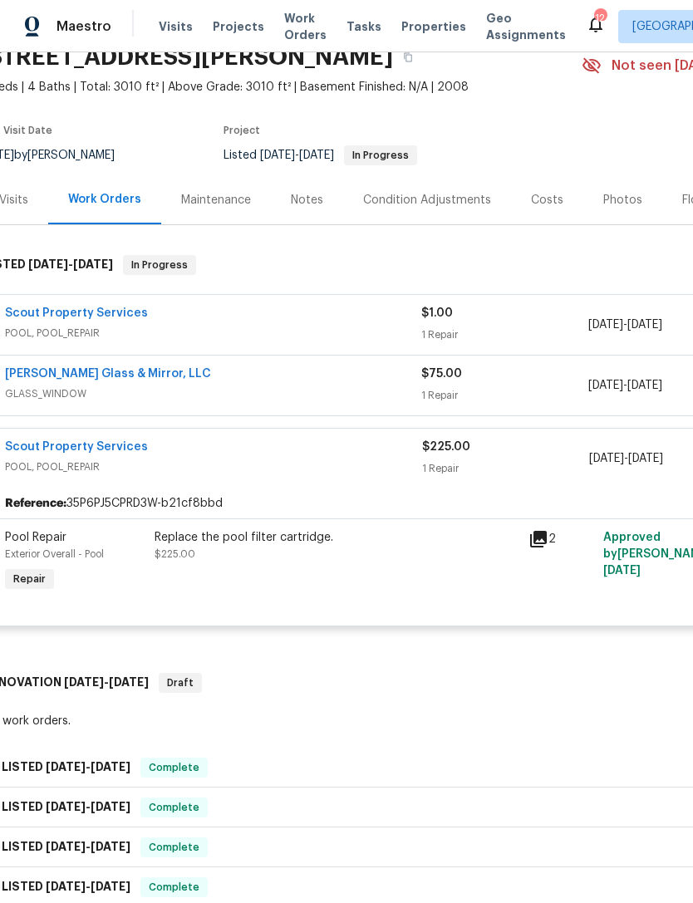
scroll to position [77, 21]
click at [379, 460] on span "POOL, POOL_REPAIR" at bounding box center [213, 466] width 417 height 17
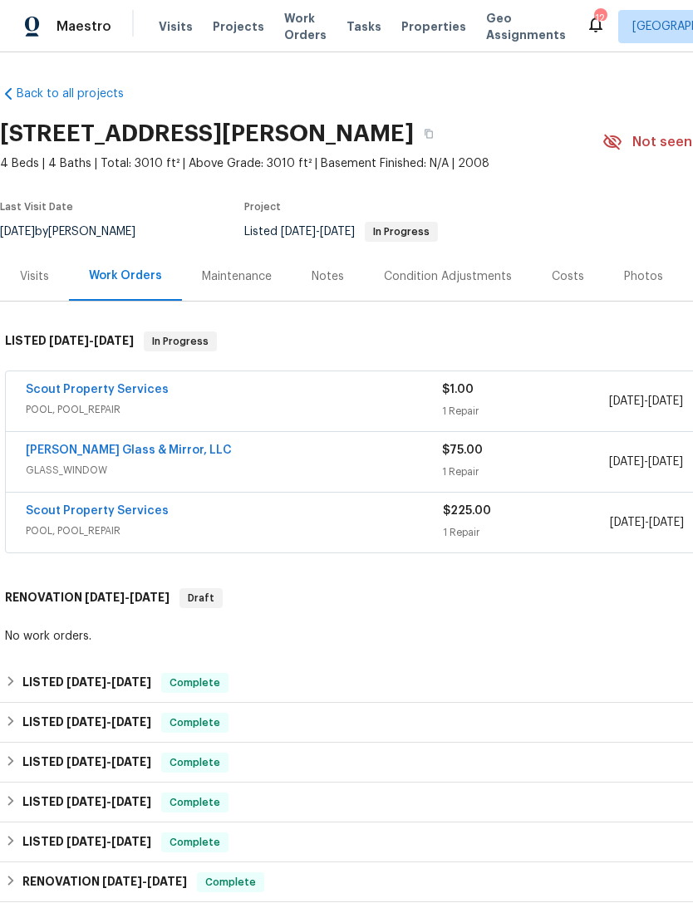
scroll to position [0, 0]
click at [85, 96] on link "Back to all projects" at bounding box center [80, 94] width 160 height 17
